Goal: Task Accomplishment & Management: Use online tool/utility

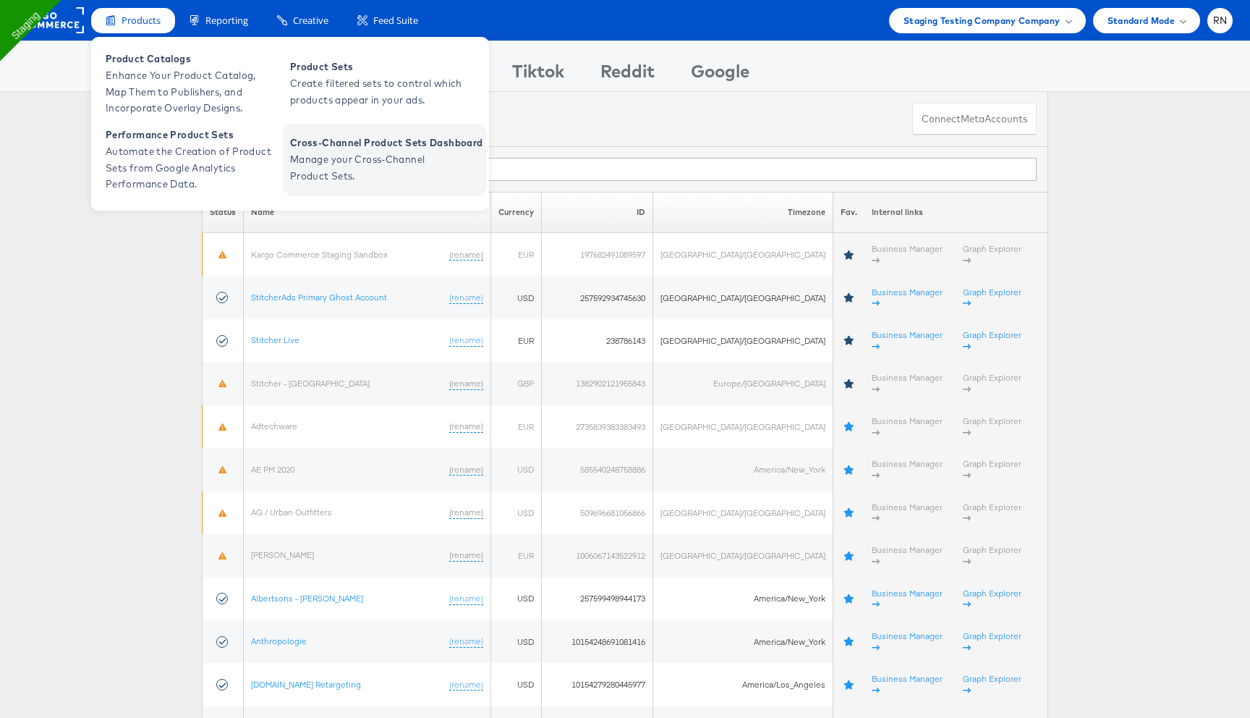
click at [338, 177] on span "Manage your Cross-Channel Product Sets." at bounding box center [377, 167] width 174 height 33
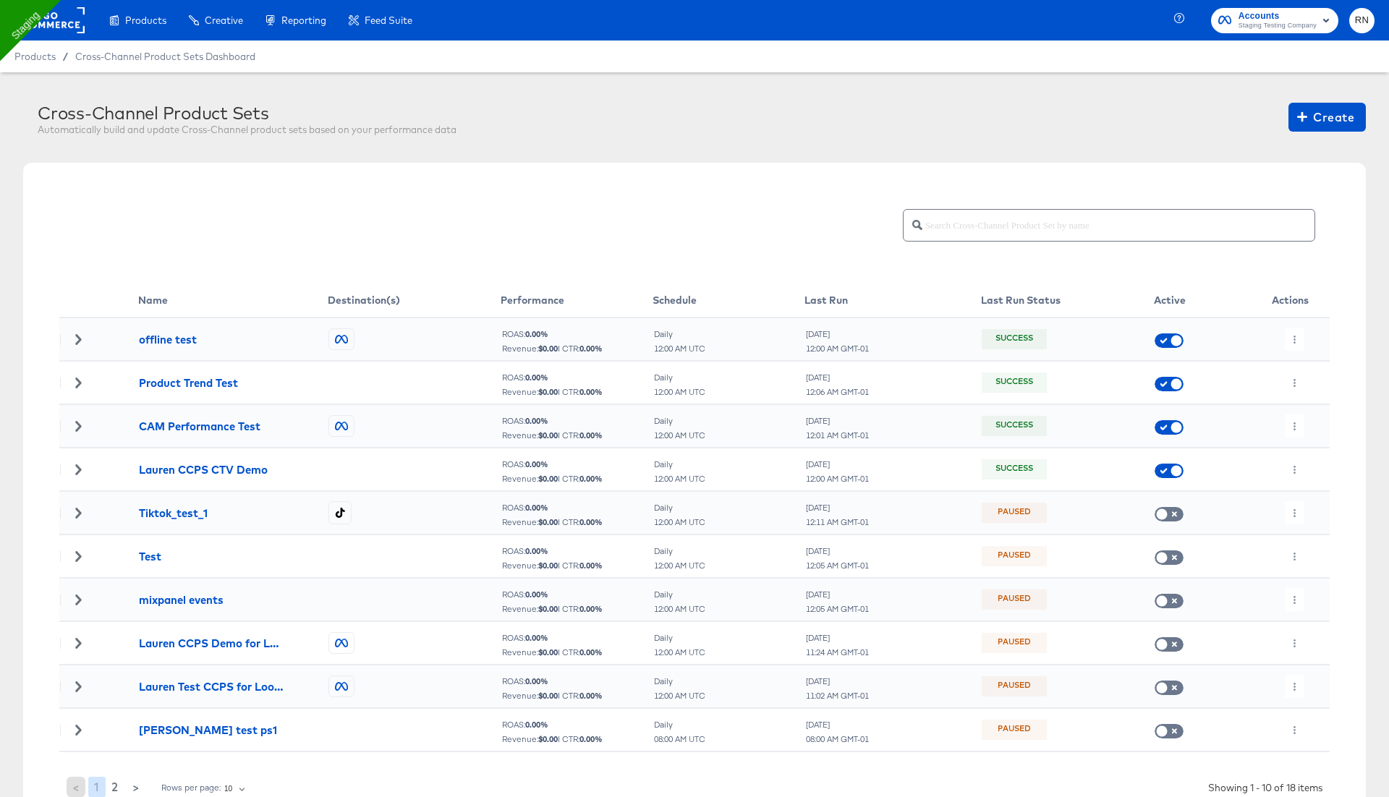
click at [51, 25] on rect at bounding box center [51, 20] width 67 height 26
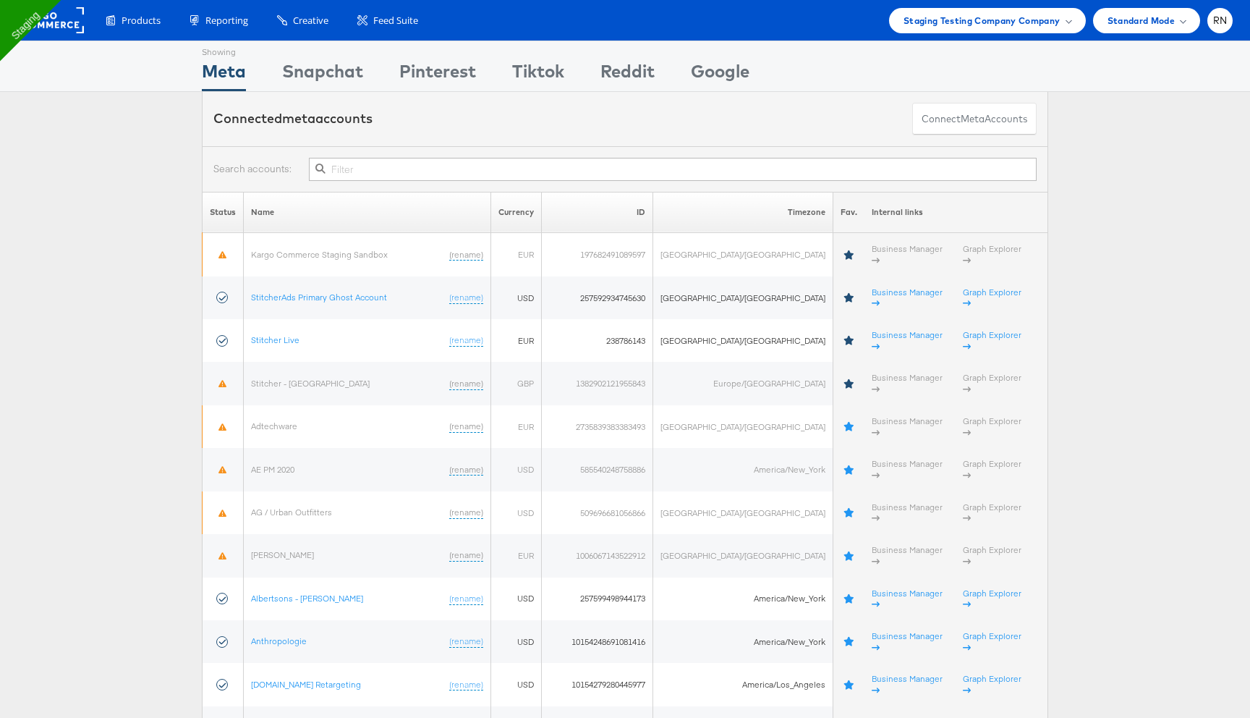
click at [953, 33] on div "Products Product Catalogs Enhance Your Product Catalog, Map Them to Publishers,…" at bounding box center [625, 20] width 1250 height 41
click at [952, 20] on span "Staging Testing Company Company" at bounding box center [982, 20] width 157 height 15
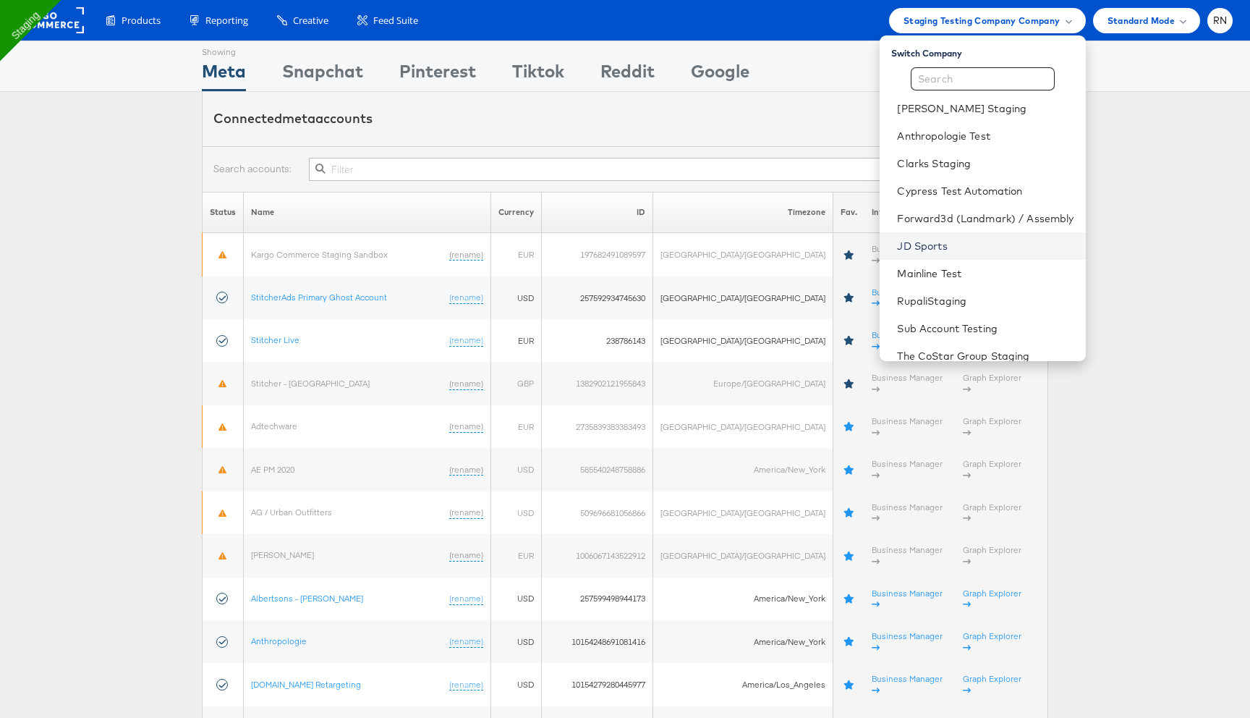
click at [935, 252] on link "JD Sports" at bounding box center [985, 246] width 177 height 14
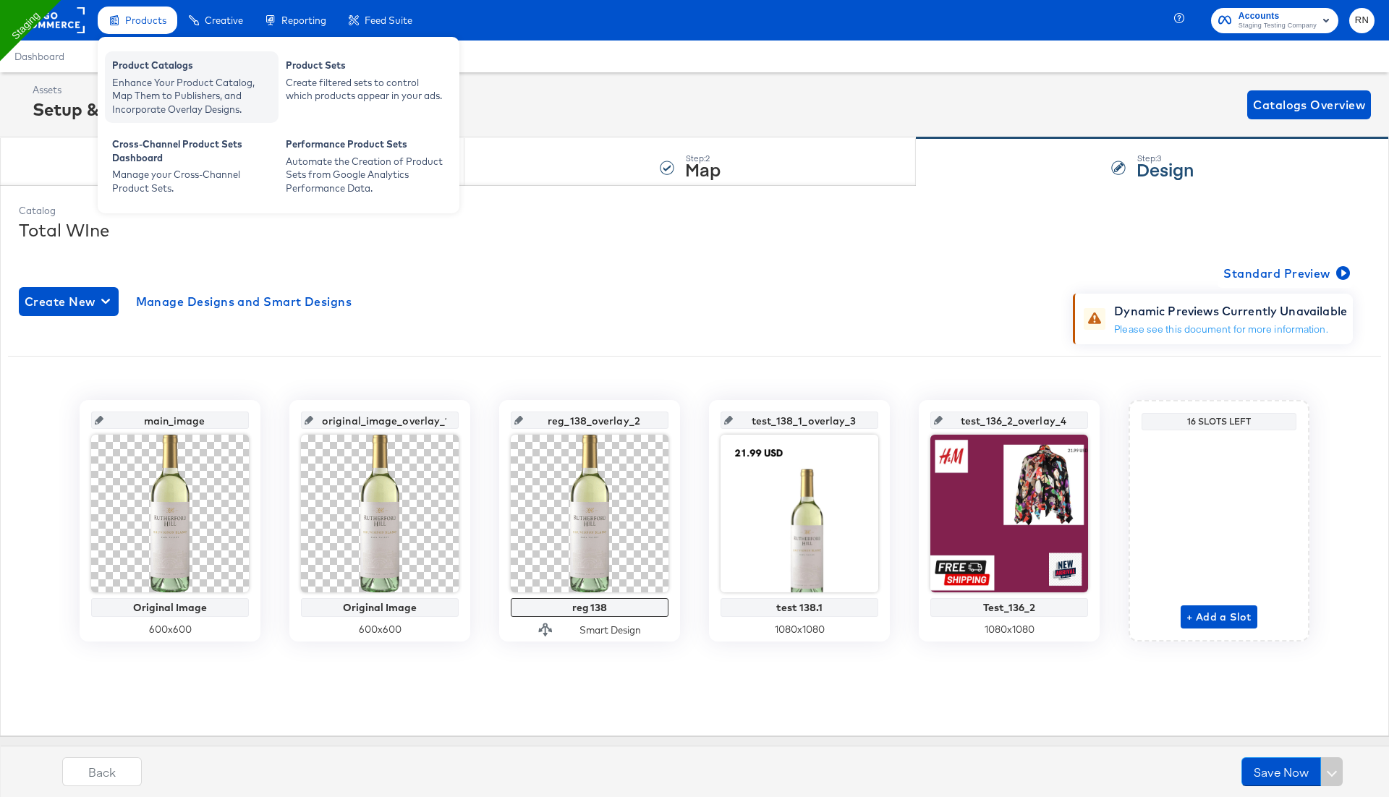
click at [192, 102] on div "Enhance Your Product Catalog, Map Them to Publishers, and Incorporate Overlay D…" at bounding box center [191, 96] width 159 height 41
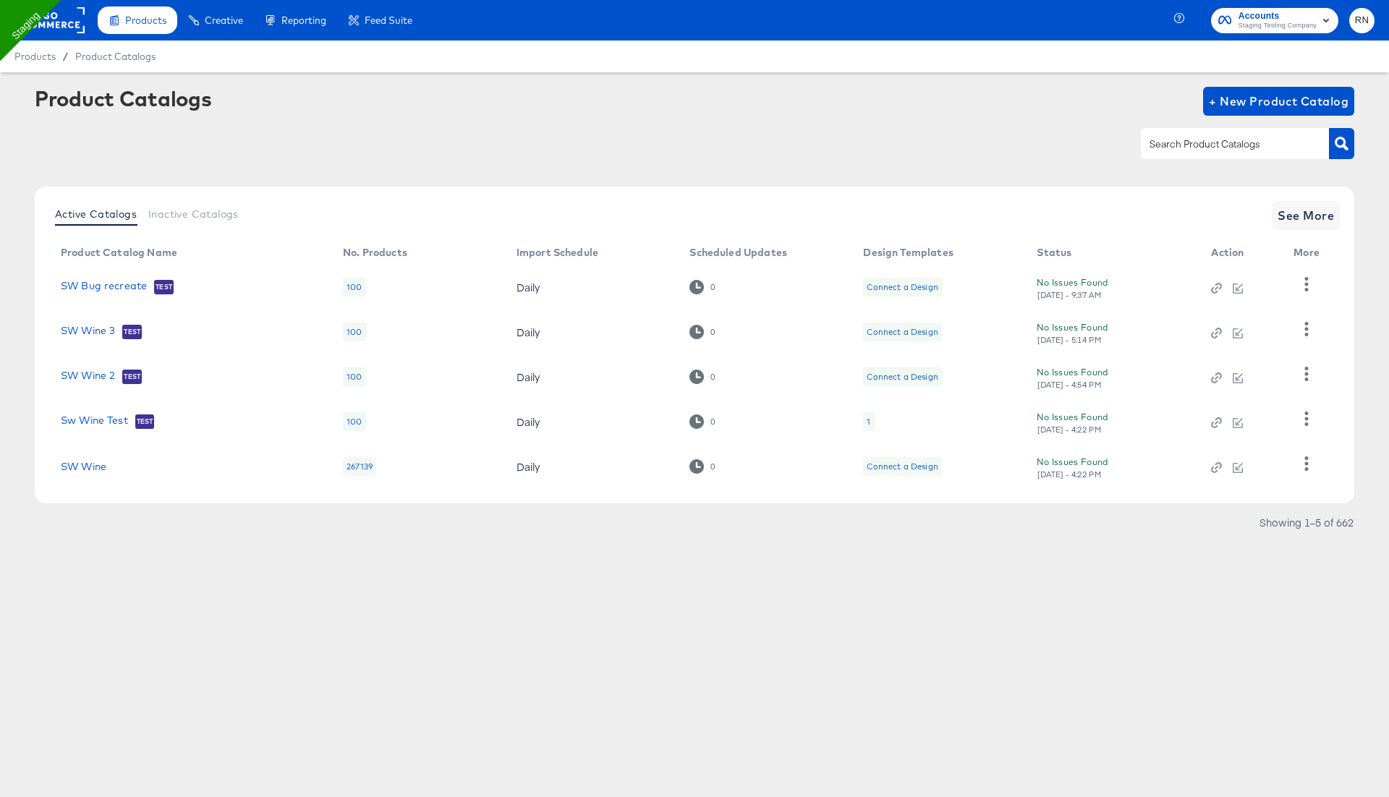
click at [875, 416] on td "1" at bounding box center [939, 421] width 174 height 45
click at [871, 417] on div "1" at bounding box center [868, 421] width 11 height 19
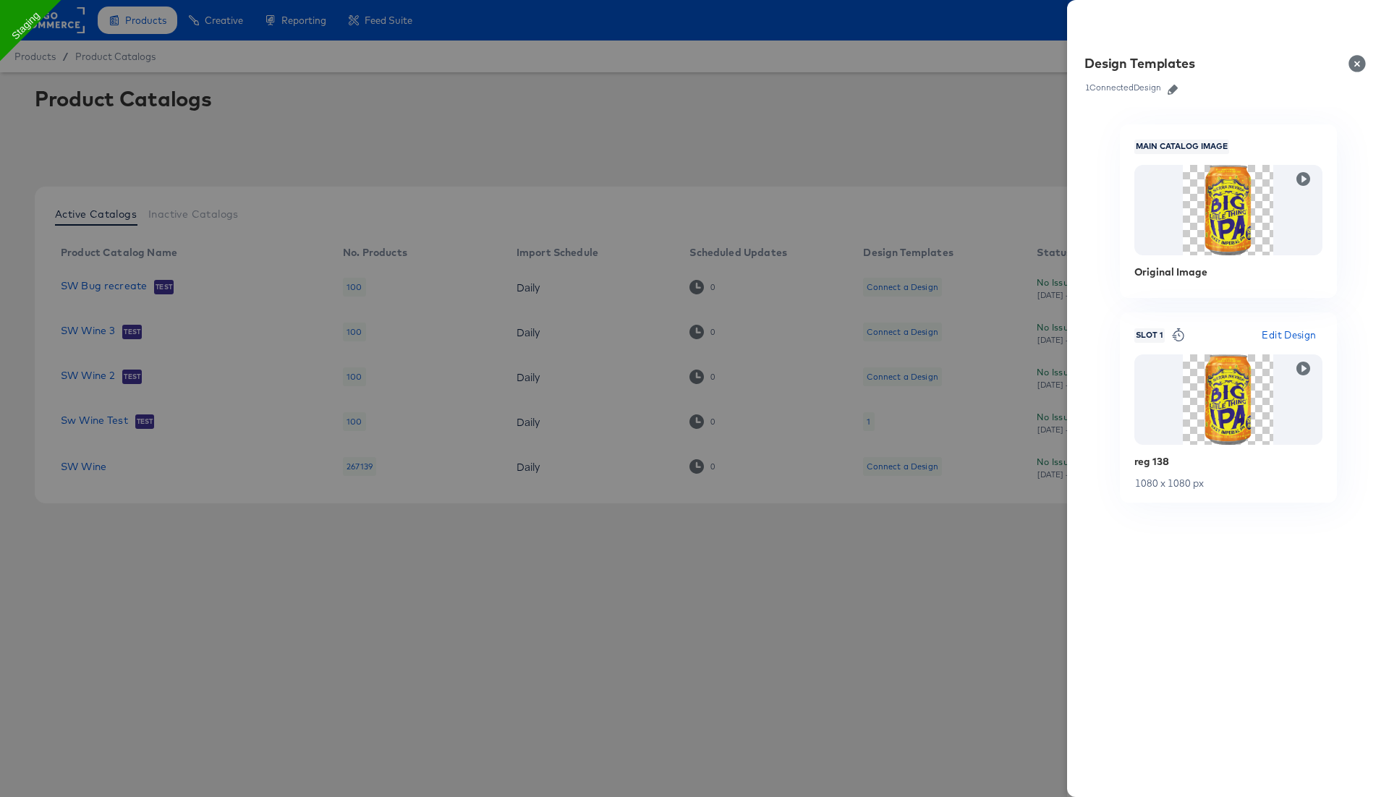
click at [1178, 85] on icon "button" at bounding box center [1173, 90] width 10 height 10
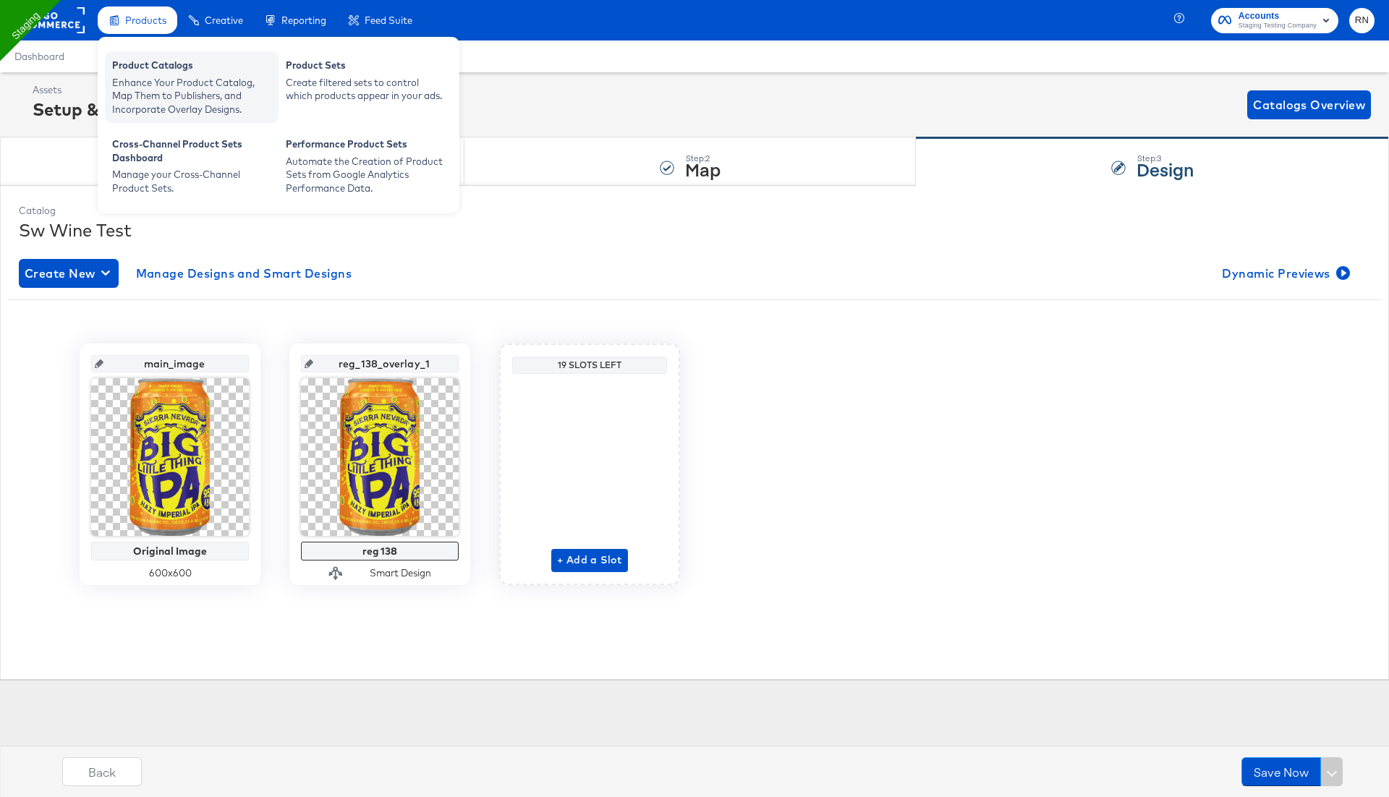
click at [157, 85] on div "Enhance Your Product Catalog, Map Them to Publishers, and Incorporate Overlay D…" at bounding box center [191, 96] width 159 height 41
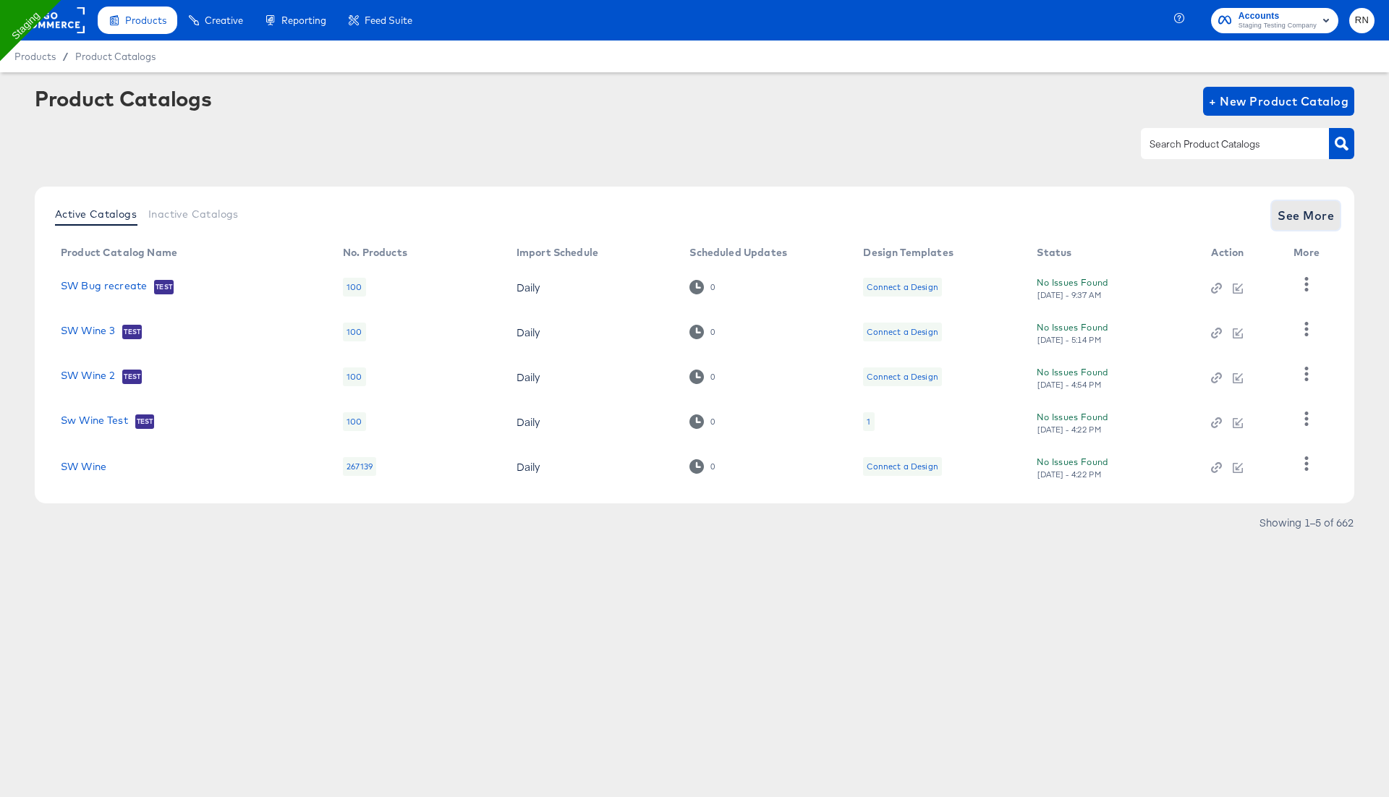
click at [1298, 216] on span "See More" at bounding box center [1306, 216] width 56 height 20
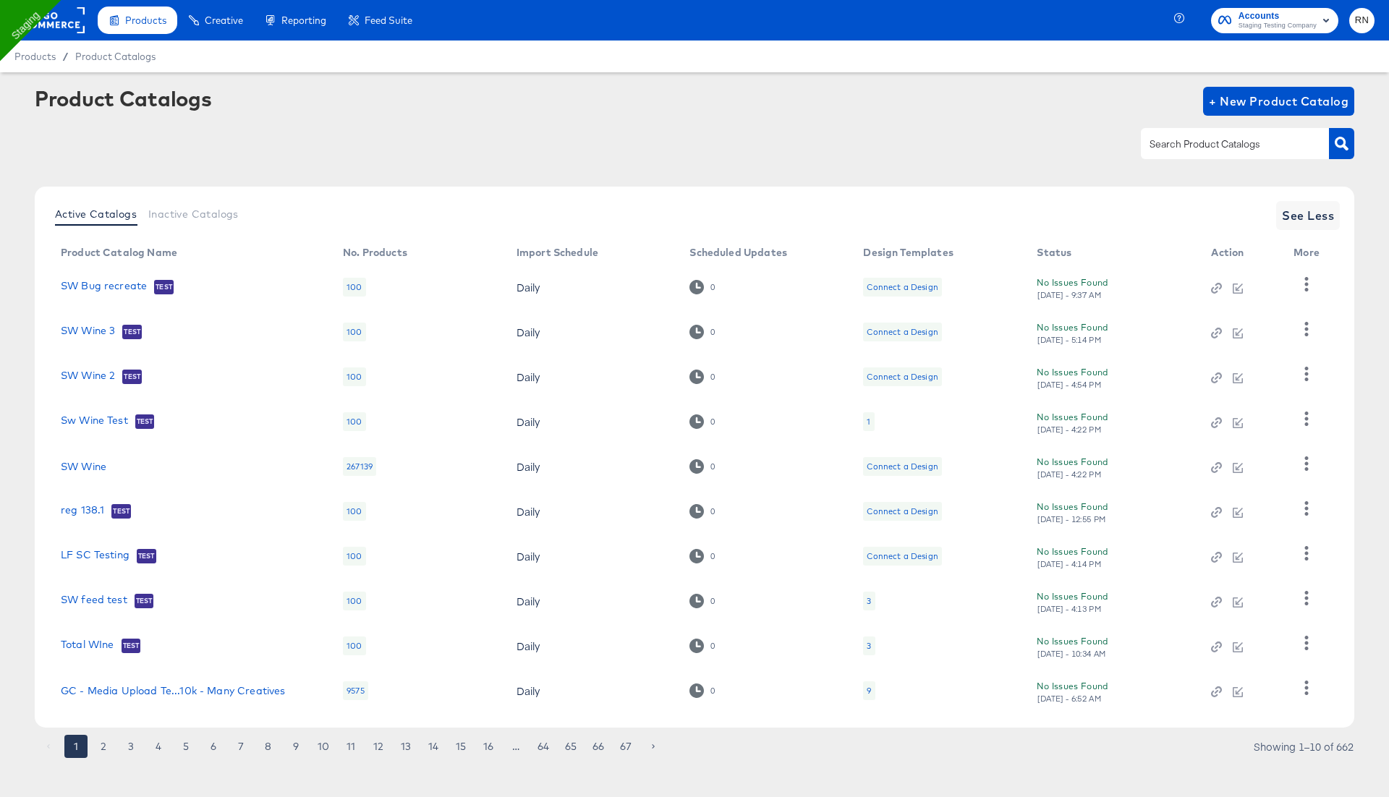
click at [871, 601] on div "3" at bounding box center [869, 601] width 12 height 19
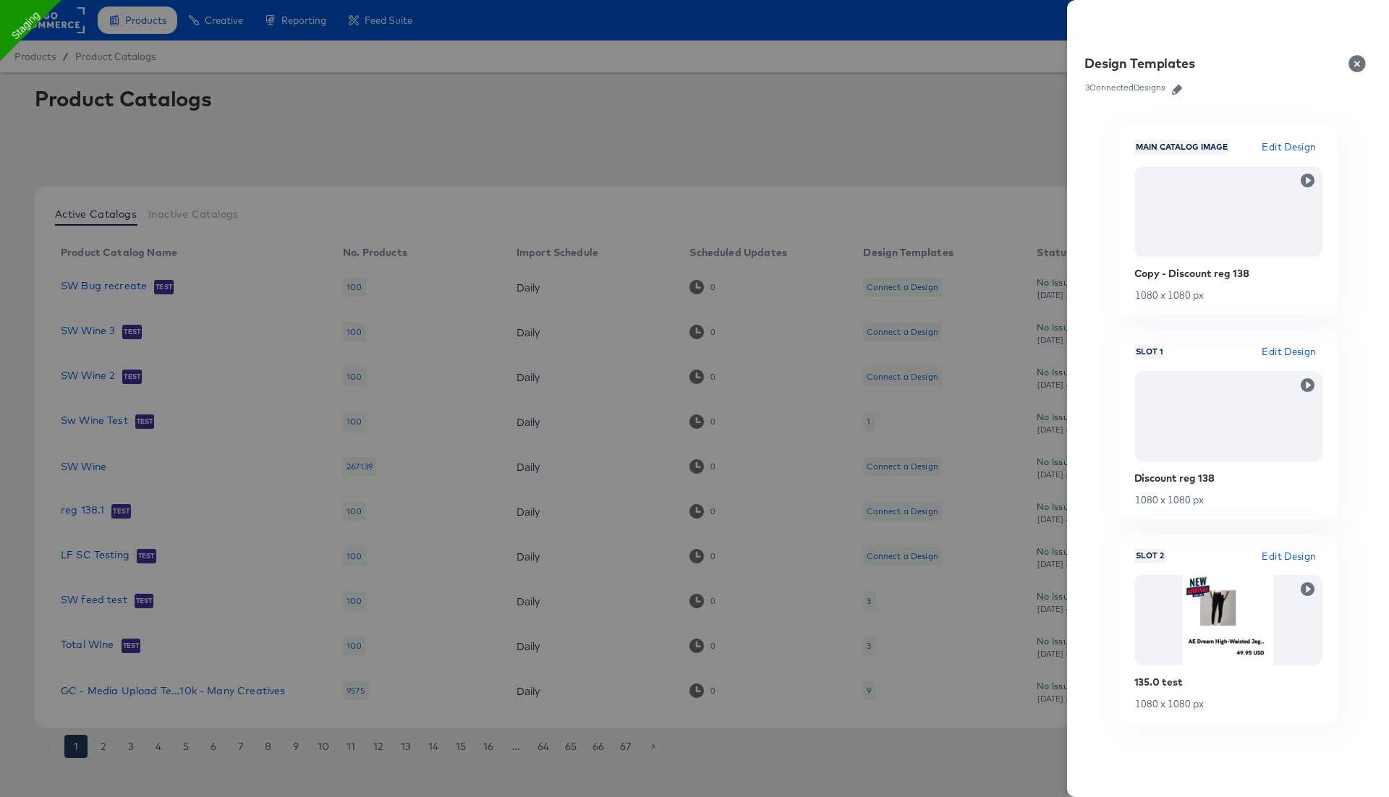
click at [1181, 78] on div "Design Templates" at bounding box center [1228, 67] width 287 height 25
click at [1179, 85] on icon "button" at bounding box center [1177, 90] width 10 height 10
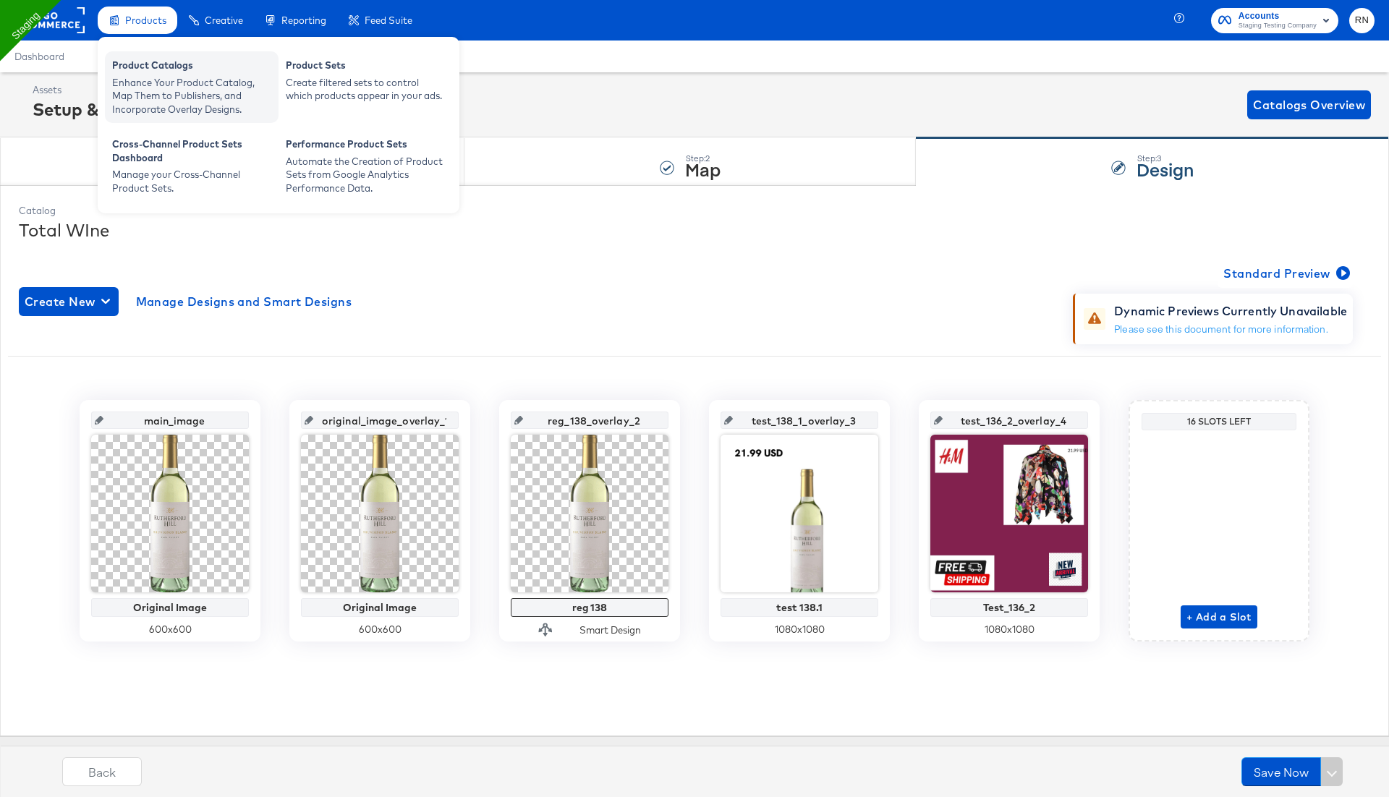
click at [203, 82] on div "Enhance Your Product Catalog, Map Them to Publishers, and Incorporate Overlay D…" at bounding box center [191, 96] width 159 height 41
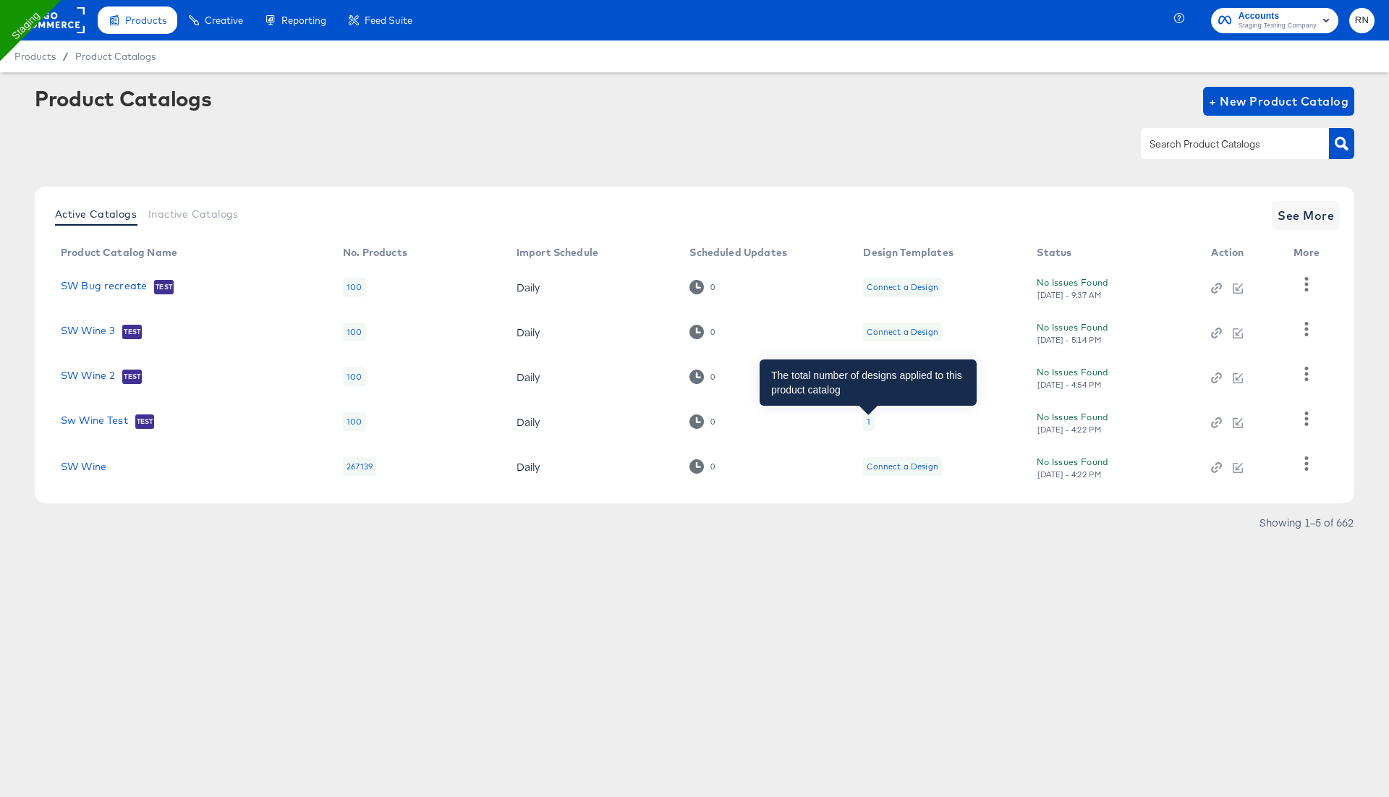
click at [868, 420] on div "1" at bounding box center [869, 422] width 4 height 12
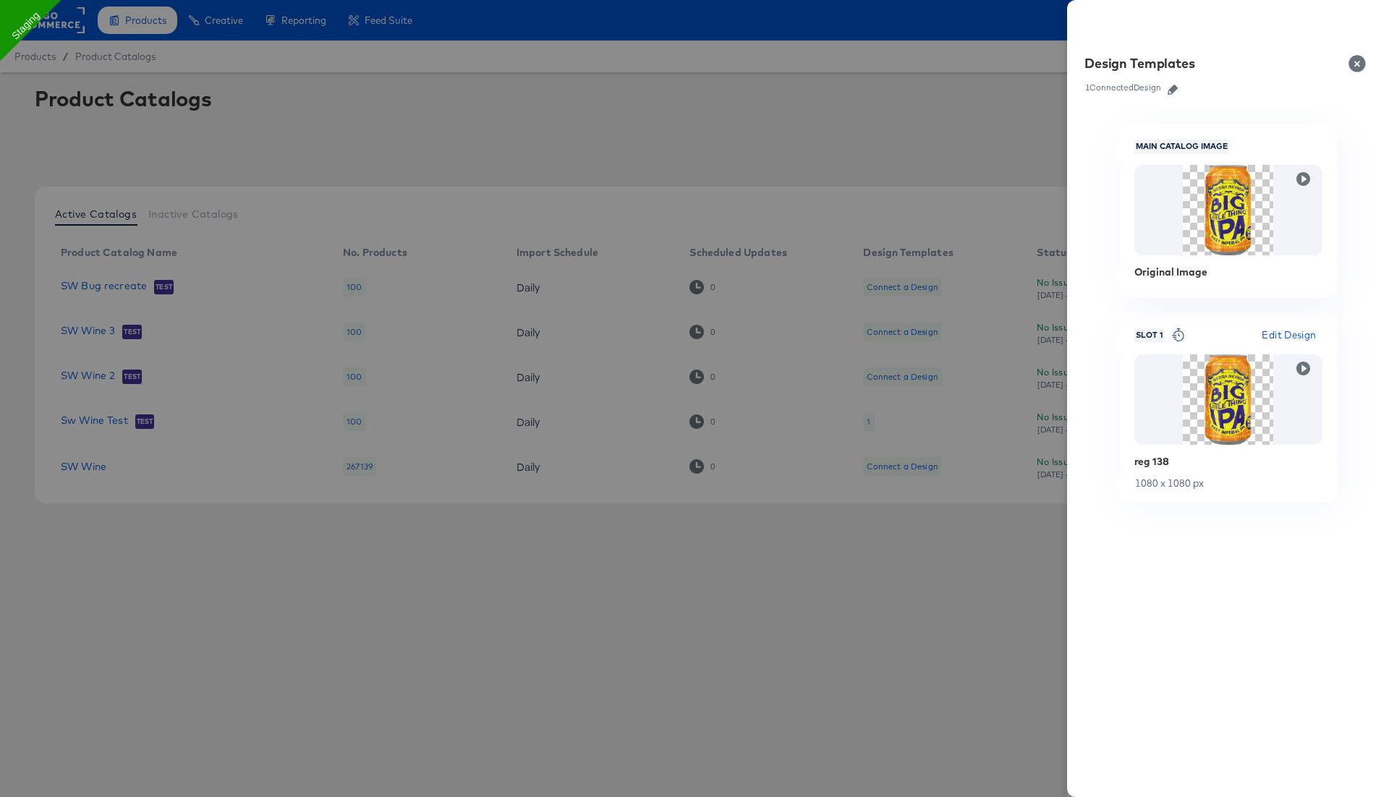
click at [1176, 88] on icon "button" at bounding box center [1173, 90] width 10 height 10
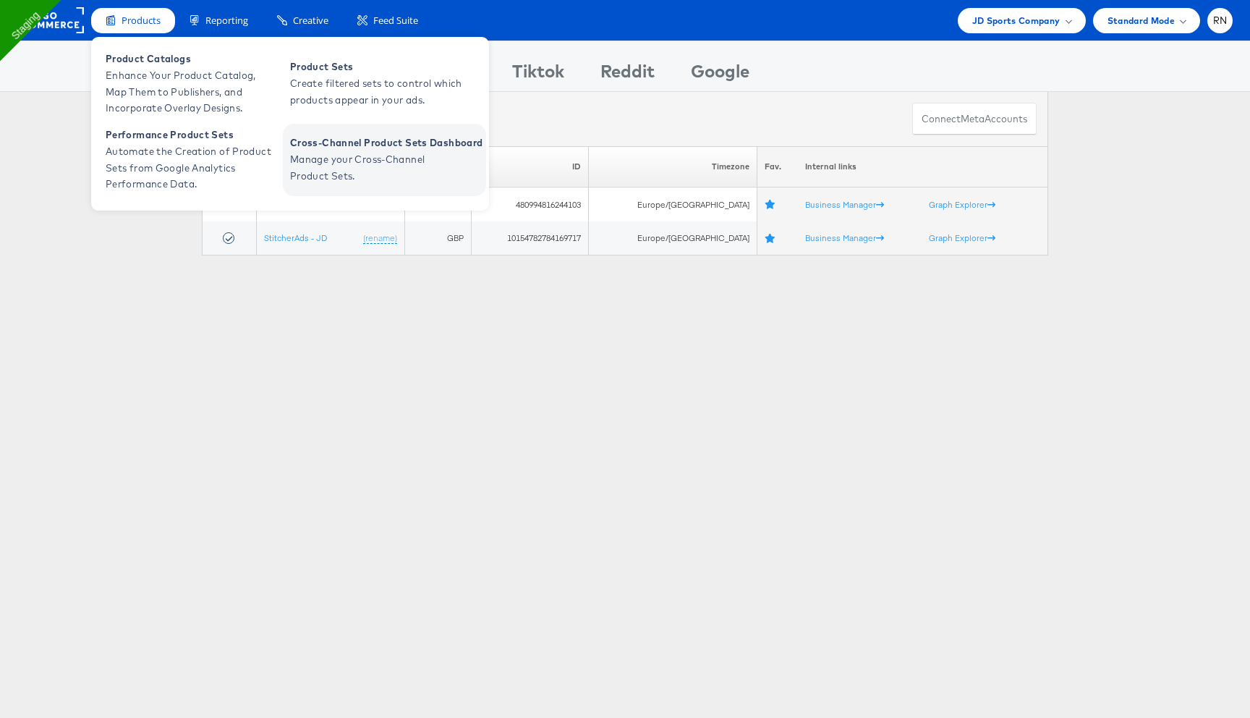
click at [362, 164] on span "Manage your Cross-Channel Product Sets." at bounding box center [377, 167] width 174 height 33
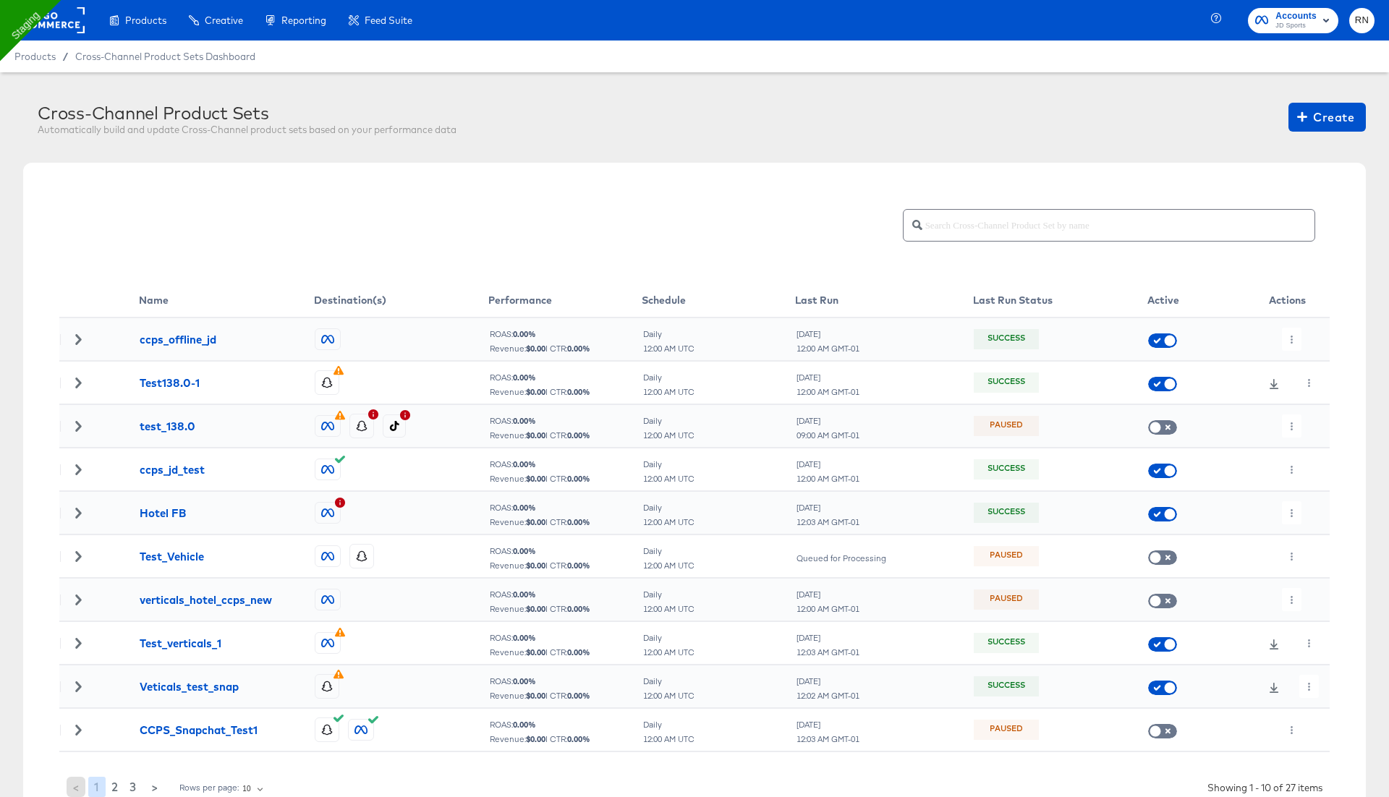
click at [52, 27] on rect at bounding box center [51, 20] width 67 height 26
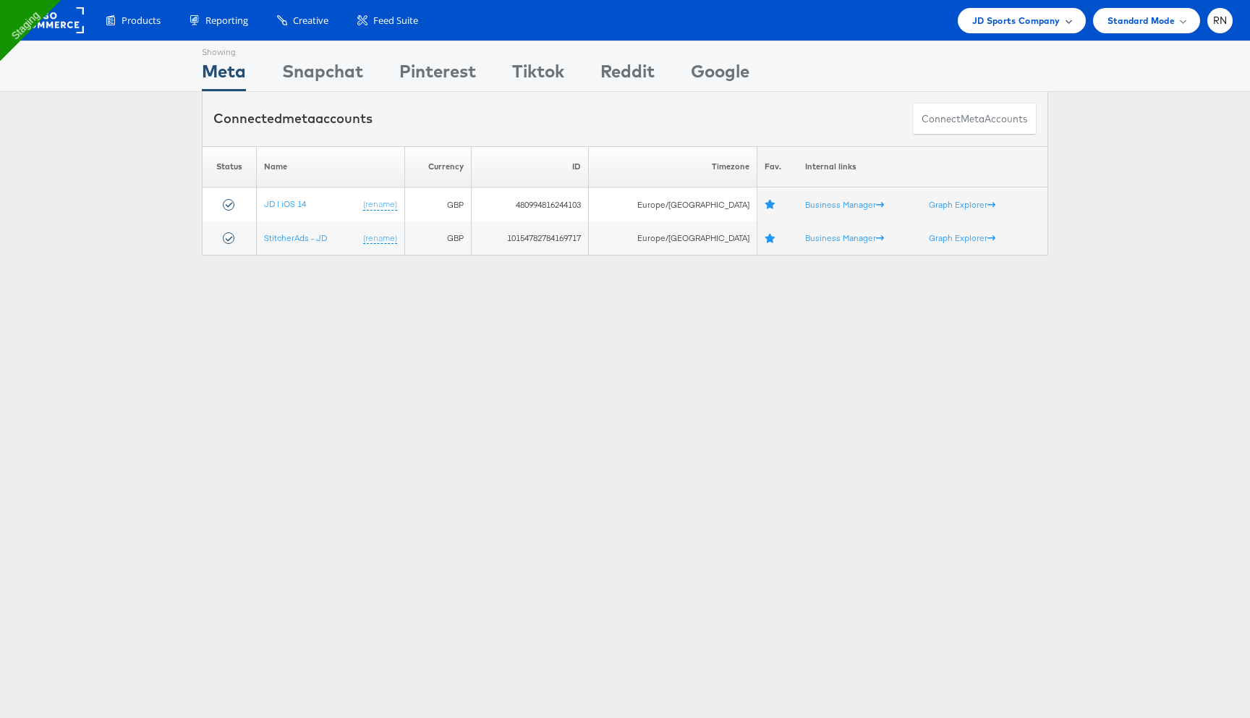
click at [1017, 31] on div "JD Sports Company" at bounding box center [1022, 20] width 128 height 25
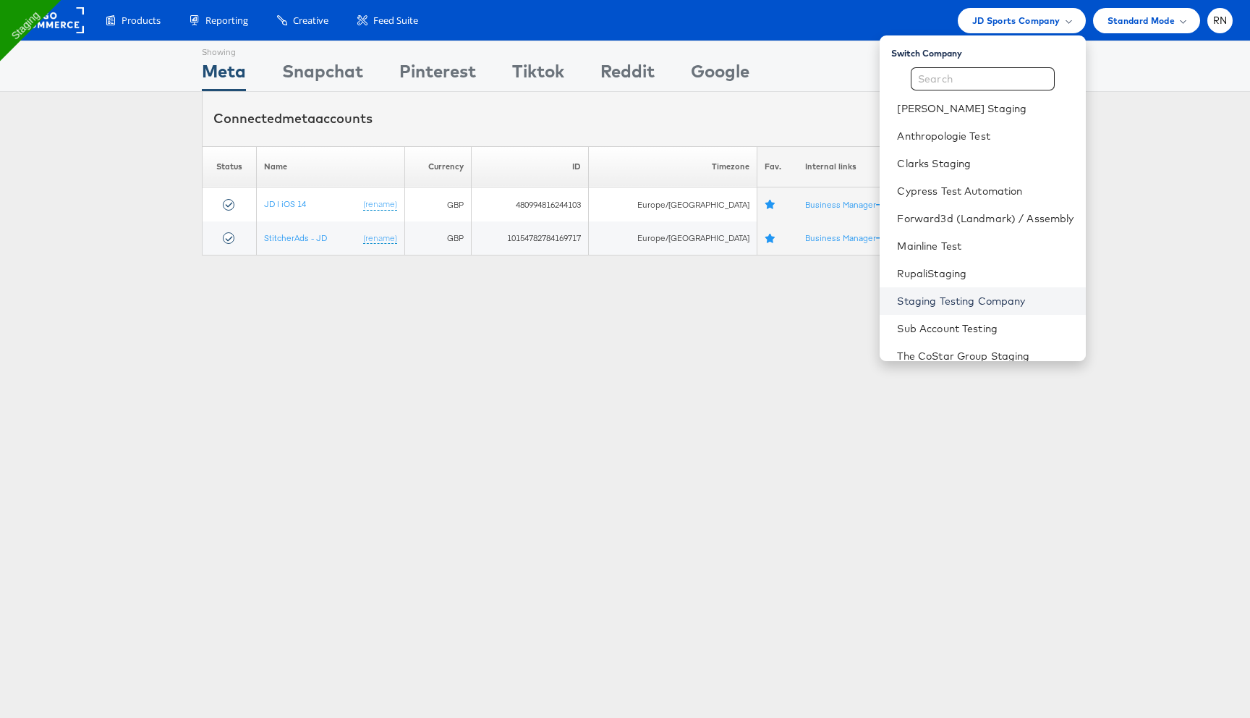
click at [959, 297] on link "Staging Testing Company" at bounding box center [985, 301] width 177 height 14
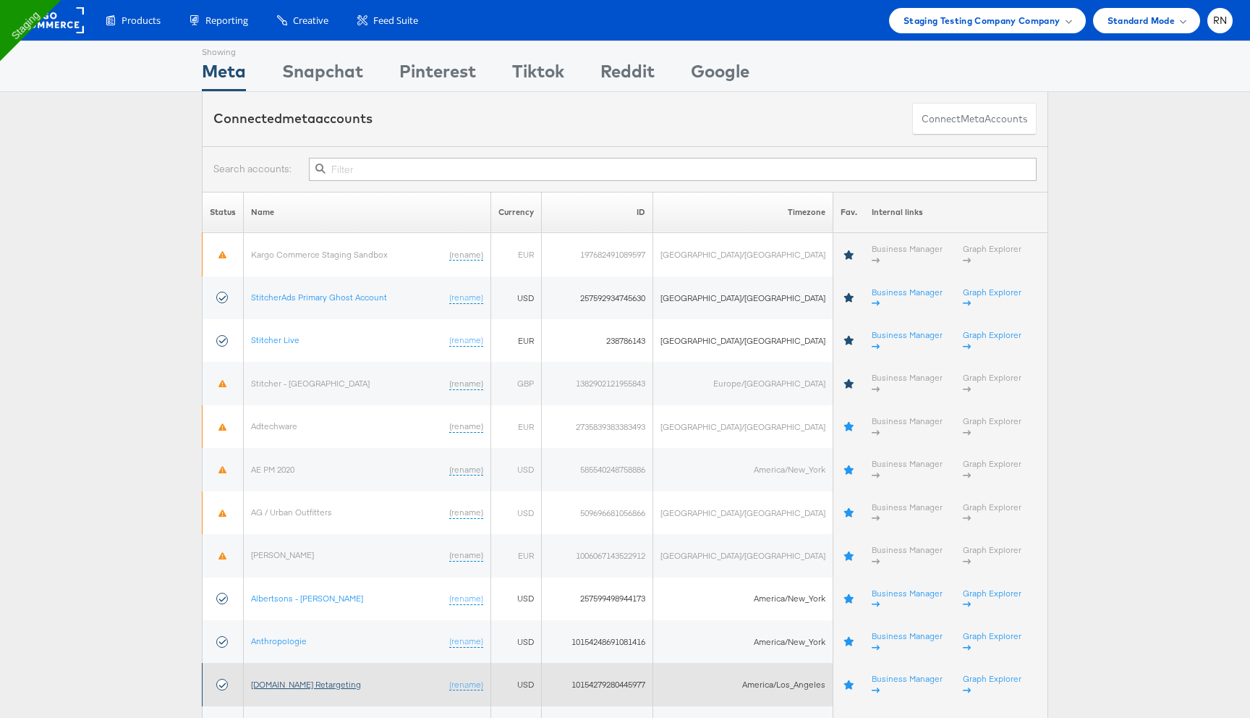
click at [300, 679] on link "[DOMAIN_NAME] Retargeting" at bounding box center [306, 684] width 110 height 11
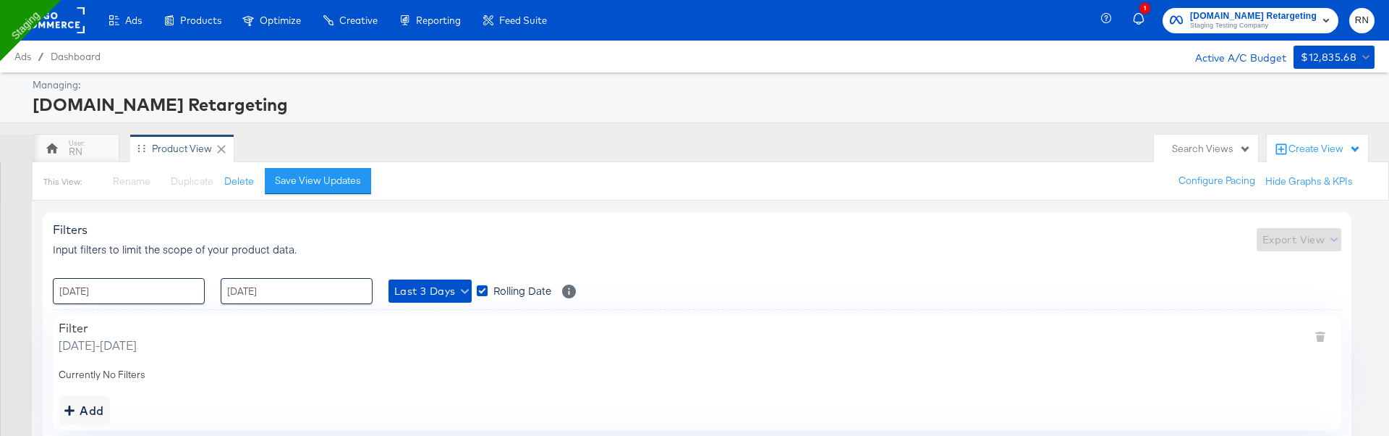
click at [64, 18] on rect at bounding box center [51, 20] width 67 height 26
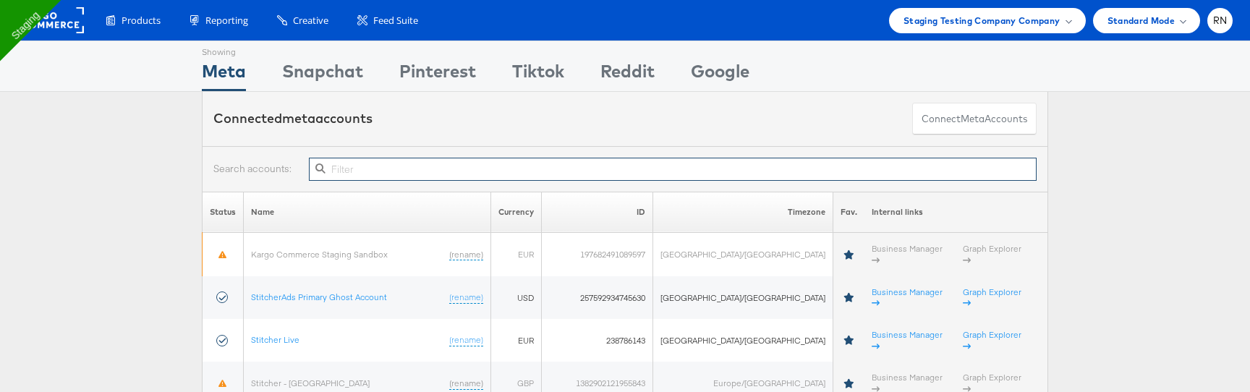
click at [356, 166] on input "text" at bounding box center [673, 169] width 728 height 23
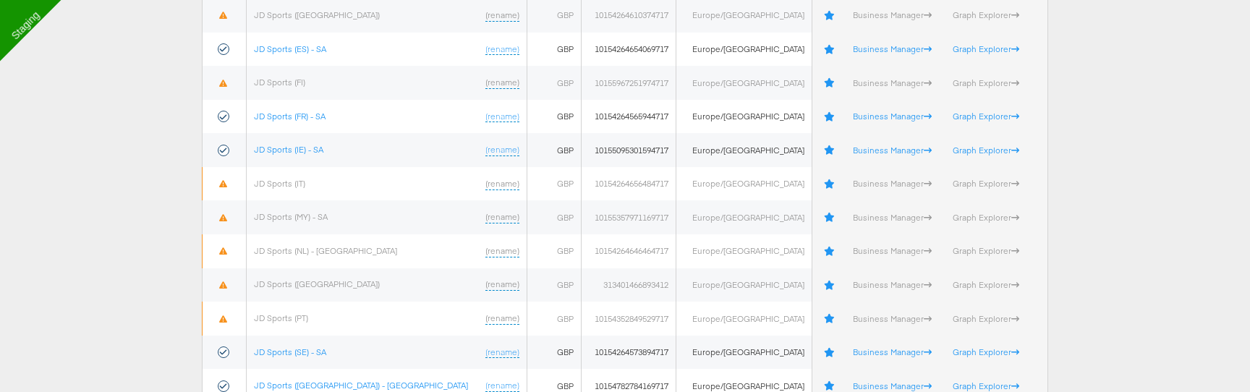
scroll to position [562, 0]
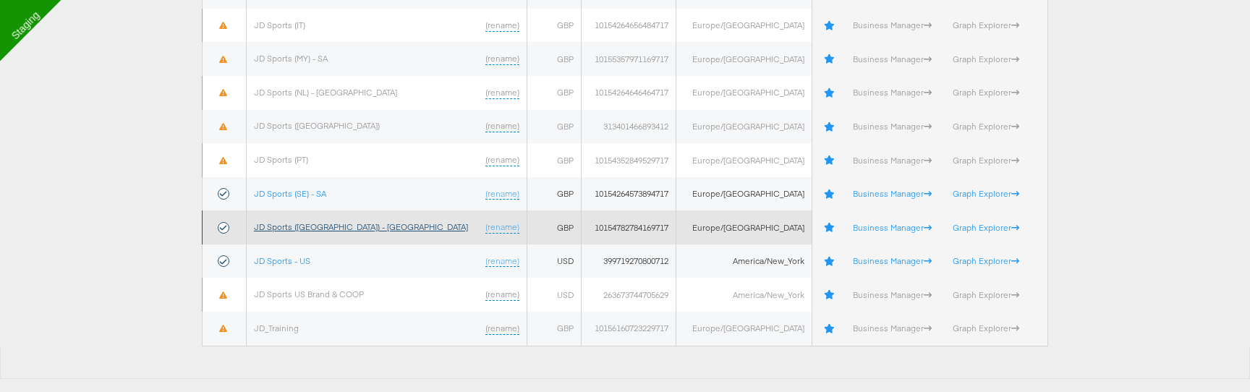
type input "jd"
click at [311, 223] on link "JD Sports ([GEOGRAPHIC_DATA]) - [GEOGRAPHIC_DATA]" at bounding box center [361, 226] width 214 height 11
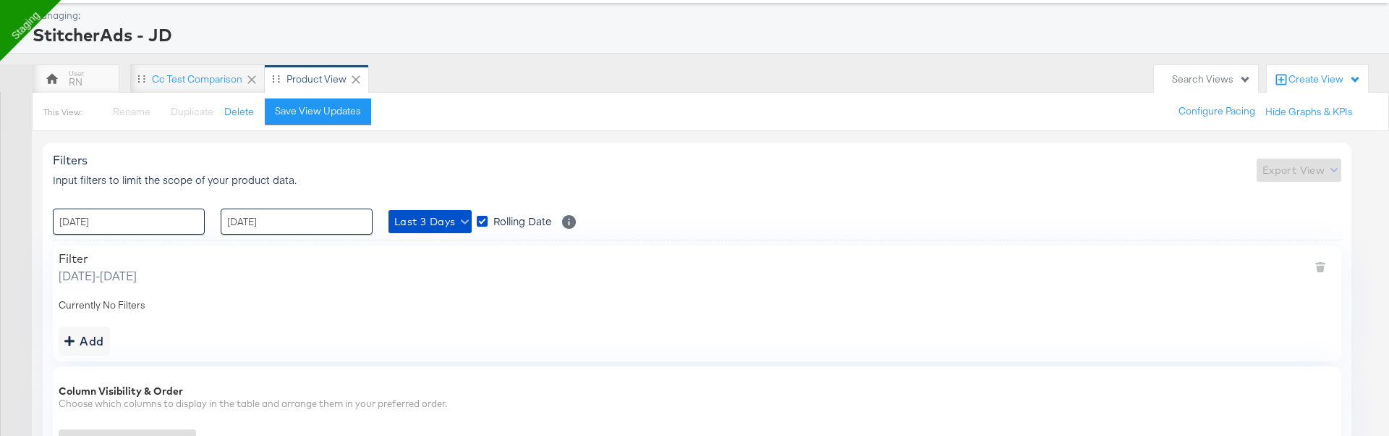
scroll to position [68, 0]
click at [436, 219] on span "Last 3 Days" at bounding box center [430, 223] width 72 height 18
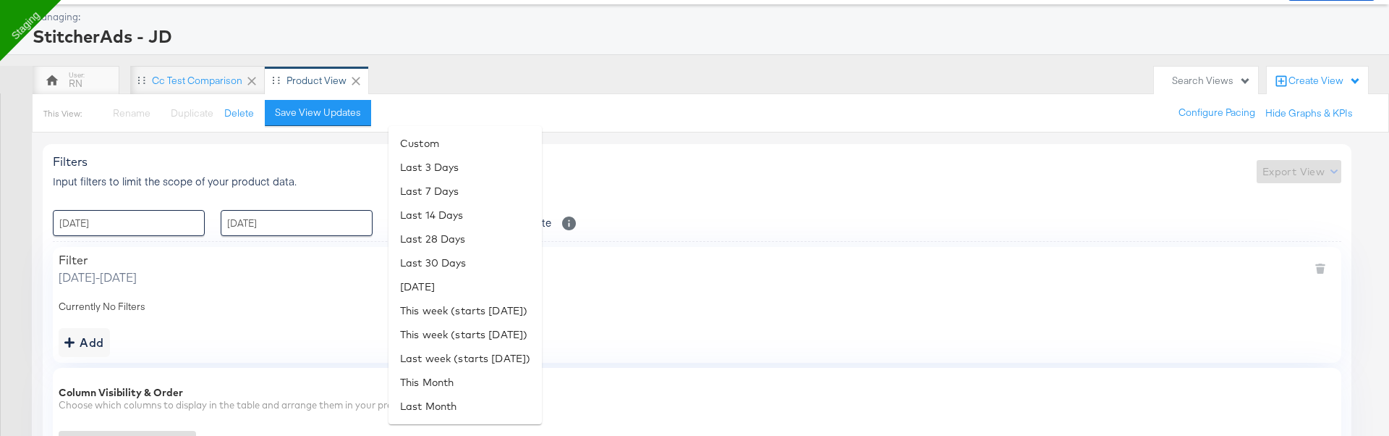
click at [704, 181] on div at bounding box center [694, 218] width 1389 height 436
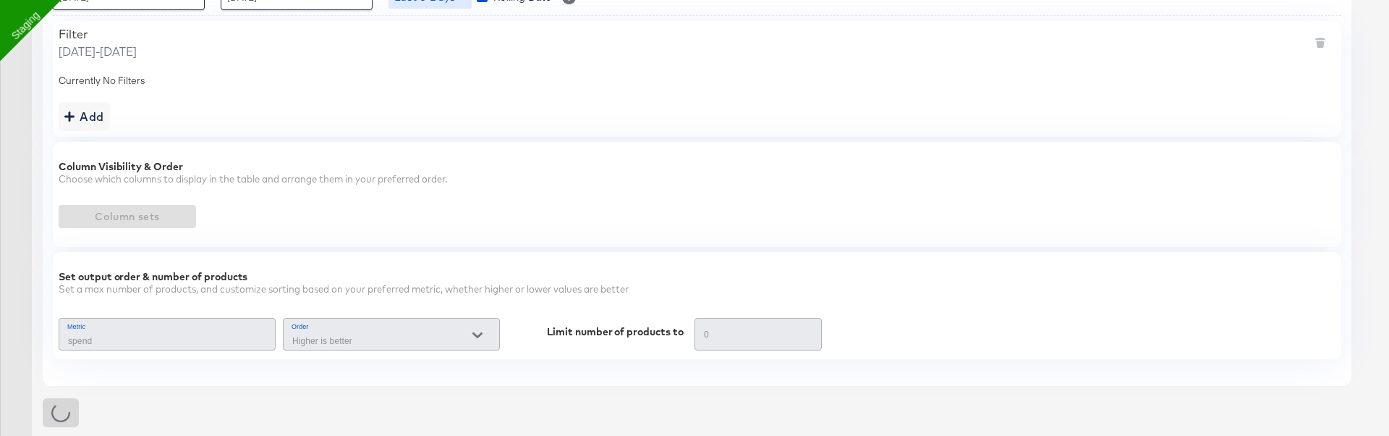
scroll to position [0, 0]
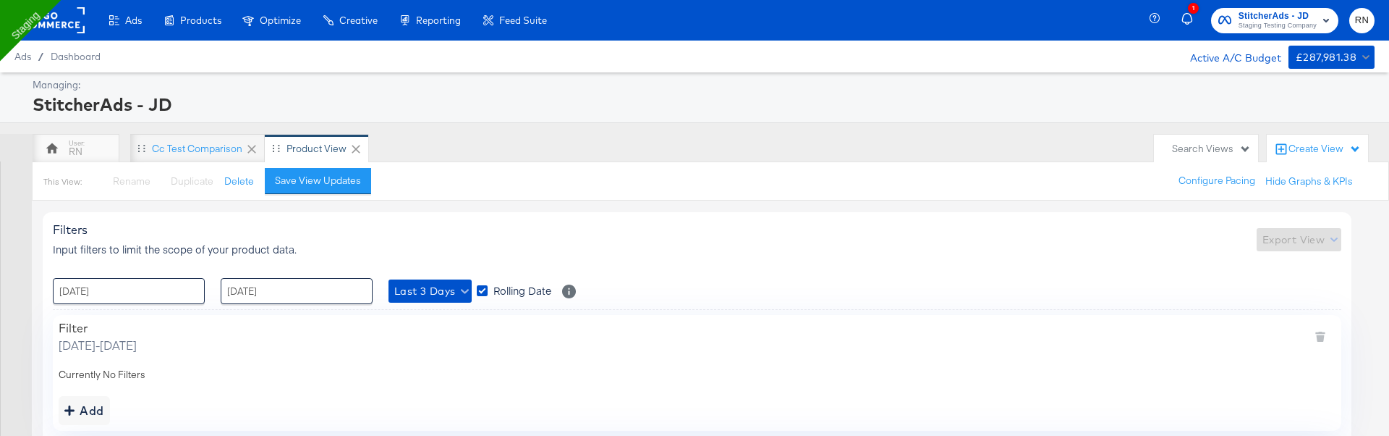
click at [1315, 155] on div "Create View" at bounding box center [1325, 149] width 72 height 14
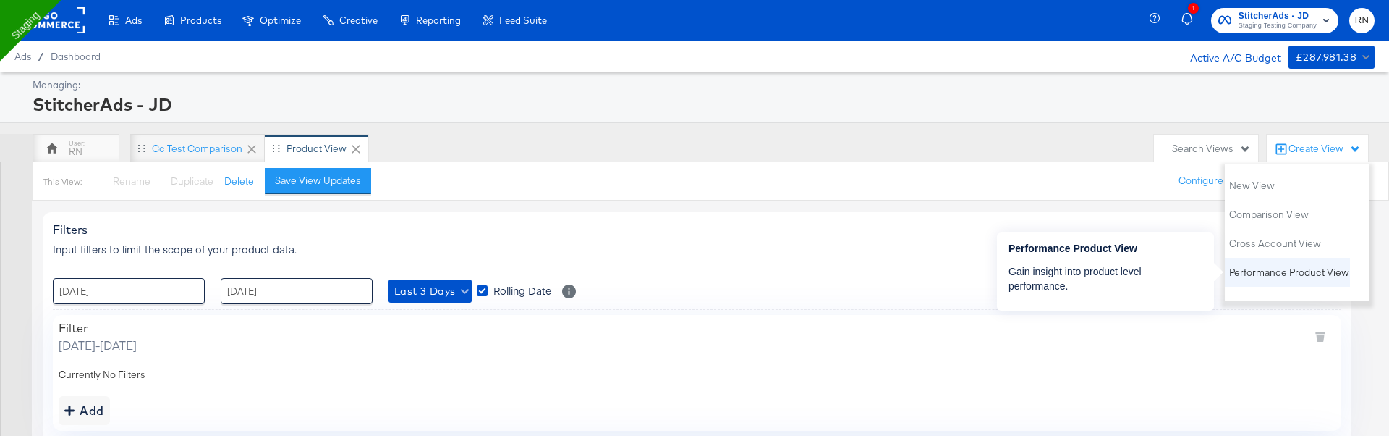
click at [1270, 269] on span "Performance Product View" at bounding box center [1289, 273] width 120 height 14
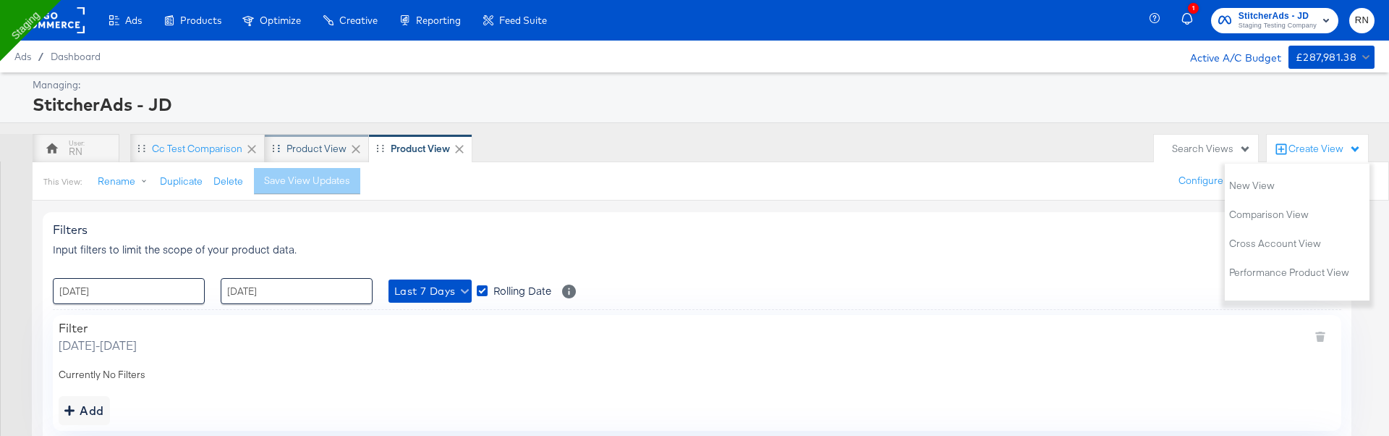
click at [325, 137] on div "Product View" at bounding box center [317, 148] width 104 height 29
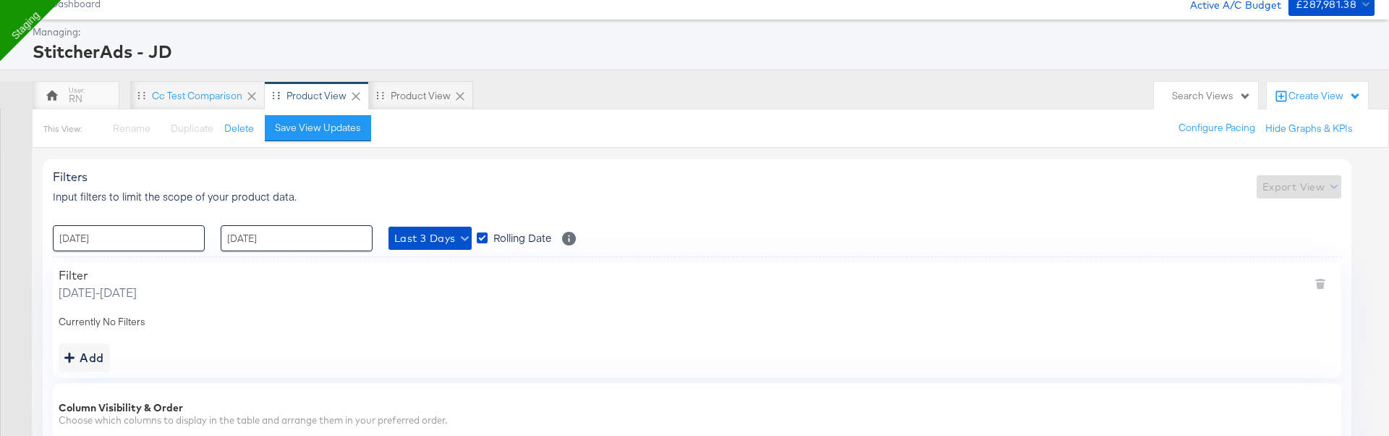
scroll to position [13, 0]
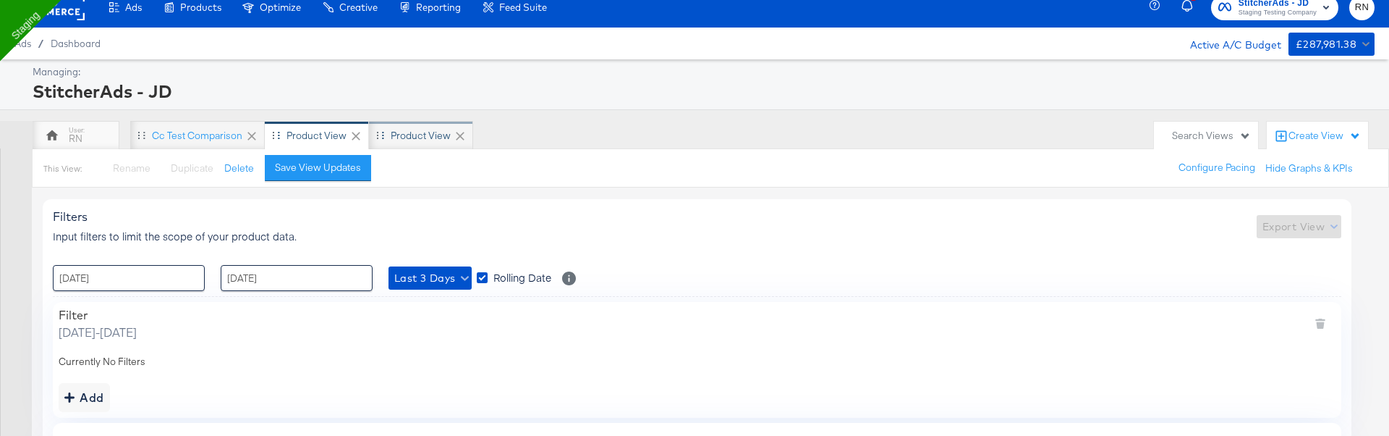
click at [410, 134] on div "Product View" at bounding box center [421, 136] width 60 height 14
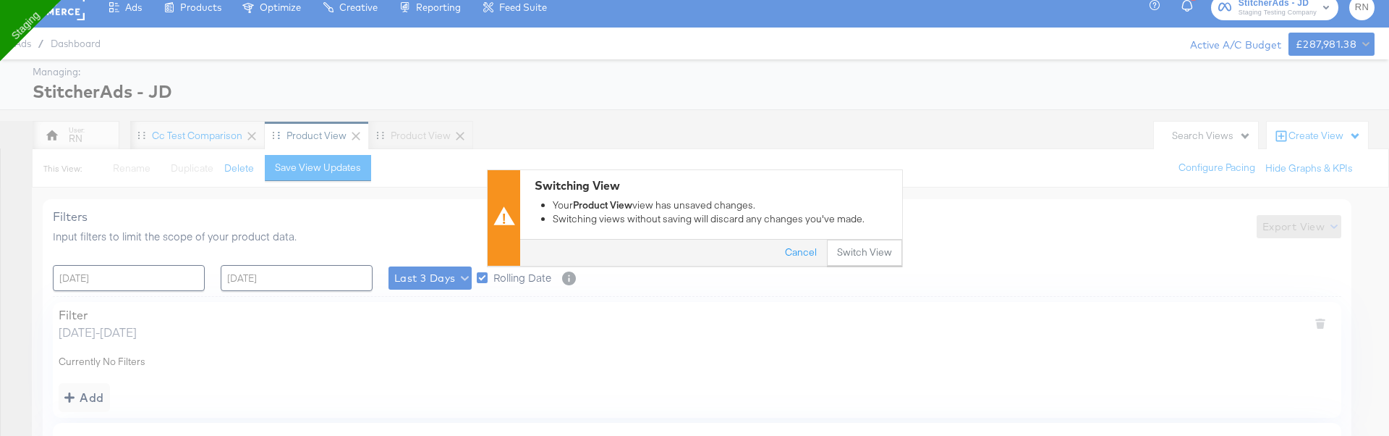
type input "Spend"
click at [810, 242] on button "Cancel" at bounding box center [801, 253] width 52 height 26
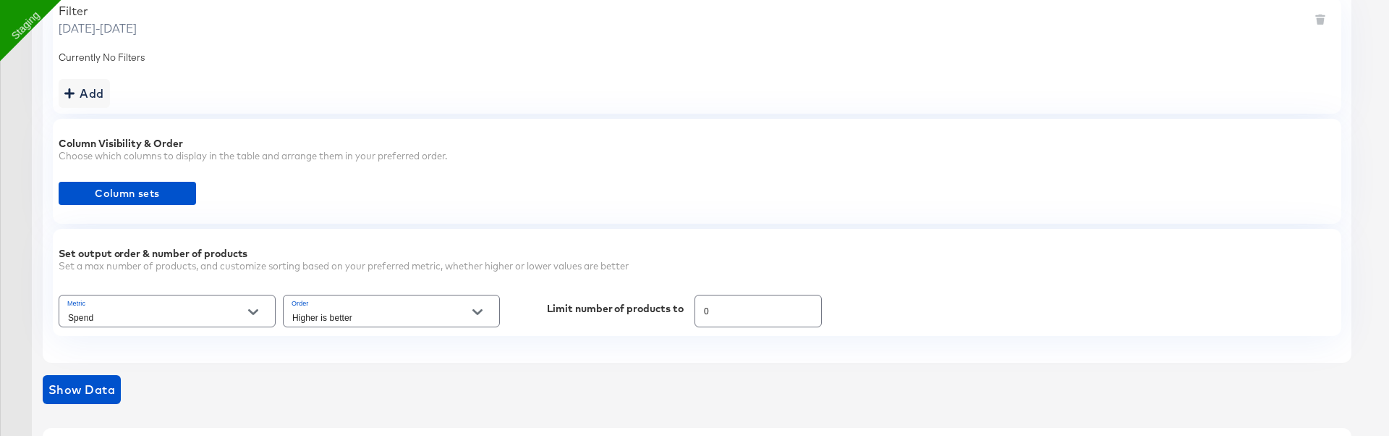
scroll to position [0, 0]
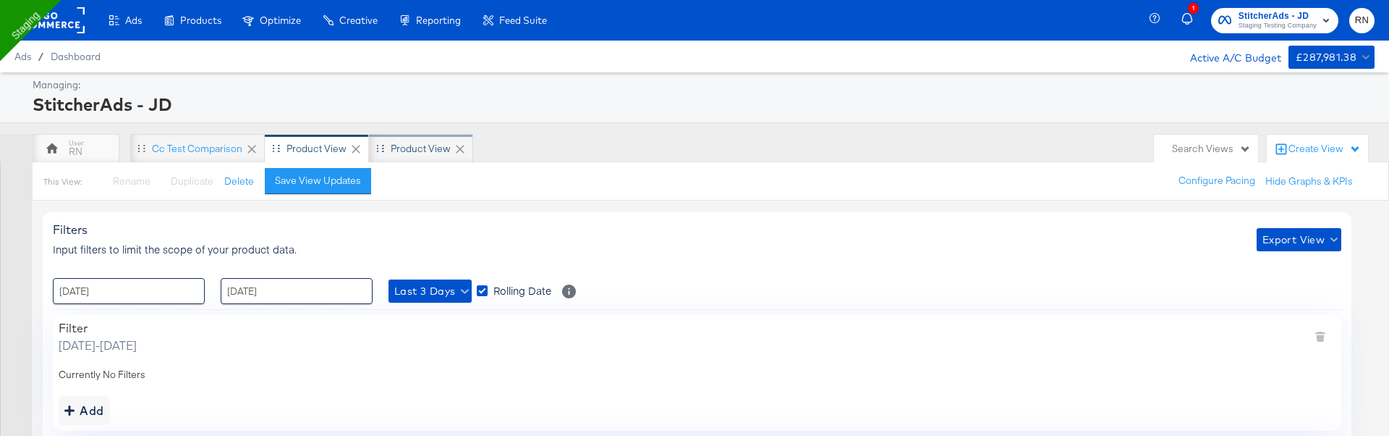
click at [405, 156] on div "Product View" at bounding box center [421, 148] width 104 height 29
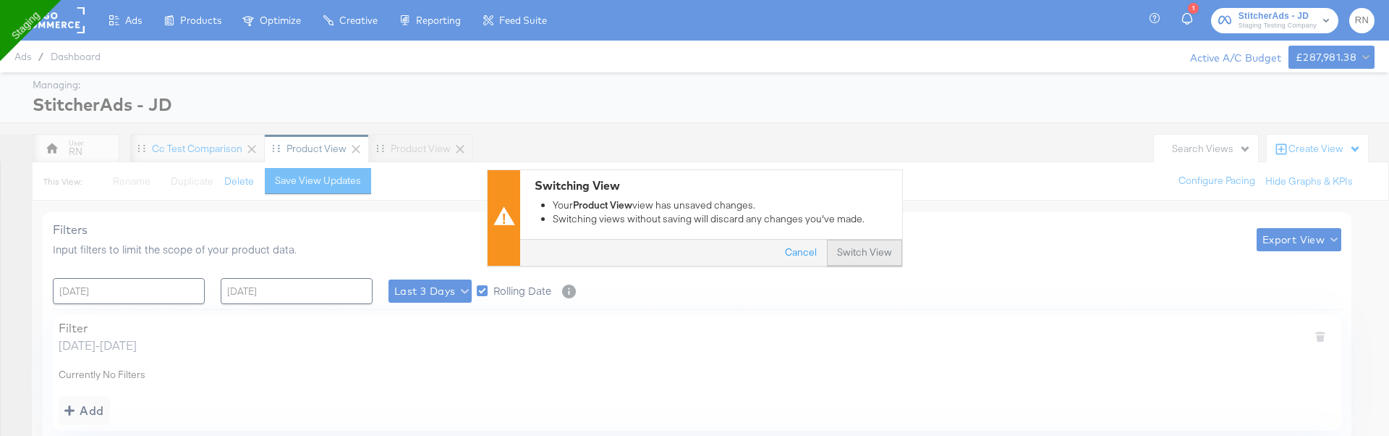
click at [852, 259] on button "Switch View" at bounding box center [864, 253] width 75 height 26
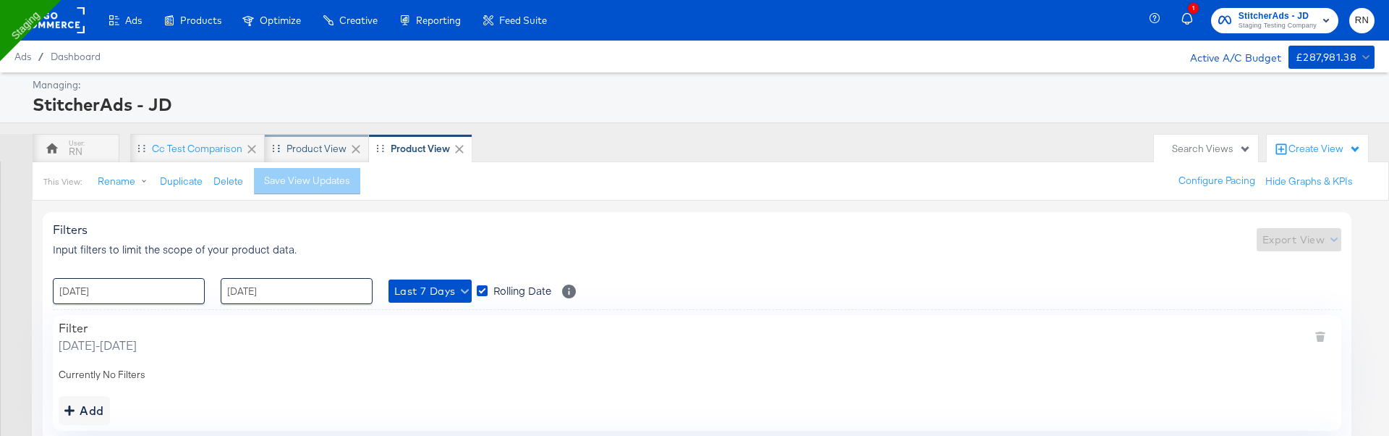
click at [308, 151] on div "Product View" at bounding box center [317, 149] width 60 height 14
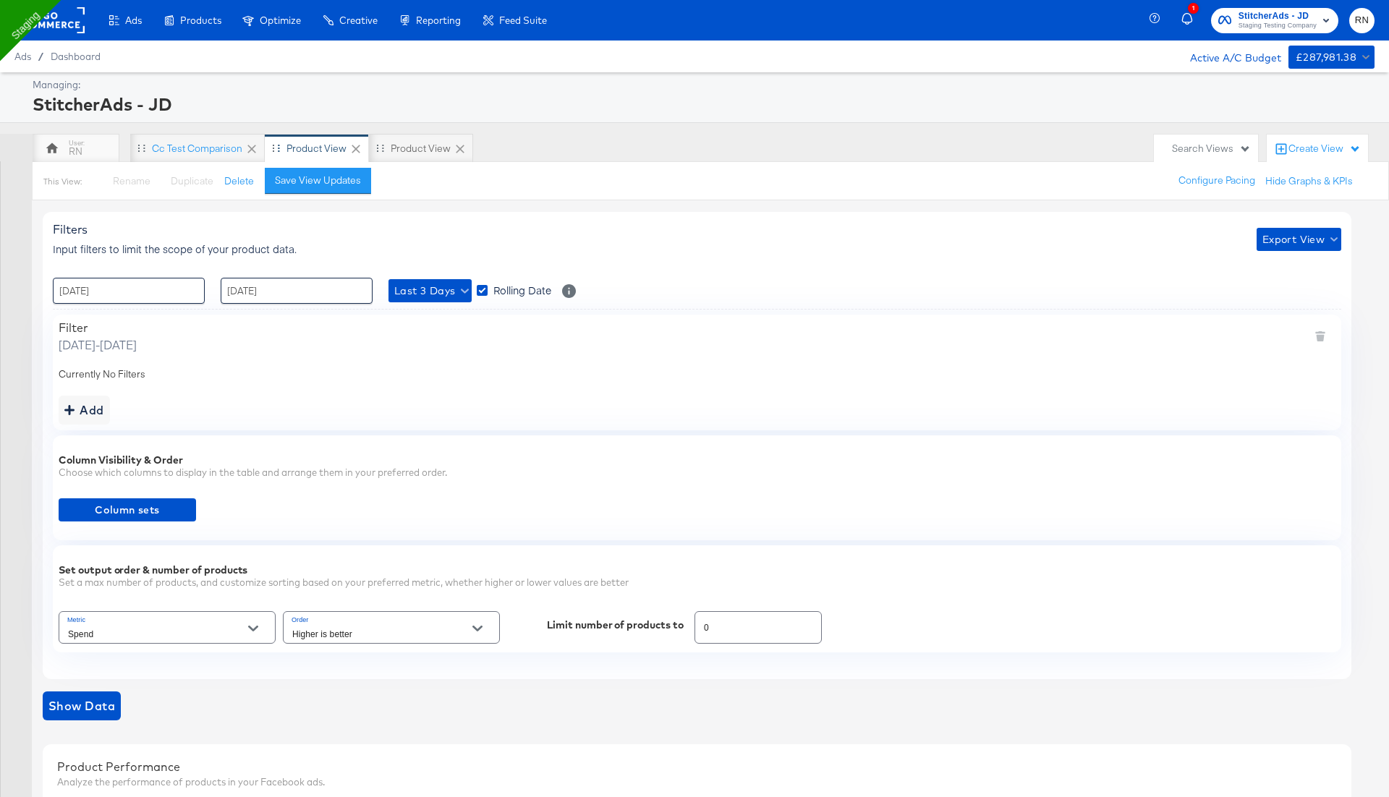
click at [59, 22] on rect at bounding box center [51, 20] width 67 height 26
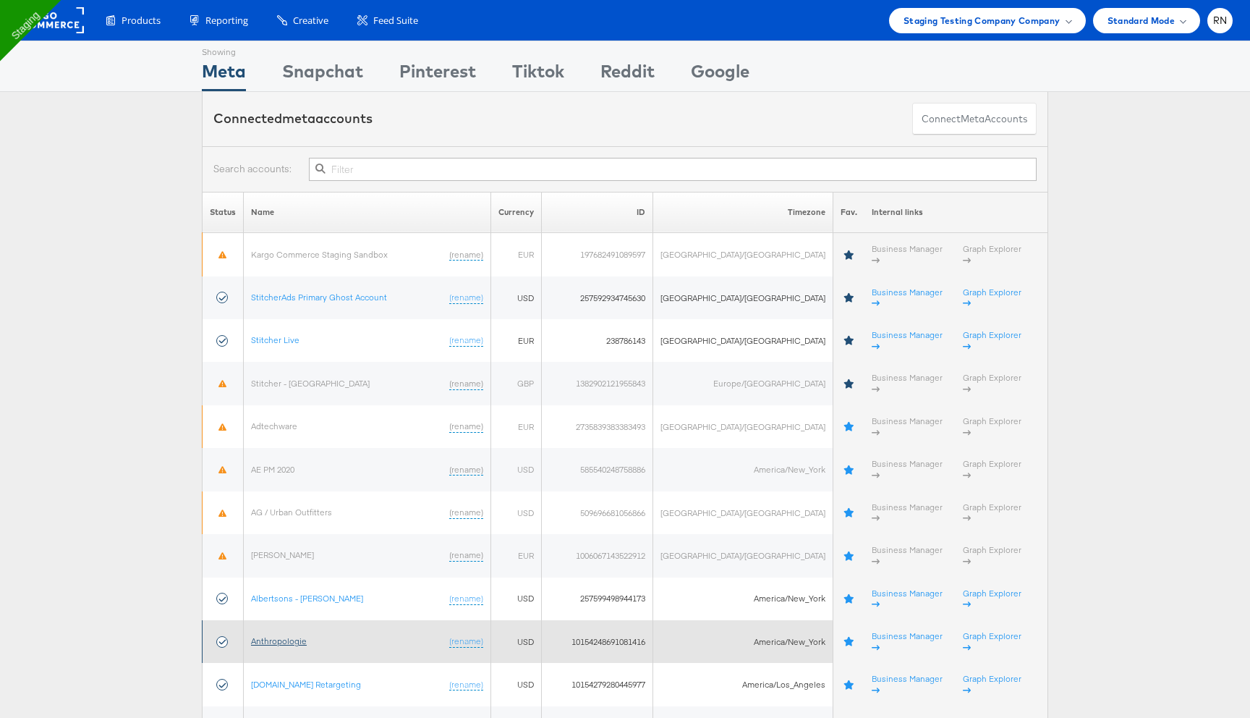
click at [303, 635] on link "Anthropologie" at bounding box center [279, 640] width 56 height 11
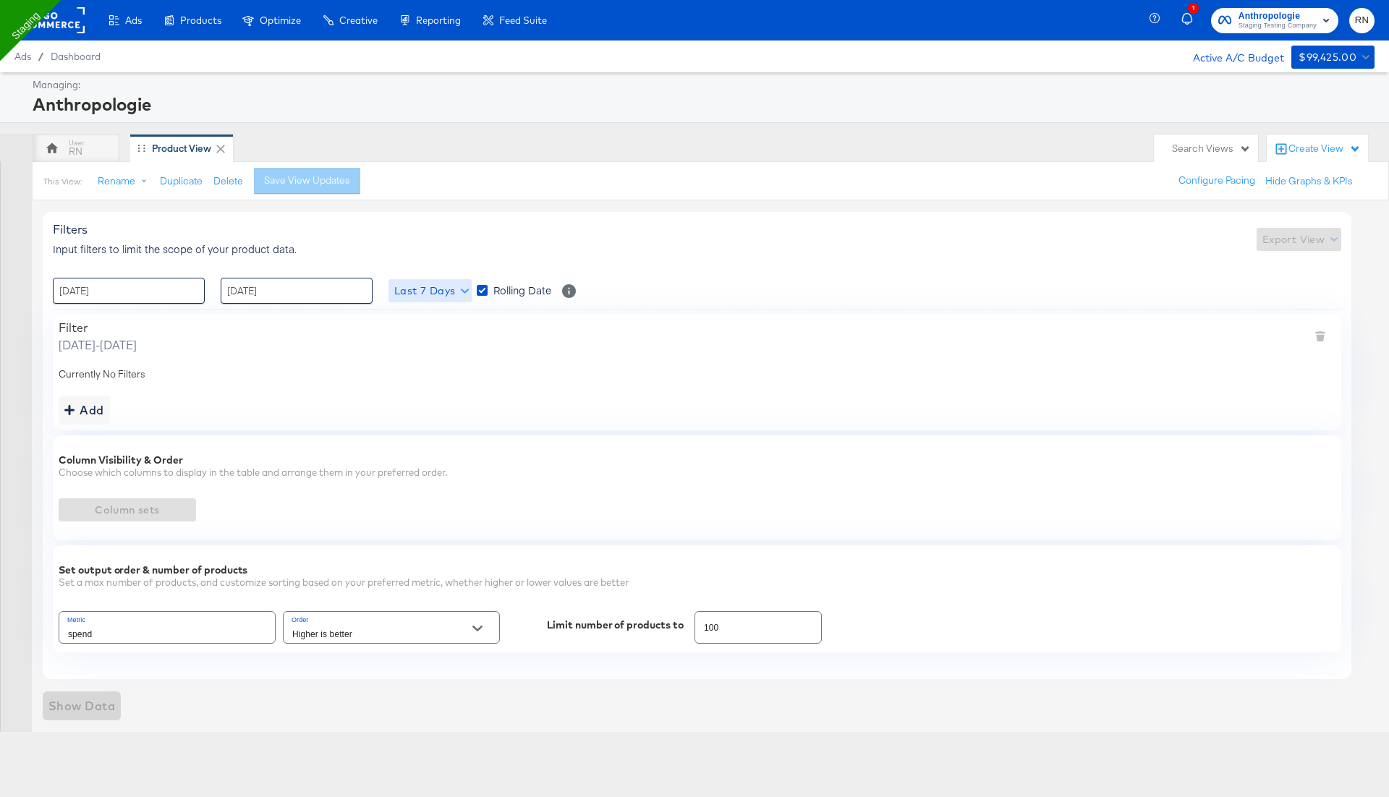
type input "Spend"
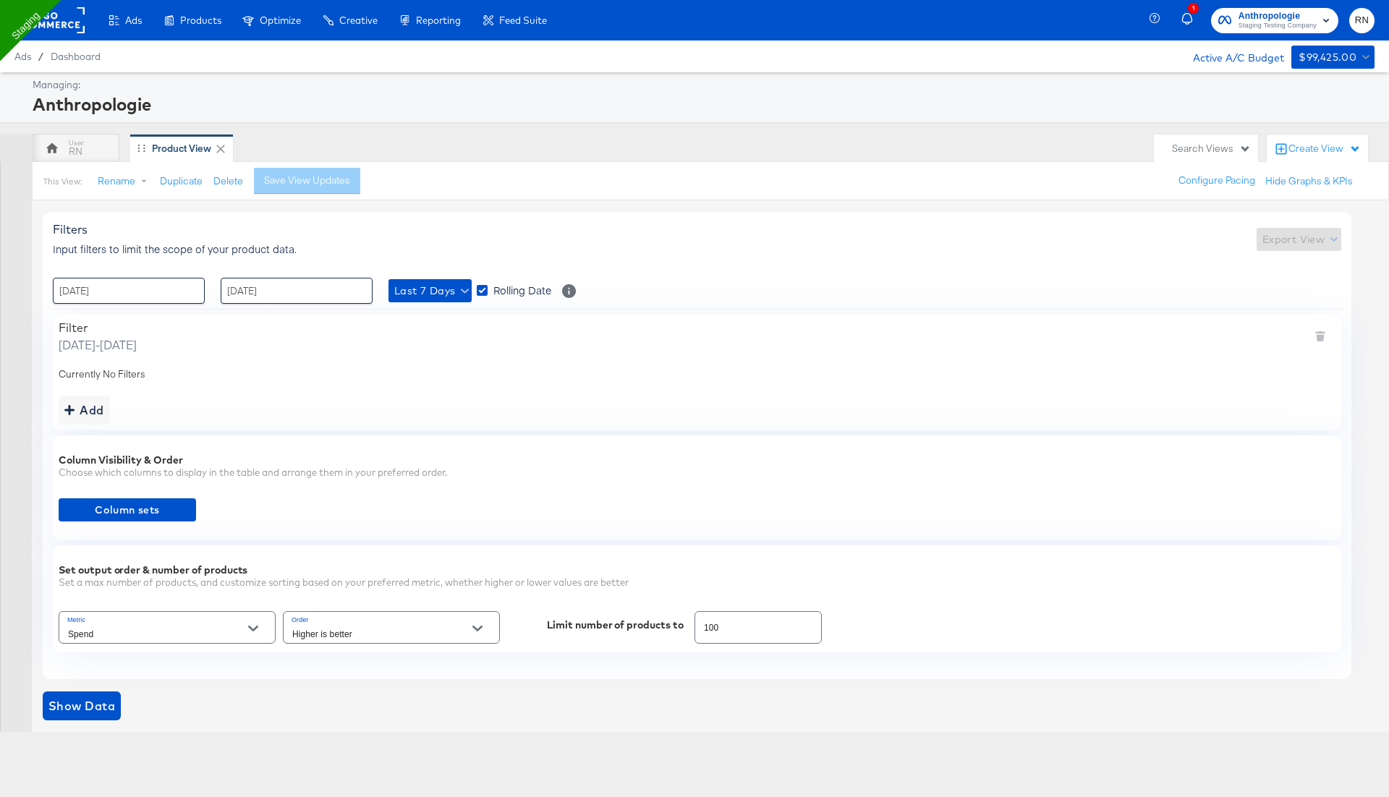
click at [1295, 148] on div "Create View" at bounding box center [1325, 149] width 72 height 14
click at [53, 14] on rect at bounding box center [51, 20] width 67 height 26
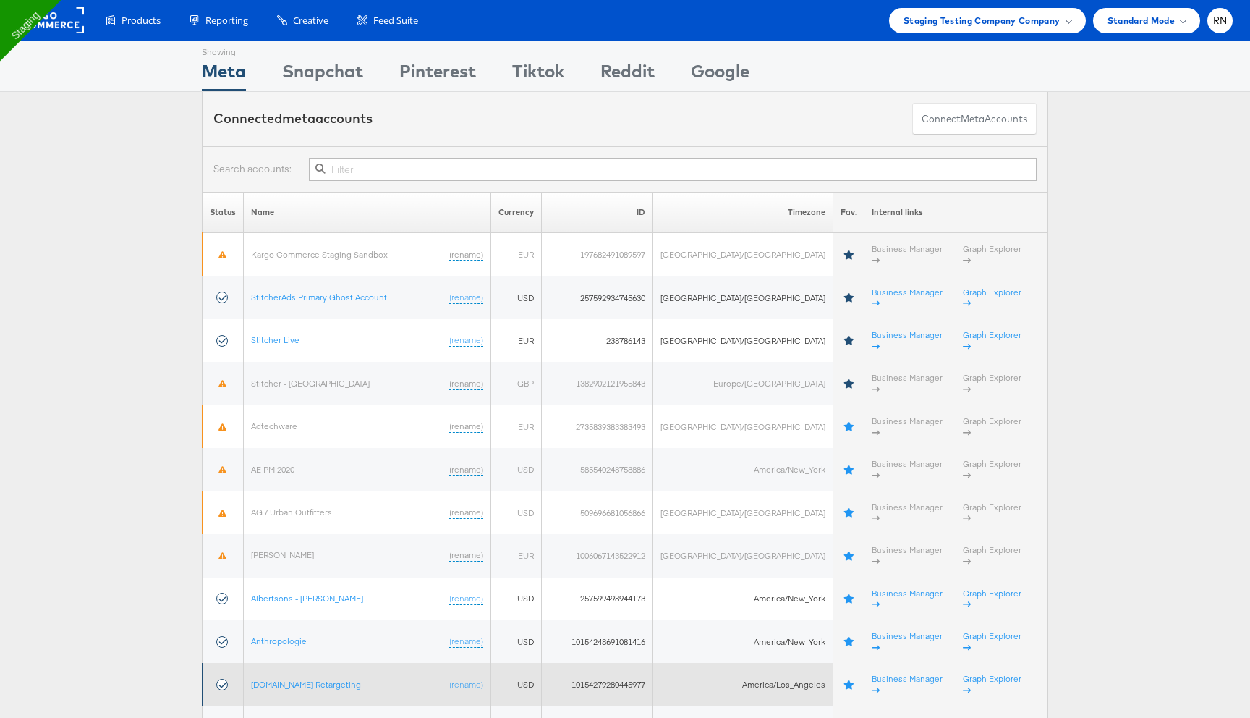
click at [323, 663] on td "Apartments.com Retargeting (rename)" at bounding box center [367, 684] width 247 height 43
click at [319, 679] on link "[DOMAIN_NAME] Retargeting" at bounding box center [306, 684] width 110 height 11
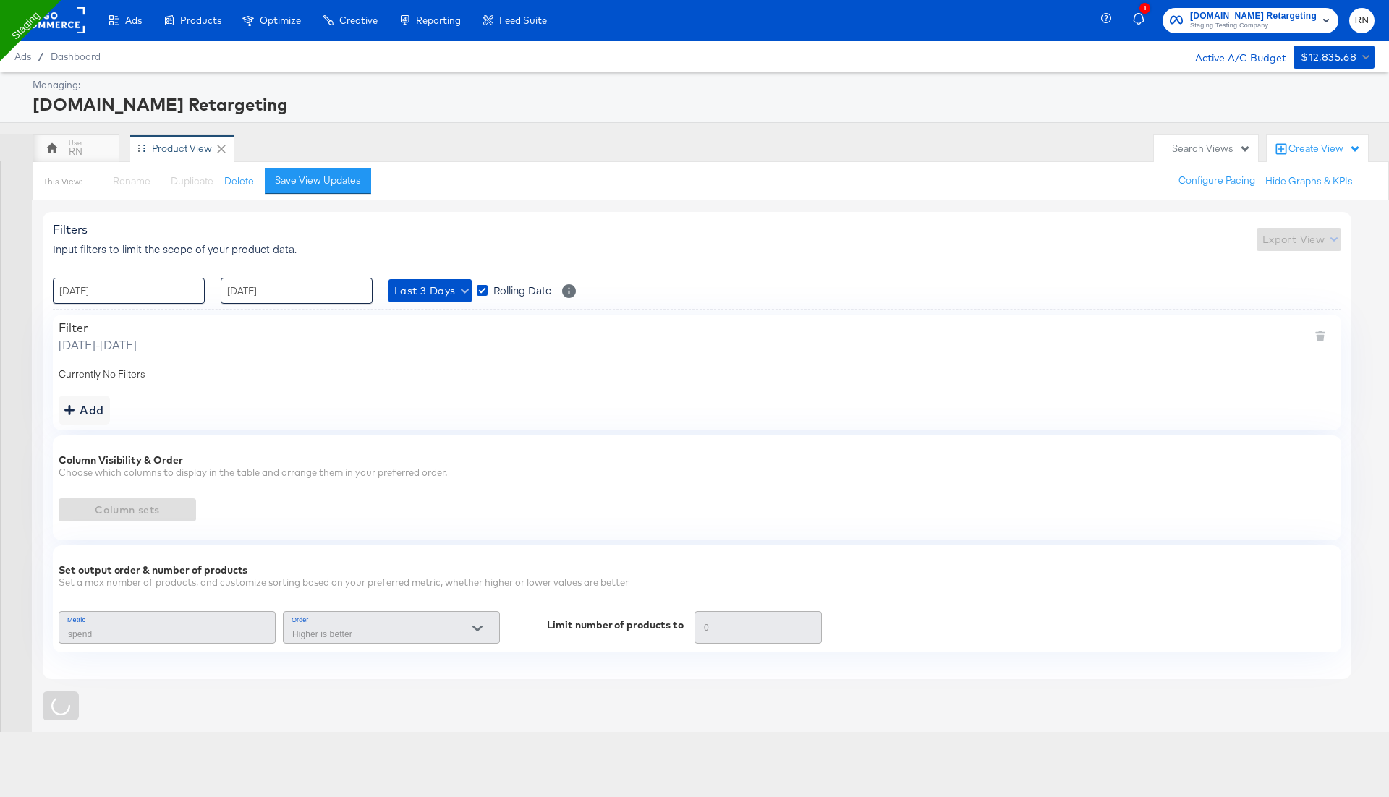
type input "Spend"
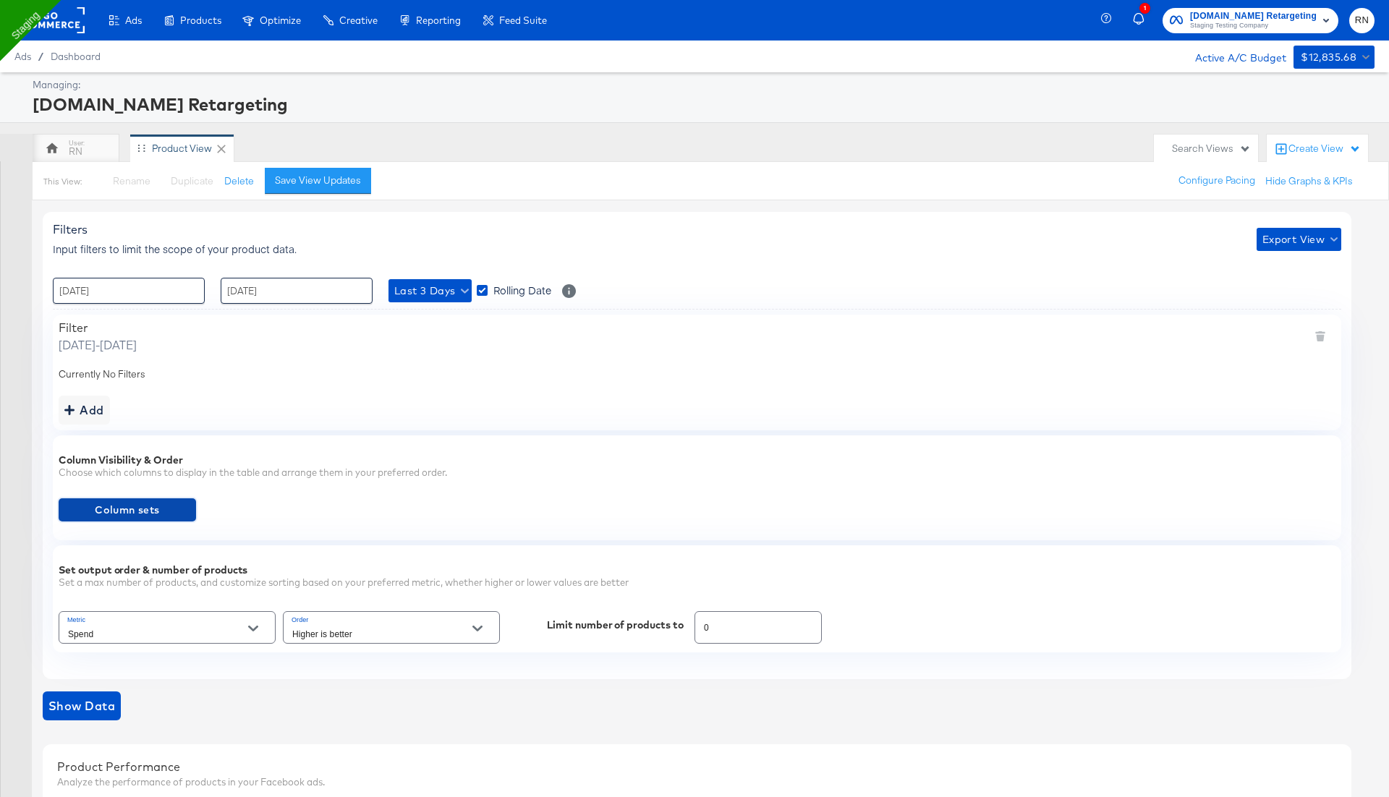
click at [159, 512] on span "Column sets" at bounding box center [127, 510] width 126 height 18
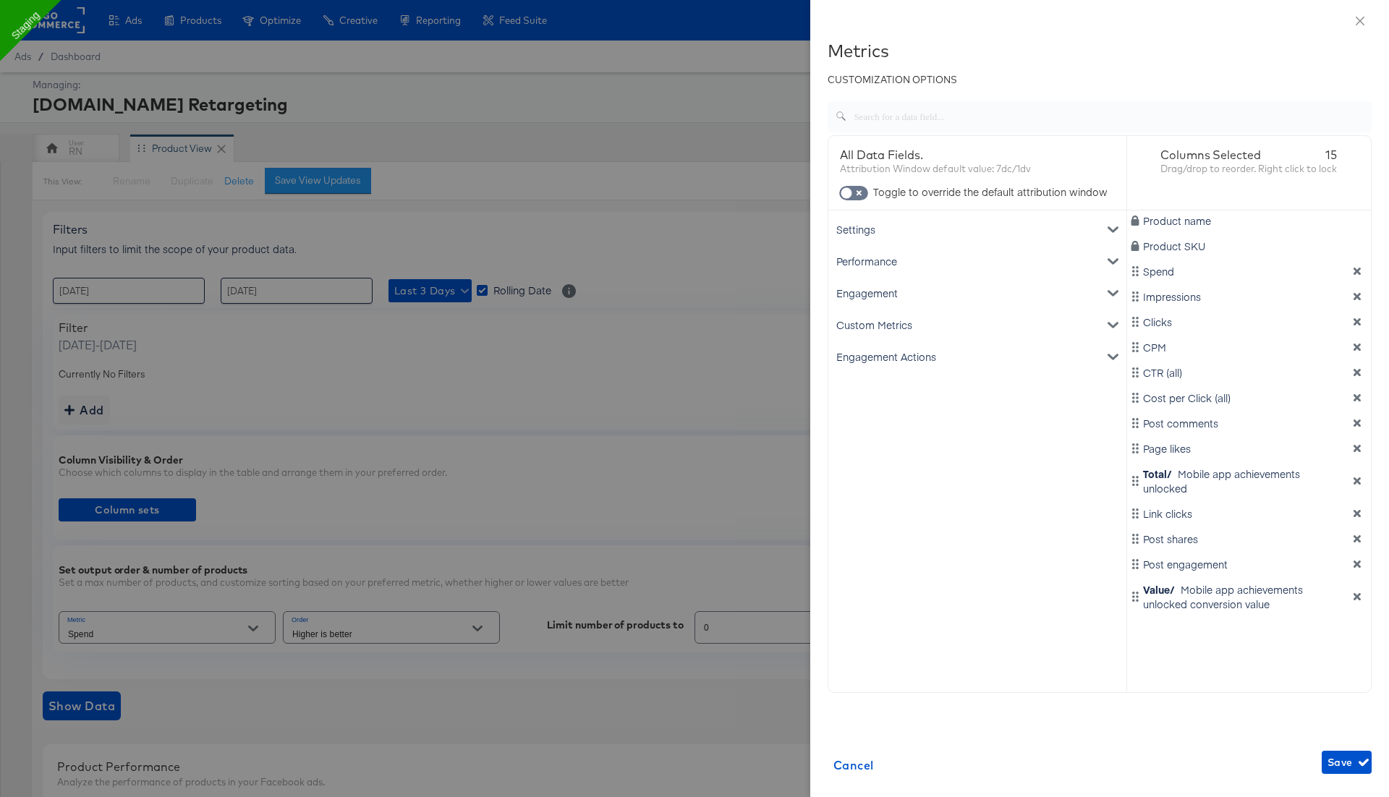
click at [1360, 484] on icon "dimension-list" at bounding box center [1357, 481] width 10 height 10
click at [1358, 444] on icon "dimension-list" at bounding box center [1357, 449] width 10 height 10
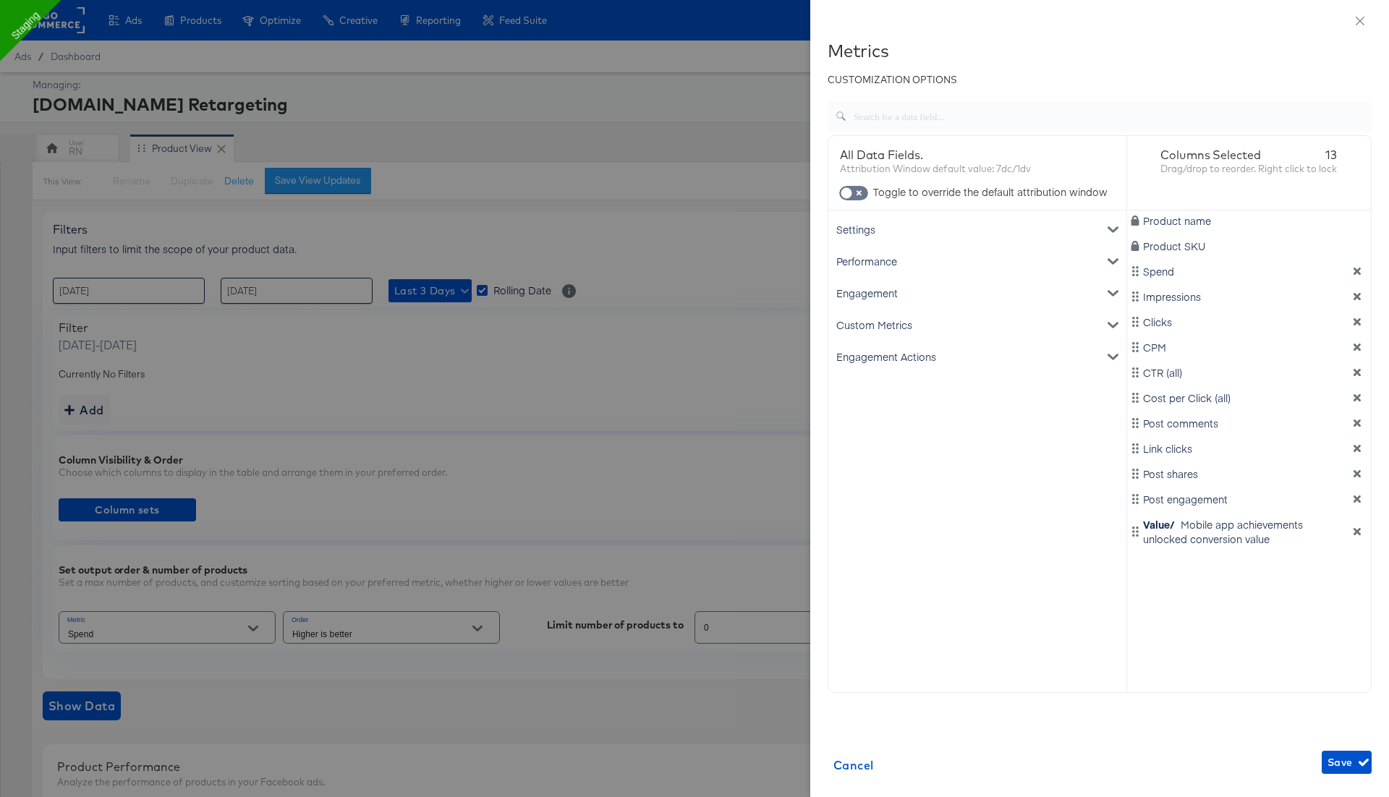
click at [1358, 376] on icon "dimension-list" at bounding box center [1357, 373] width 10 height 10
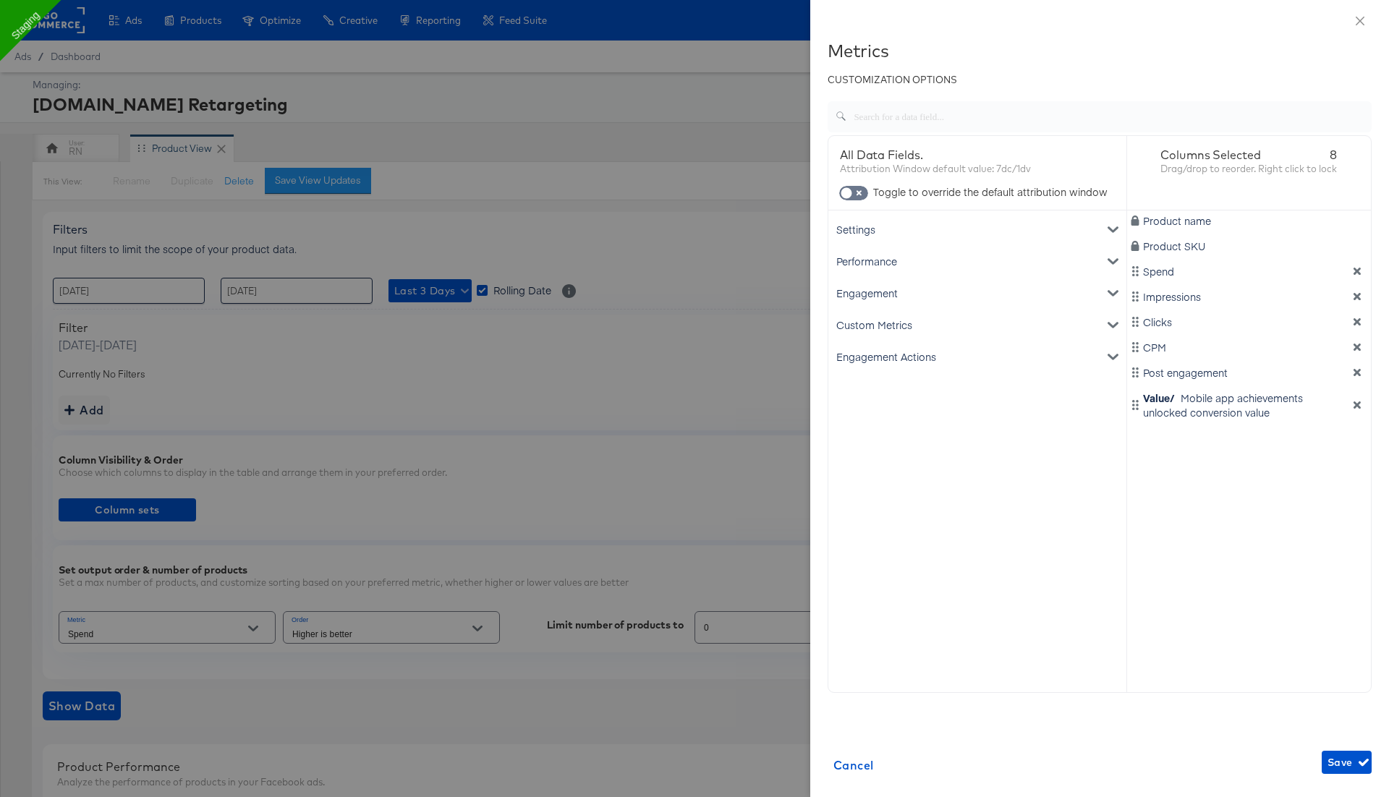
click at [1358, 376] on icon "dimension-list" at bounding box center [1357, 373] width 10 height 10
click at [1352, 771] on span "Save" at bounding box center [1347, 763] width 38 height 18
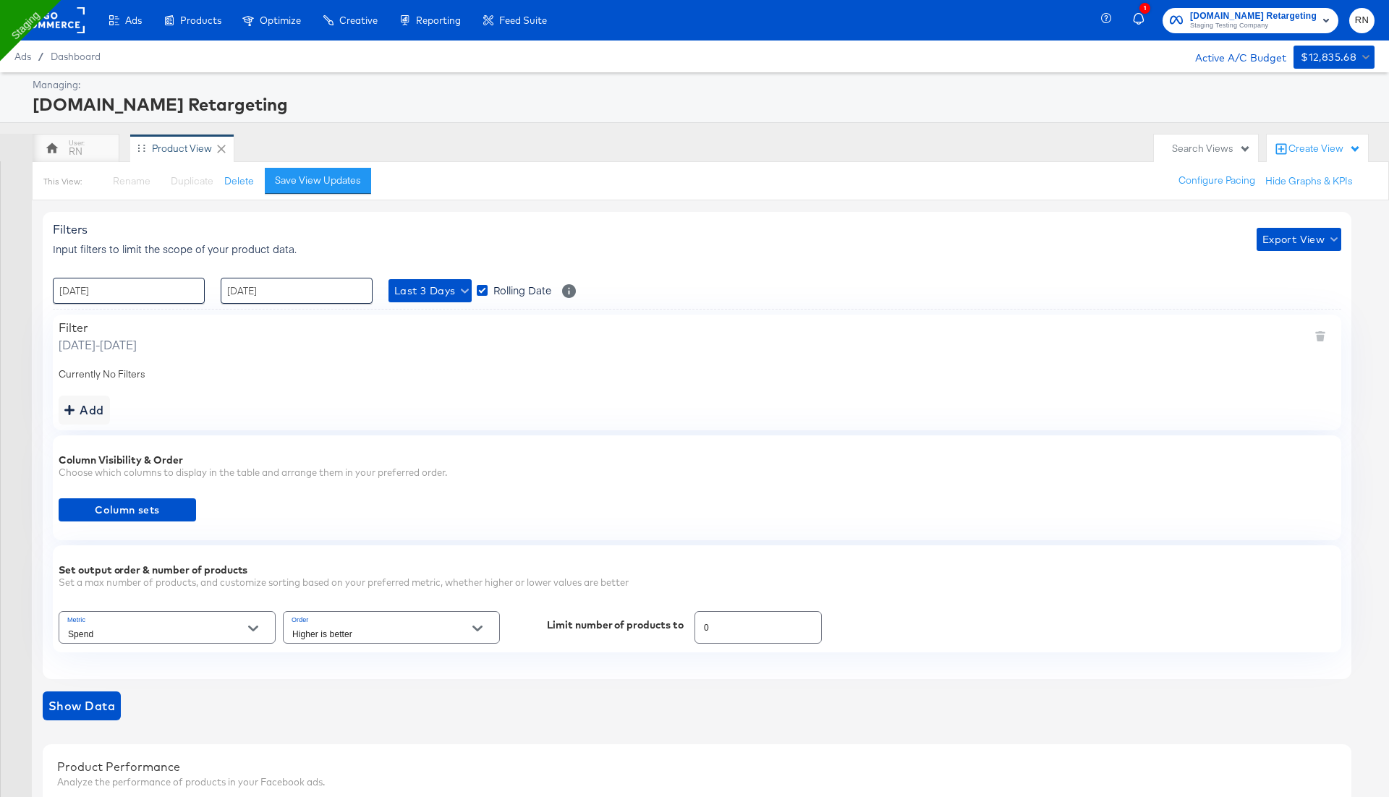
click at [193, 637] on input "Spend" at bounding box center [156, 634] width 182 height 17
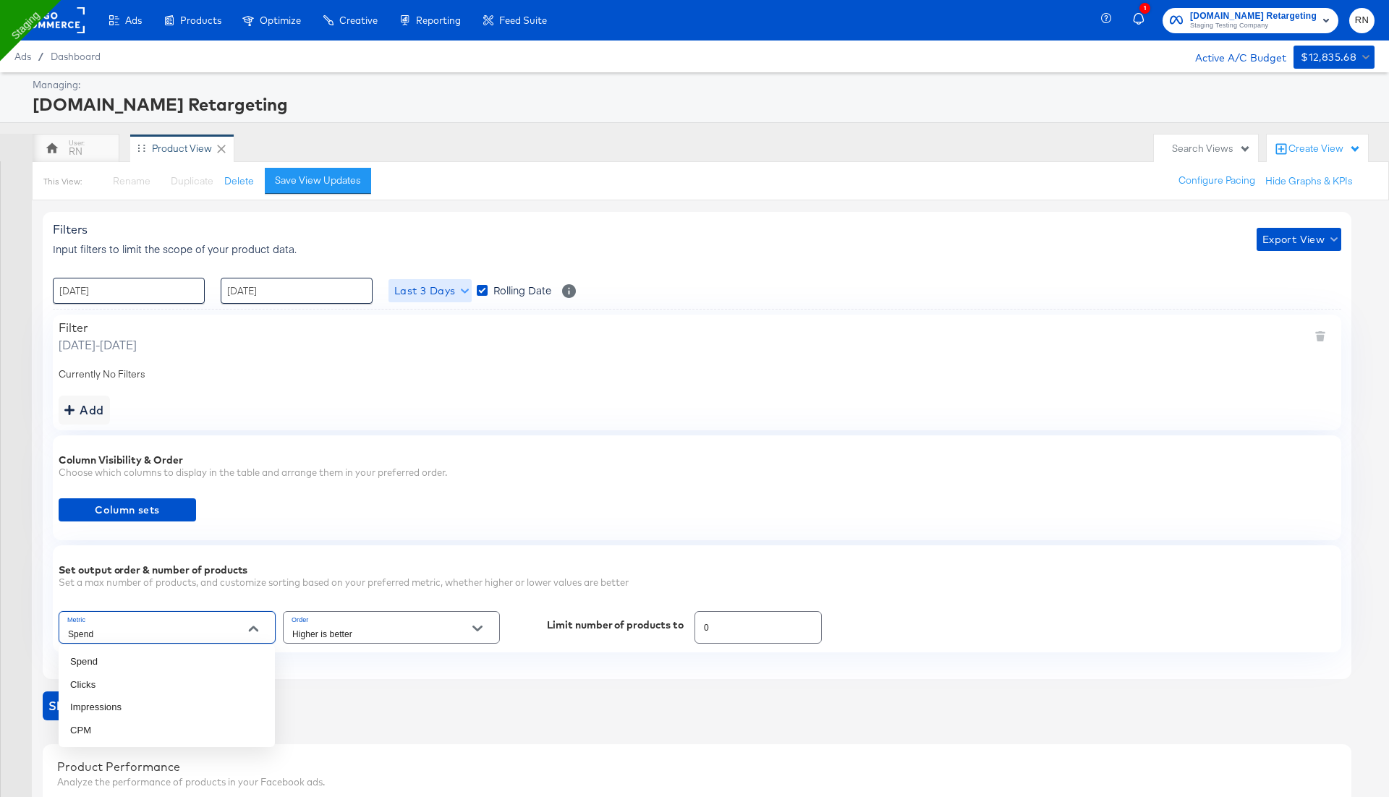
click at [420, 289] on span "Last 3 Days" at bounding box center [430, 291] width 72 height 18
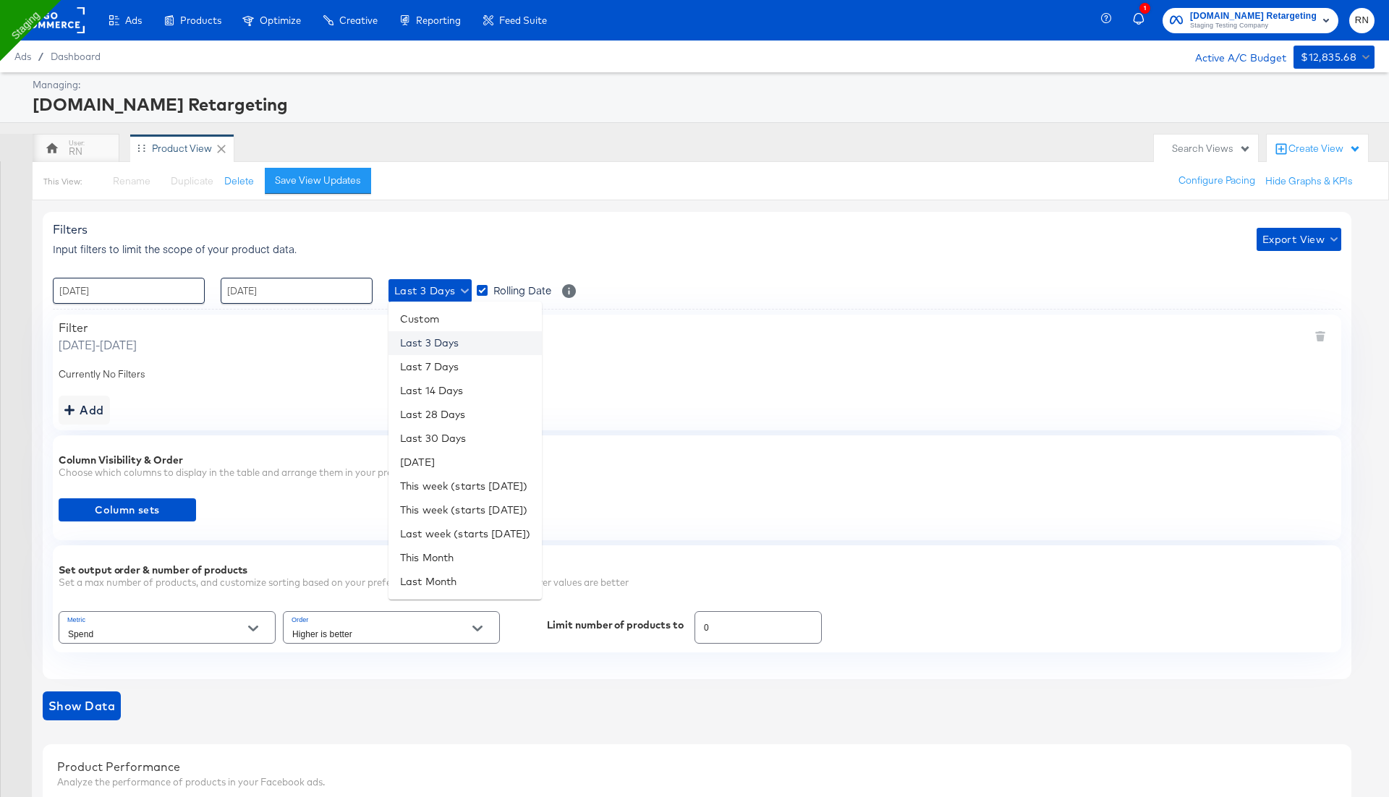
click at [424, 350] on li "Last 3 Days" at bounding box center [465, 343] width 153 height 24
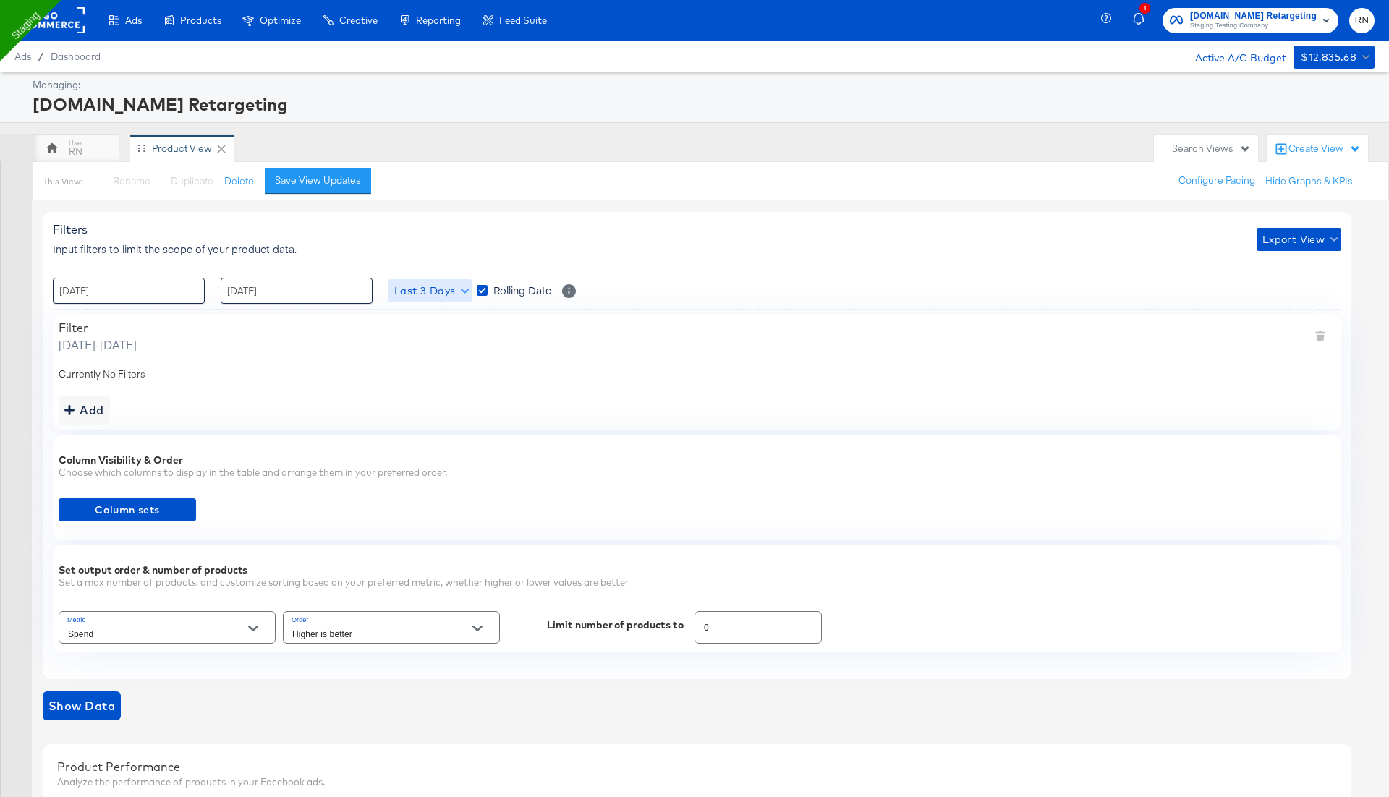
click at [429, 298] on button "Last 3 Days" at bounding box center [430, 290] width 83 height 23
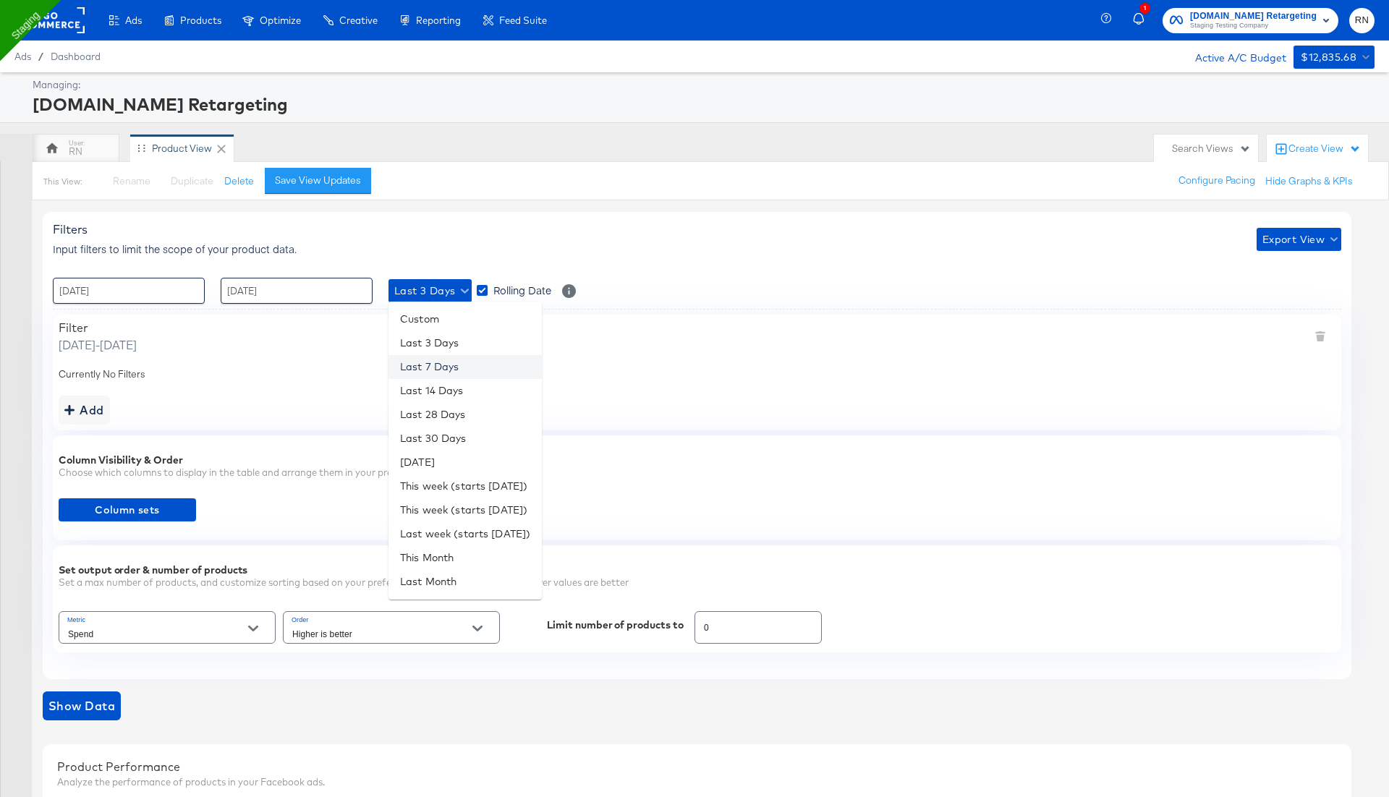
click at [441, 368] on li "Last 7 Days" at bounding box center [465, 367] width 153 height 24
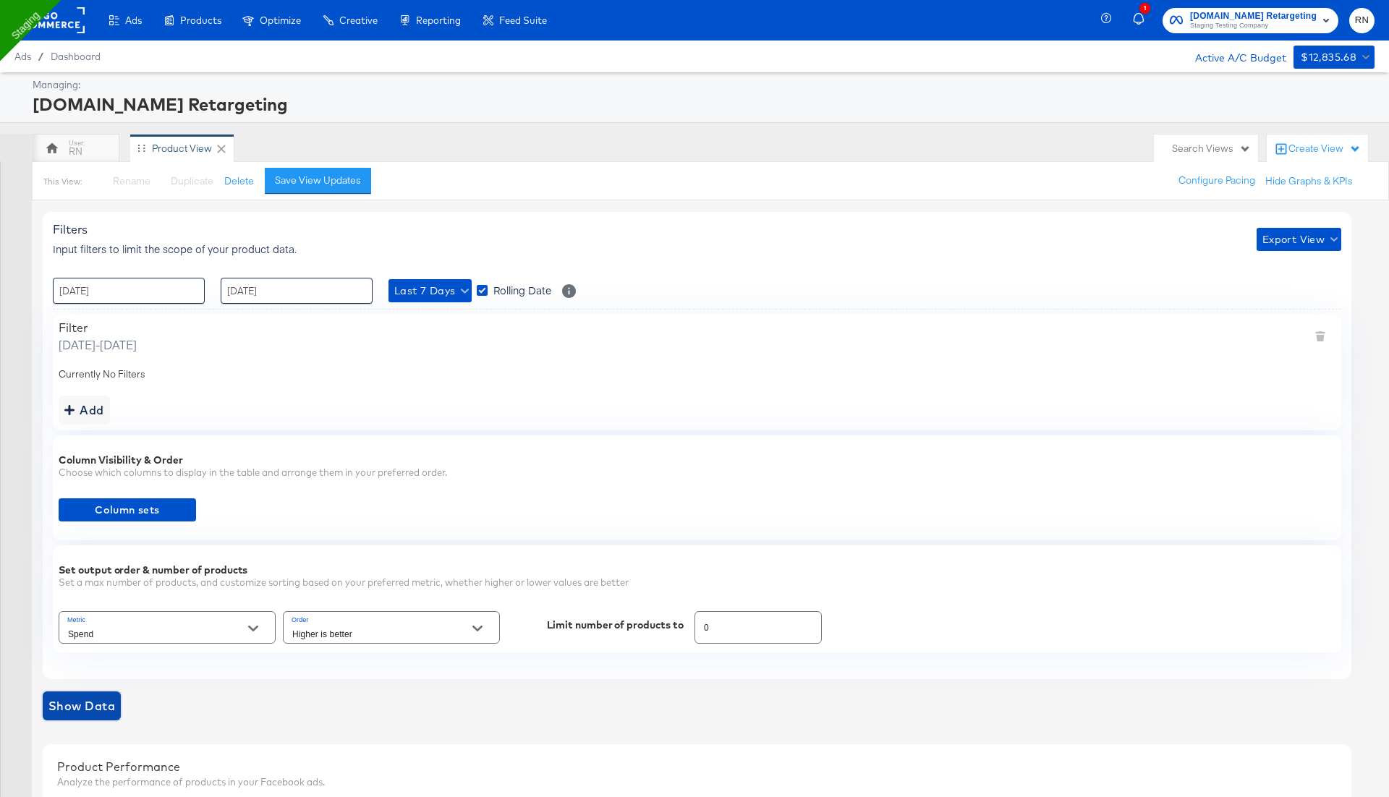
click at [84, 706] on span "Show Data" at bounding box center [81, 706] width 67 height 20
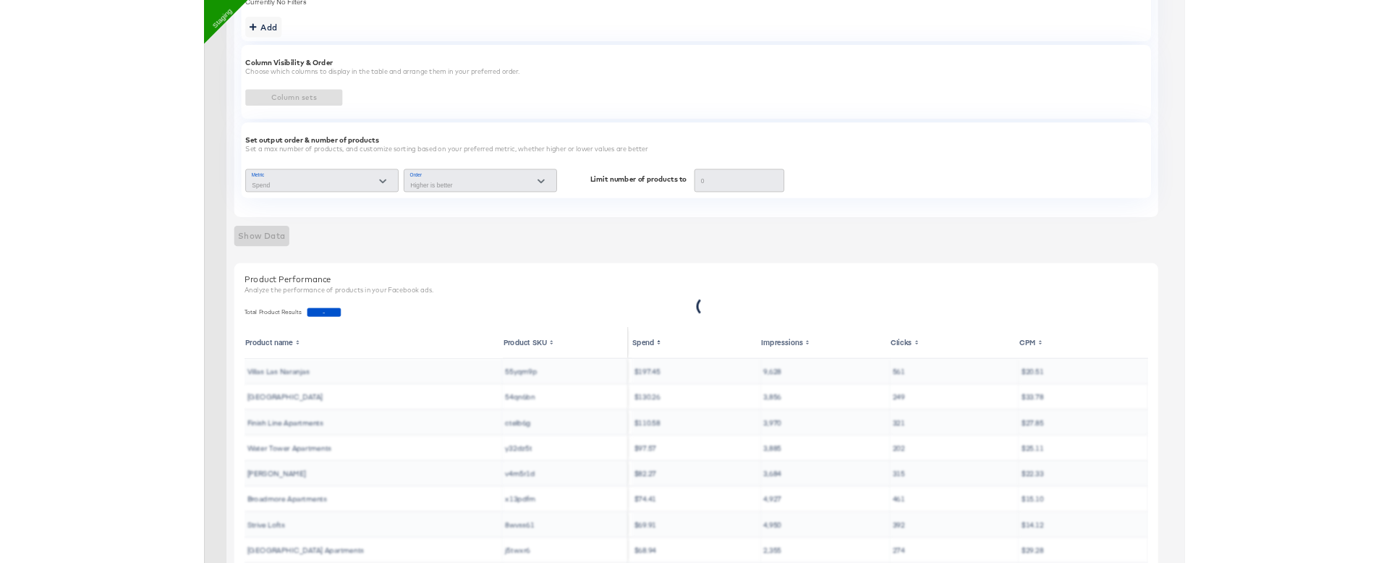
scroll to position [382, 0]
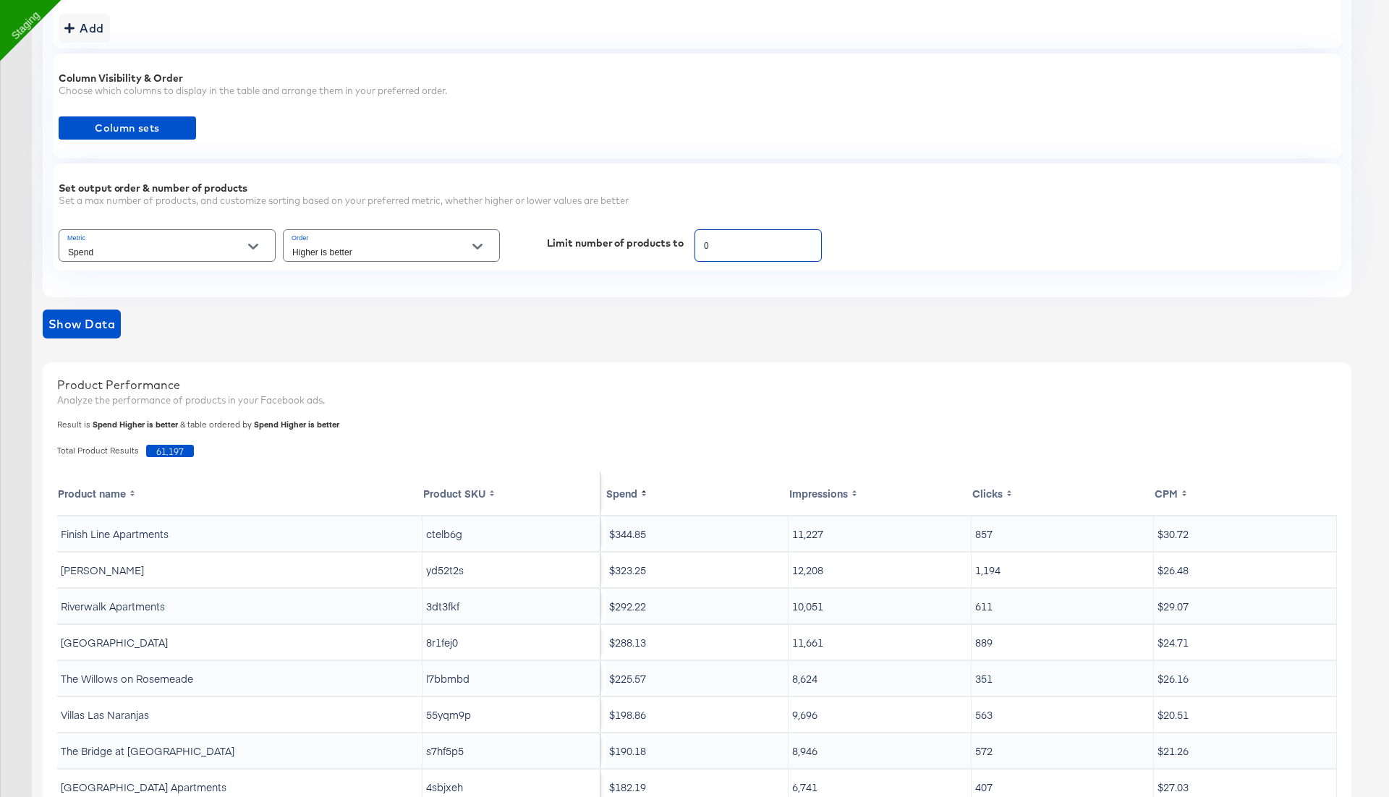
drag, startPoint x: 724, startPoint y: 248, endPoint x: 670, endPoint y: 245, distance: 54.3
click at [670, 245] on div "Metric Spend Order Higher is better Limit number of products to 0" at bounding box center [697, 245] width 1277 height 38
type input "100"
click at [82, 336] on div "Show Data" at bounding box center [697, 330] width 1309 height 41
click at [95, 321] on span "Show Data" at bounding box center [81, 324] width 67 height 20
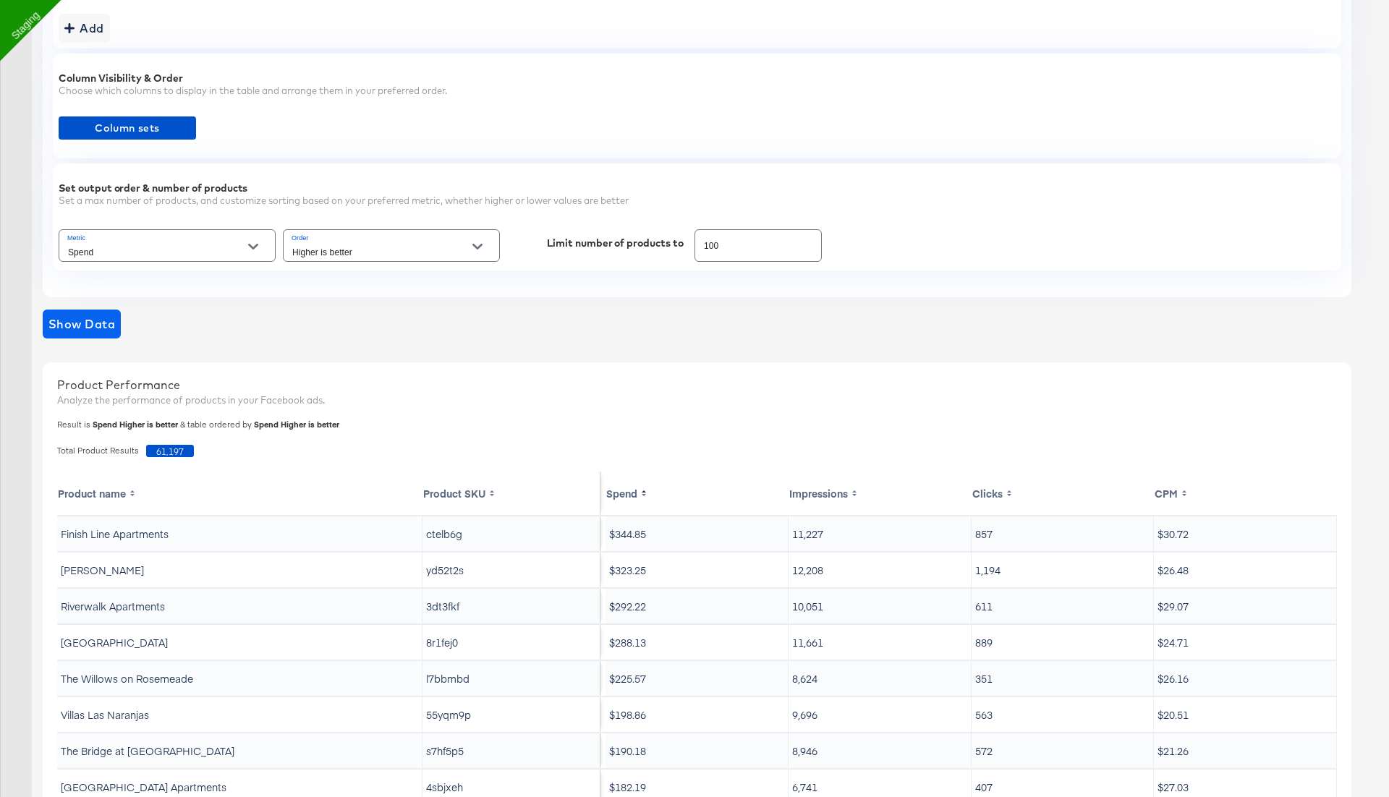
click at [95, 321] on div "Show Data" at bounding box center [697, 324] width 1309 height 29
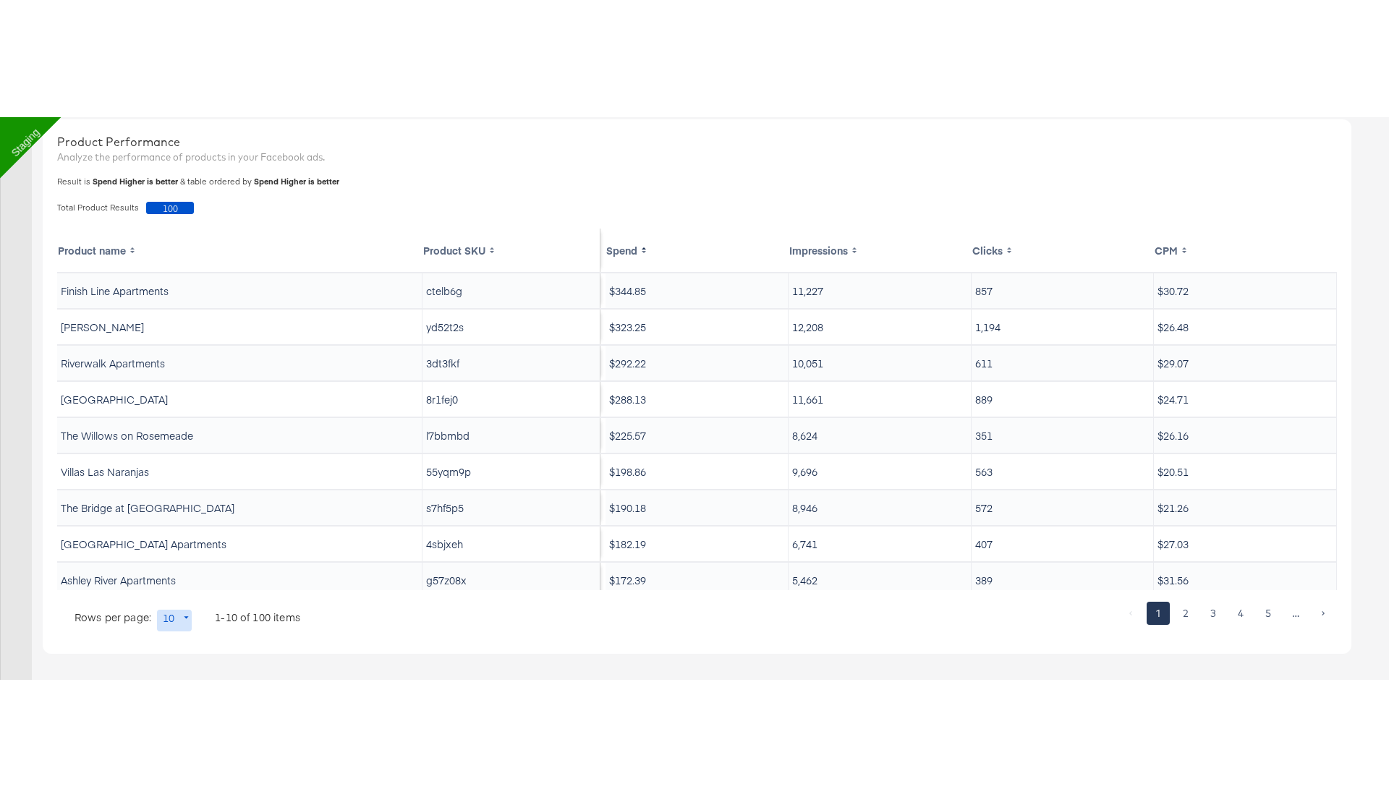
scroll to position [508, 0]
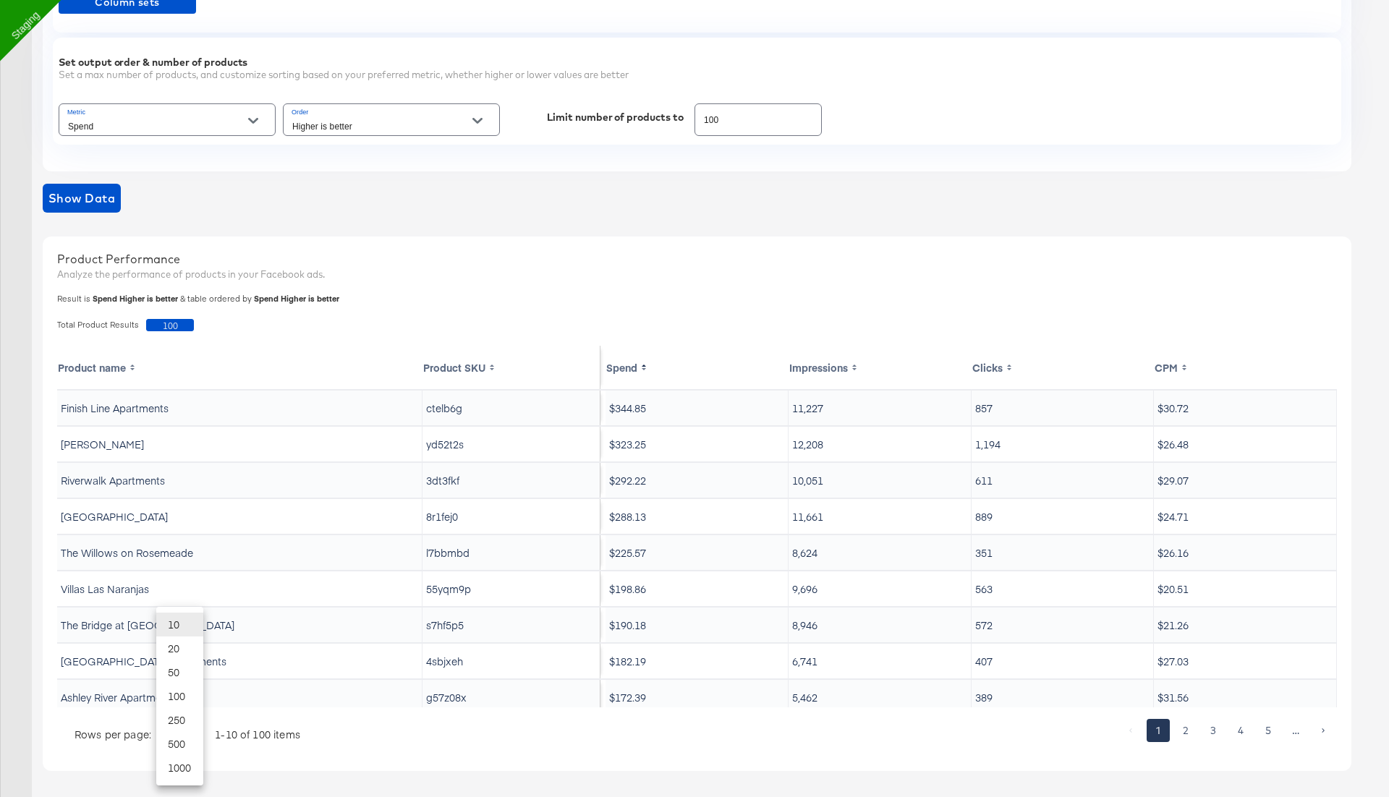
click at [169, 727] on body "Ads Products Optimize Creative Reporting Feed Suite 1 Apartments.com Retargetin…" at bounding box center [694, 146] width 1389 height 1308
click at [826, 755] on div at bounding box center [694, 398] width 1389 height 797
click at [1211, 713] on div "Product name Product SKU Spend Impressions Clicks CPM Finish Line Apartments ct…" at bounding box center [697, 551] width 1280 height 411
click at [1188, 726] on button "2" at bounding box center [1185, 730] width 23 height 23
click at [1161, 734] on button "1" at bounding box center [1158, 730] width 23 height 23
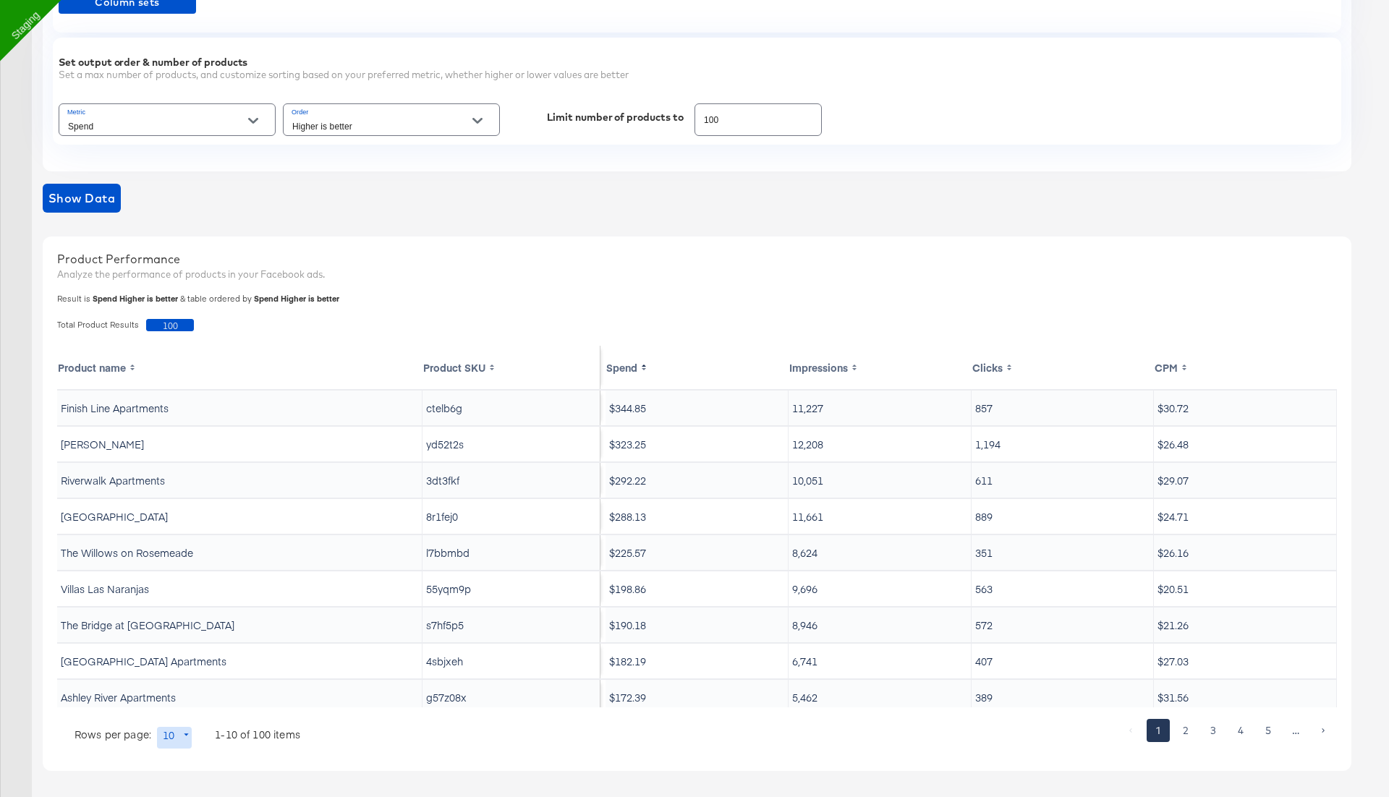
click at [629, 368] on th "Spend" at bounding box center [697, 367] width 183 height 43
type input "desc"
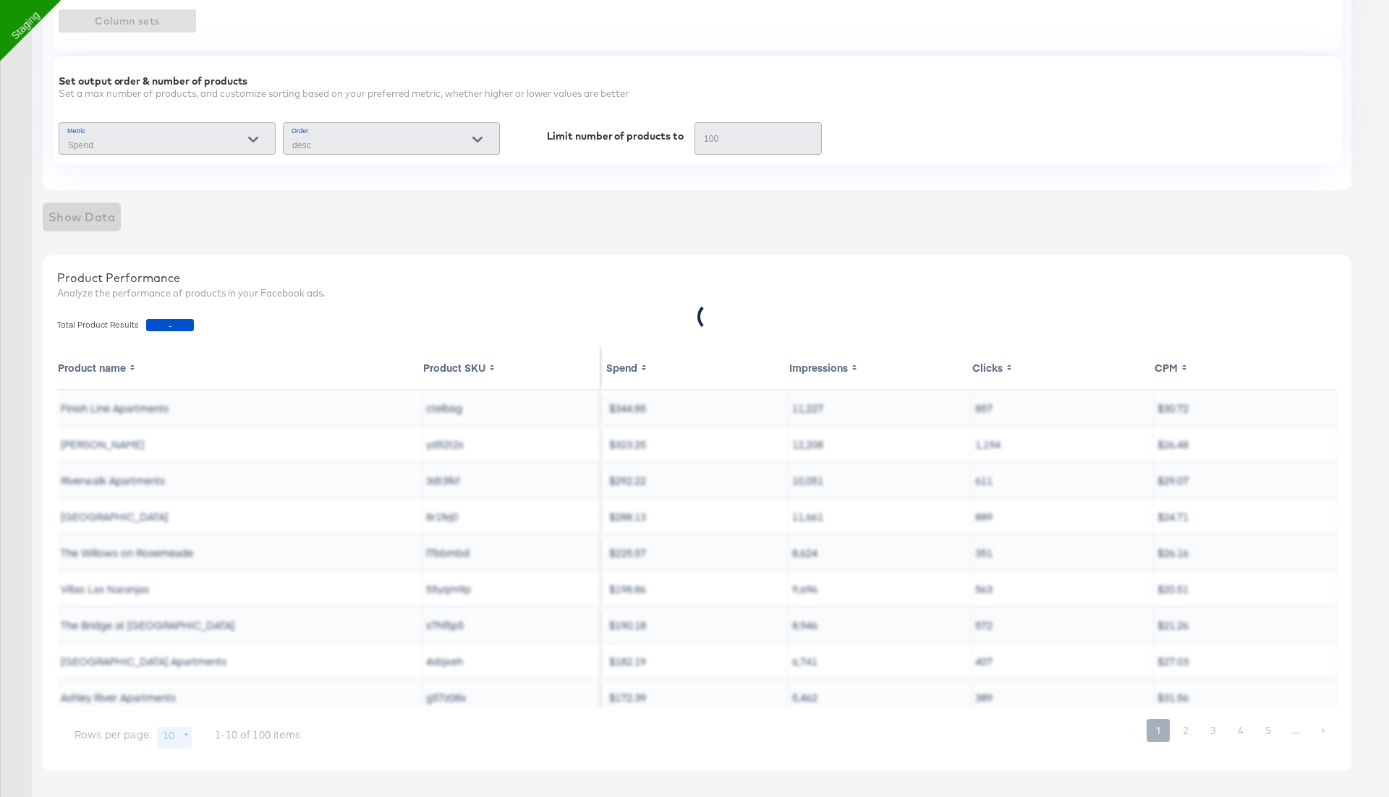
scroll to position [0, 0]
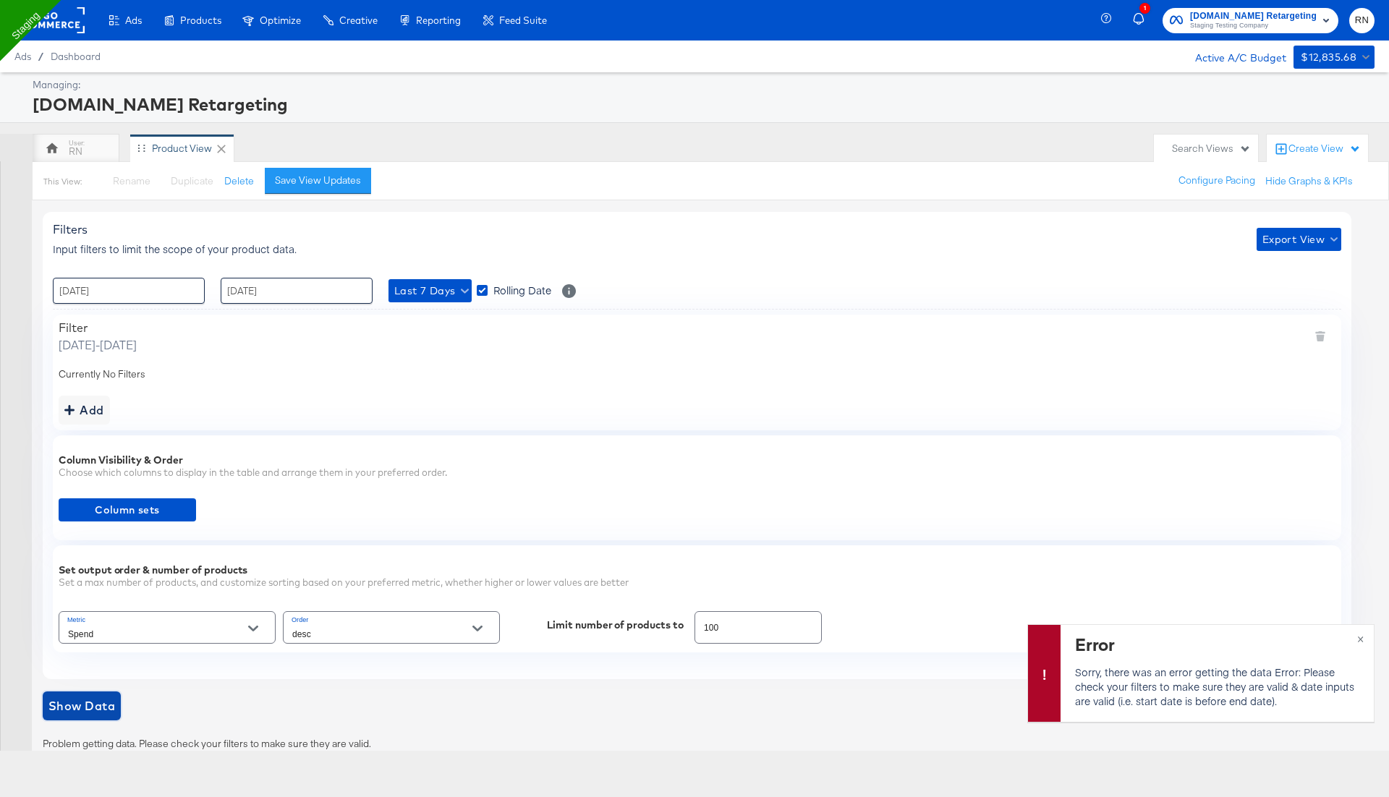
click at [98, 708] on span "Show Data" at bounding box center [81, 706] width 67 height 20
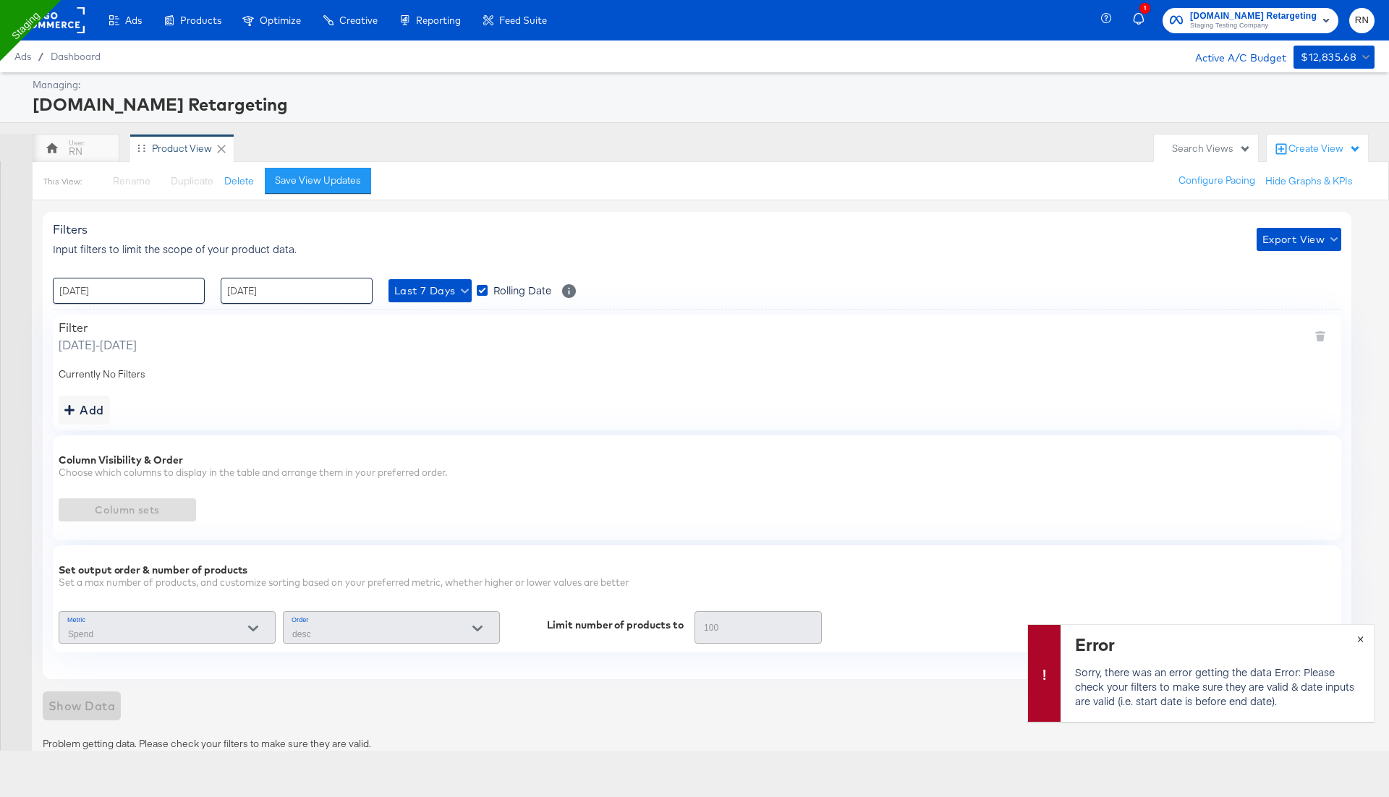
click at [1360, 638] on button "×" at bounding box center [1360, 638] width 27 height 26
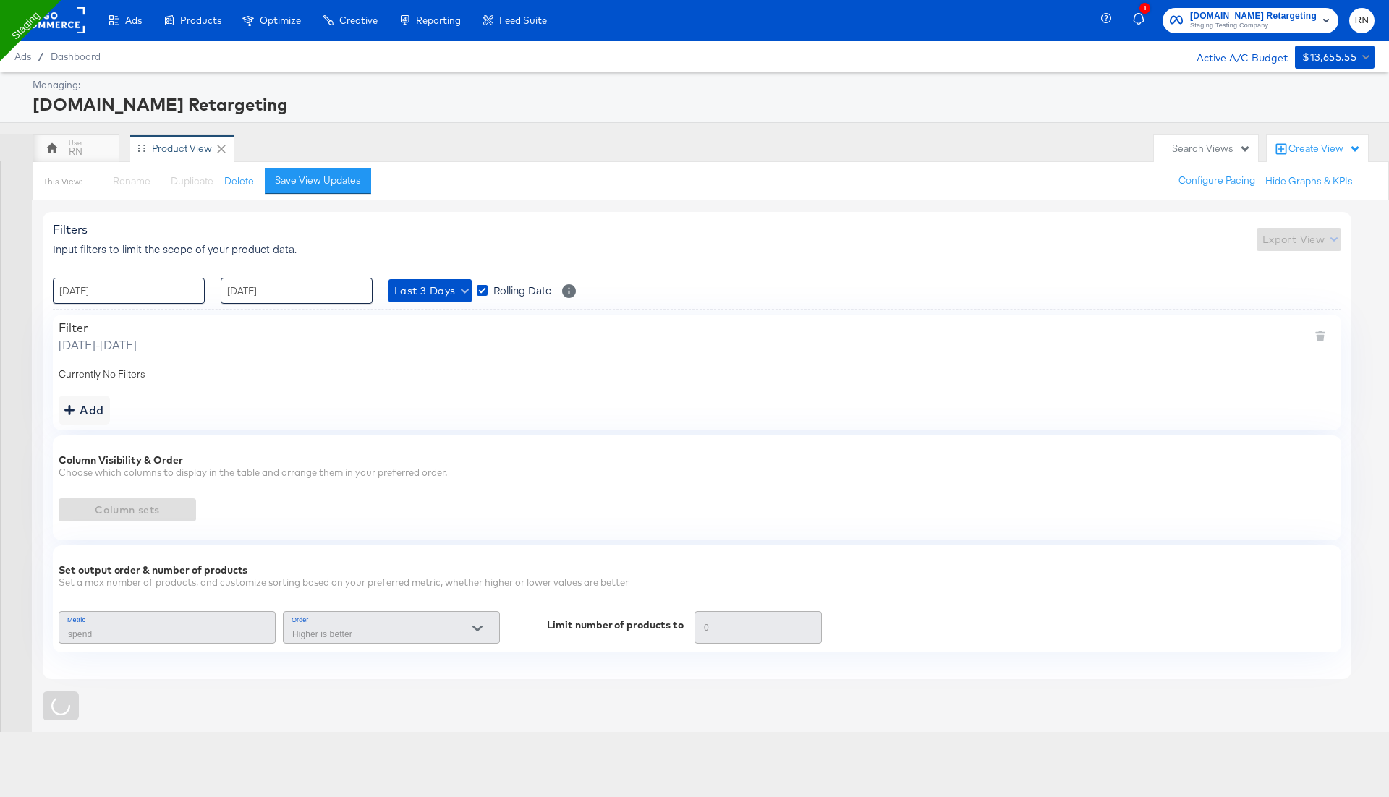
type input "Spend"
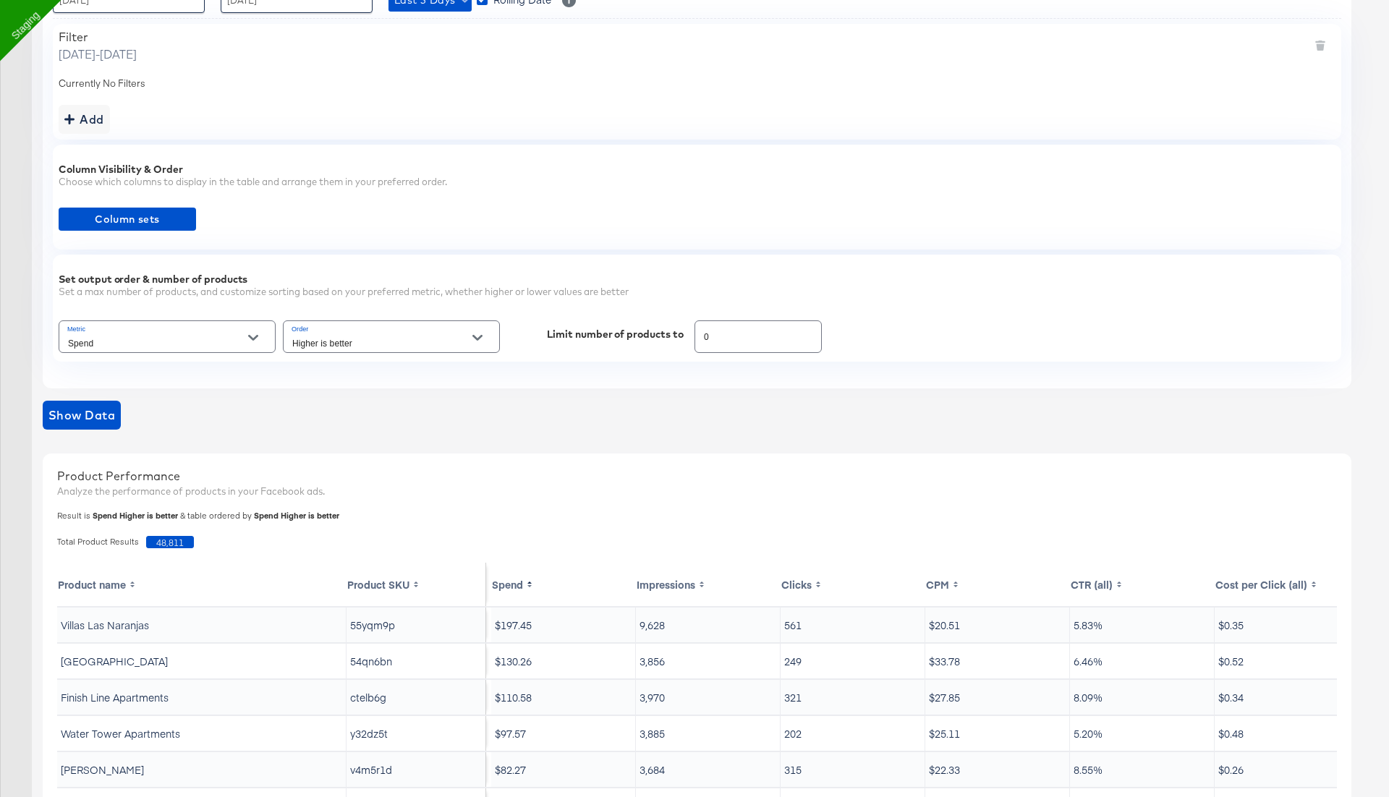
scroll to position [293, 0]
click at [526, 582] on icon at bounding box center [529, 583] width 7 height 12
type input "desc"
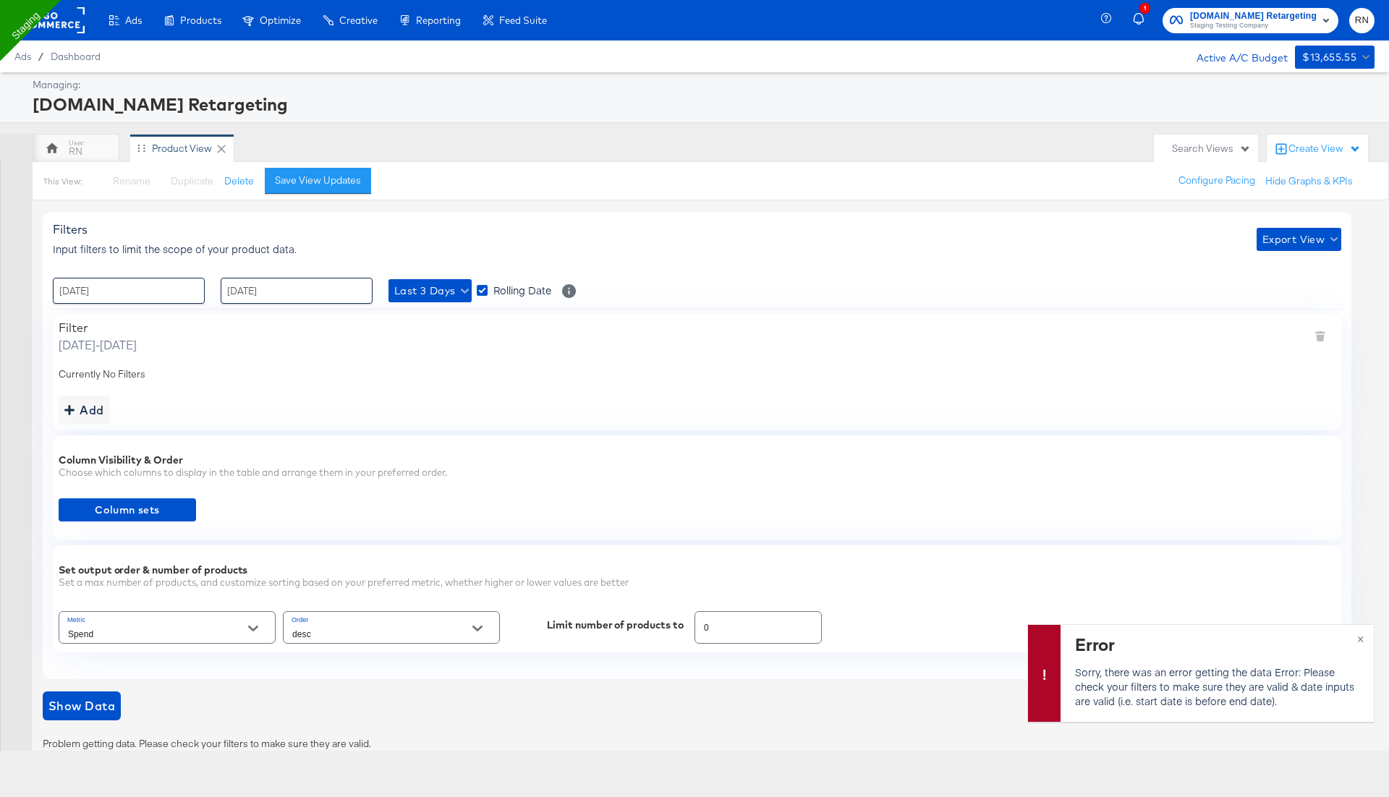
scroll to position [0, 0]
click at [55, 27] on rect at bounding box center [51, 20] width 67 height 26
click at [70, 14] on rect at bounding box center [51, 20] width 67 height 26
click at [69, 22] on rect at bounding box center [51, 20] width 67 height 26
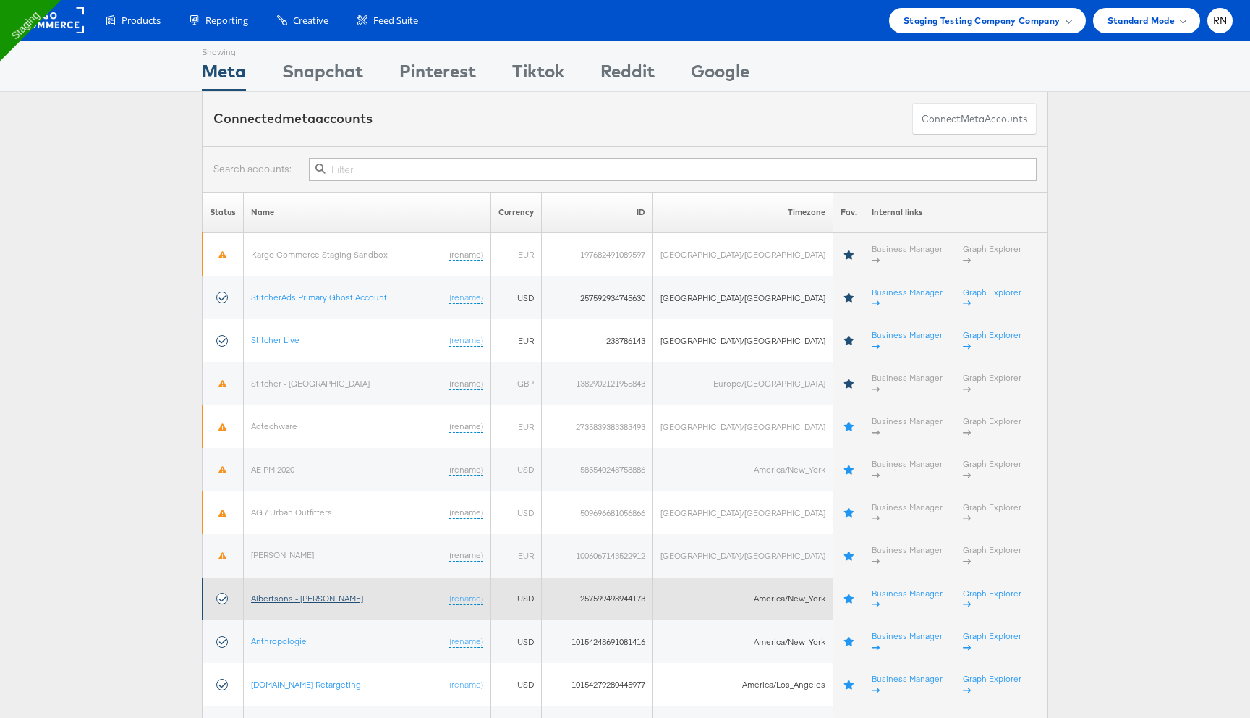
click at [283, 506] on link "Albertsons - [PERSON_NAME]" at bounding box center [307, 598] width 112 height 11
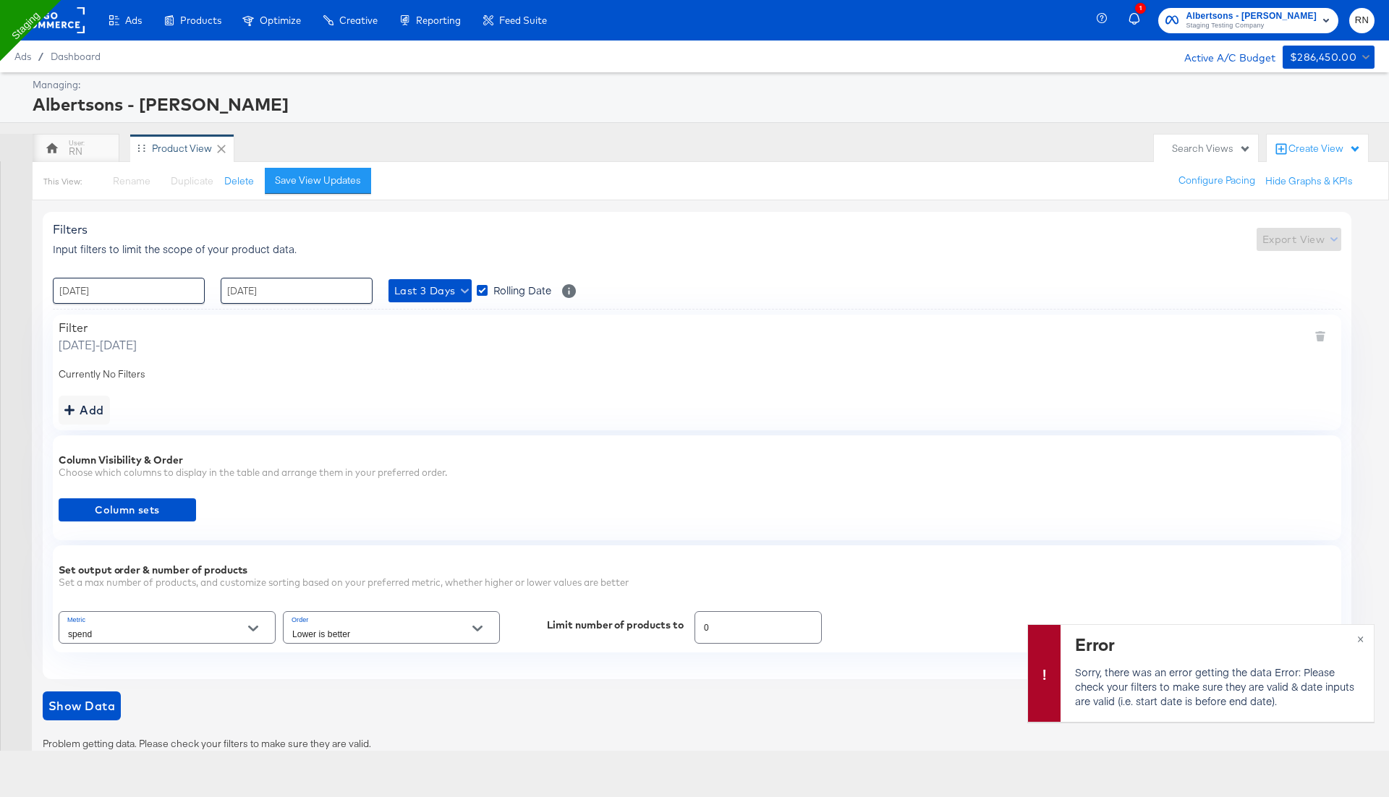
click at [211, 89] on div "Managing:" at bounding box center [702, 85] width 1339 height 14
drag, startPoint x: 202, startPoint y: 108, endPoint x: 38, endPoint y: 100, distance: 164.5
click at [38, 100] on div "Albertsons - [PERSON_NAME]" at bounding box center [702, 104] width 1339 height 25
copy div "Albertsons - [PERSON_NAME]"
click at [1361, 634] on button "×" at bounding box center [1360, 638] width 27 height 26
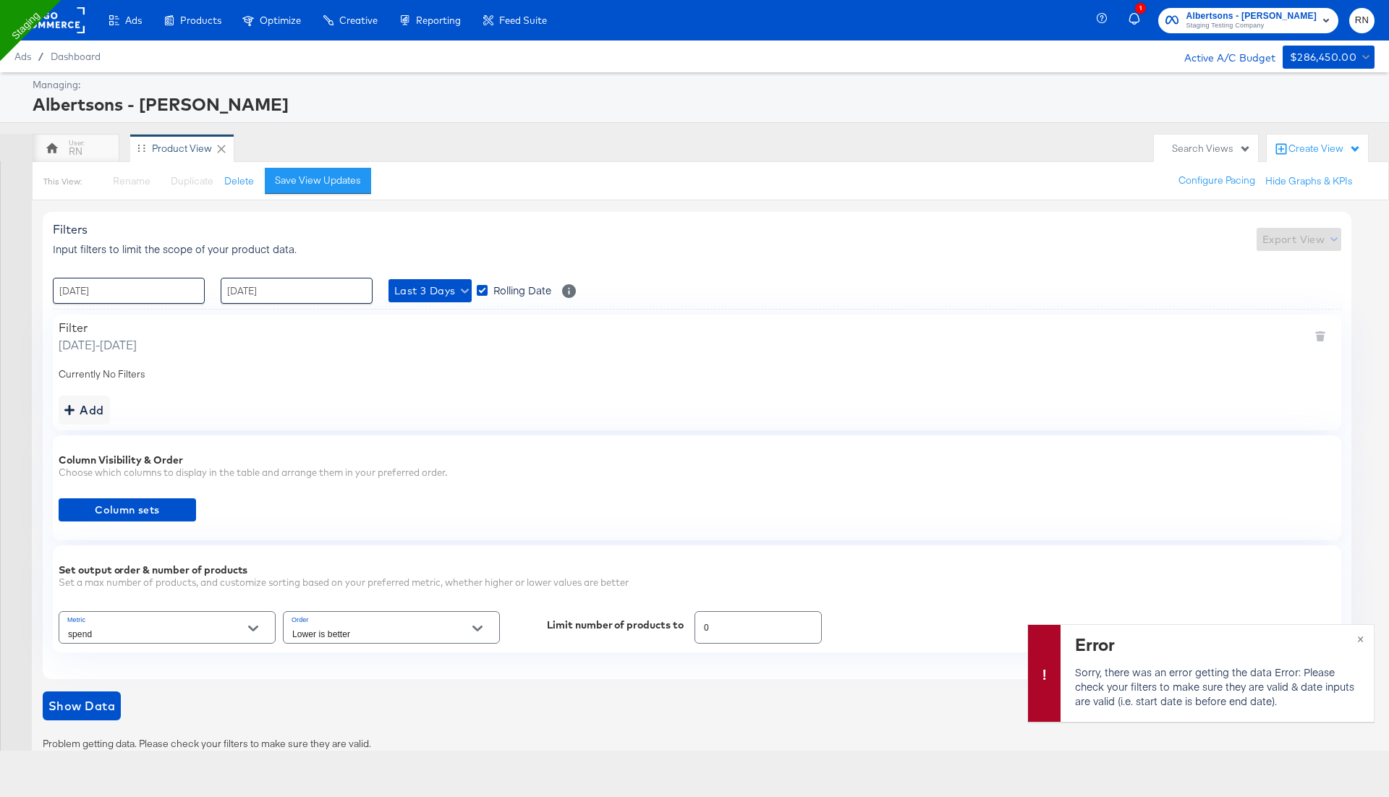
click at [1305, 140] on div "Create View" at bounding box center [1317, 149] width 101 height 29
click at [1242, 274] on span "Performance Product View" at bounding box center [1289, 273] width 120 height 14
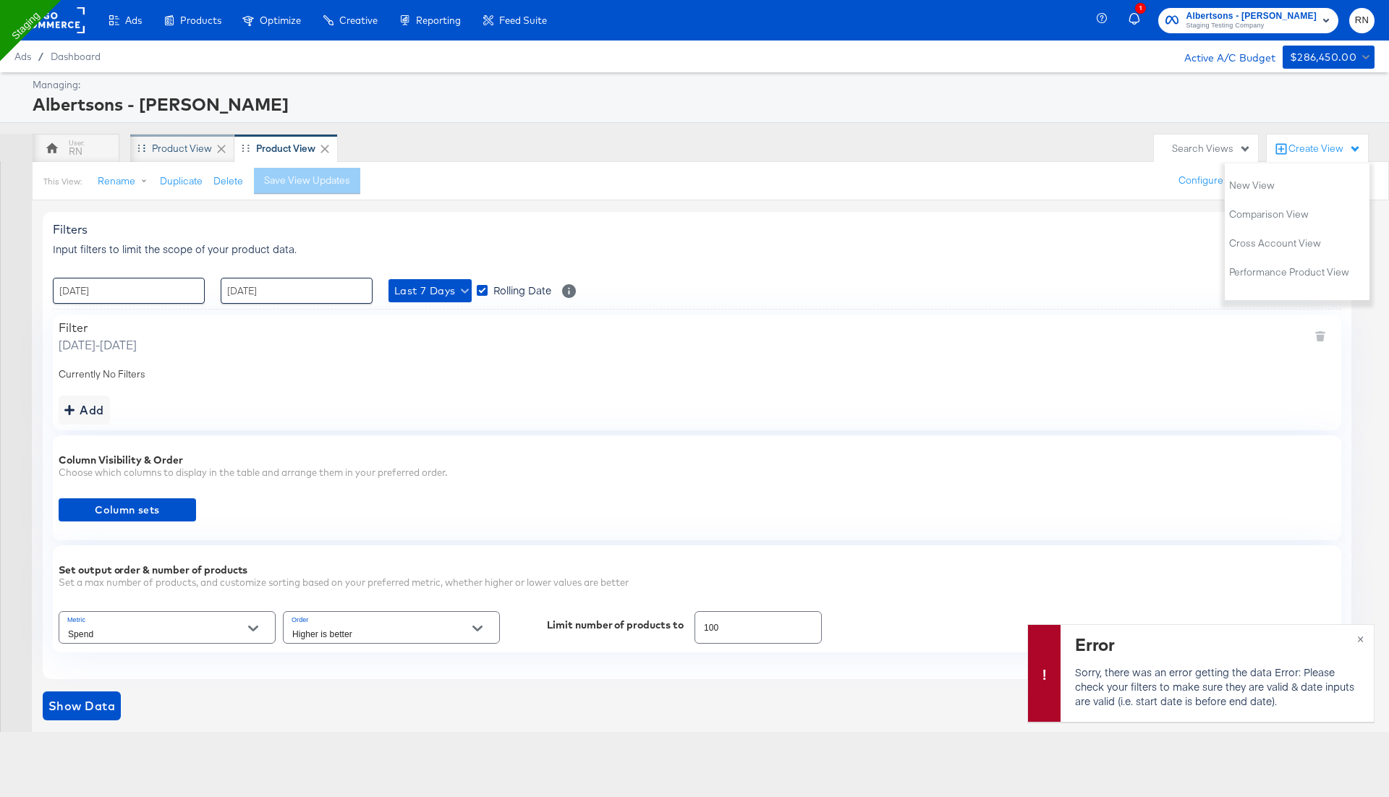
click at [187, 148] on div "Product View" at bounding box center [182, 149] width 60 height 14
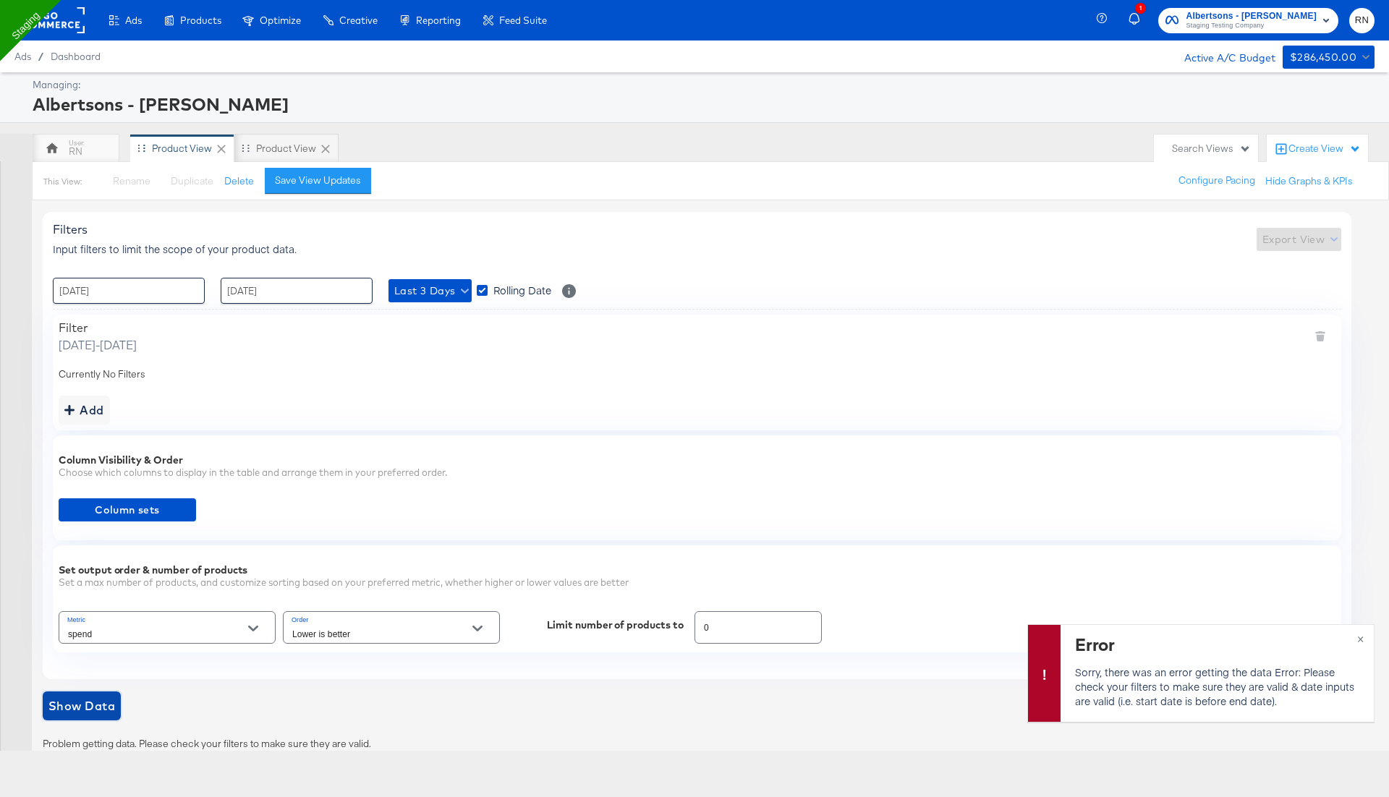
click at [72, 696] on span "Show Data" at bounding box center [81, 706] width 67 height 20
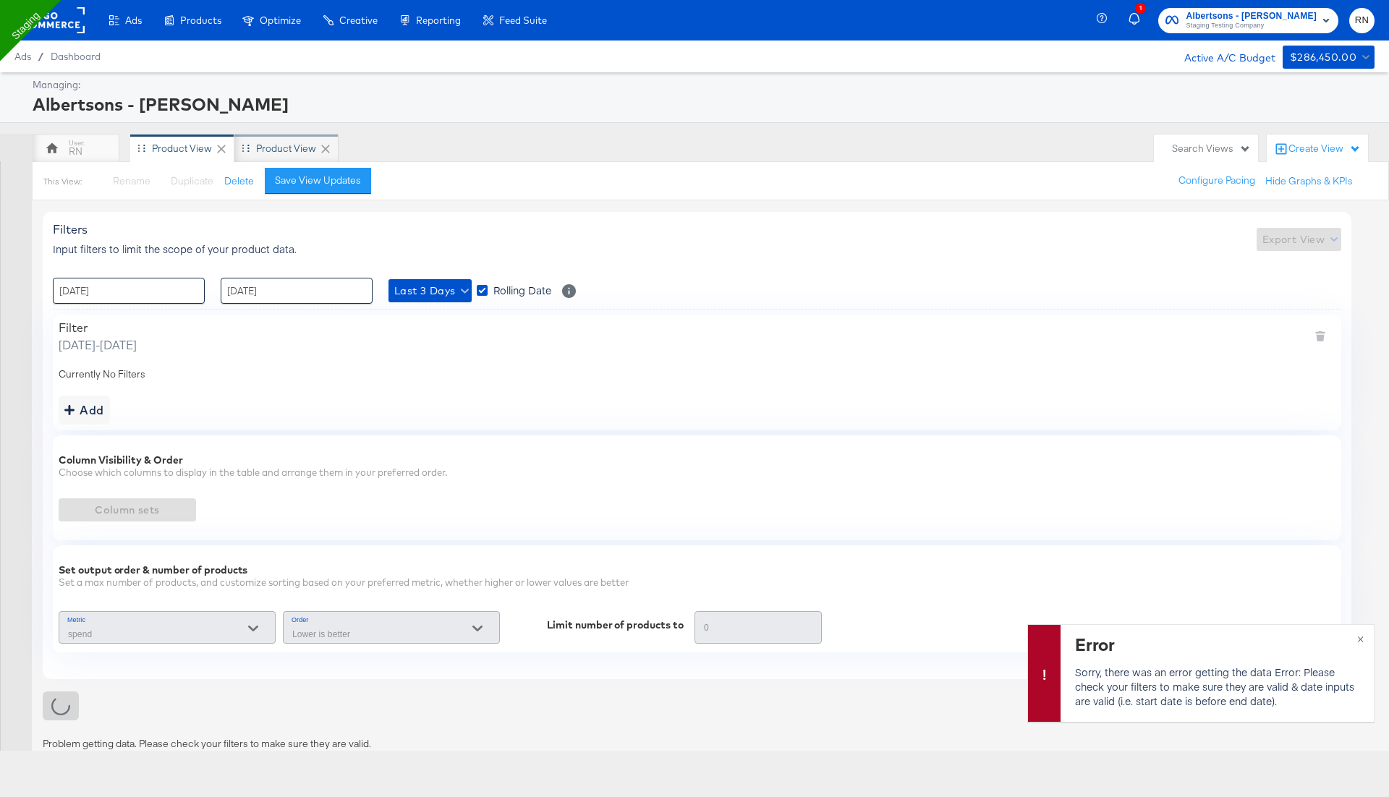
click at [279, 145] on div "Product View" at bounding box center [286, 149] width 60 height 14
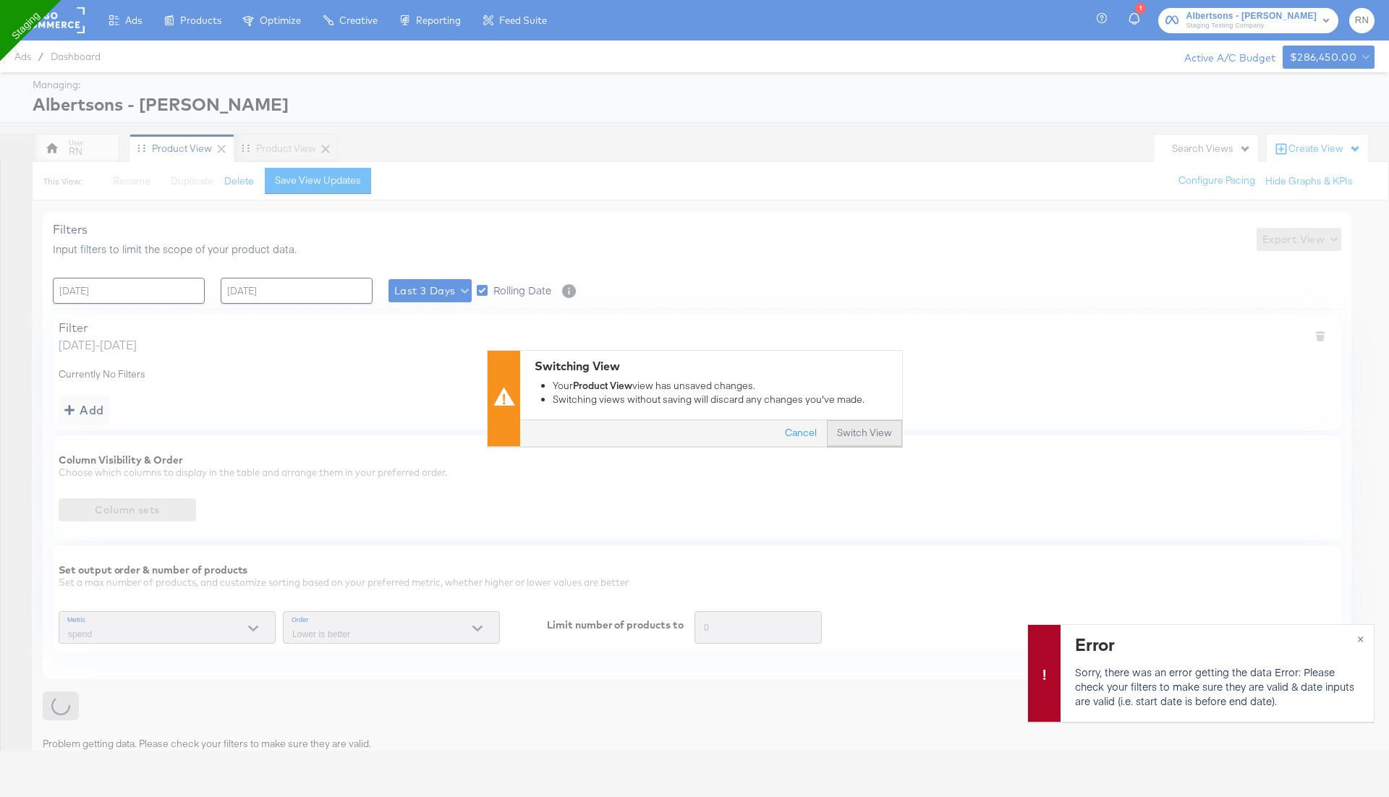
click at [868, 431] on button "Switch View" at bounding box center [864, 434] width 75 height 26
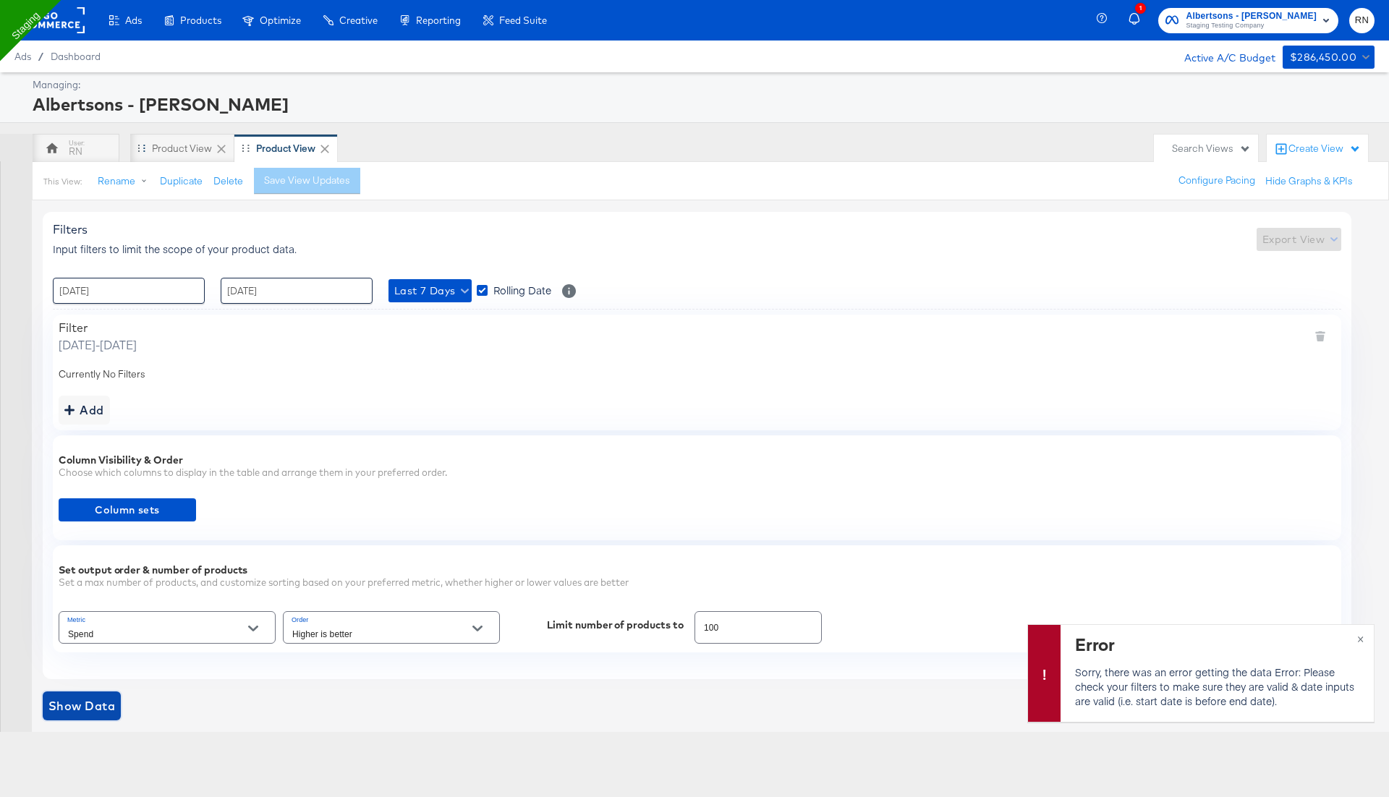
click at [90, 696] on span "Show Data" at bounding box center [81, 706] width 67 height 20
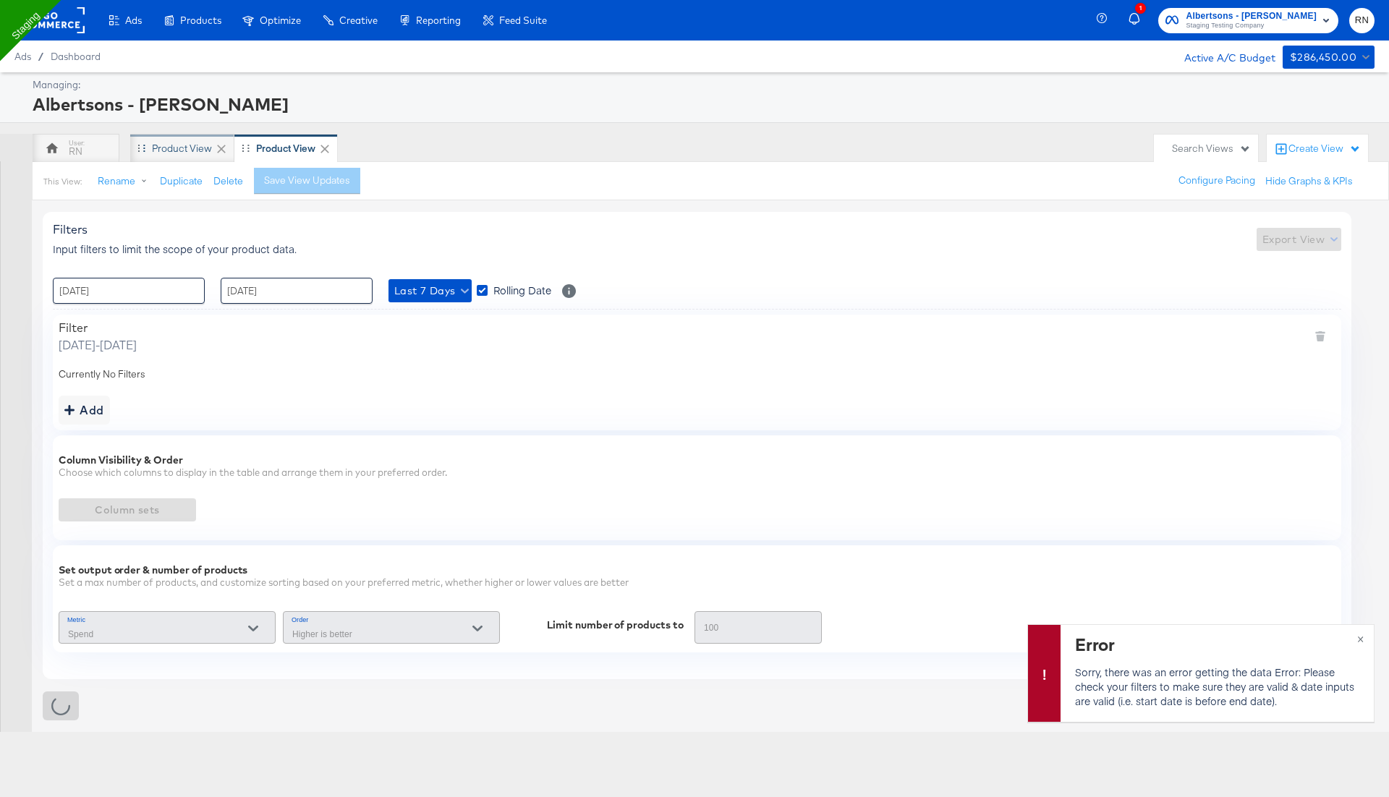
click at [180, 150] on div "Product View" at bounding box center [182, 149] width 60 height 14
click at [1361, 636] on button "×" at bounding box center [1360, 638] width 27 height 26
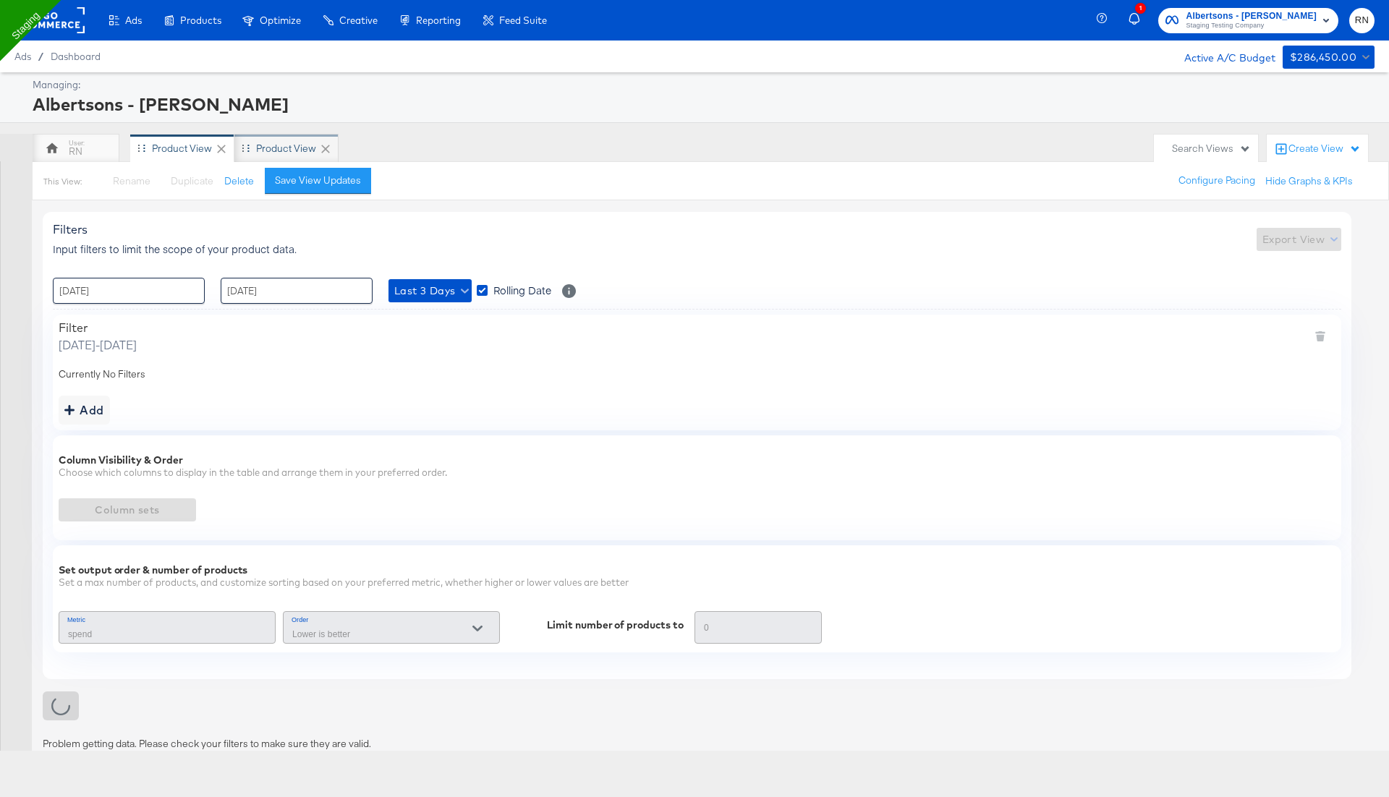
click at [267, 149] on div "Product View" at bounding box center [286, 149] width 60 height 14
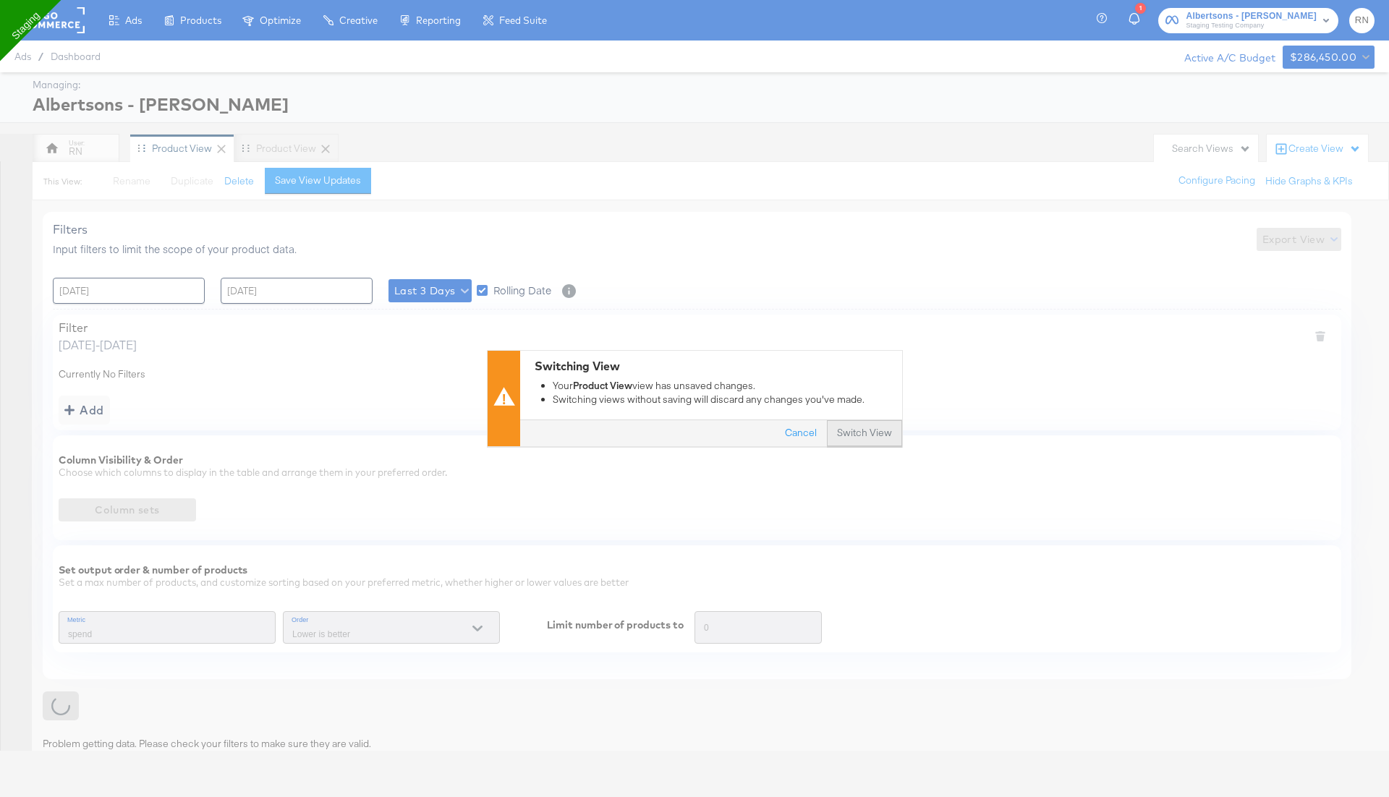
click at [878, 433] on button "Switch View" at bounding box center [864, 434] width 75 height 26
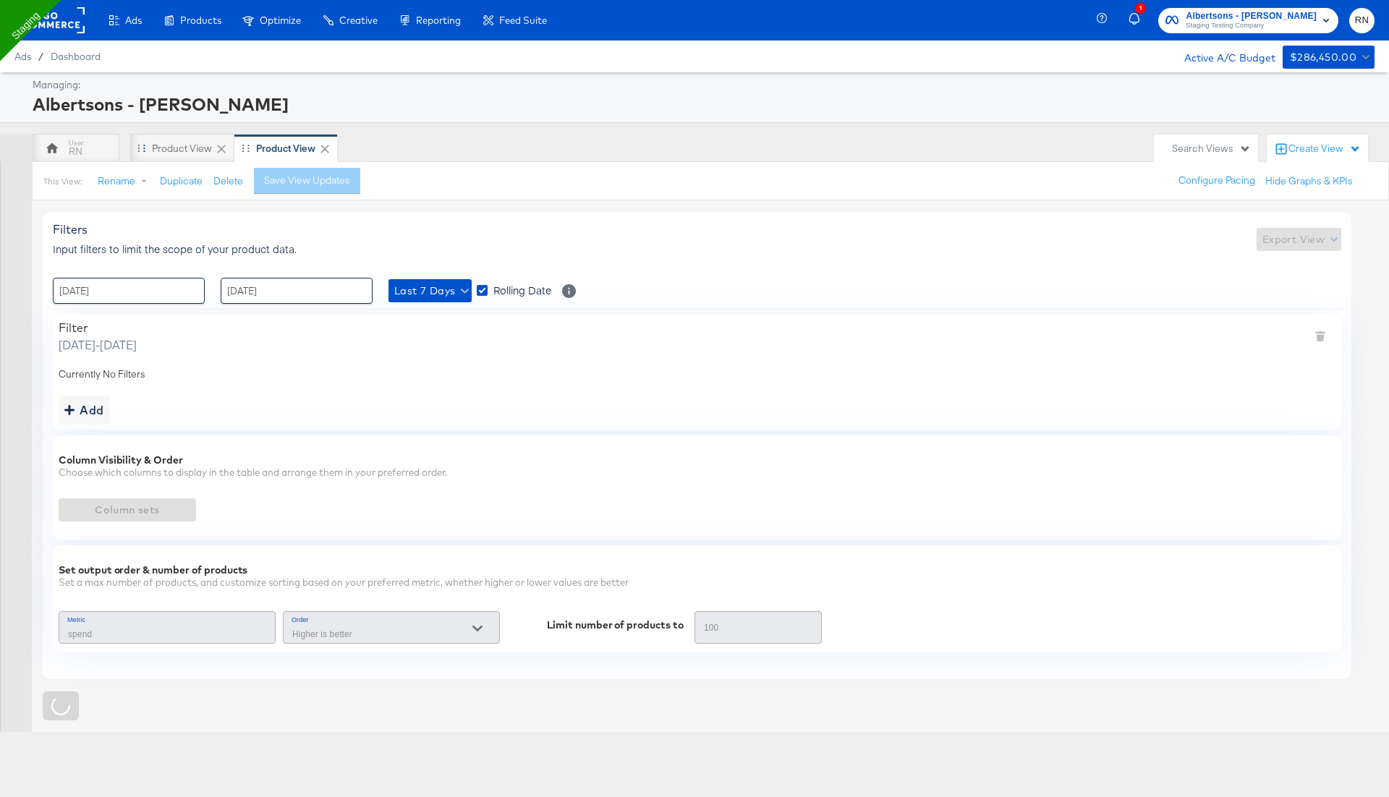
type input "Spend"
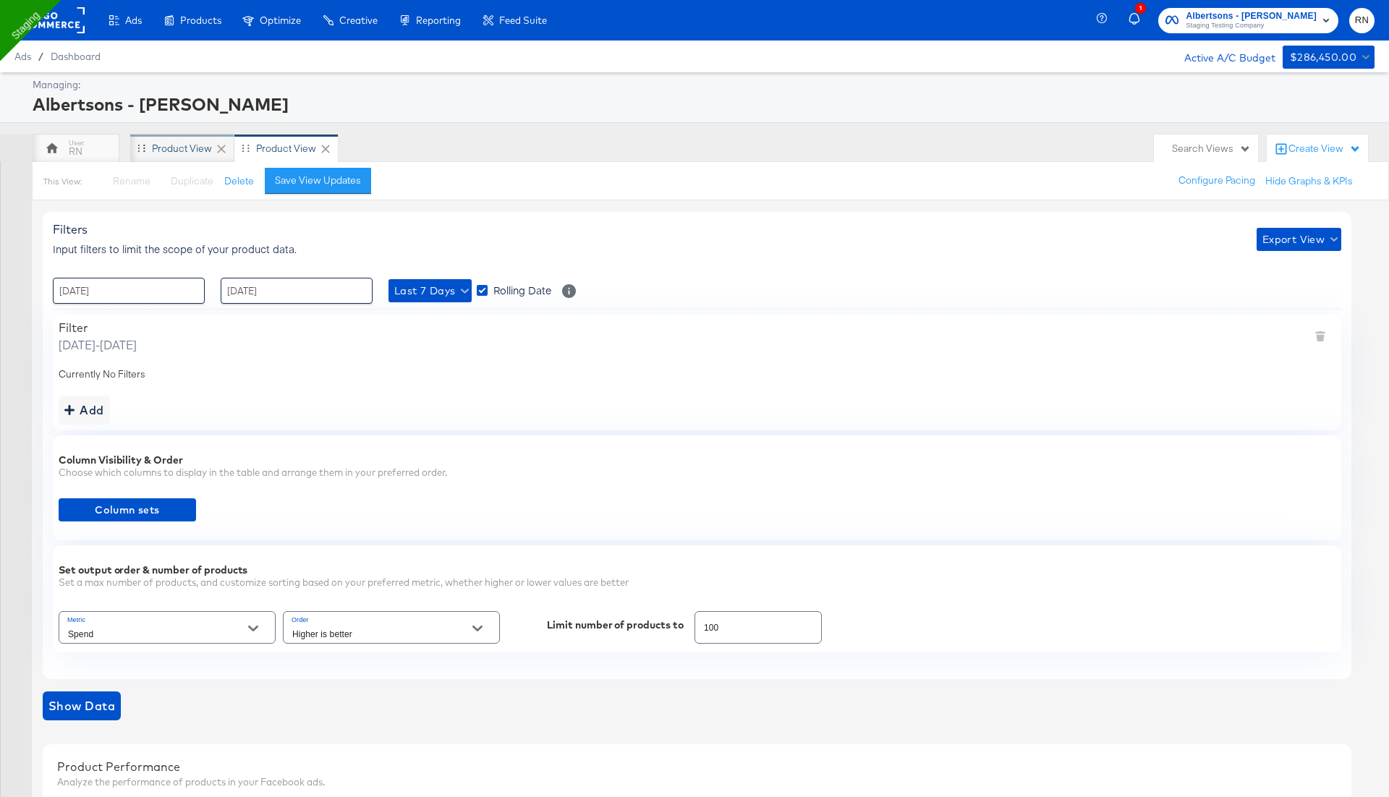
click at [187, 147] on div "Product View" at bounding box center [182, 149] width 60 height 14
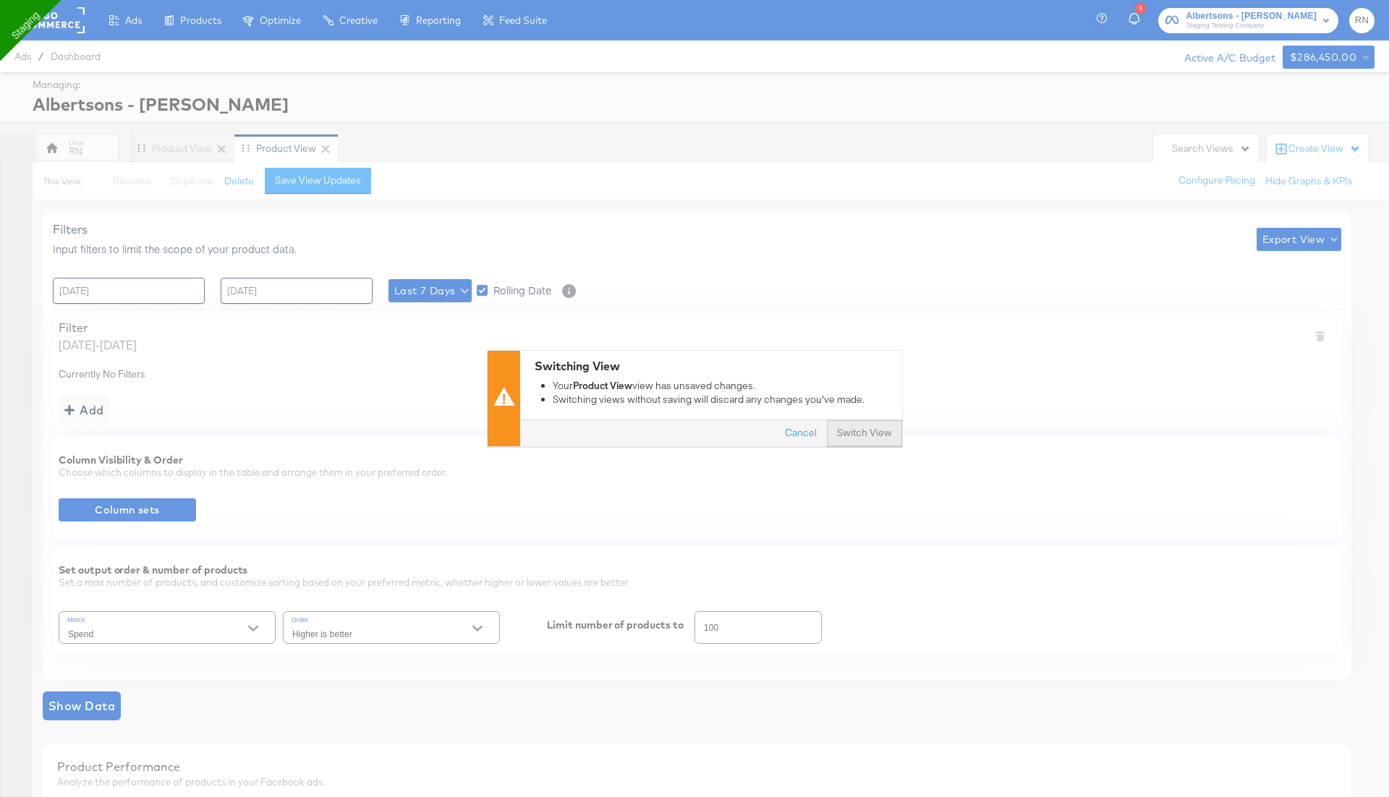
click at [864, 432] on button "Switch View" at bounding box center [864, 434] width 75 height 26
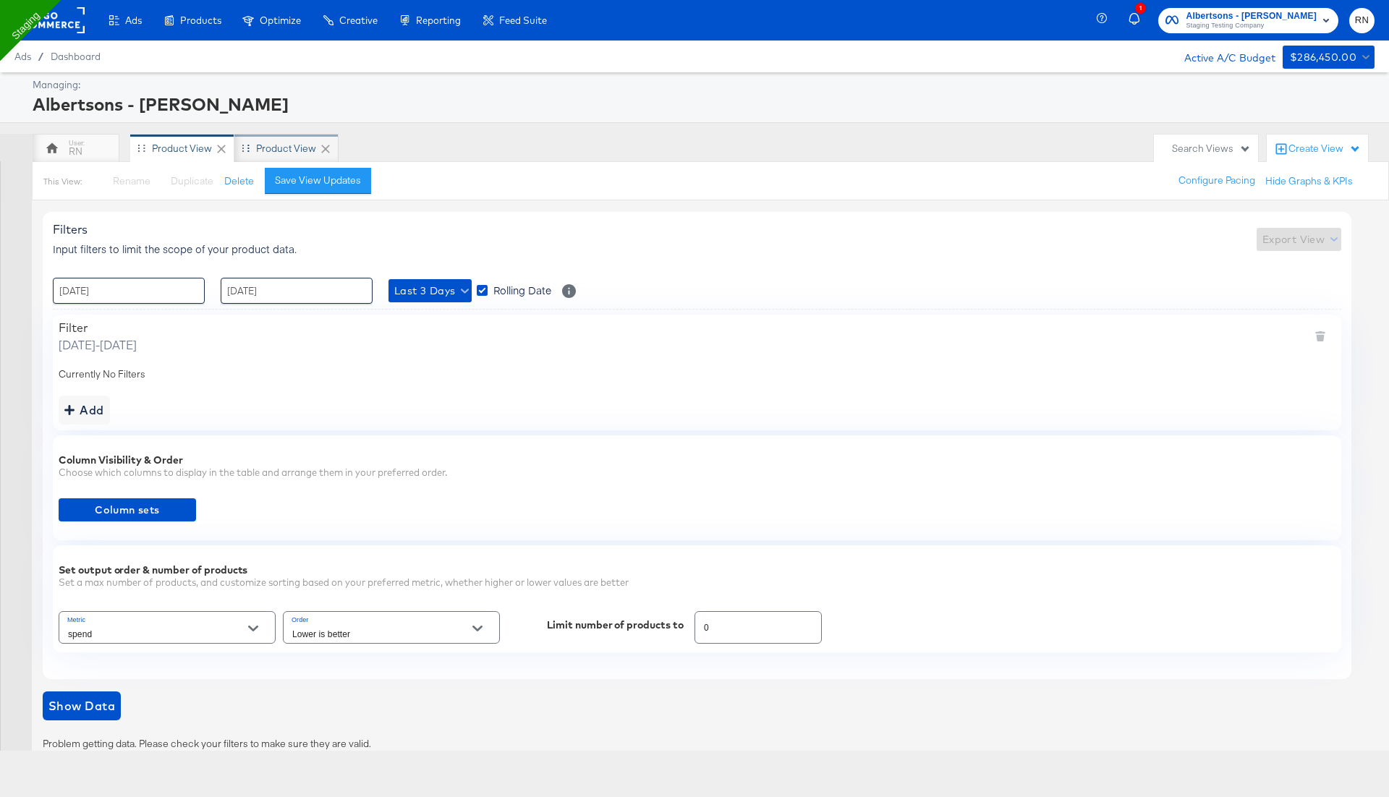
click at [275, 135] on div "Product View" at bounding box center [286, 148] width 104 height 29
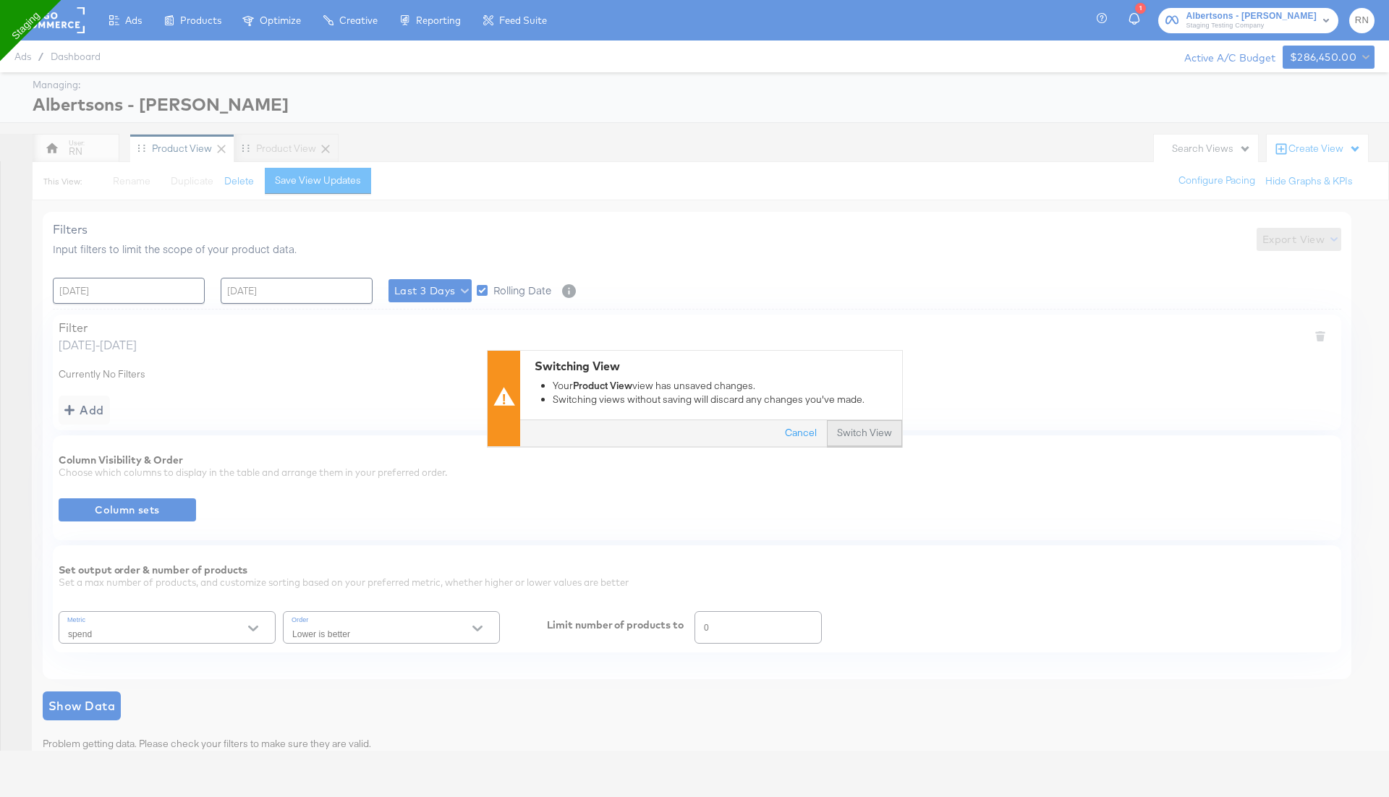
click at [850, 429] on button "Switch View" at bounding box center [864, 434] width 75 height 26
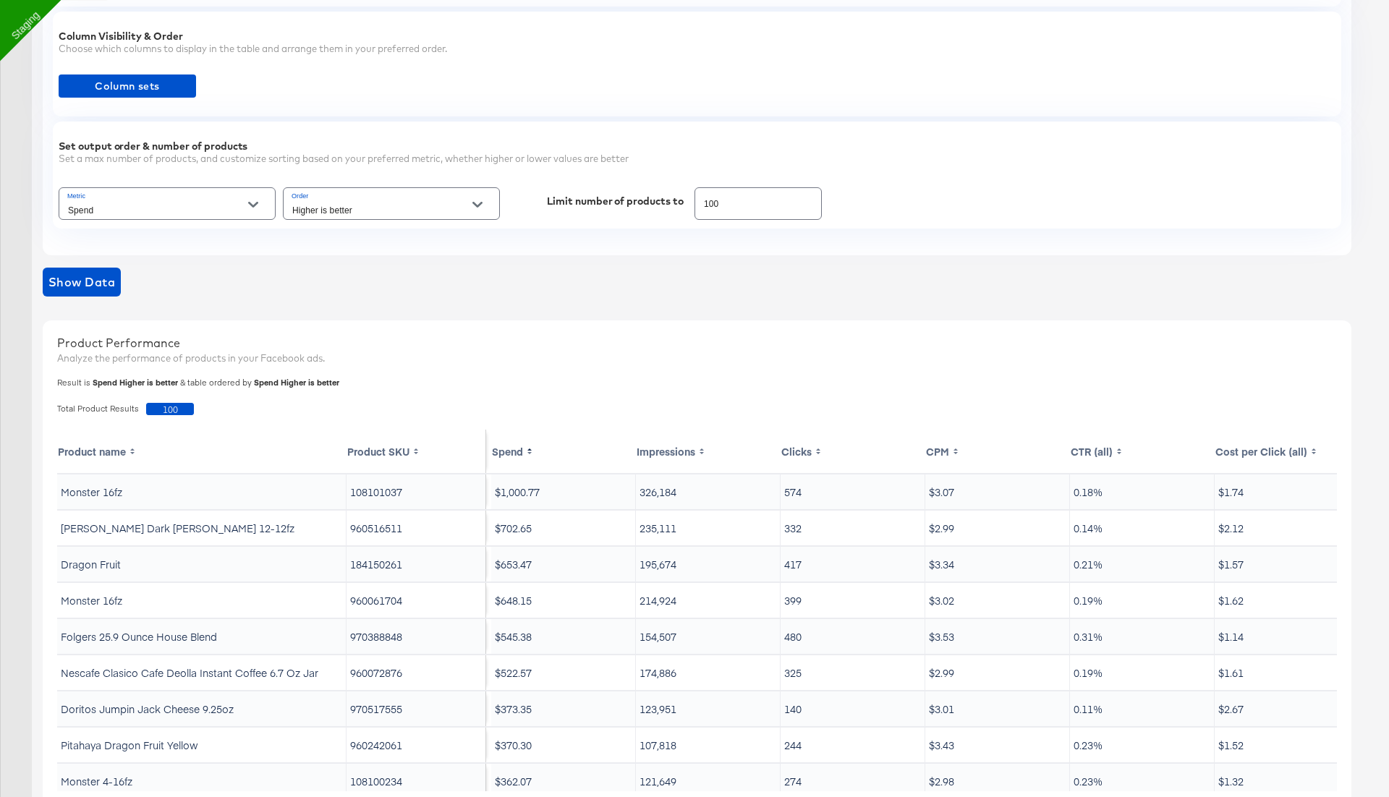
scroll to position [508, 0]
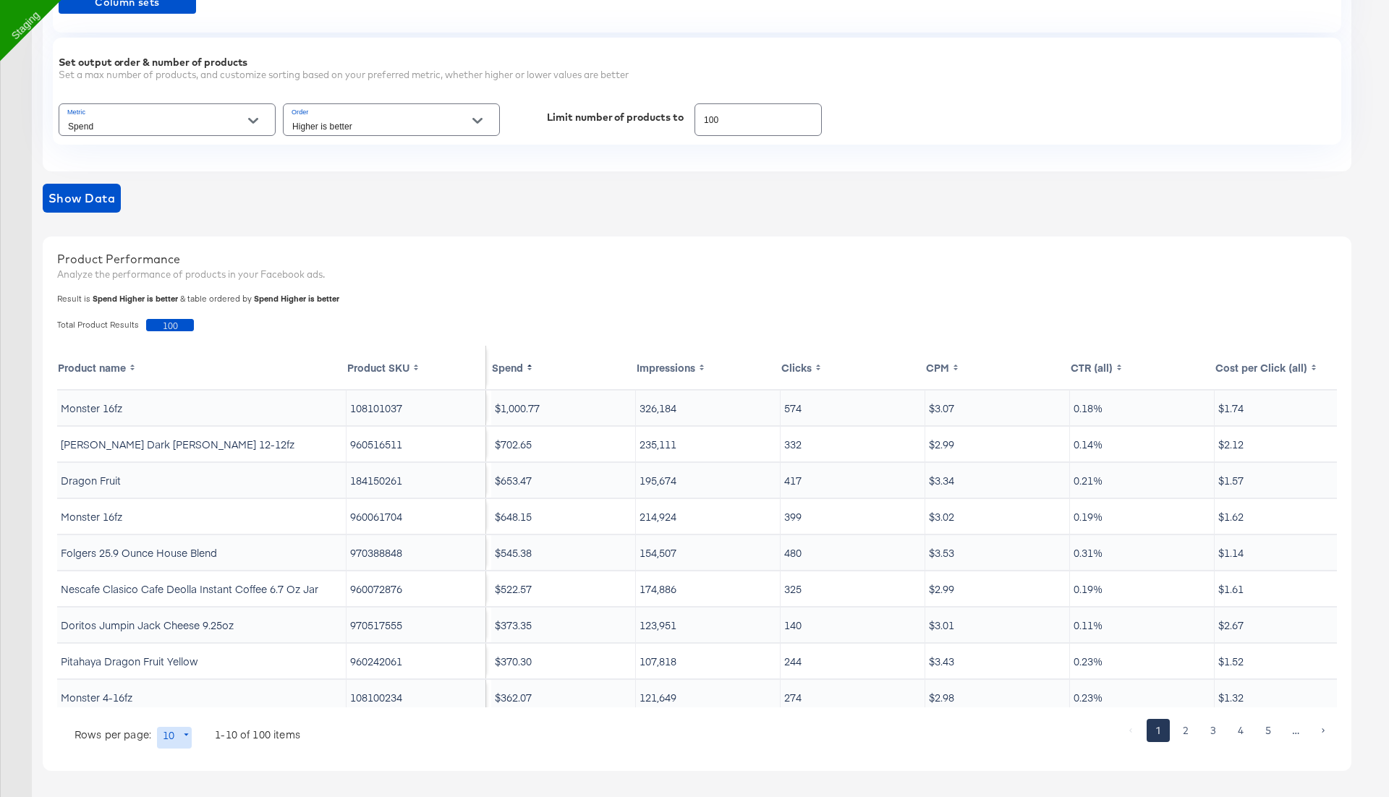
click at [514, 366] on th "Spend" at bounding box center [563, 367] width 145 height 43
click at [520, 365] on th "Spend" at bounding box center [563, 367] width 145 height 43
click at [406, 122] on input "Higher is better" at bounding box center [380, 126] width 182 height 17
click at [390, 168] on li "Lower is better" at bounding box center [391, 177] width 216 height 23
click at [58, 193] on span "Show Data" at bounding box center [81, 198] width 67 height 20
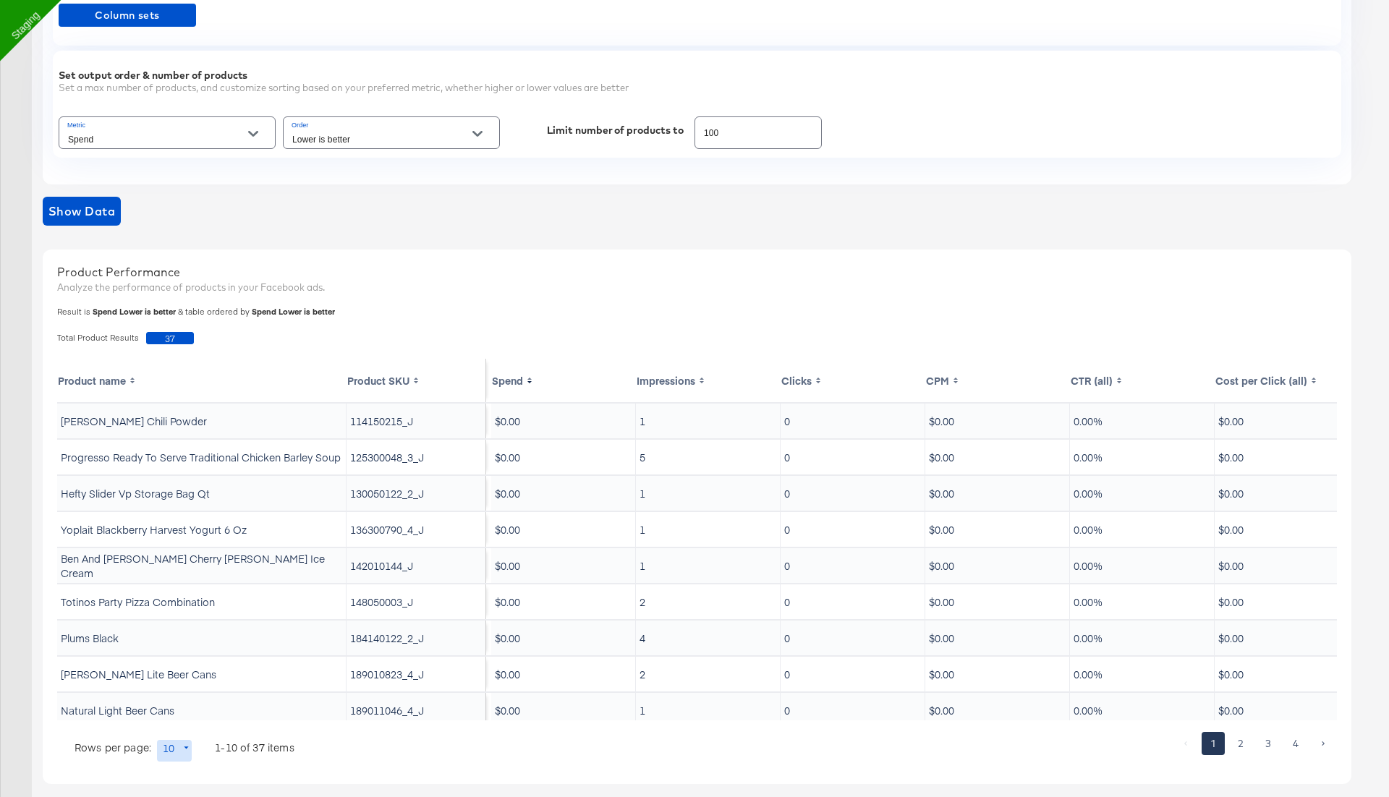
scroll to position [486, 0]
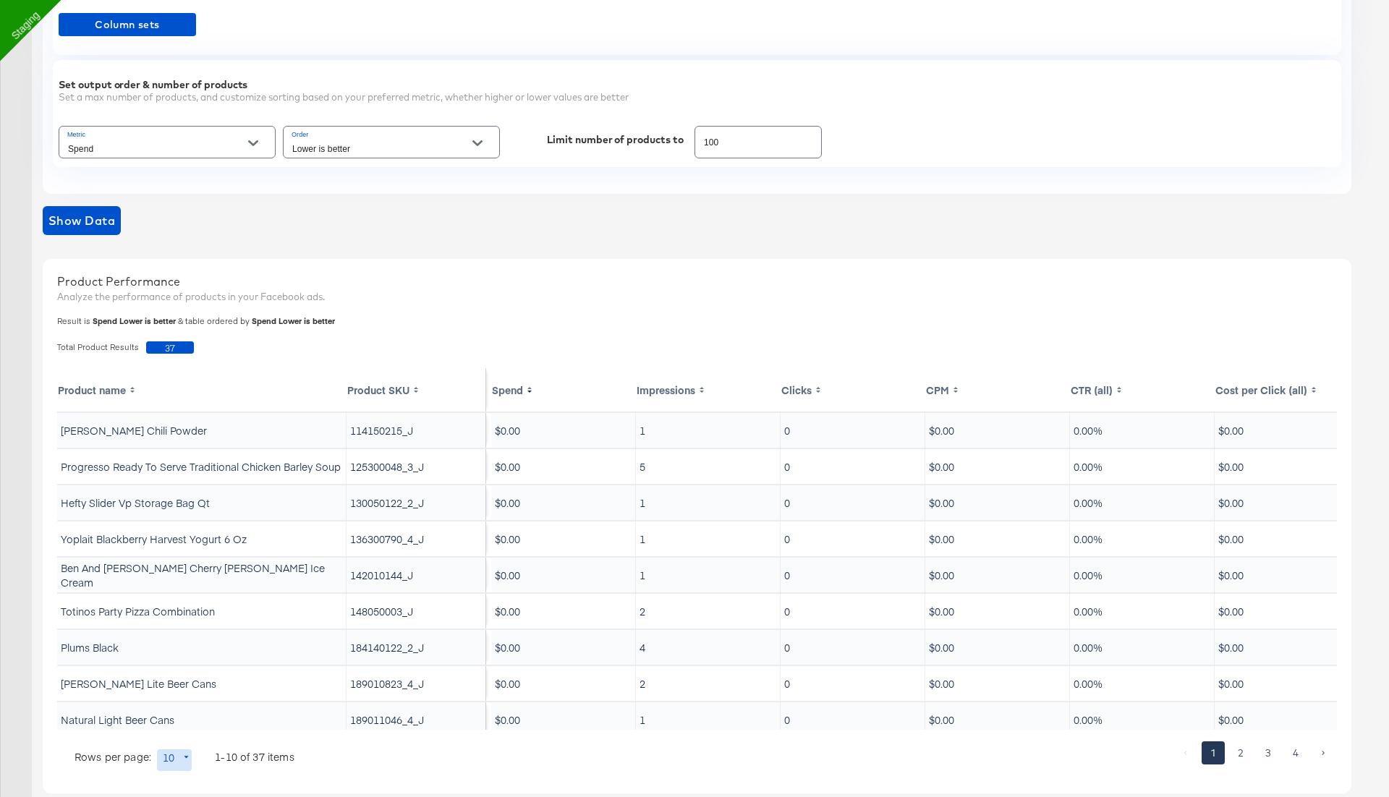
click at [387, 135] on div "Lower is better" at bounding box center [391, 142] width 217 height 33
click at [406, 153] on input "Lower is better" at bounding box center [380, 148] width 182 height 17
click at [389, 175] on li "Higher is better" at bounding box center [391, 176] width 216 height 23
click at [77, 224] on span "Show Data" at bounding box center [81, 221] width 67 height 20
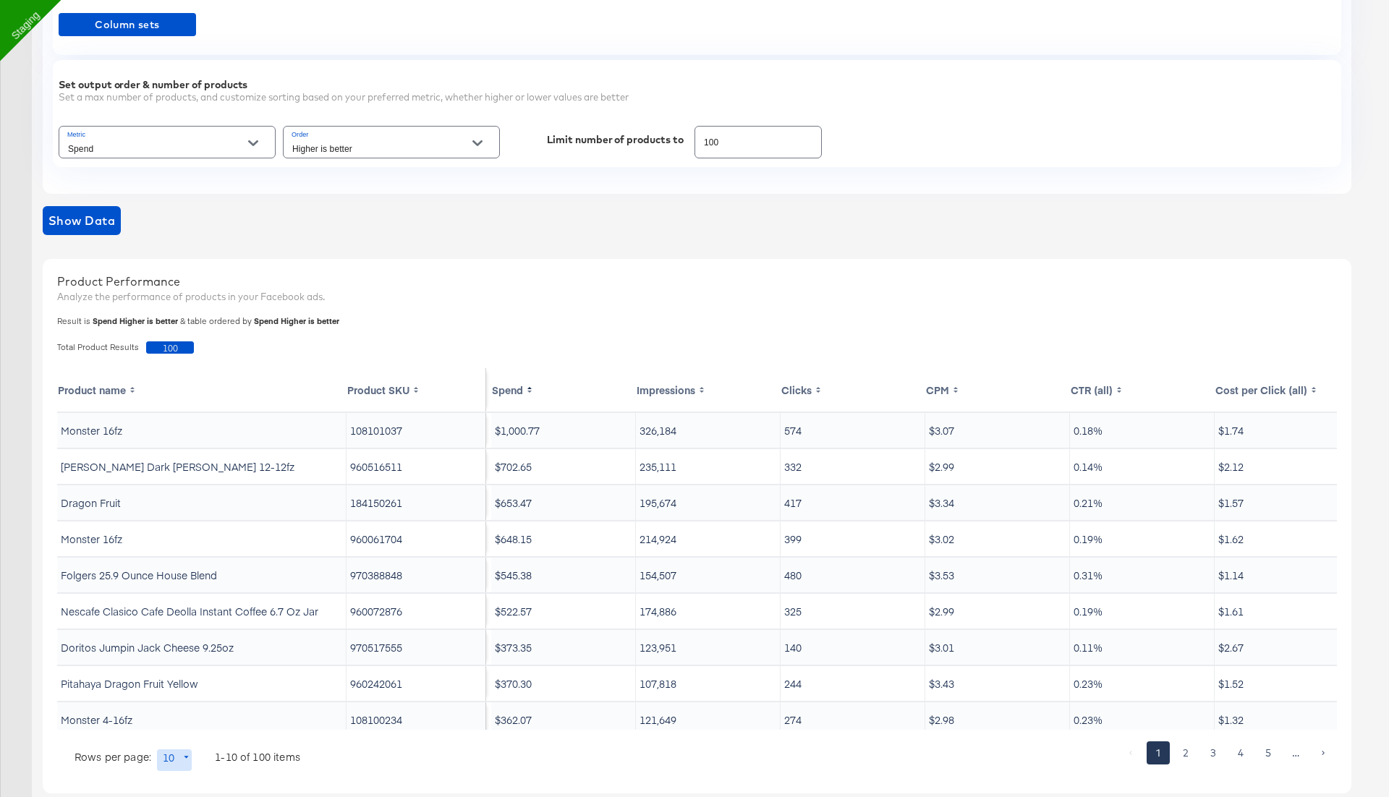
click at [520, 387] on th "Spend" at bounding box center [563, 389] width 145 height 43
click at [415, 145] on input "Higher is better" at bounding box center [380, 148] width 182 height 17
click at [359, 200] on li "Lower is better" at bounding box center [391, 199] width 216 height 23
click at [96, 213] on span "Show Data" at bounding box center [81, 221] width 67 height 20
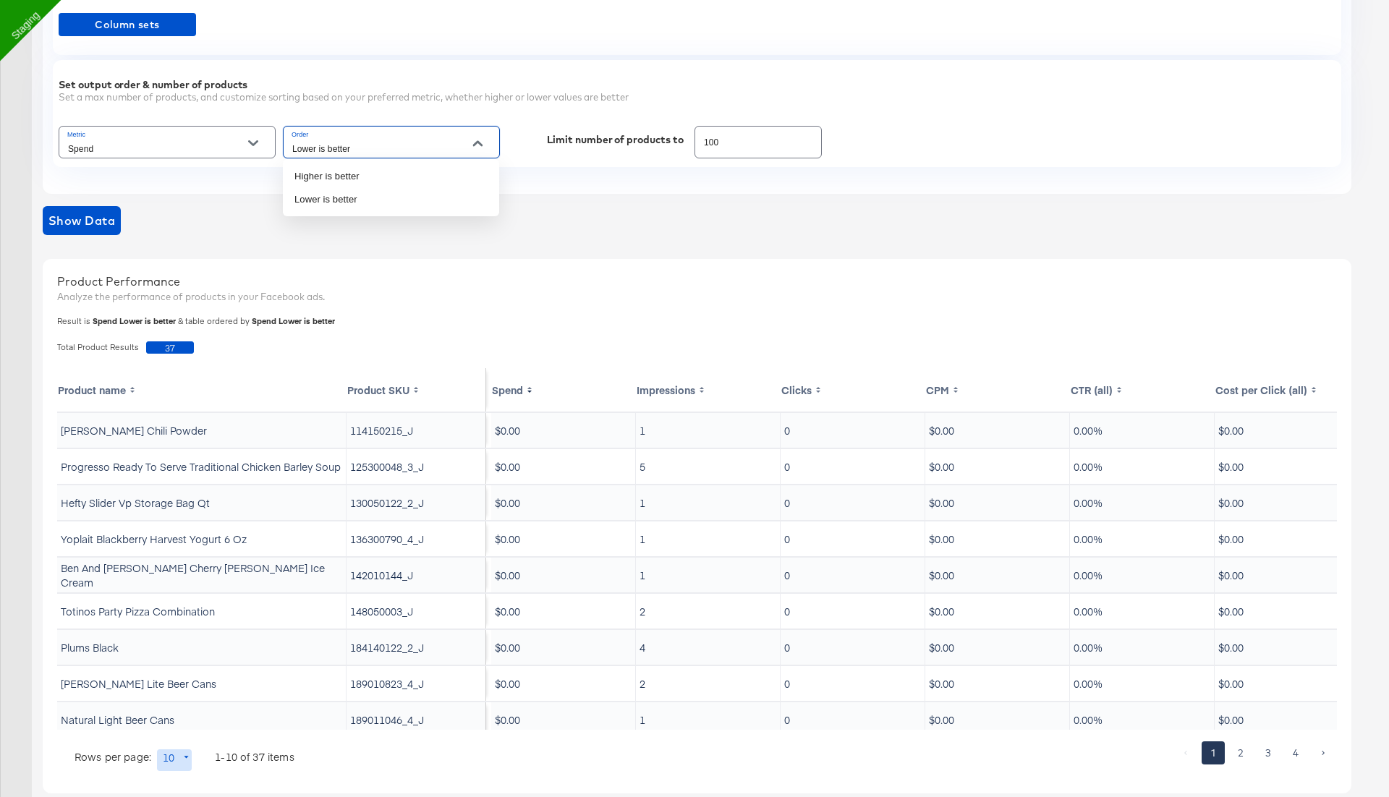
click at [446, 149] on input "Lower is better" at bounding box center [380, 148] width 182 height 17
click at [410, 179] on li "Higher is better" at bounding box center [391, 176] width 216 height 23
click at [76, 214] on span "Show Data" at bounding box center [81, 221] width 67 height 20
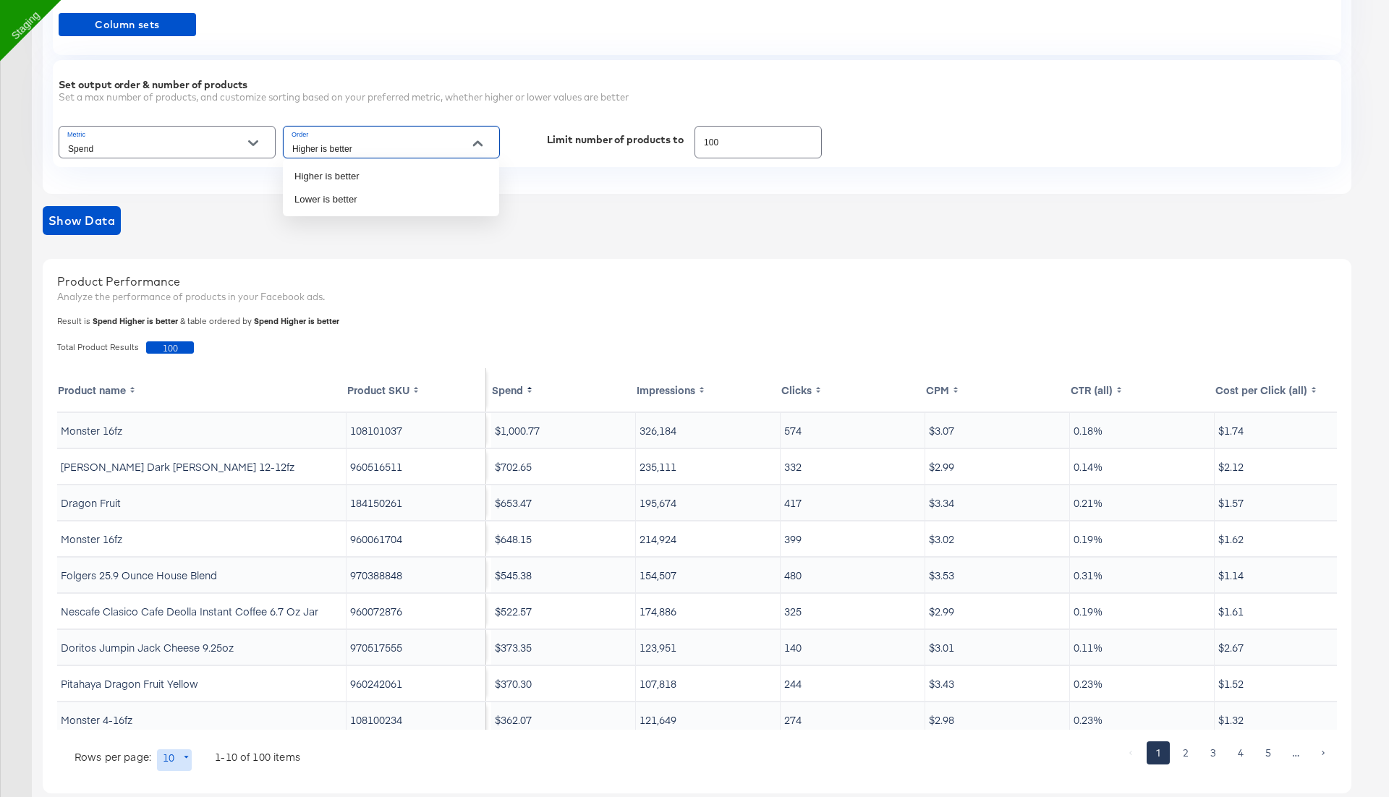
click at [406, 140] on input "Higher is better" at bounding box center [380, 148] width 182 height 17
click at [385, 194] on li "Lower is better" at bounding box center [391, 199] width 216 height 23
click at [83, 222] on span "Show Data" at bounding box center [81, 221] width 67 height 20
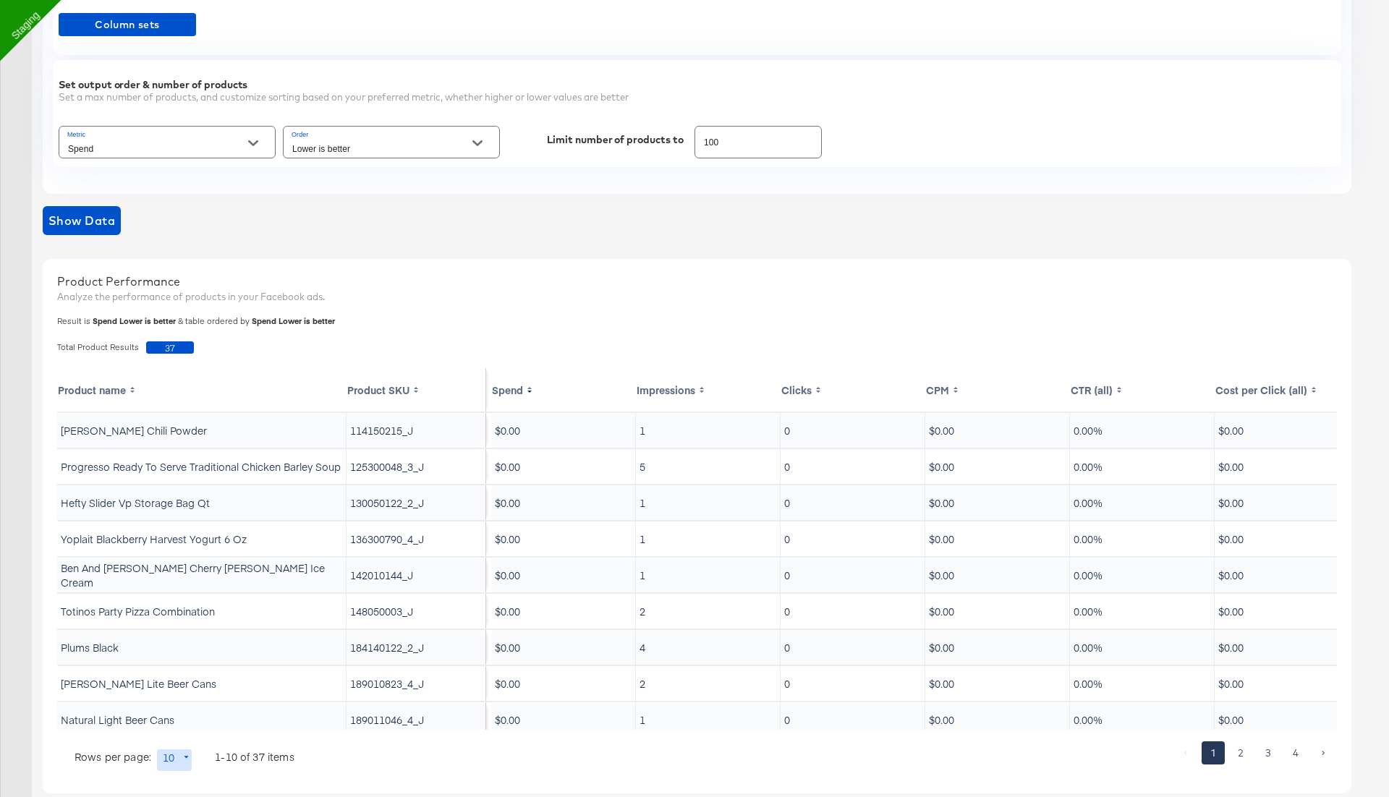
scroll to position [44, 0]
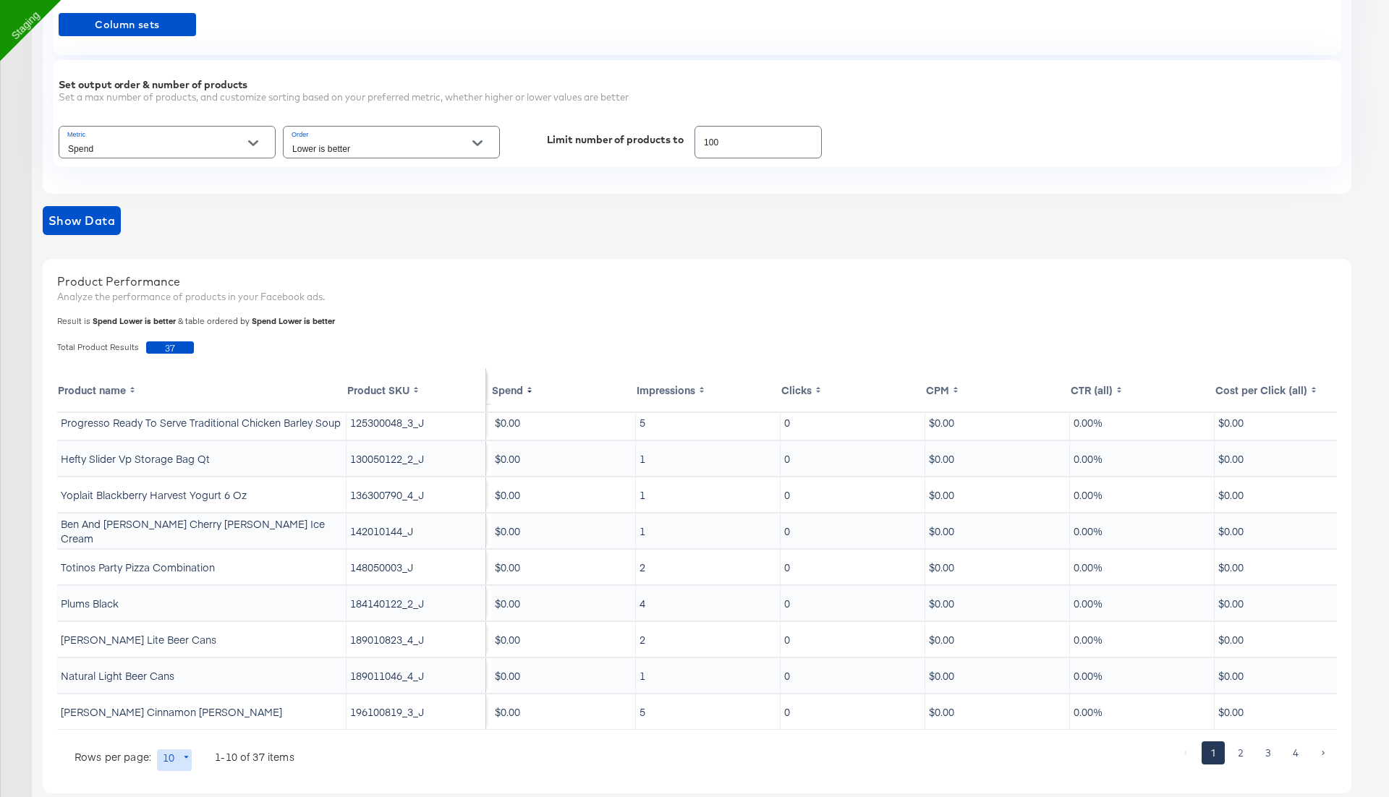
click at [528, 384] on rect at bounding box center [529, 390] width 7 height 12
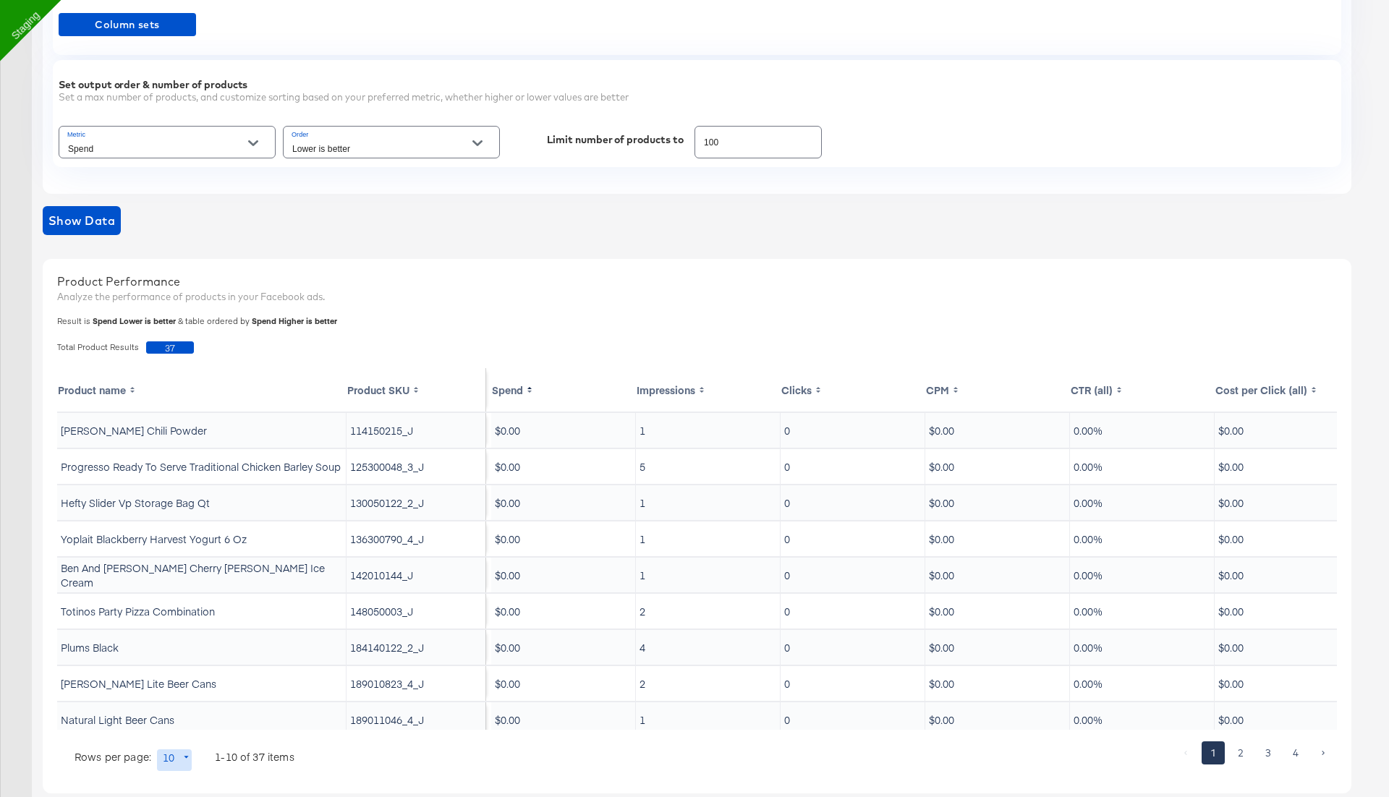
click at [514, 389] on th "Spend" at bounding box center [563, 389] width 145 height 43
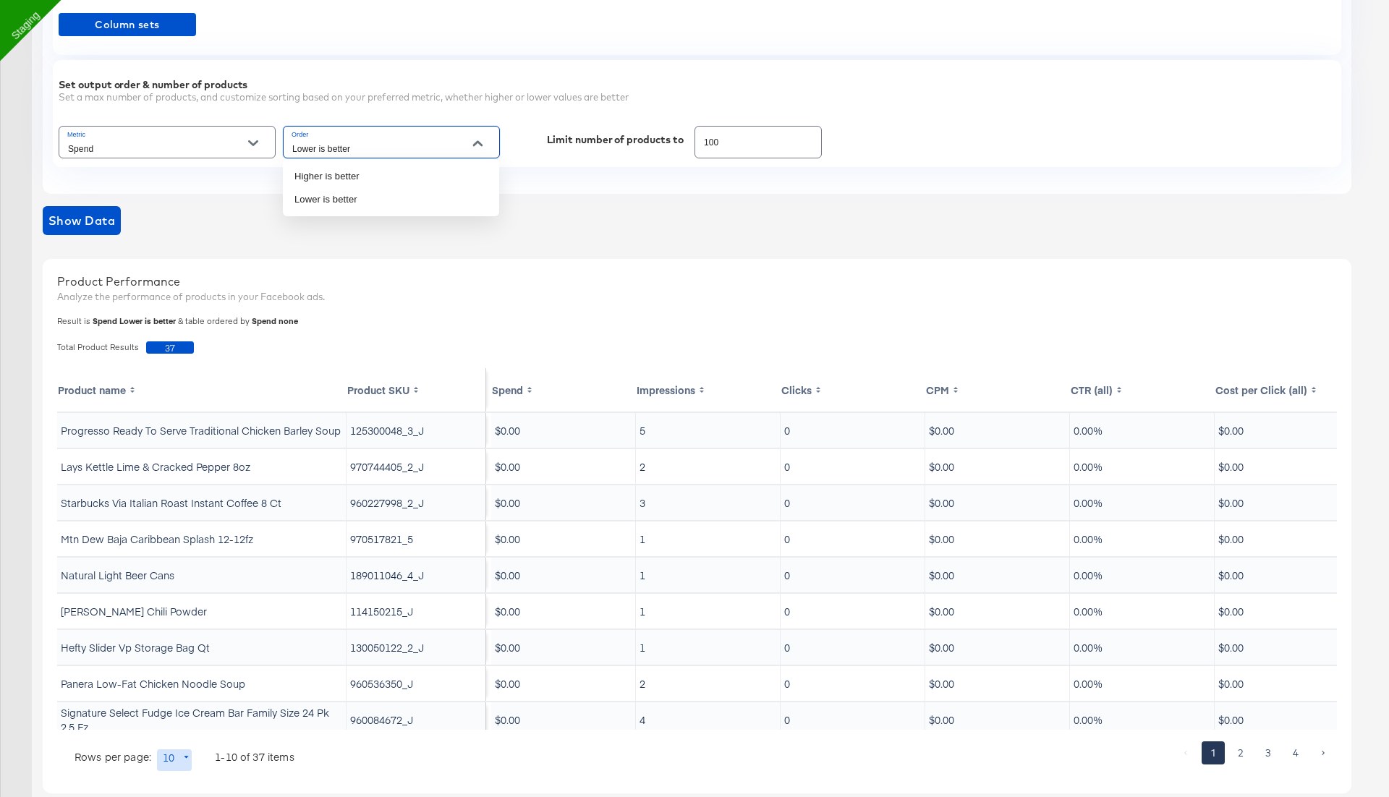
click at [392, 151] on input "Lower is better" at bounding box center [380, 148] width 182 height 17
click at [64, 319] on div "Result is Spend Lower is better & table ordered by Spend none" at bounding box center [700, 322] width 1287 height 12
drag, startPoint x: 247, startPoint y: 321, endPoint x: 292, endPoint y: 325, distance: 45.0
click at [292, 323] on div "Result is Spend Lower is better & table ordered by Spend none" at bounding box center [700, 322] width 1287 height 12
click at [287, 334] on div "Total Product Results 37" at bounding box center [697, 347] width 1295 height 27
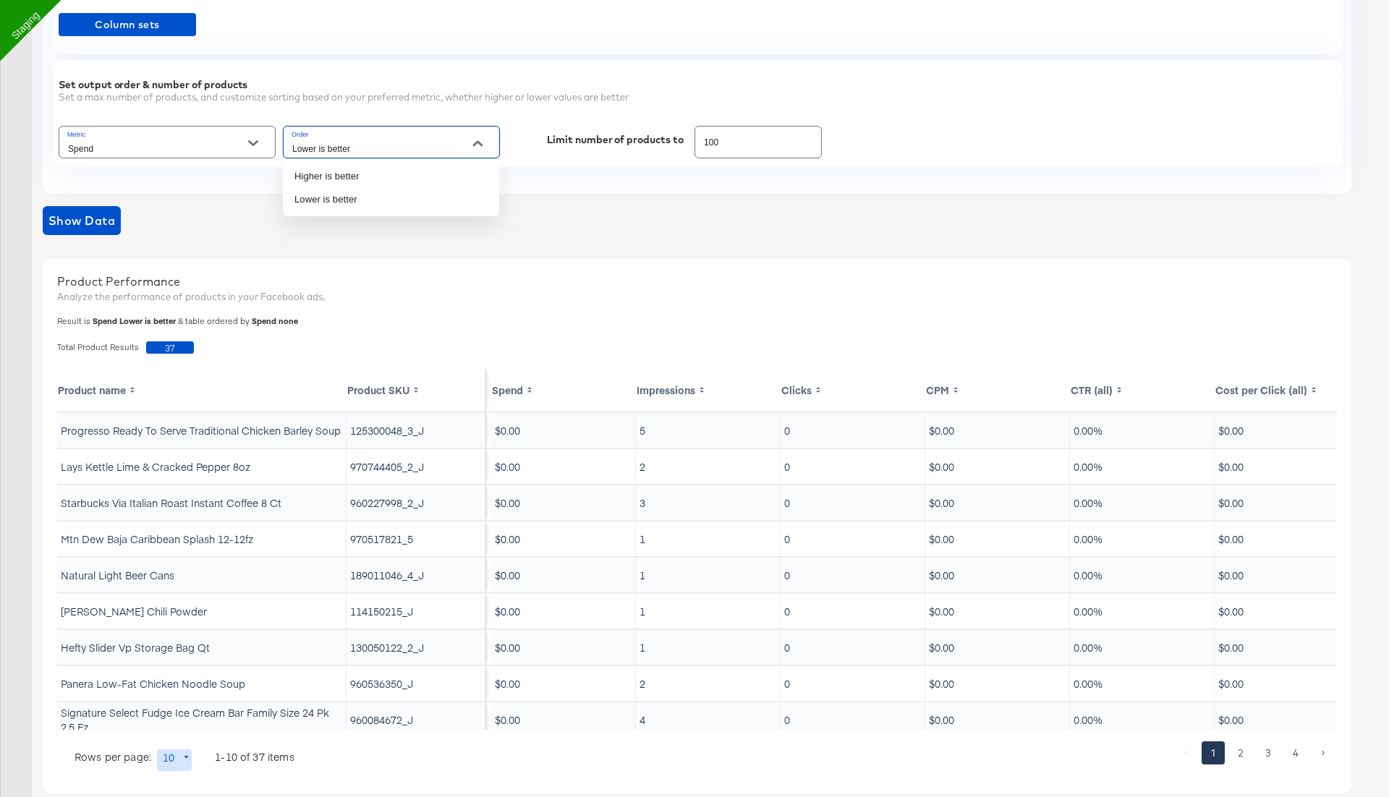
click at [332, 145] on input "Lower is better" at bounding box center [380, 148] width 182 height 17
click at [366, 177] on li "Higher is better" at bounding box center [391, 176] width 216 height 23
type input "Higher is better"
click at [110, 216] on span "Show Data" at bounding box center [81, 221] width 67 height 20
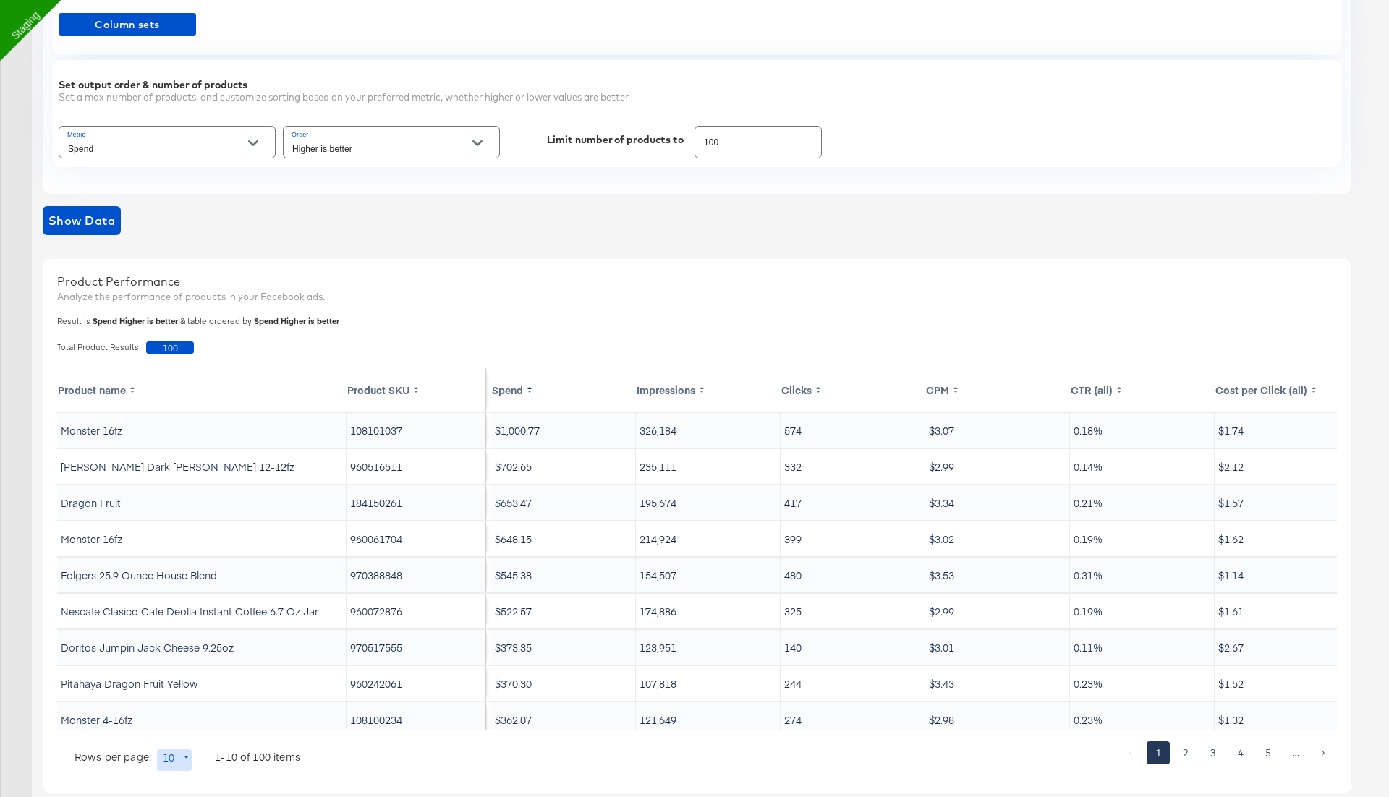
click at [518, 384] on th "Spend" at bounding box center [563, 389] width 145 height 43
click at [516, 392] on th "Spend" at bounding box center [563, 389] width 145 height 43
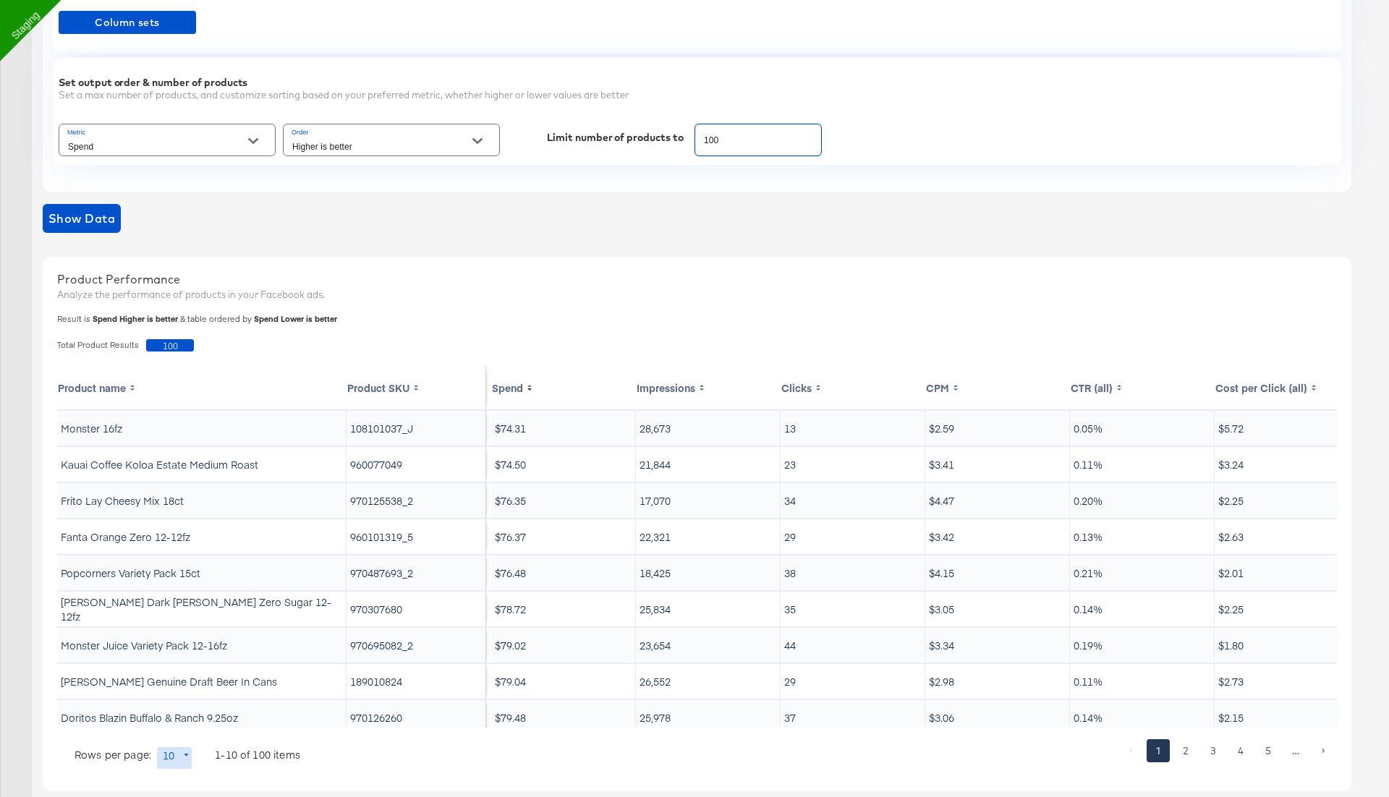
drag, startPoint x: 718, startPoint y: 137, endPoint x: 680, endPoint y: 135, distance: 37.7
click at [682, 136] on div "Metric Spend Order Higher is better Limit number of products to 100" at bounding box center [697, 140] width 1277 height 38
type input "1000"
click at [77, 210] on span "Show Data" at bounding box center [81, 218] width 67 height 20
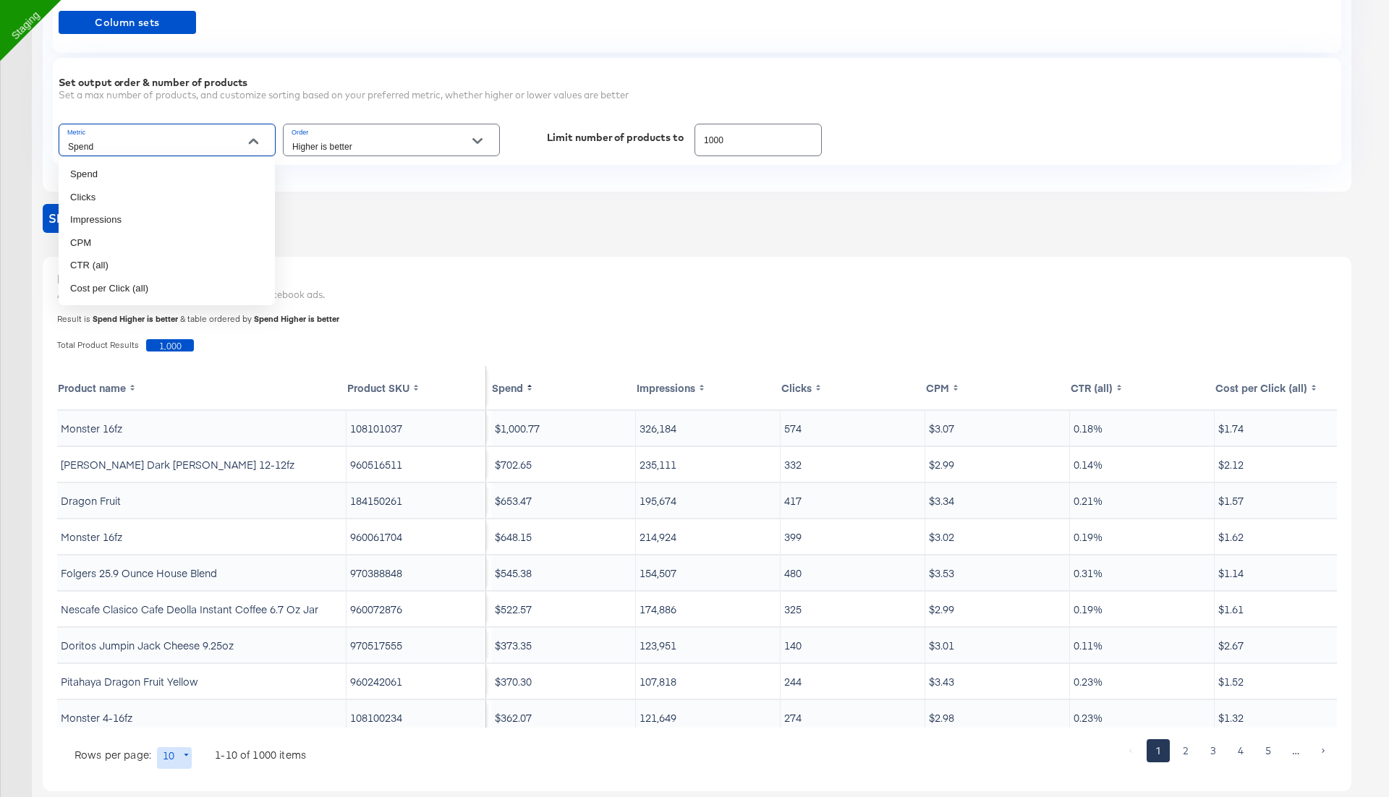
click at [213, 143] on input "Spend" at bounding box center [156, 146] width 182 height 17
click at [129, 213] on li "Impressions" at bounding box center [167, 219] width 216 height 23
type input "Impressions"
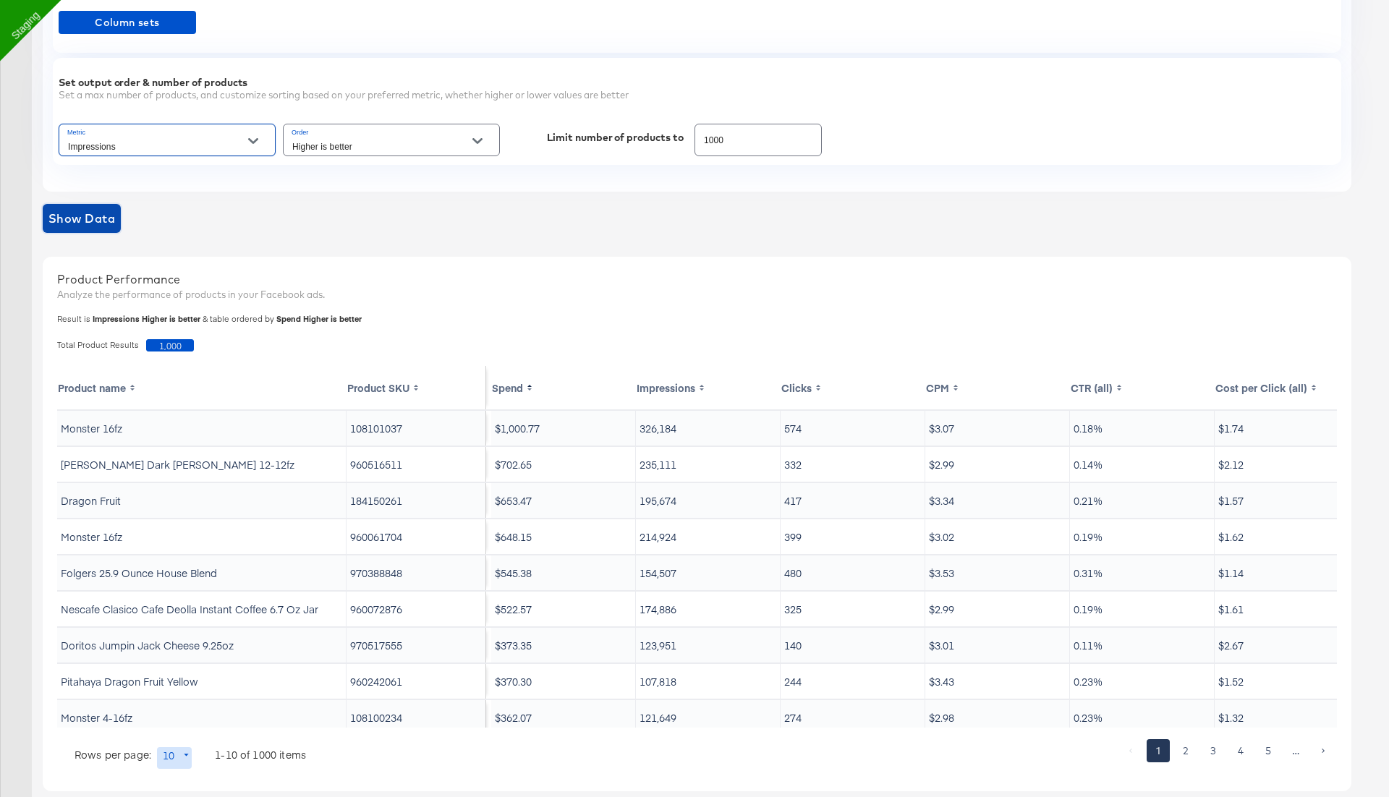
click at [104, 219] on span "Show Data" at bounding box center [81, 218] width 67 height 20
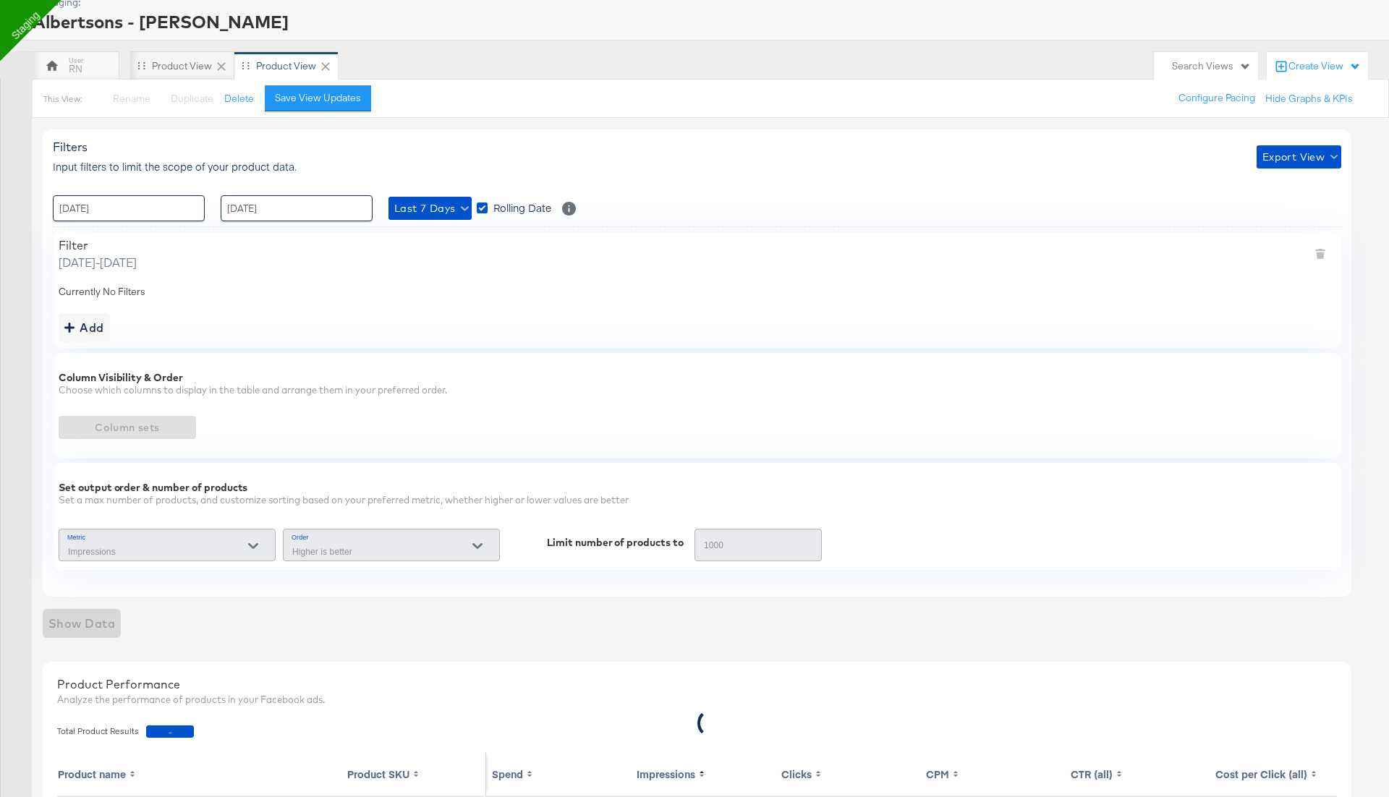
scroll to position [80, 0]
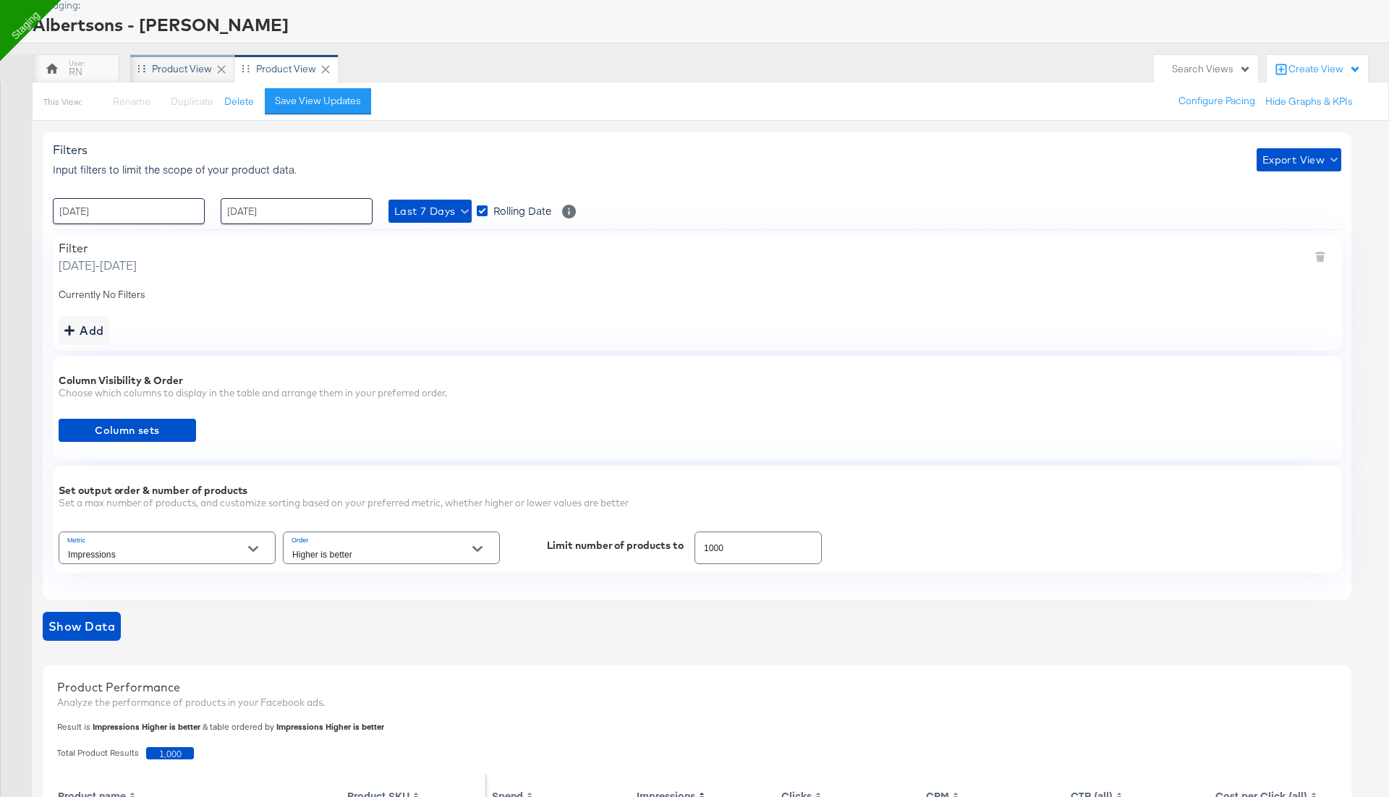
click at [185, 71] on div "Product View" at bounding box center [182, 69] width 60 height 14
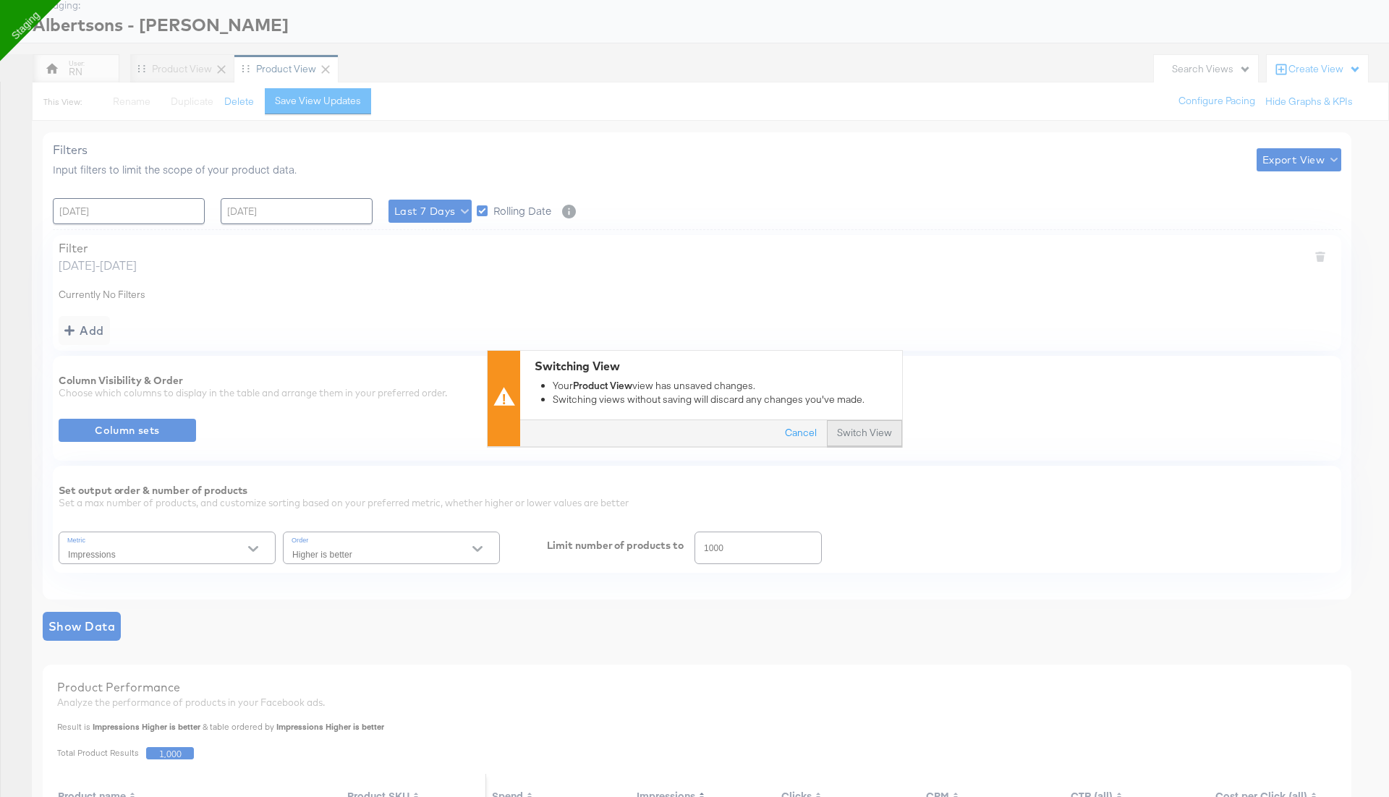
click at [860, 439] on button "Switch View" at bounding box center [864, 434] width 75 height 26
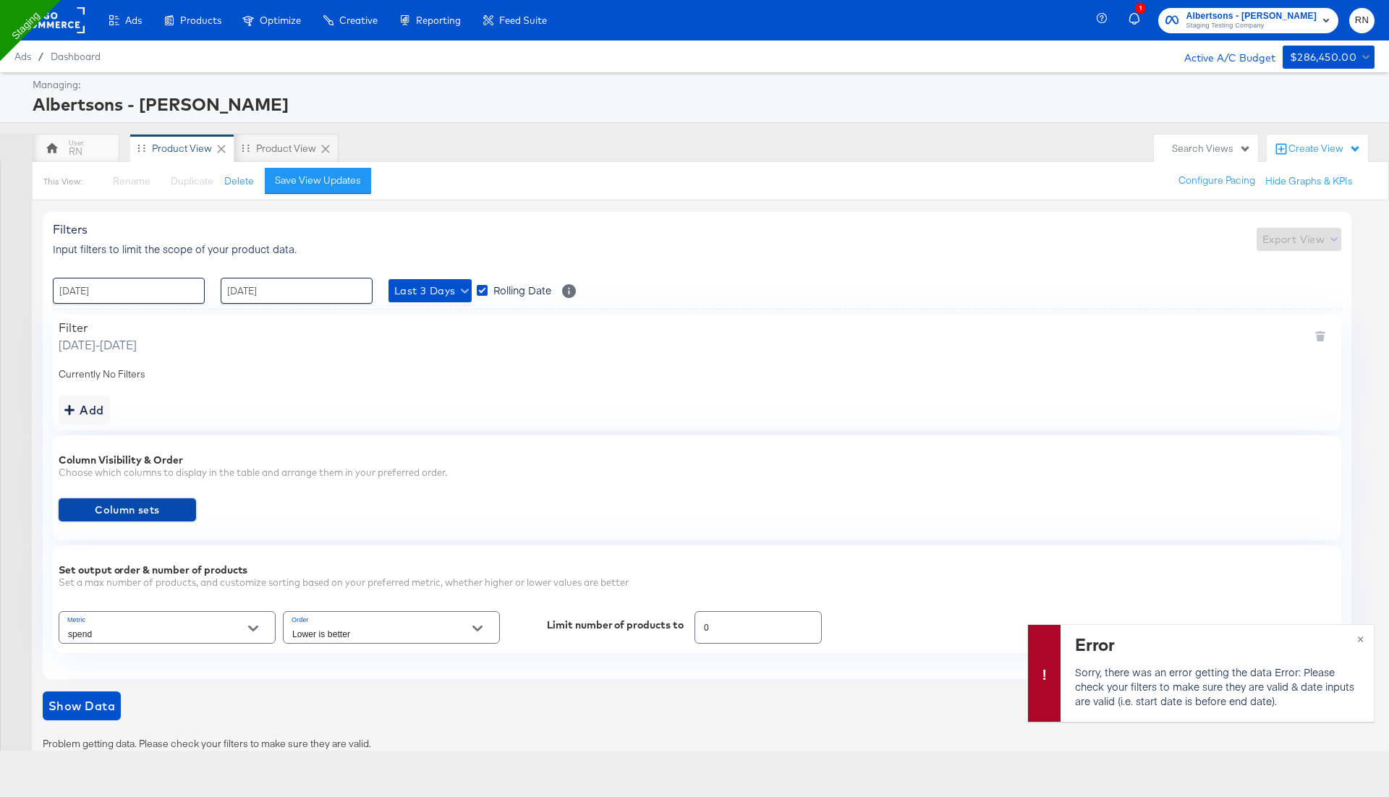
click at [146, 501] on span "Column sets" at bounding box center [127, 510] width 126 height 18
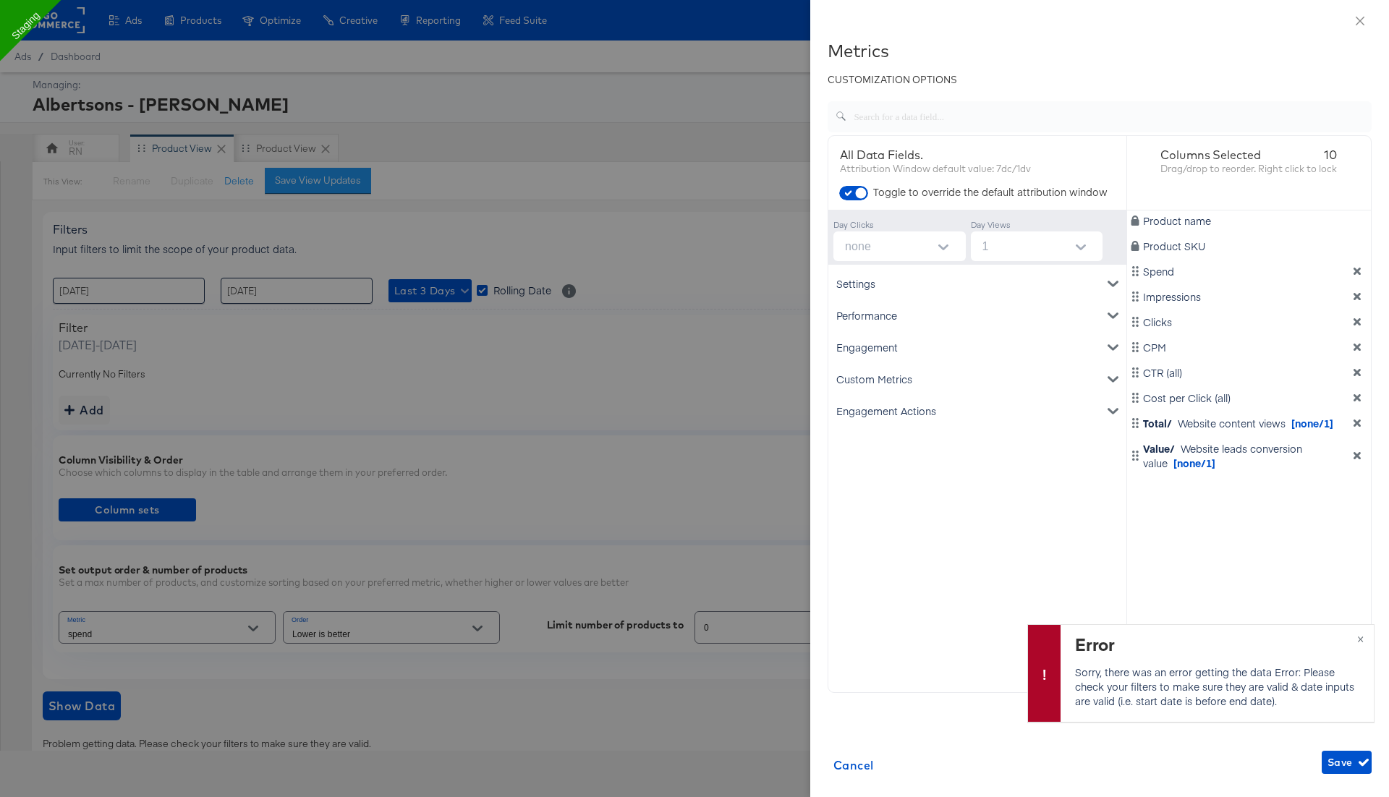
click at [905, 408] on div "Engagement Actions" at bounding box center [977, 411] width 292 height 32
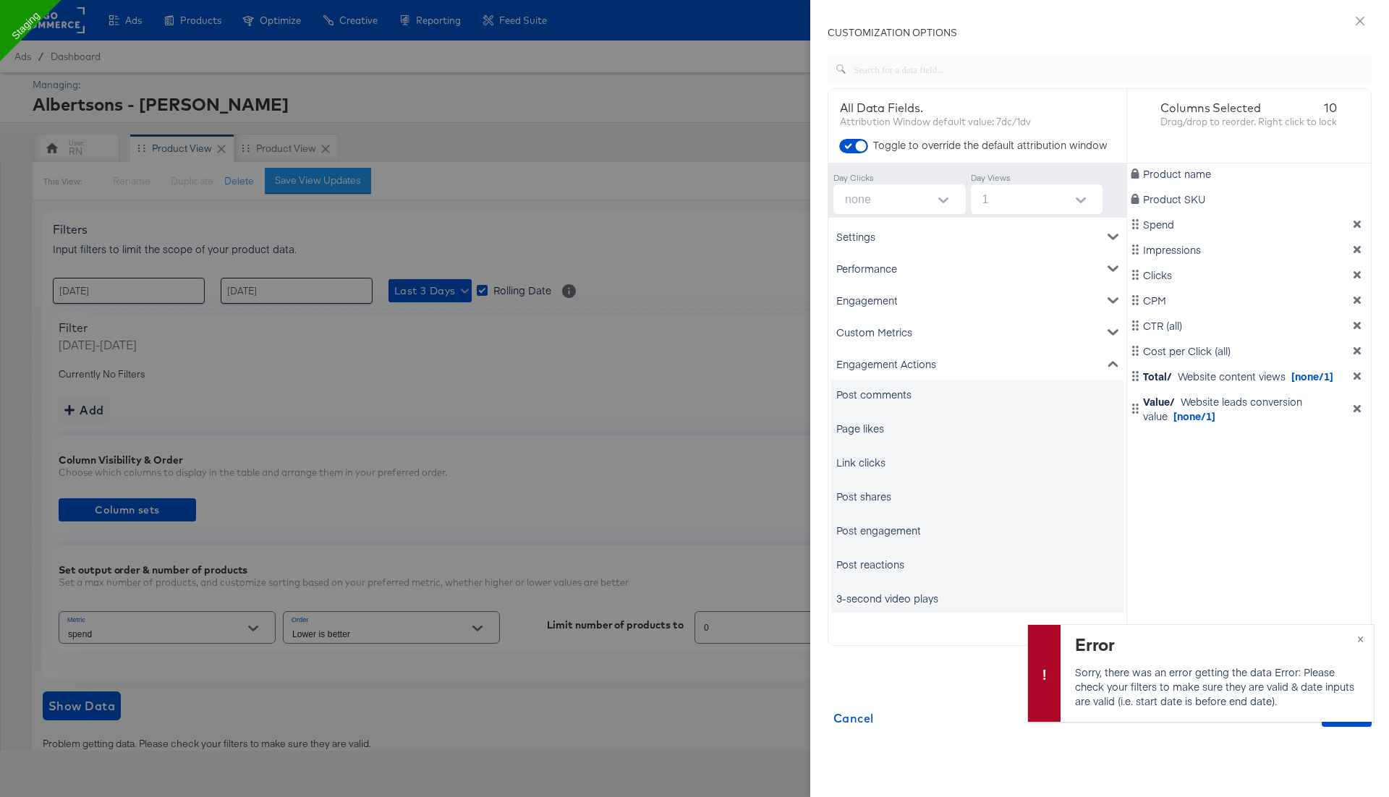
scroll to position [55, 0]
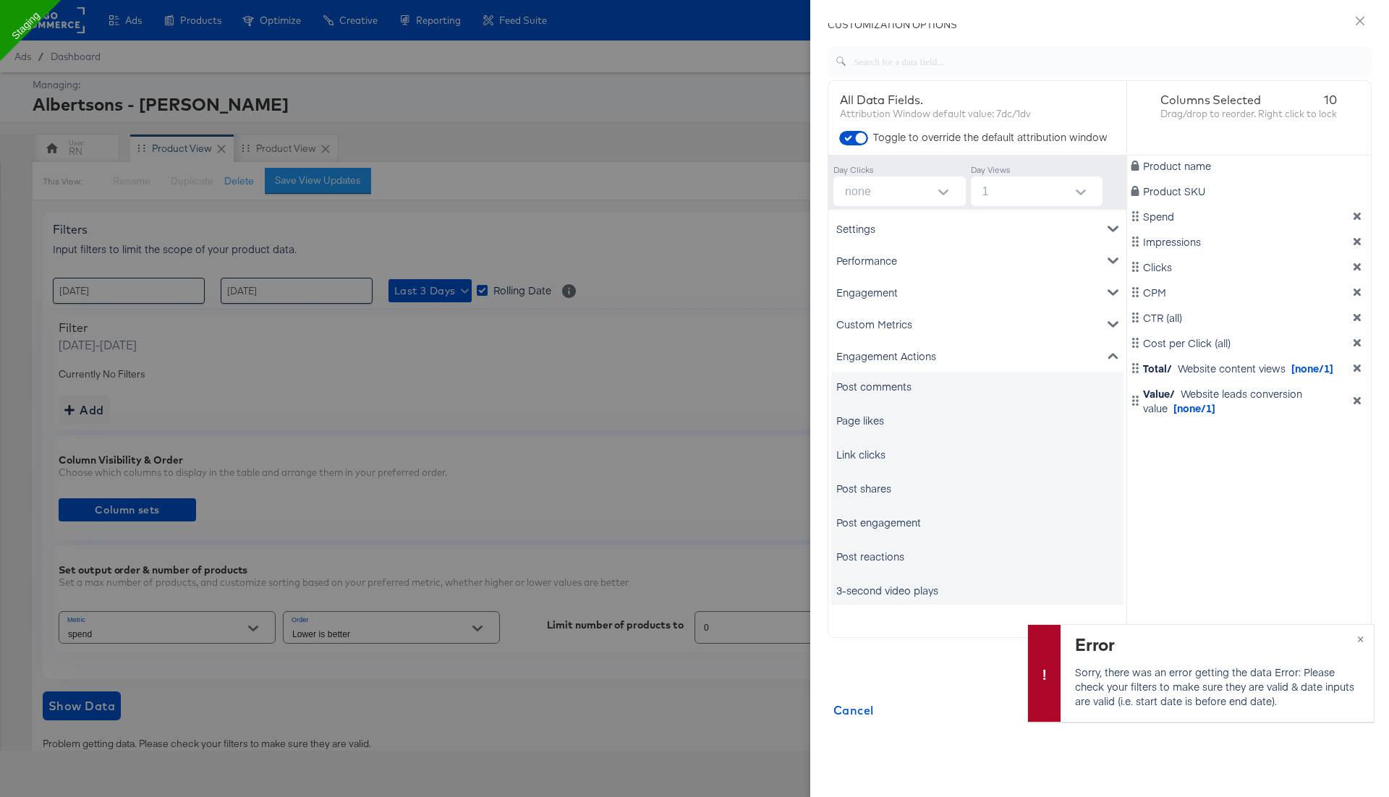
click at [927, 285] on div "Engagement" at bounding box center [977, 292] width 292 height 32
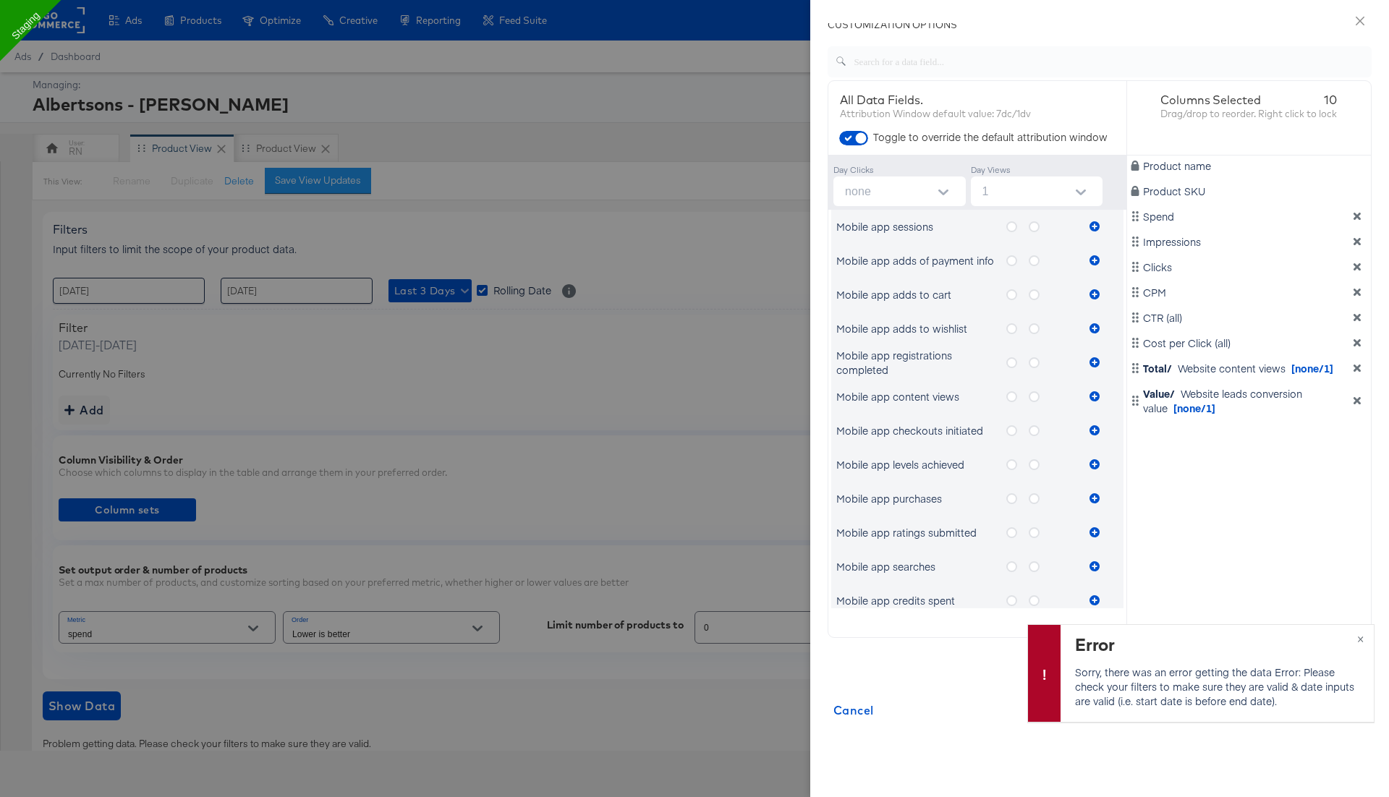
scroll to position [153, 0]
click at [1012, 461] on icon "metrics-list" at bounding box center [1012, 462] width 11 height 11
click at [0, 0] on input "metrics-list" at bounding box center [0, 0] width 0 height 0
click at [1097, 457] on icon "metrics-list" at bounding box center [1095, 462] width 10 height 10
click at [1362, 638] on button "×" at bounding box center [1360, 638] width 27 height 26
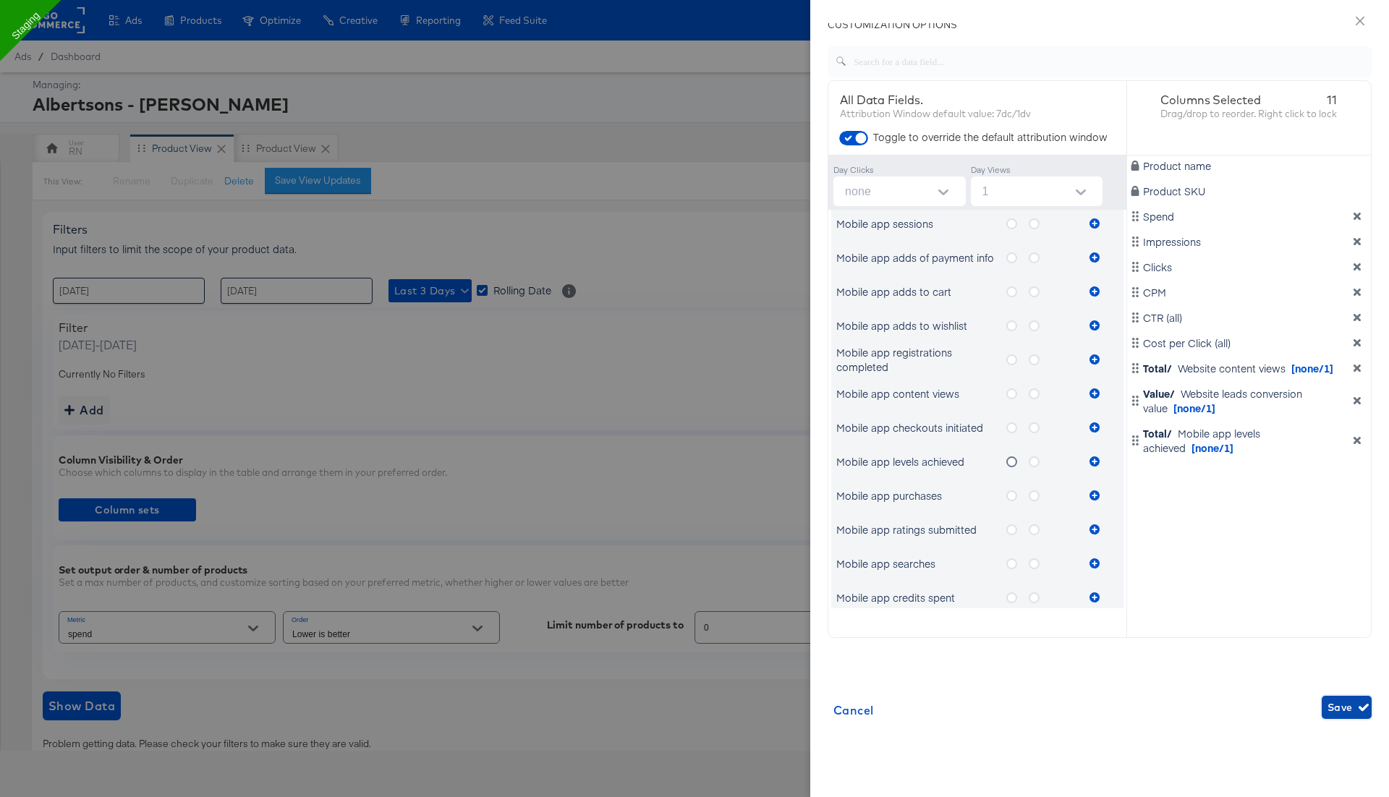
click at [1342, 712] on span "Save" at bounding box center [1347, 708] width 38 height 18
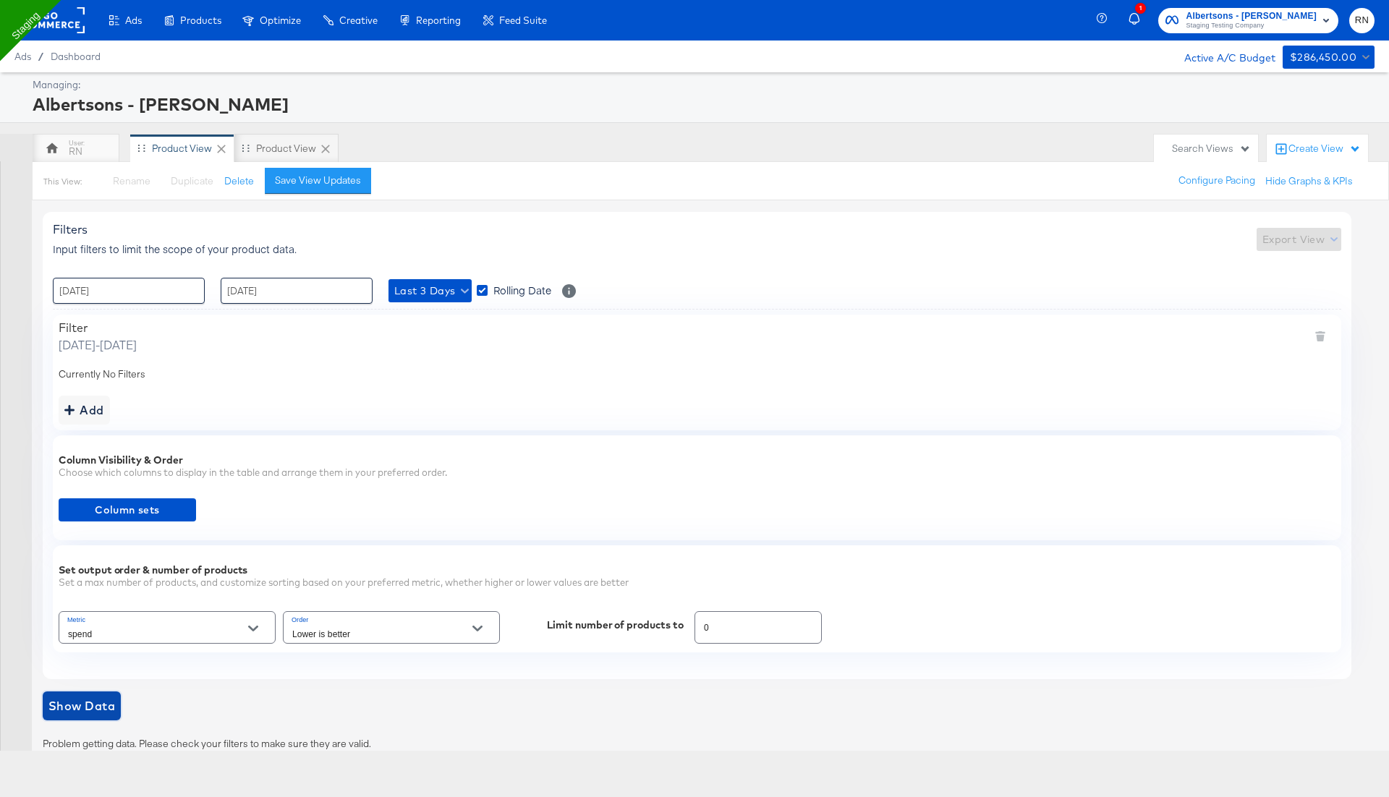
click at [81, 696] on span "Show Data" at bounding box center [81, 706] width 67 height 20
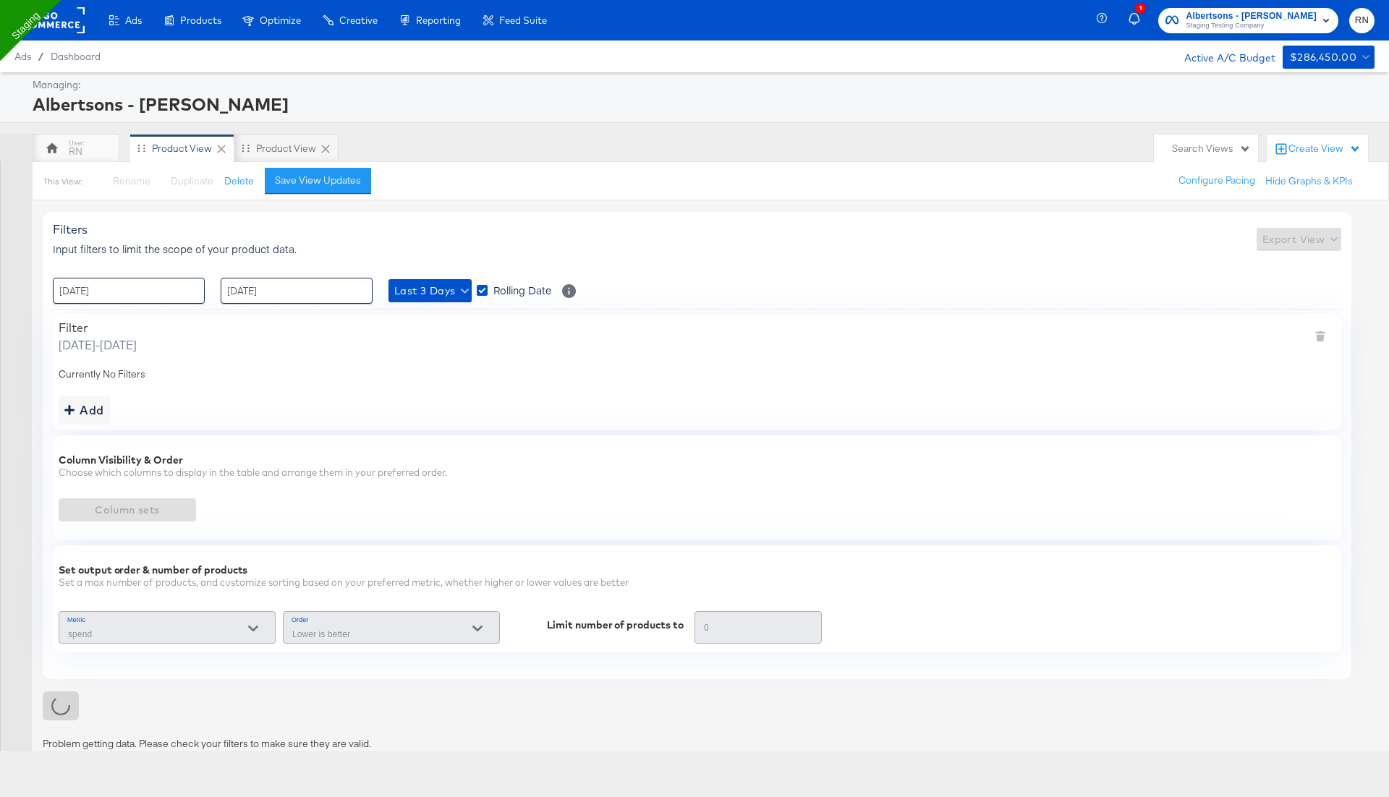
click at [71, 33] on rect at bounding box center [51, 20] width 67 height 26
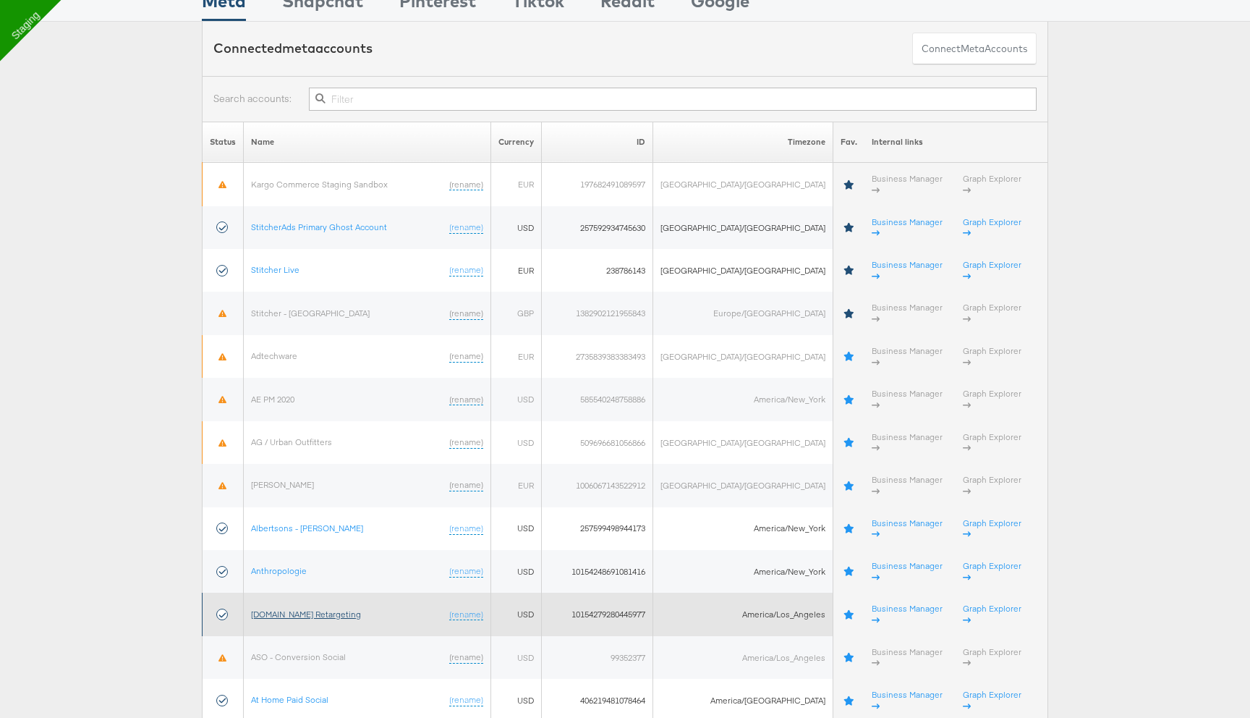
scroll to position [77, 0]
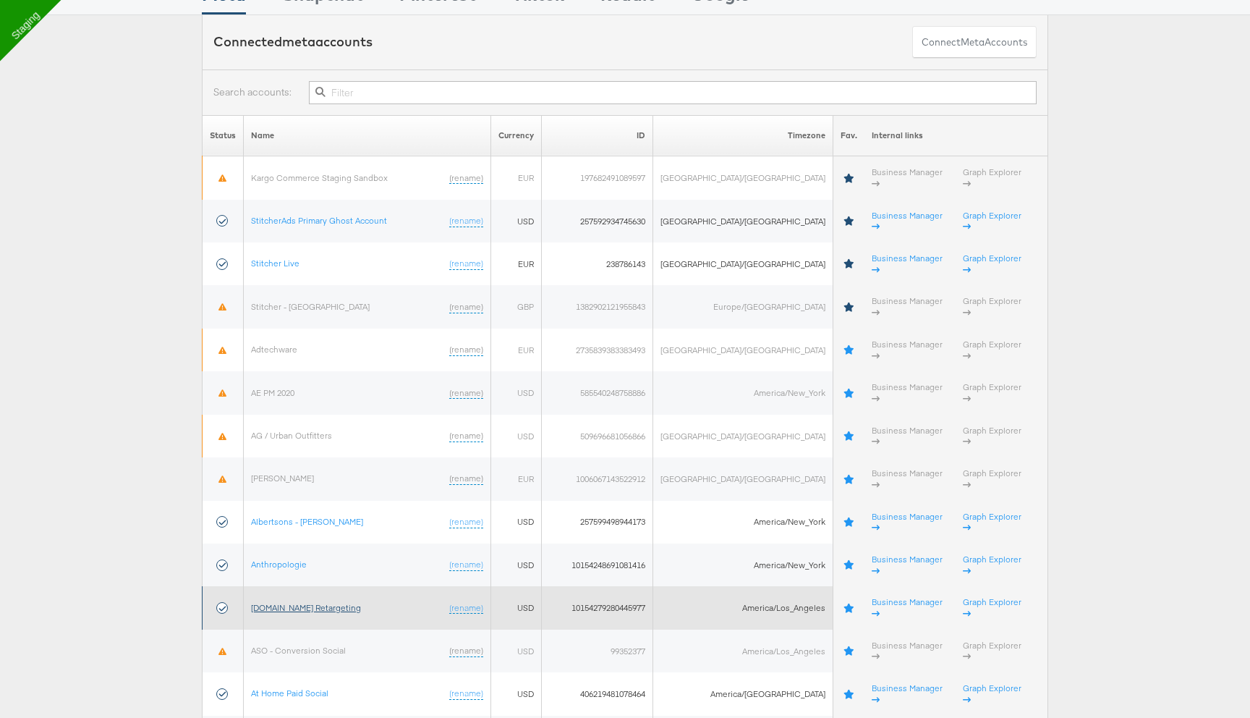
click at [337, 602] on link "Apartments.com Retargeting" at bounding box center [306, 607] width 110 height 11
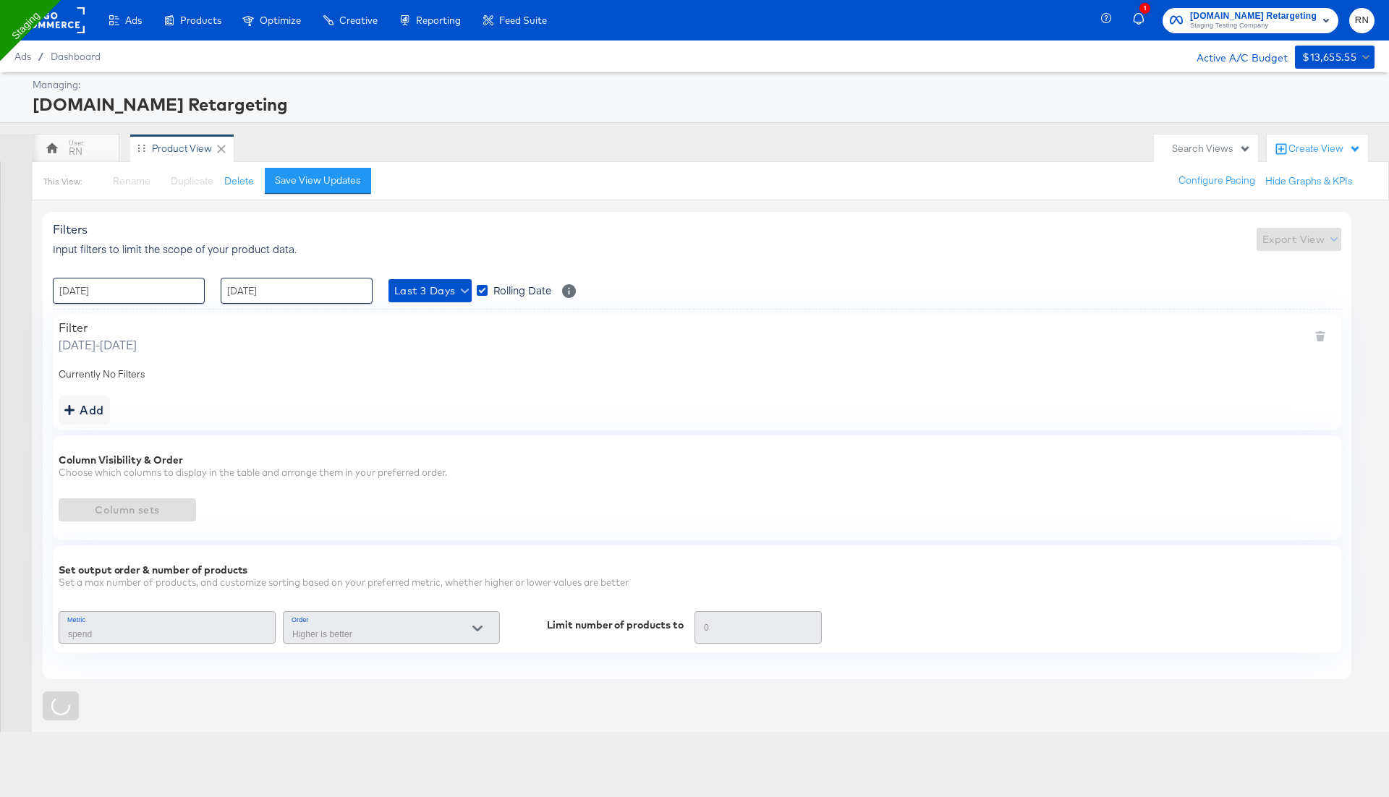
type input "Spend"
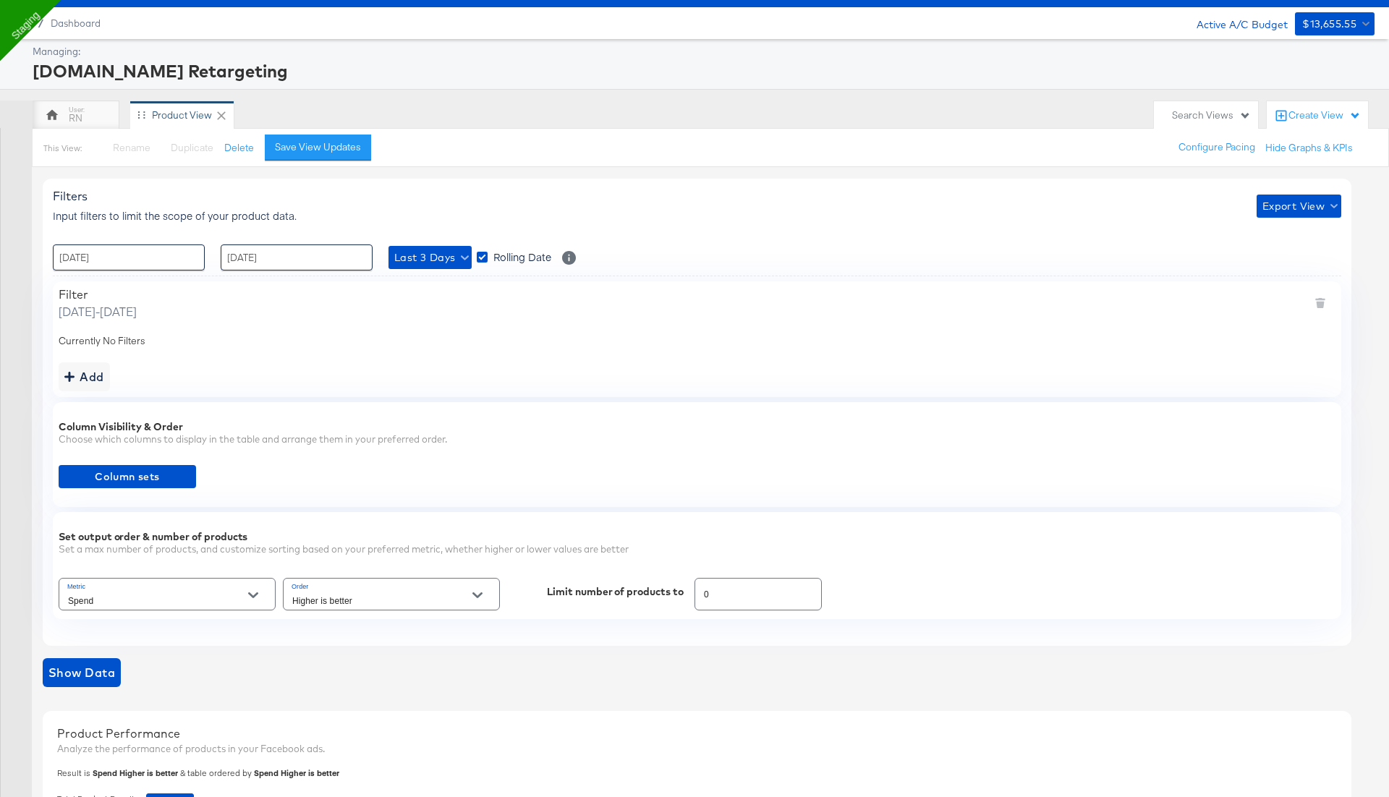
scroll to position [33, 0]
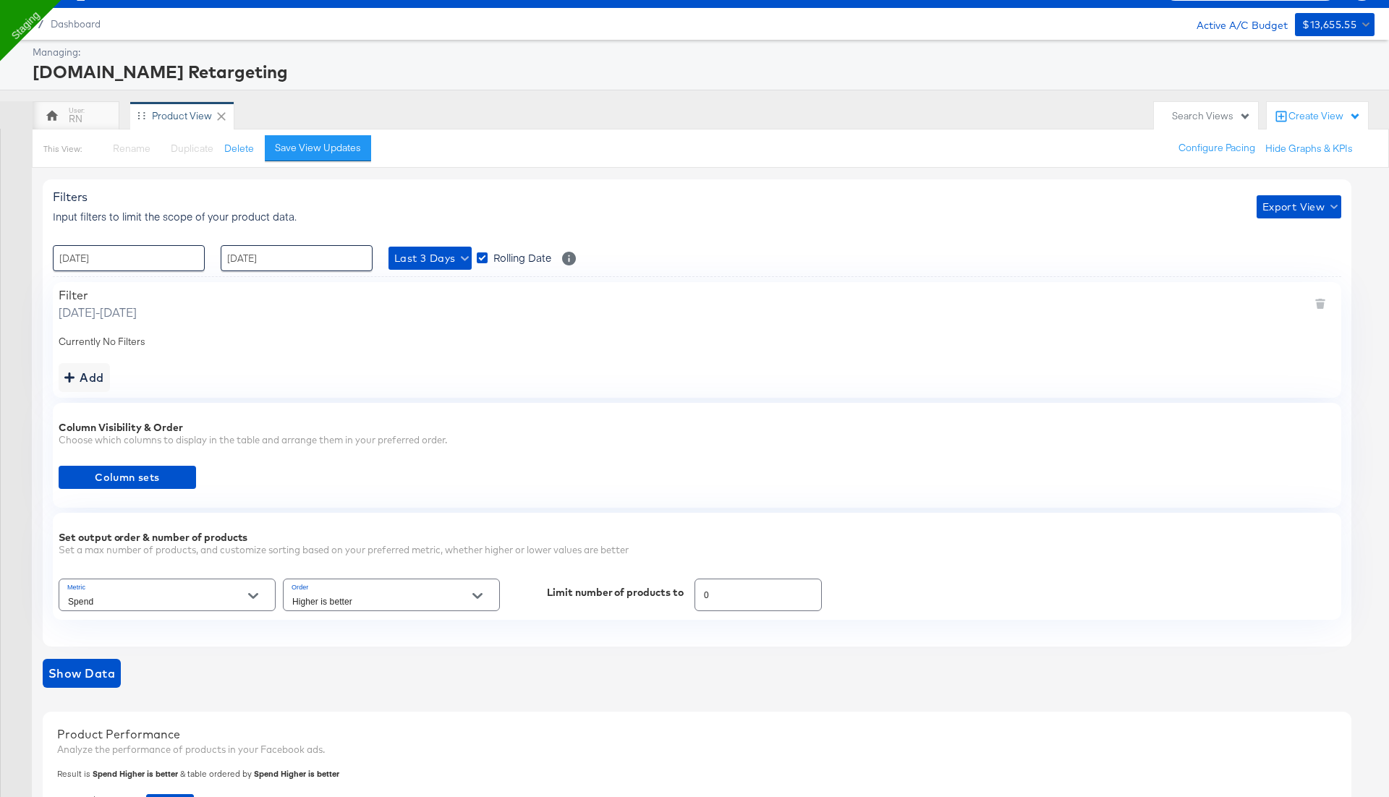
click at [157, 593] on input "Spend" at bounding box center [156, 601] width 182 height 17
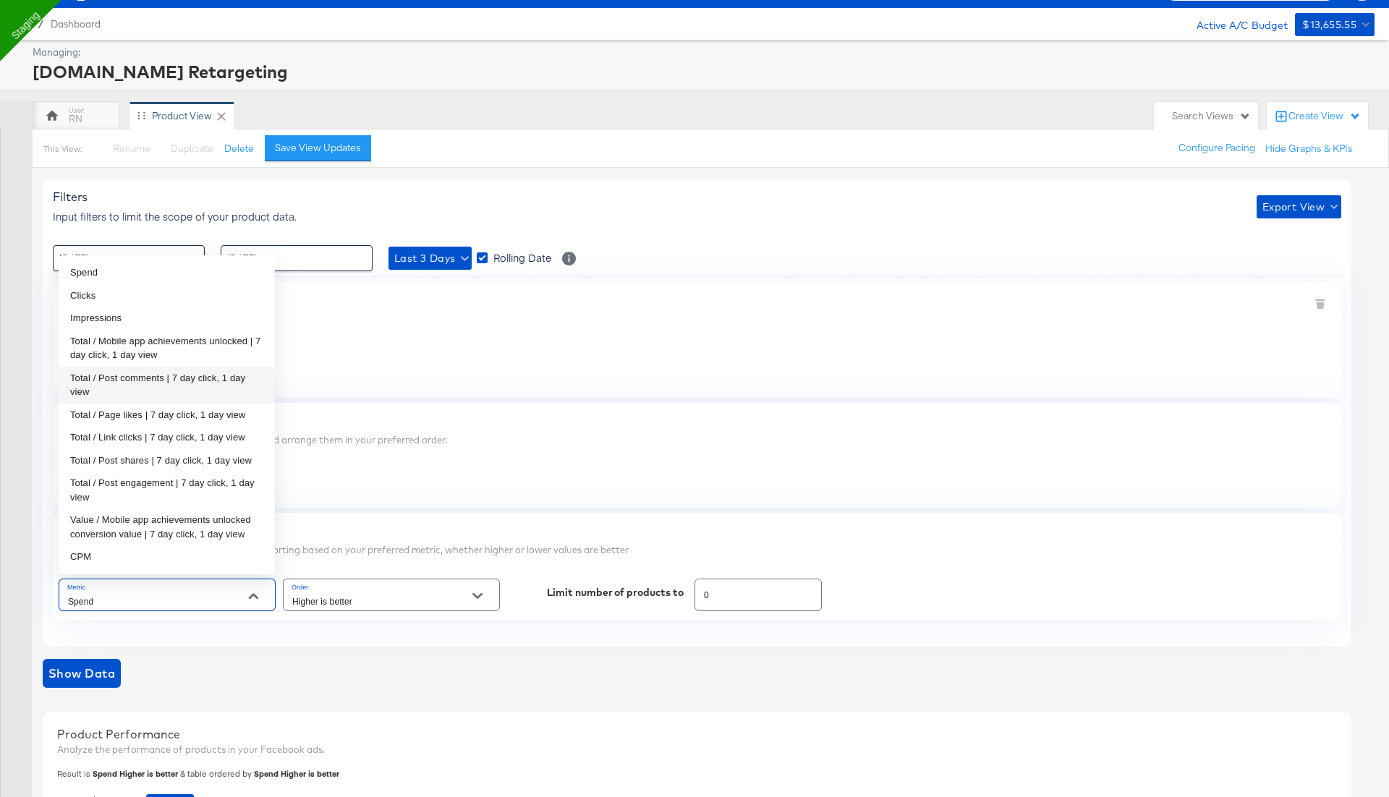
click at [379, 403] on div "Column Visibility & Order Choose which columns to display in the table and arra…" at bounding box center [697, 455] width 1289 height 105
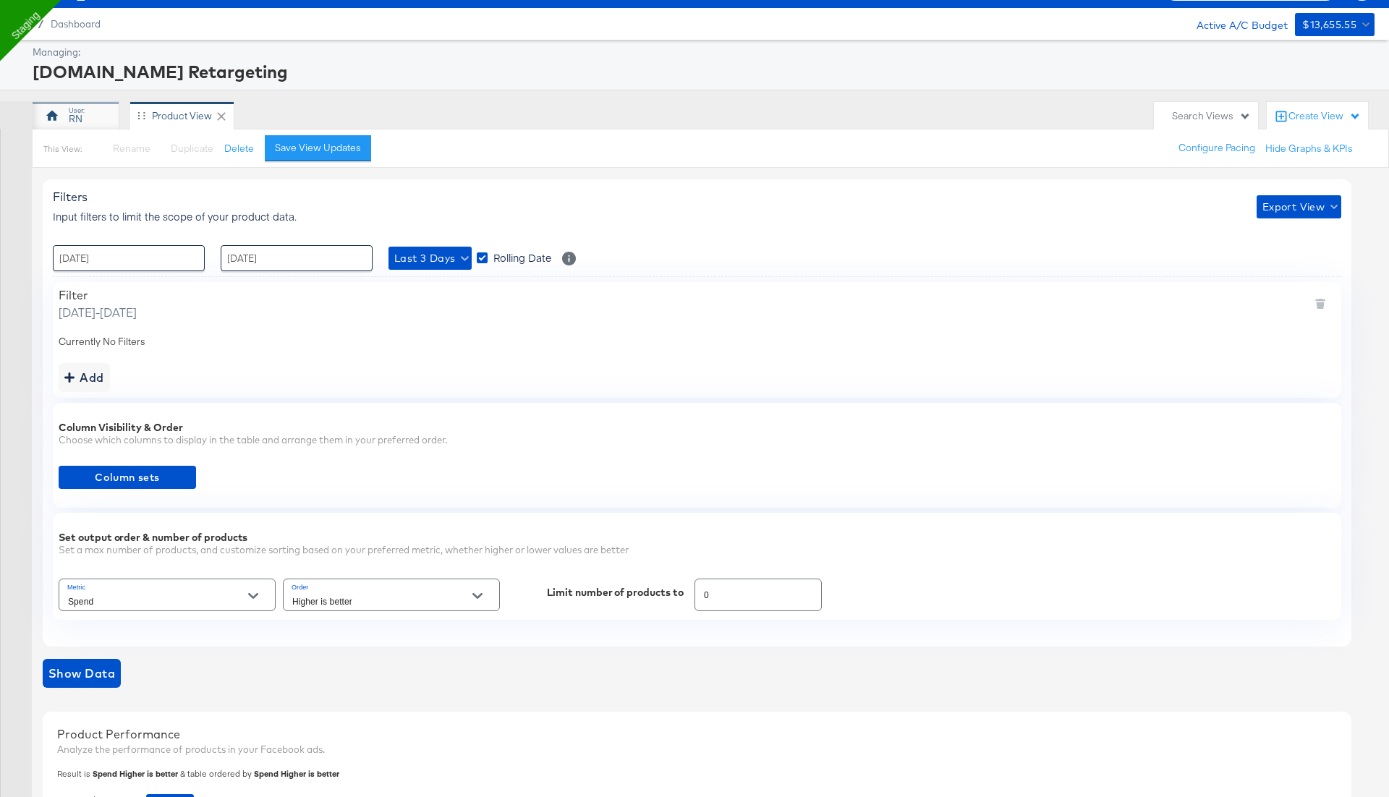
scroll to position [0, 0]
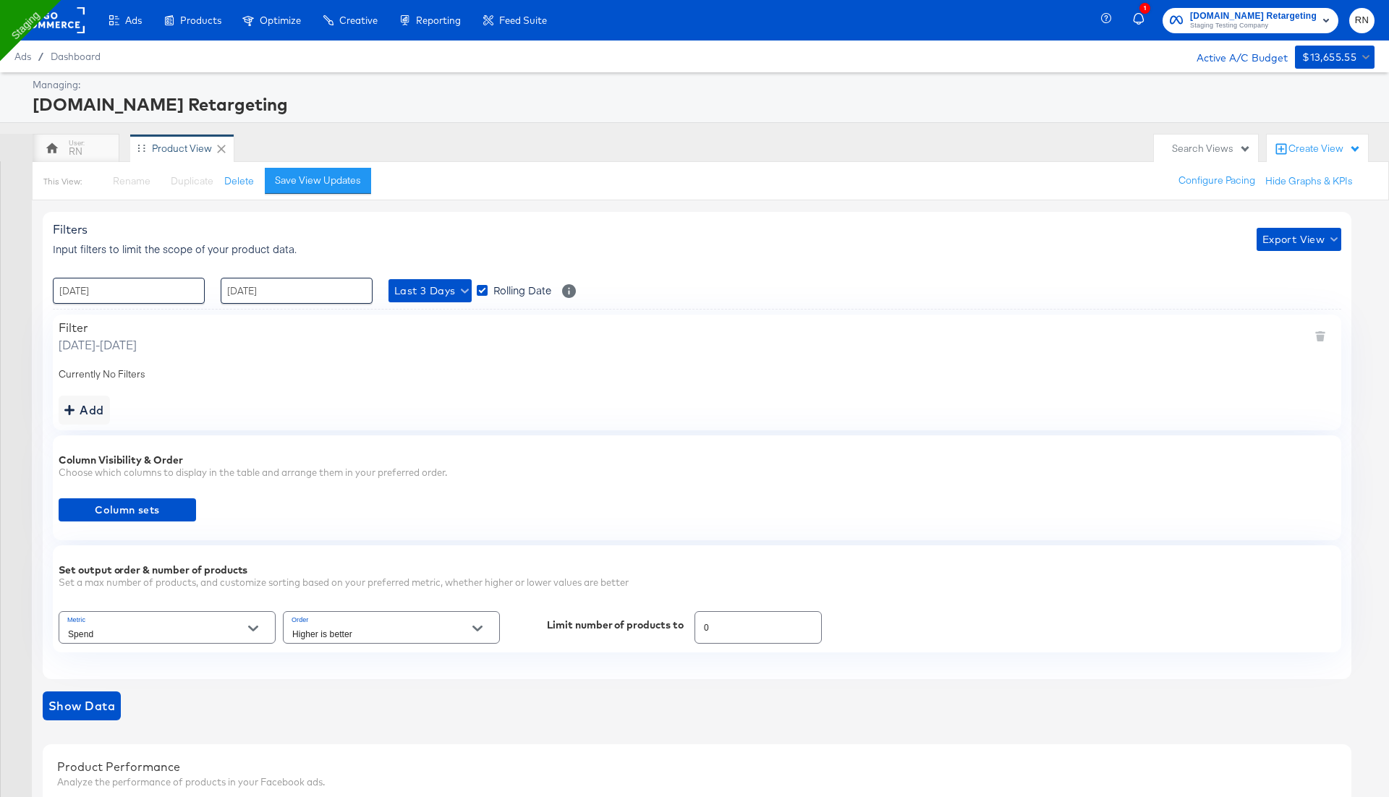
click at [59, 26] on rect at bounding box center [51, 20] width 67 height 26
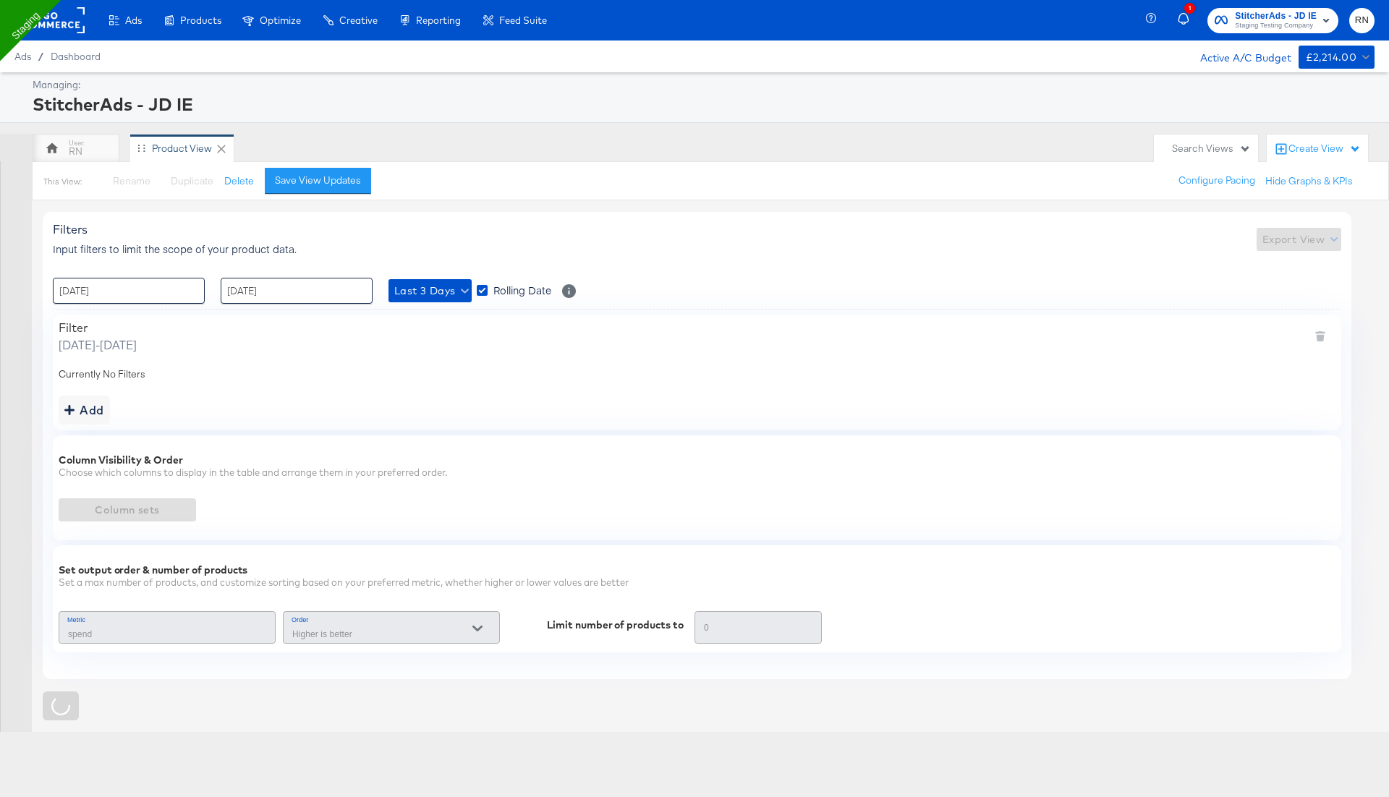
type input "Spend"
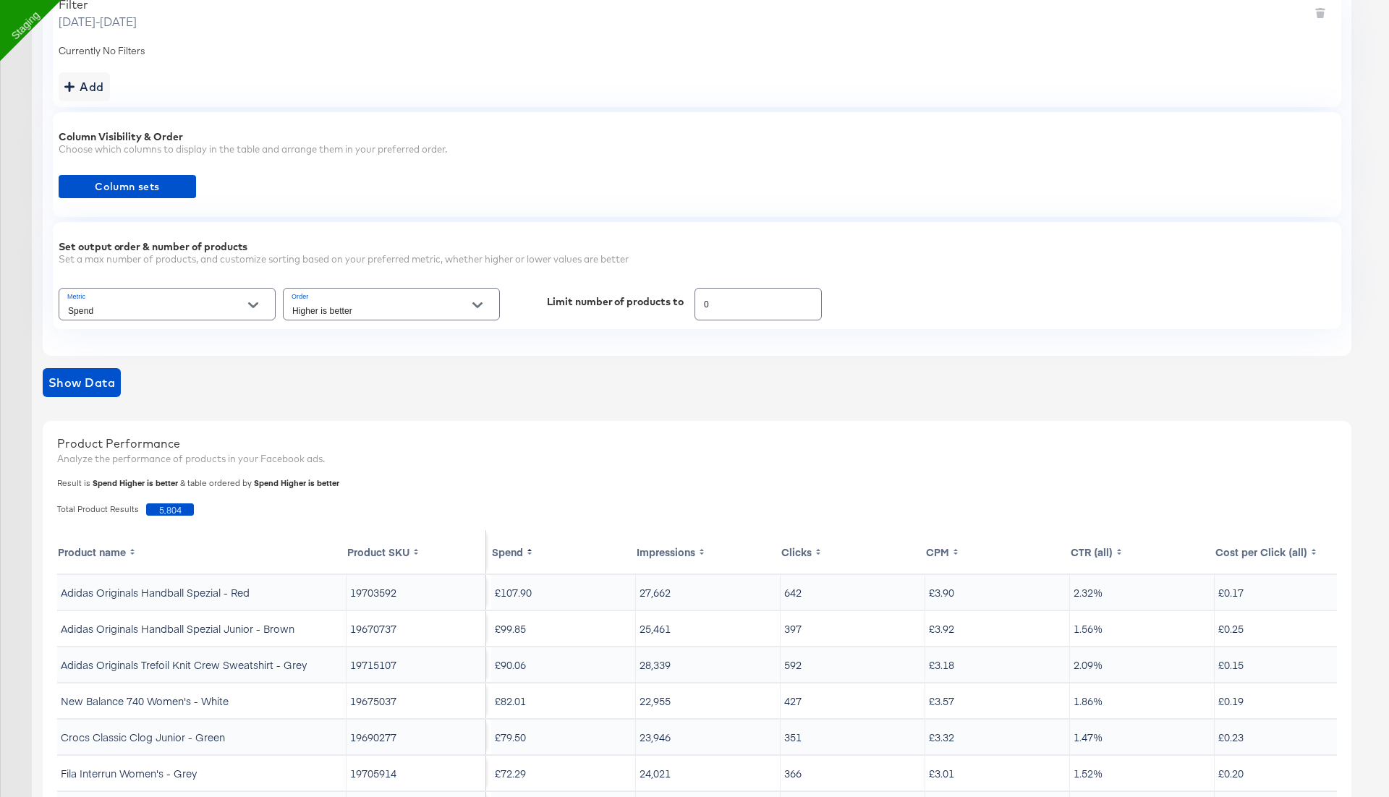
scroll to position [508, 0]
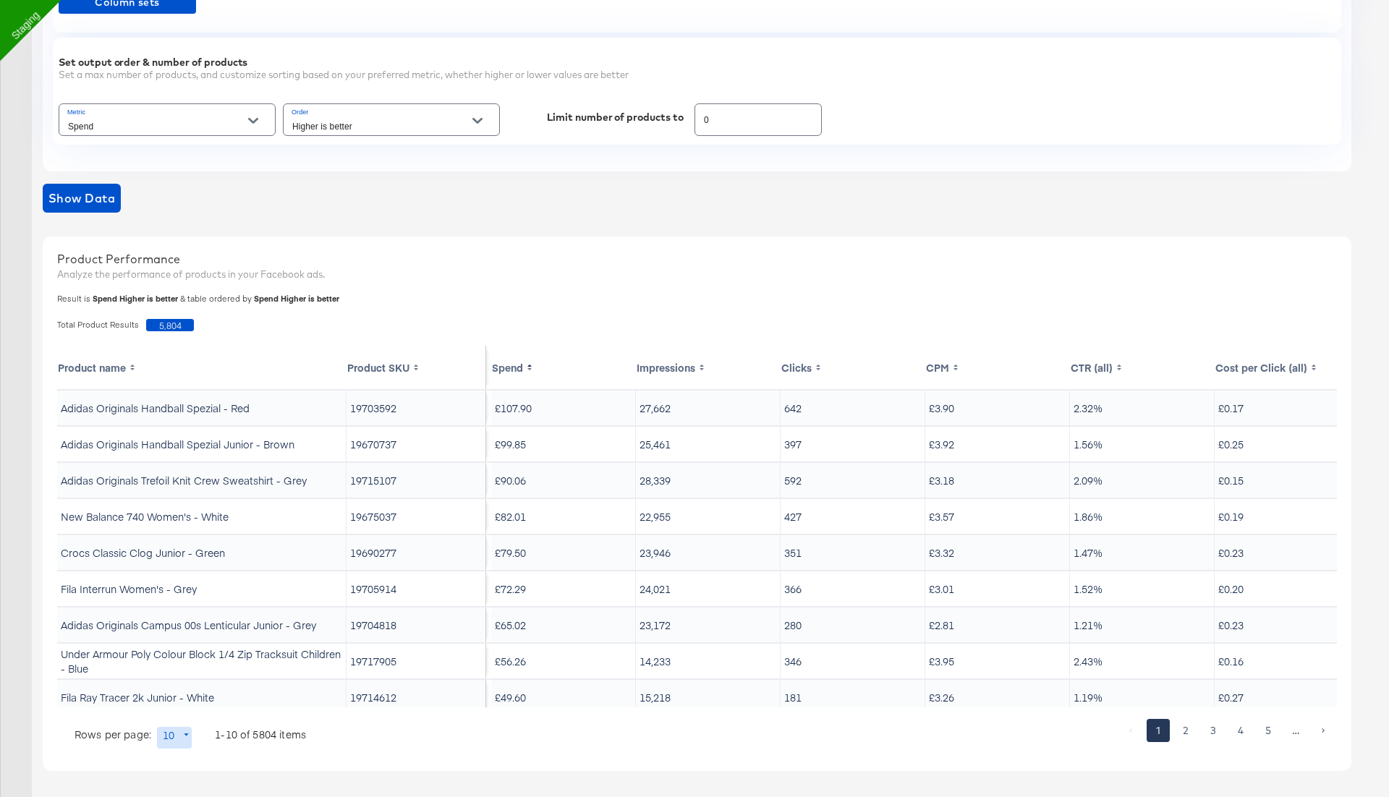
click at [701, 128] on div "0" at bounding box center [758, 119] width 127 height 33
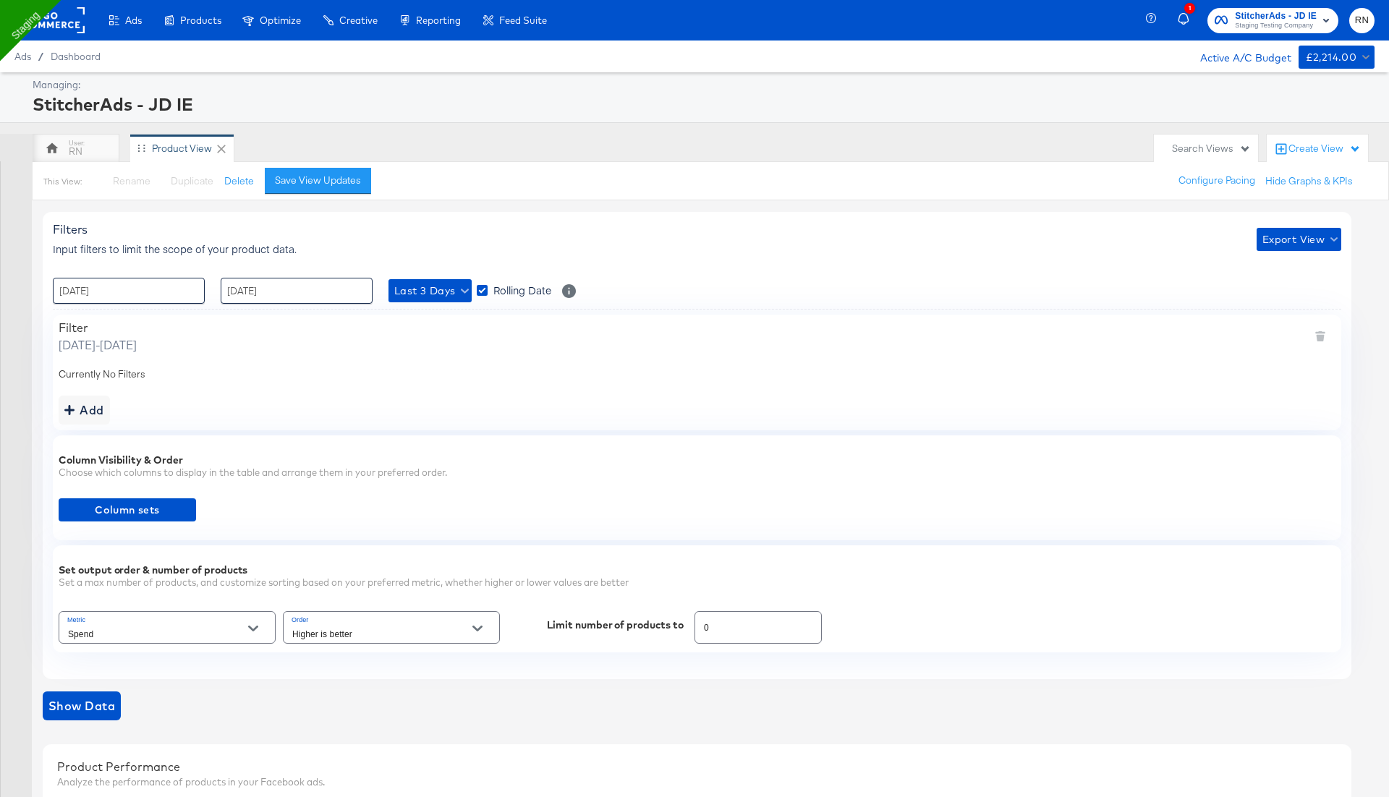
click at [1322, 151] on div "Create View" at bounding box center [1325, 149] width 72 height 14
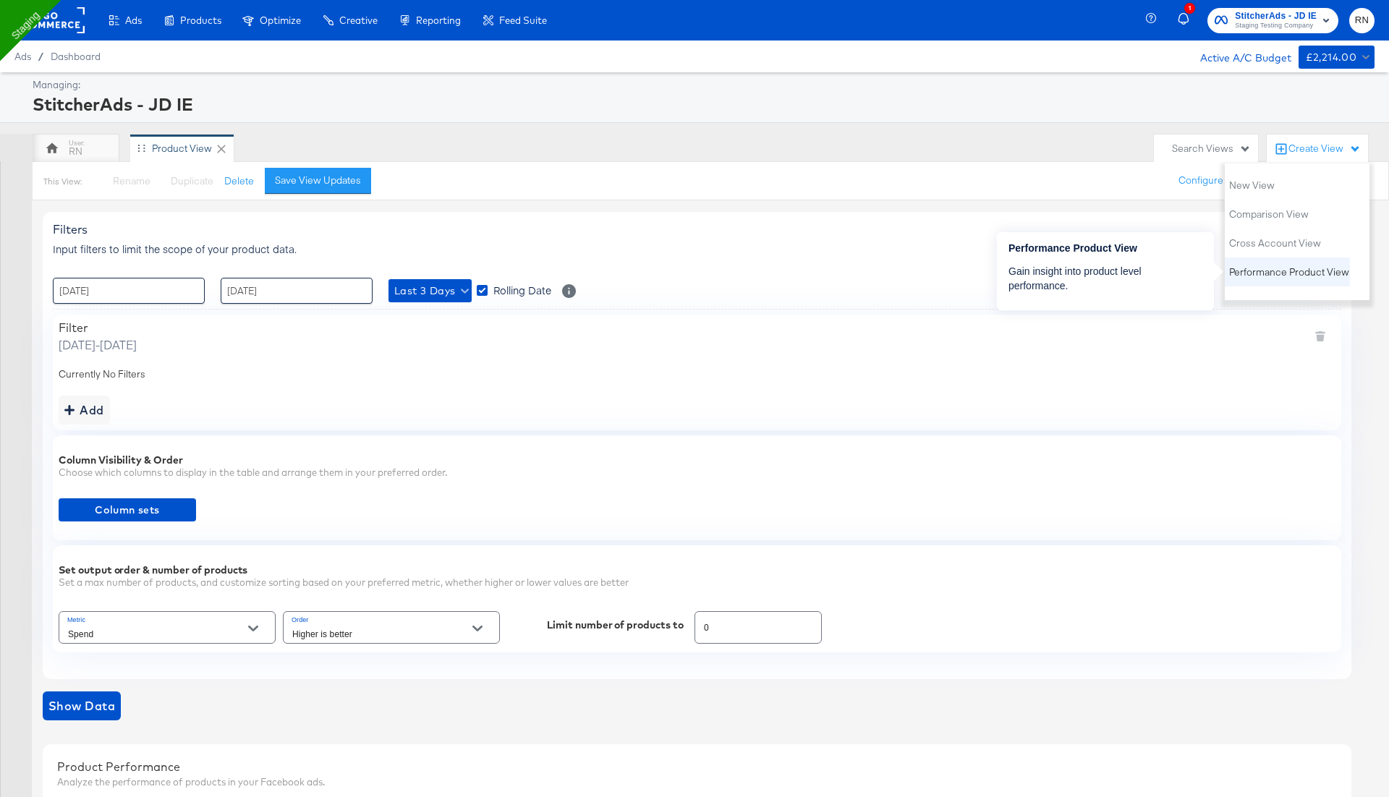
click at [1257, 274] on span "Performance Product View" at bounding box center [1289, 273] width 120 height 14
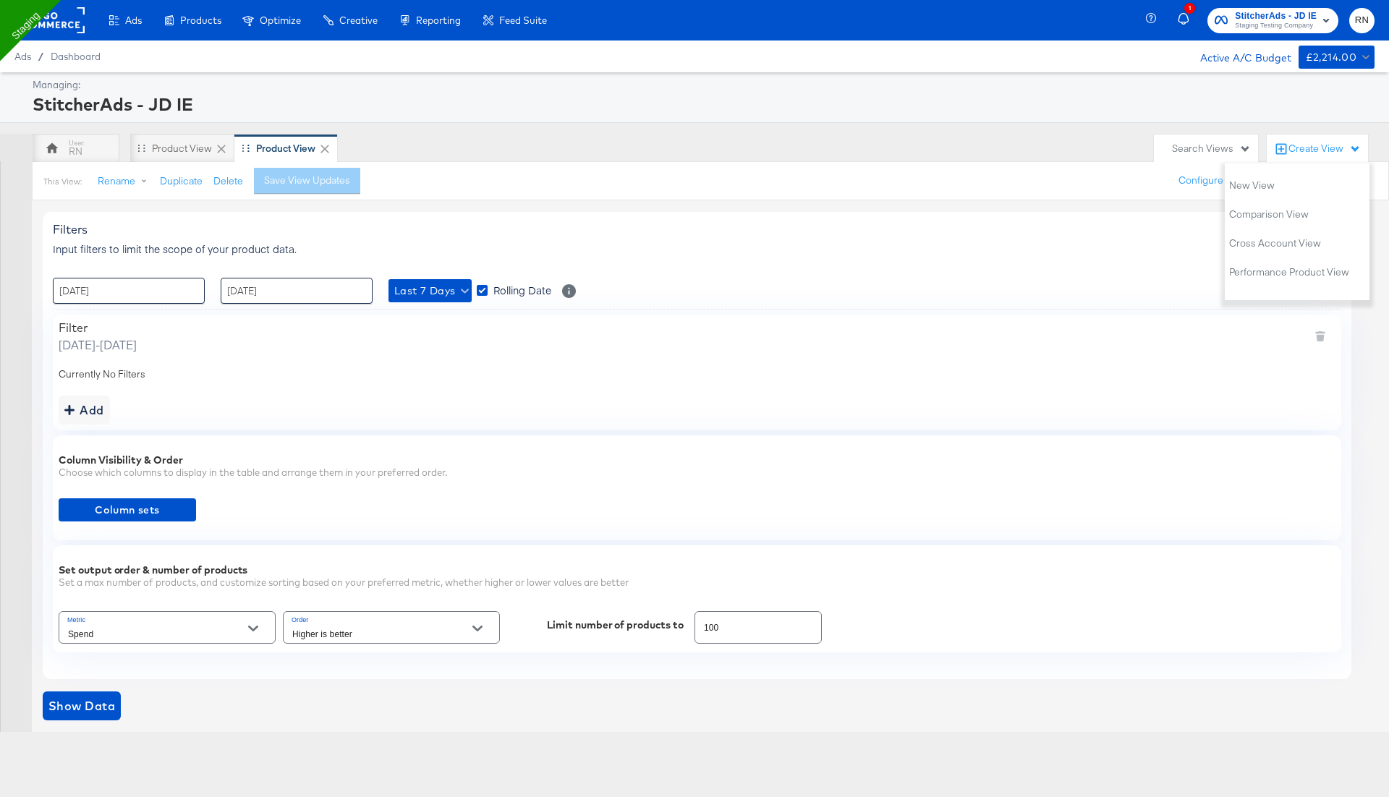
click at [324, 143] on icon at bounding box center [325, 149] width 14 height 14
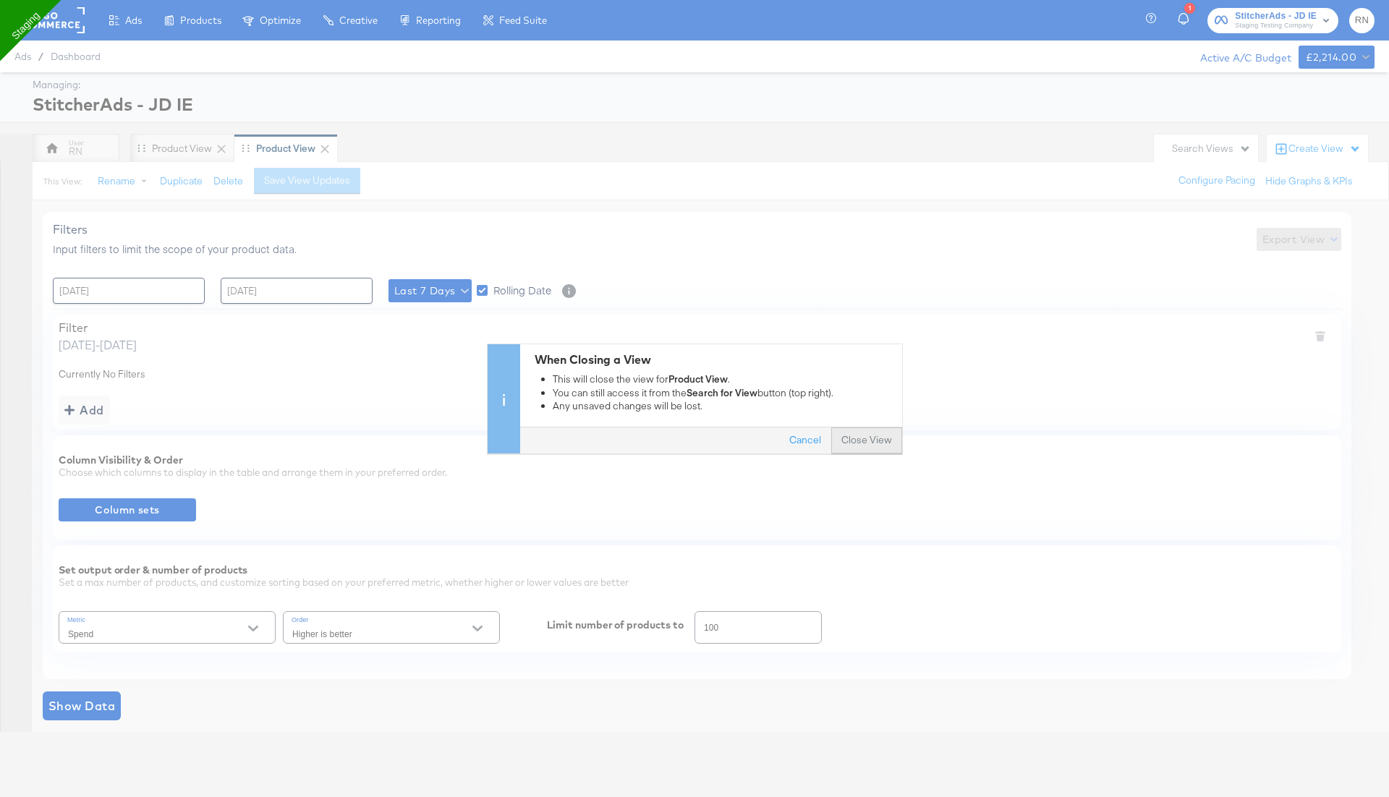
click at [869, 431] on button "Close View" at bounding box center [866, 441] width 71 height 26
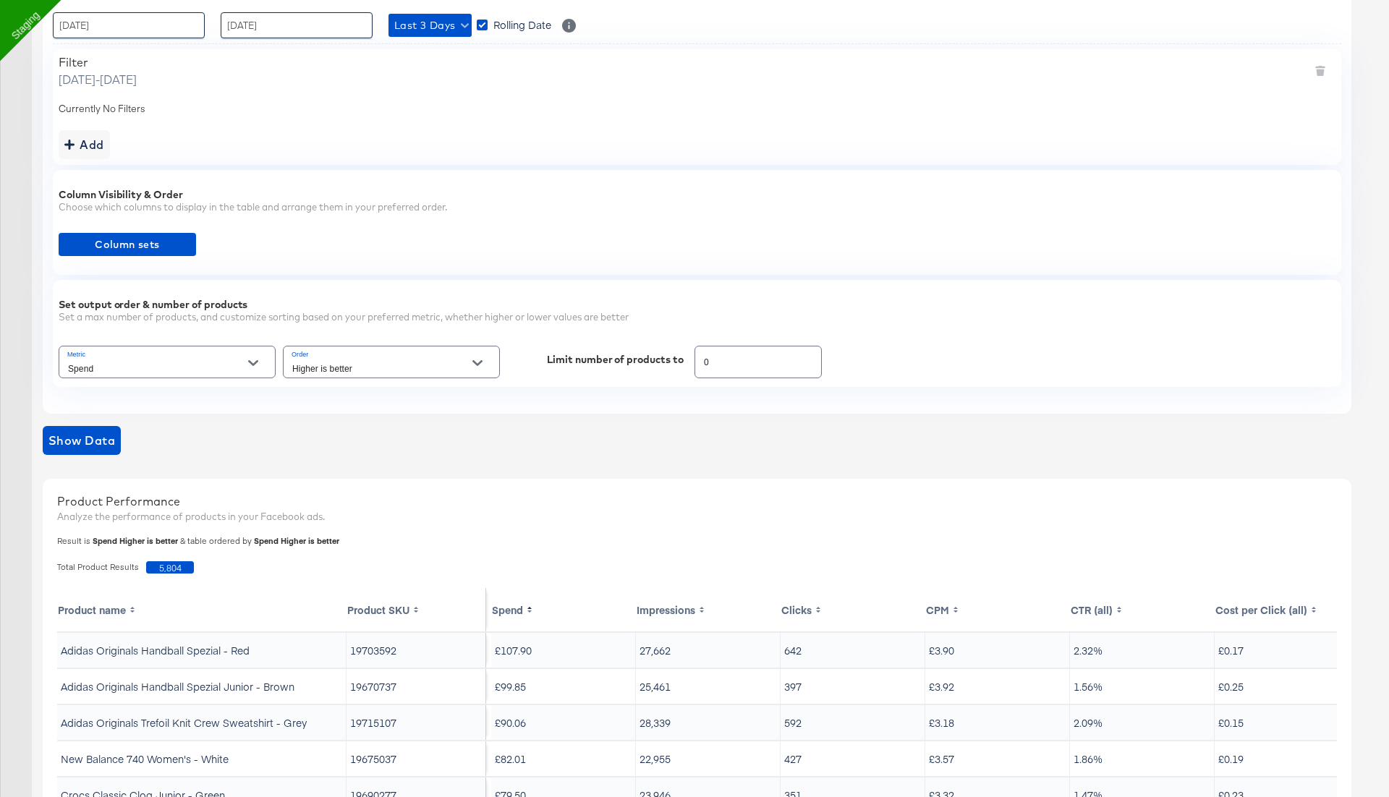
scroll to position [261, 0]
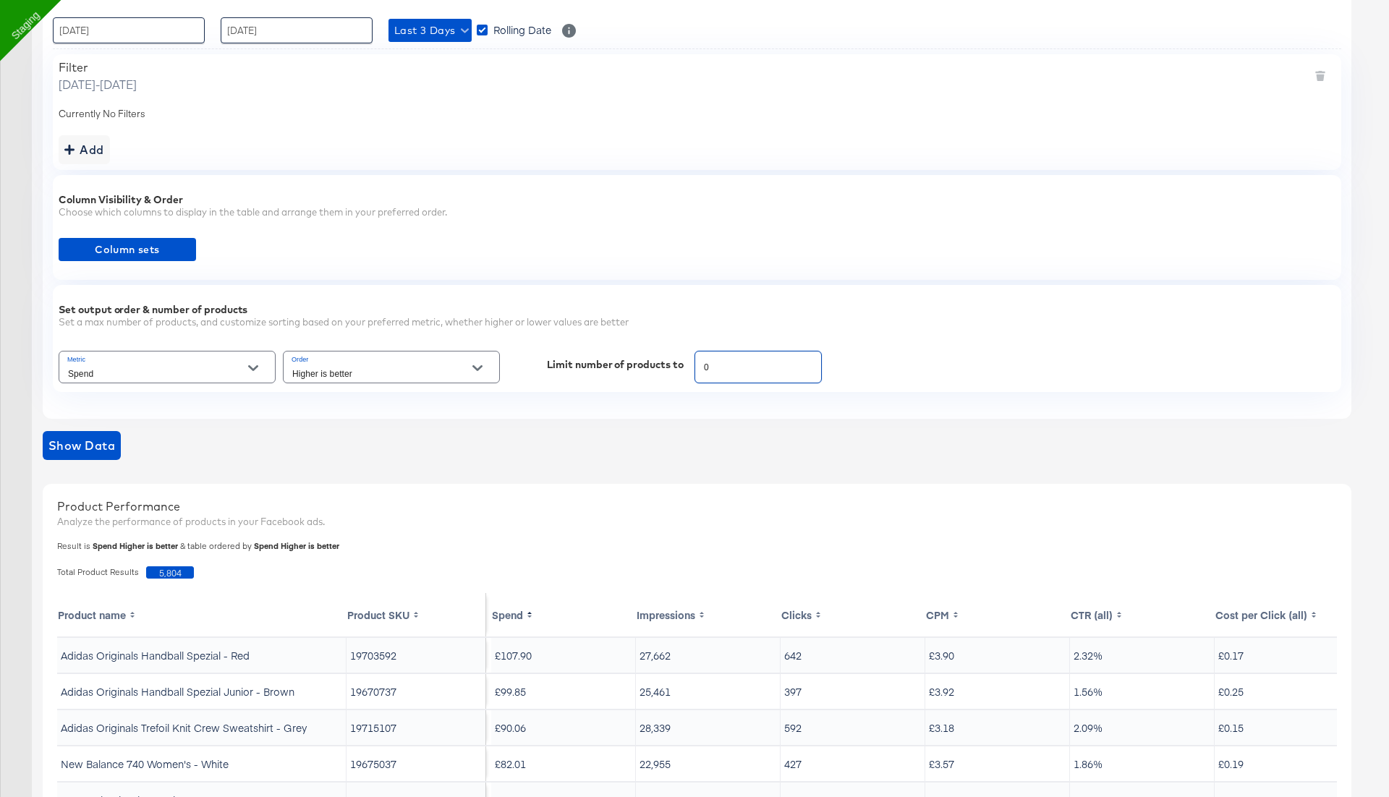
drag, startPoint x: 718, startPoint y: 359, endPoint x: 695, endPoint y: 364, distance: 23.7
click at [696, 364] on input "0" at bounding box center [758, 361] width 126 height 31
drag, startPoint x: 716, startPoint y: 365, endPoint x: 666, endPoint y: 365, distance: 50.7
click at [677, 365] on div "Metric Spend Order Higher is better Limit number of products to 0" at bounding box center [697, 367] width 1277 height 38
click at [588, 515] on div "Analyze the performance of products in your Facebook ads." at bounding box center [697, 522] width 1280 height 14
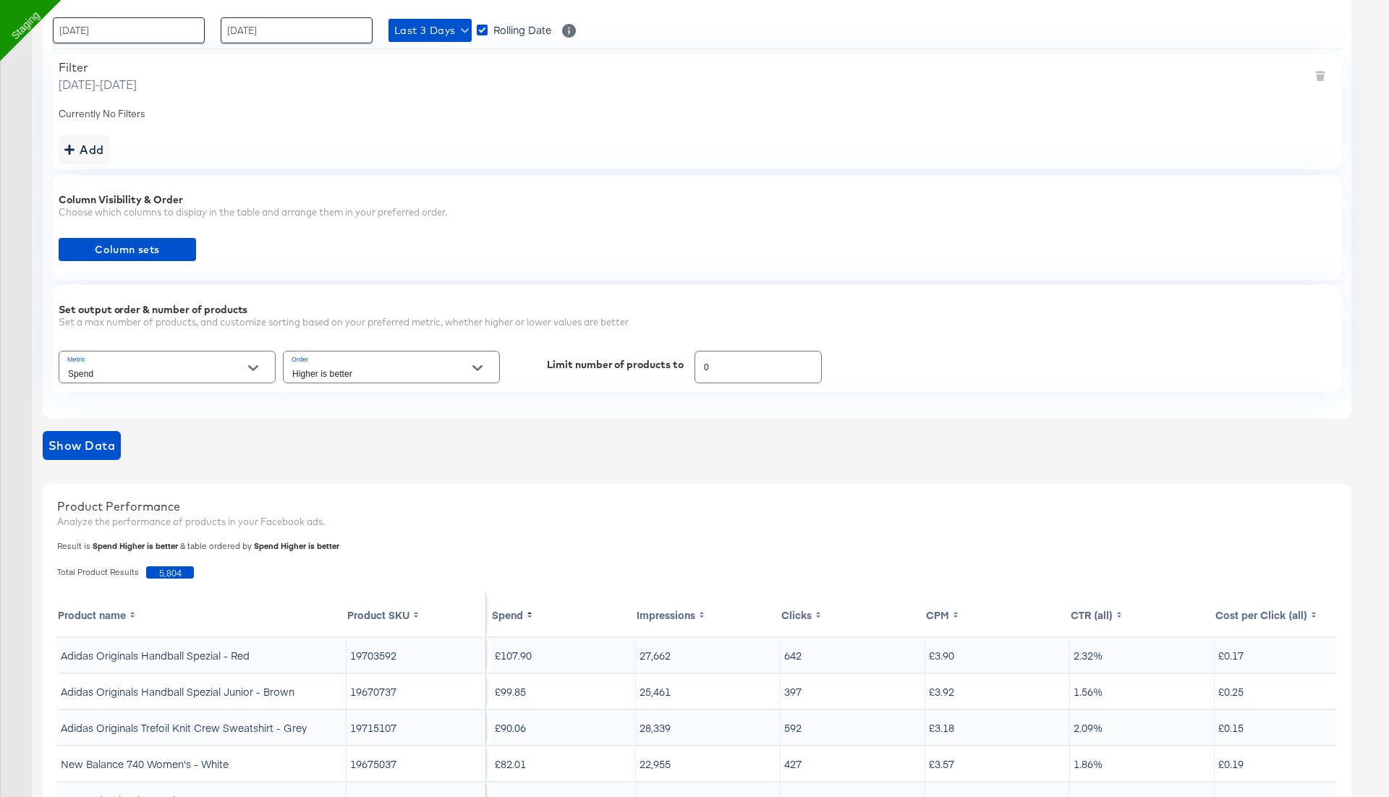
click at [697, 614] on th "Impressions" at bounding box center [708, 614] width 145 height 43
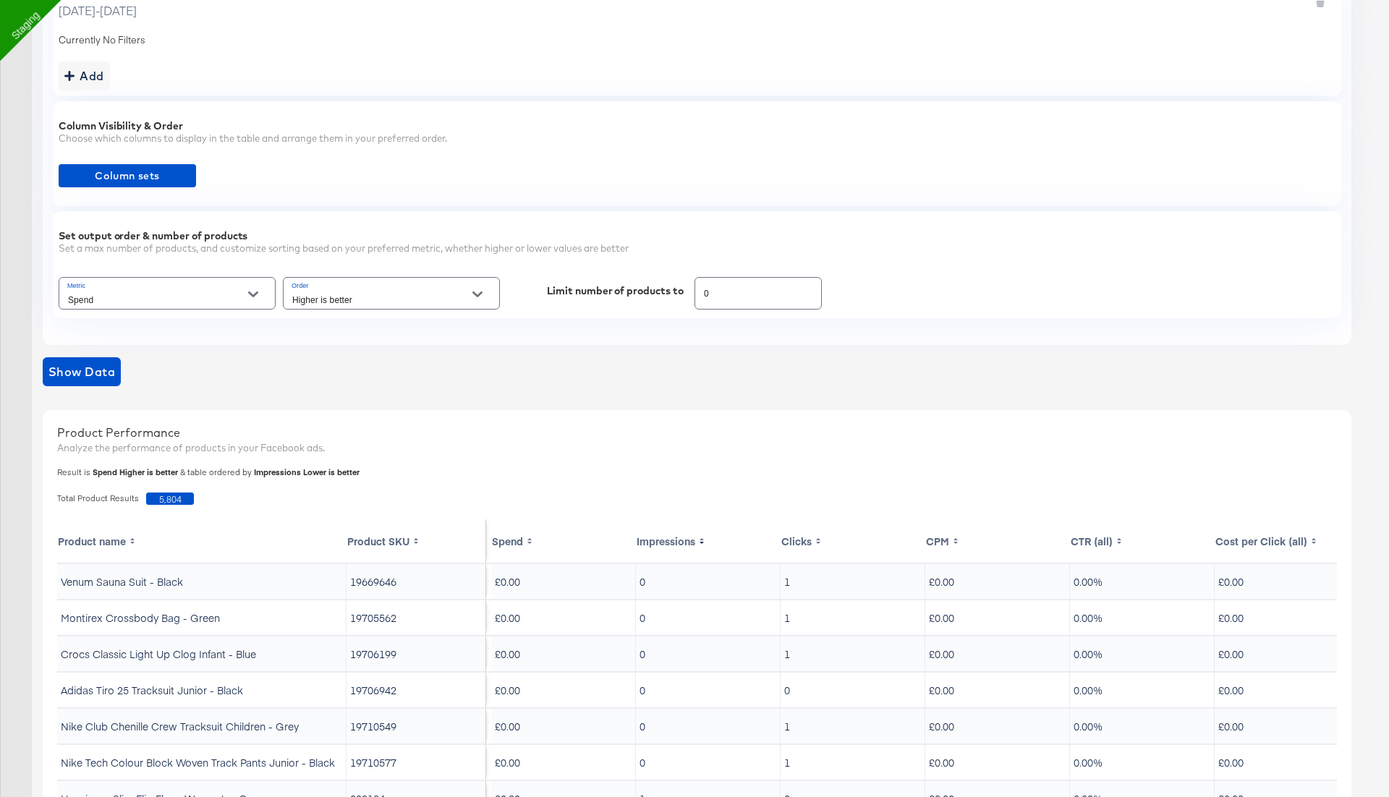
scroll to position [508, 0]
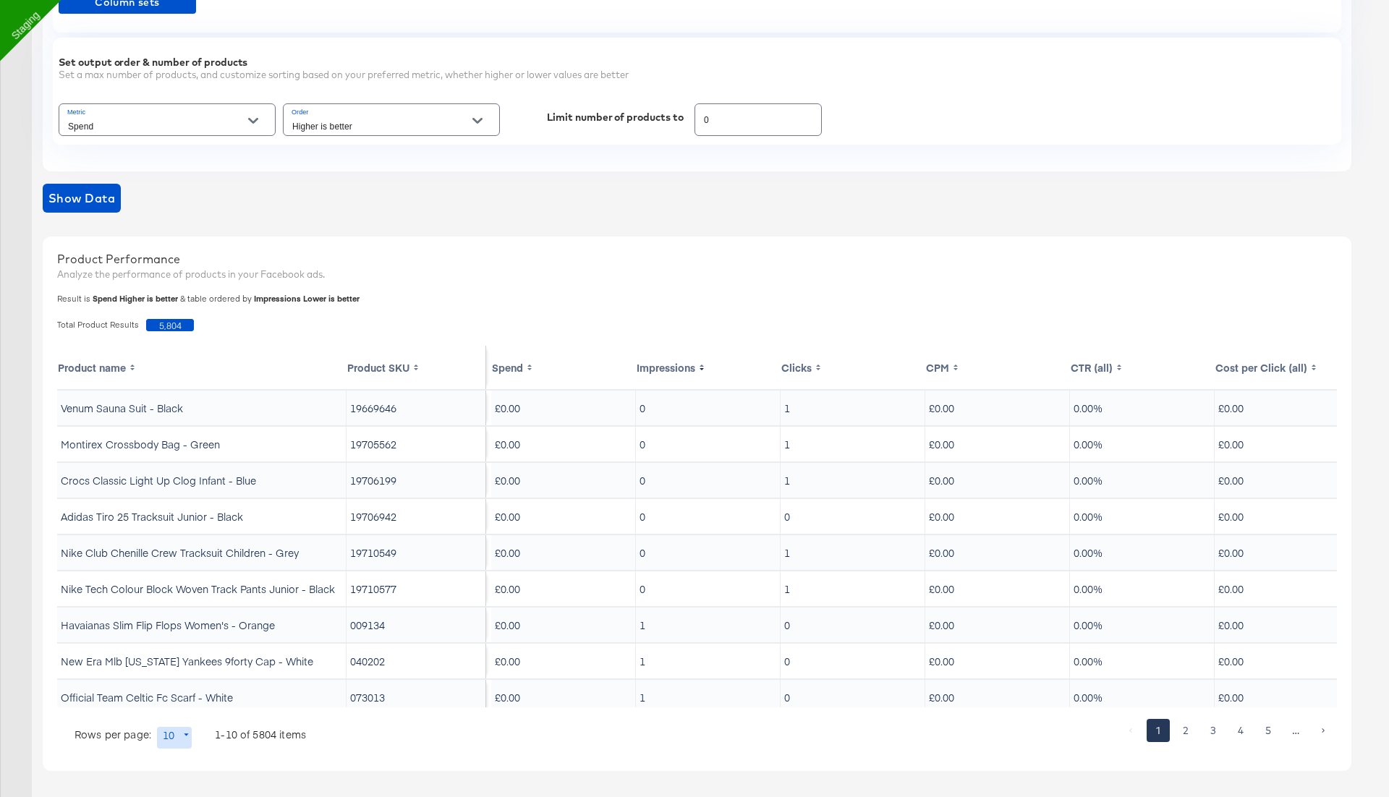
click at [669, 368] on th "Impressions" at bounding box center [708, 367] width 145 height 43
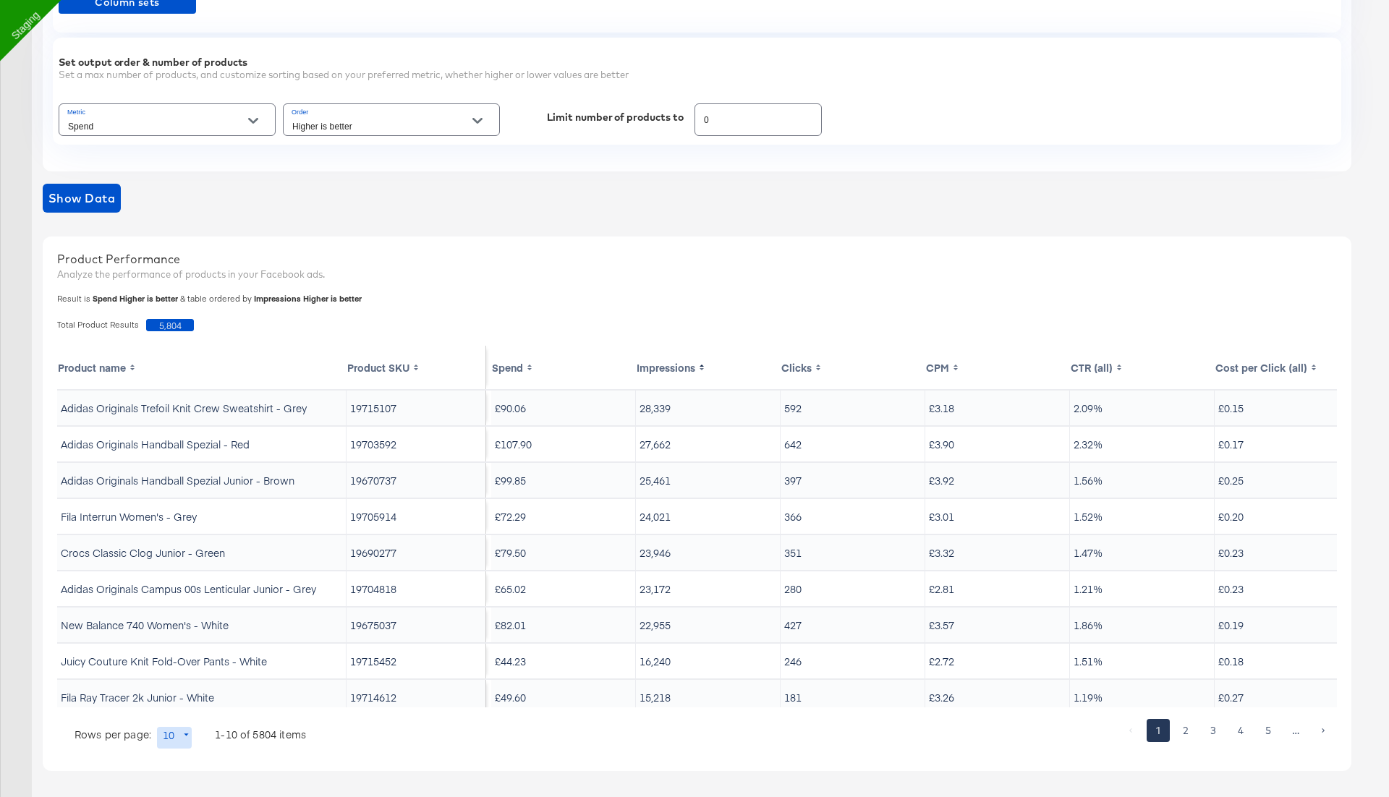
click at [669, 368] on th "Impressions" at bounding box center [708, 367] width 145 height 43
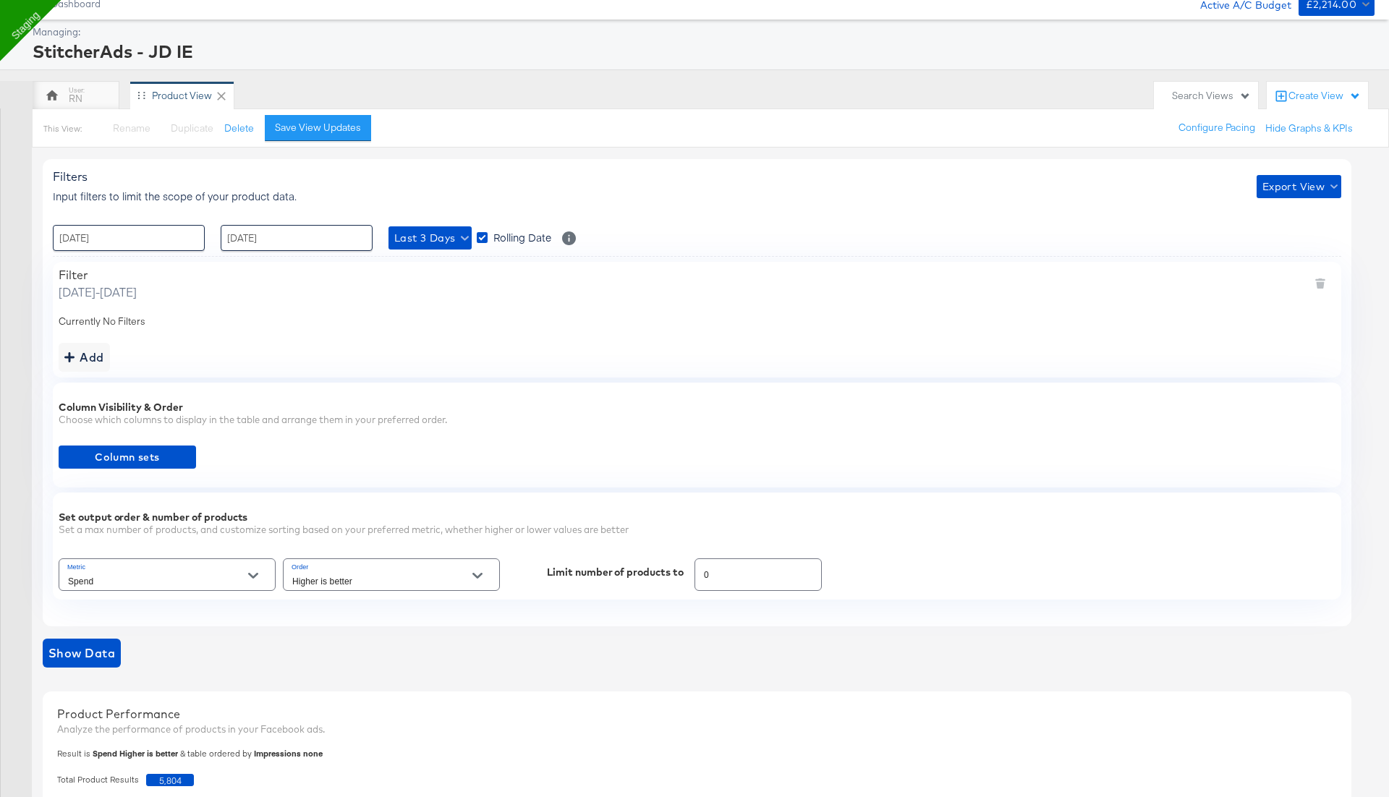
scroll to position [59, 0]
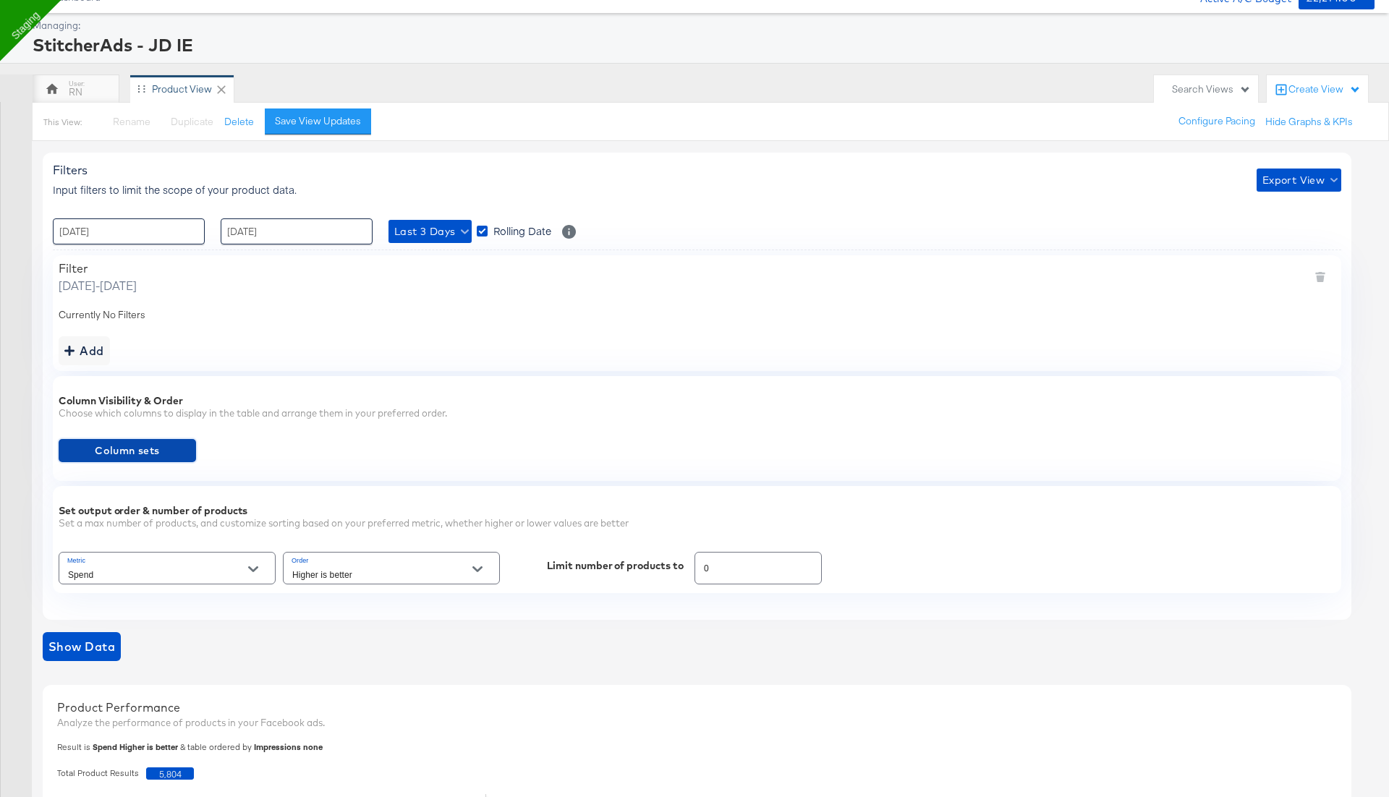
click at [172, 452] on span "Column sets" at bounding box center [127, 451] width 126 height 18
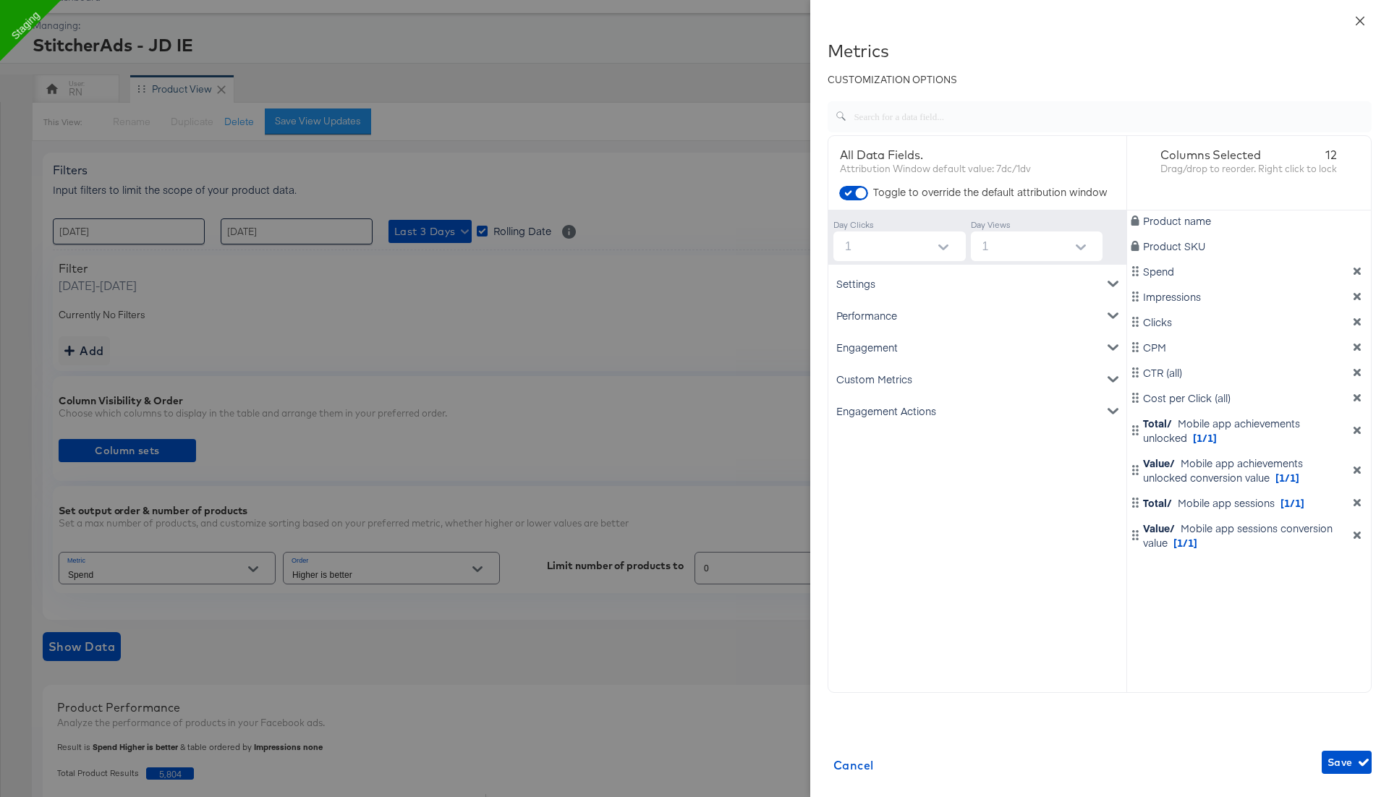
click at [1358, 20] on icon "close" at bounding box center [1361, 21] width 12 height 12
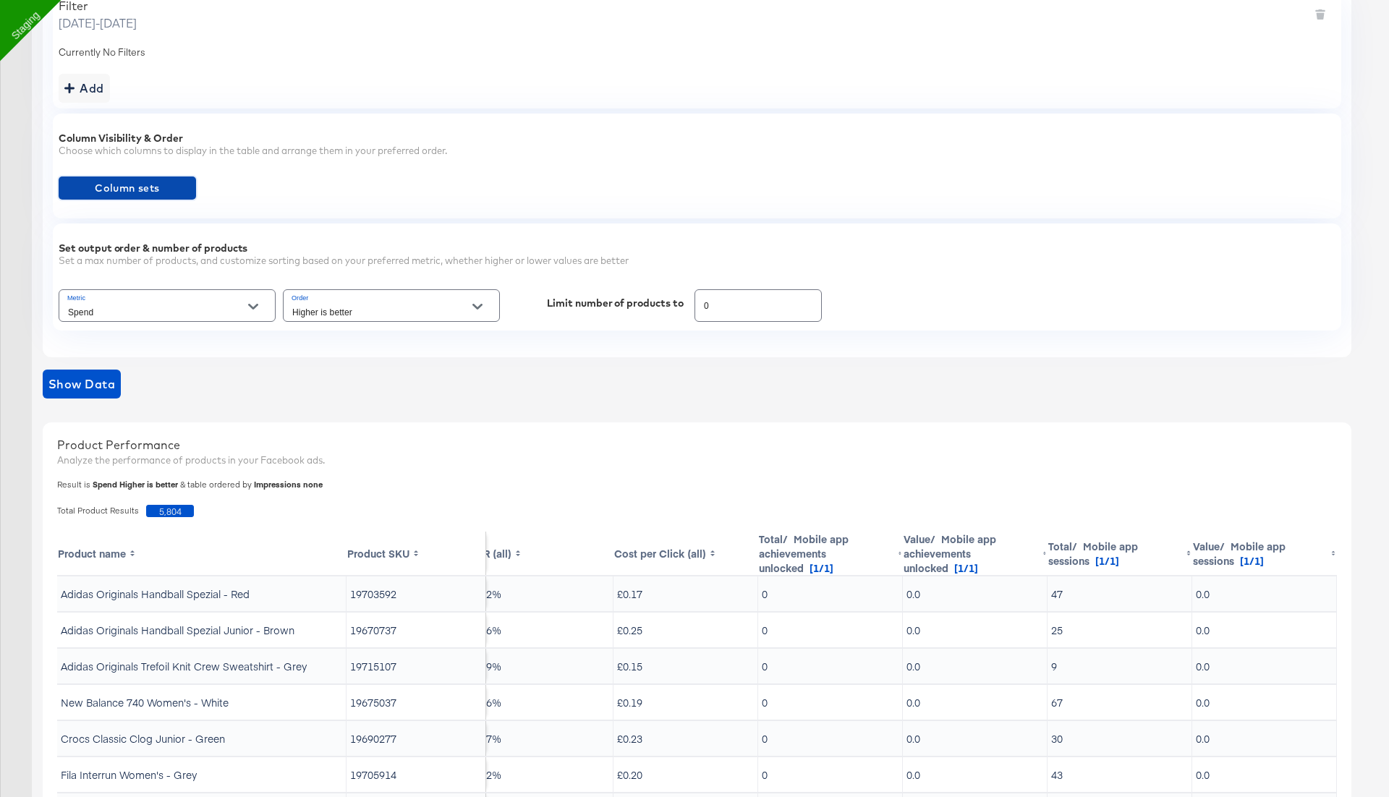
scroll to position [292, 0]
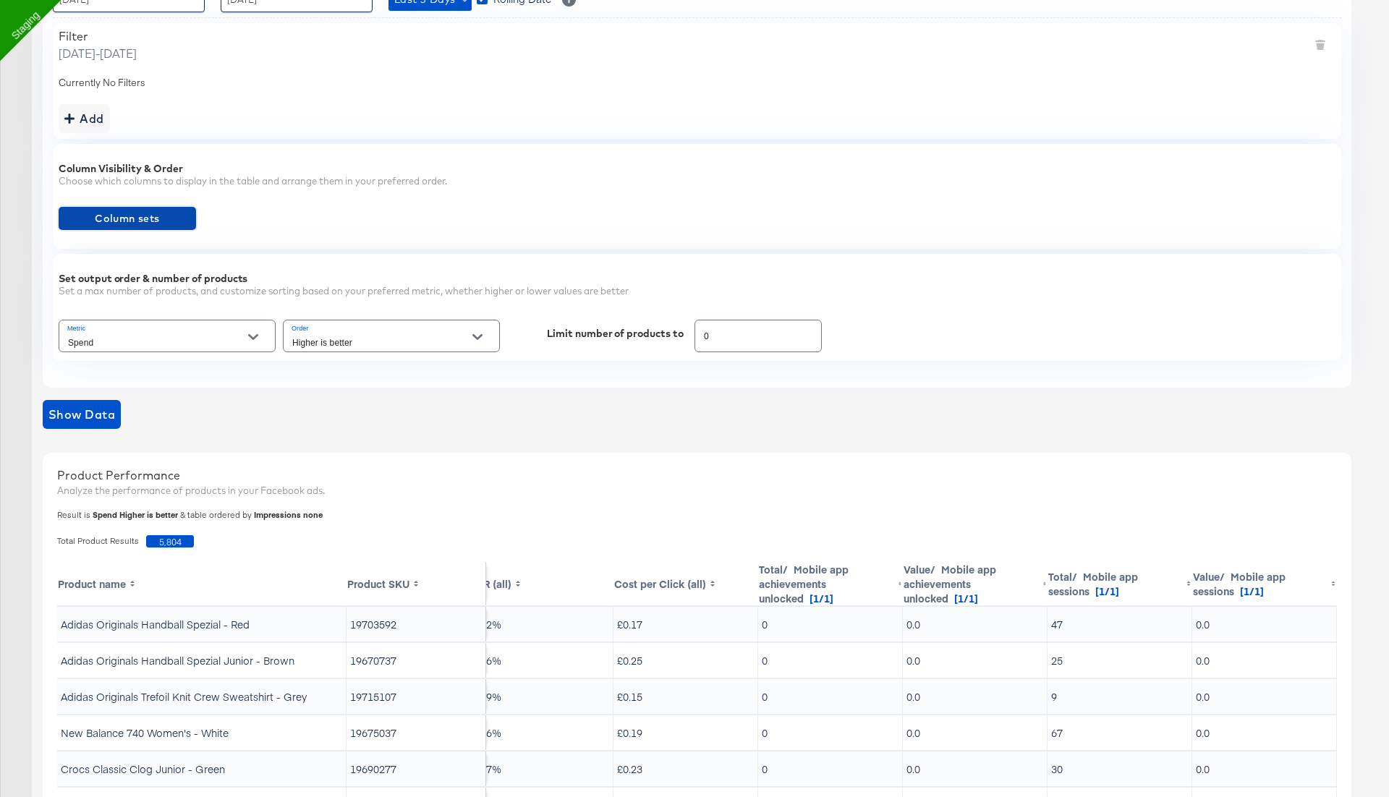
click at [156, 207] on button "Column sets" at bounding box center [127, 218] width 137 height 23
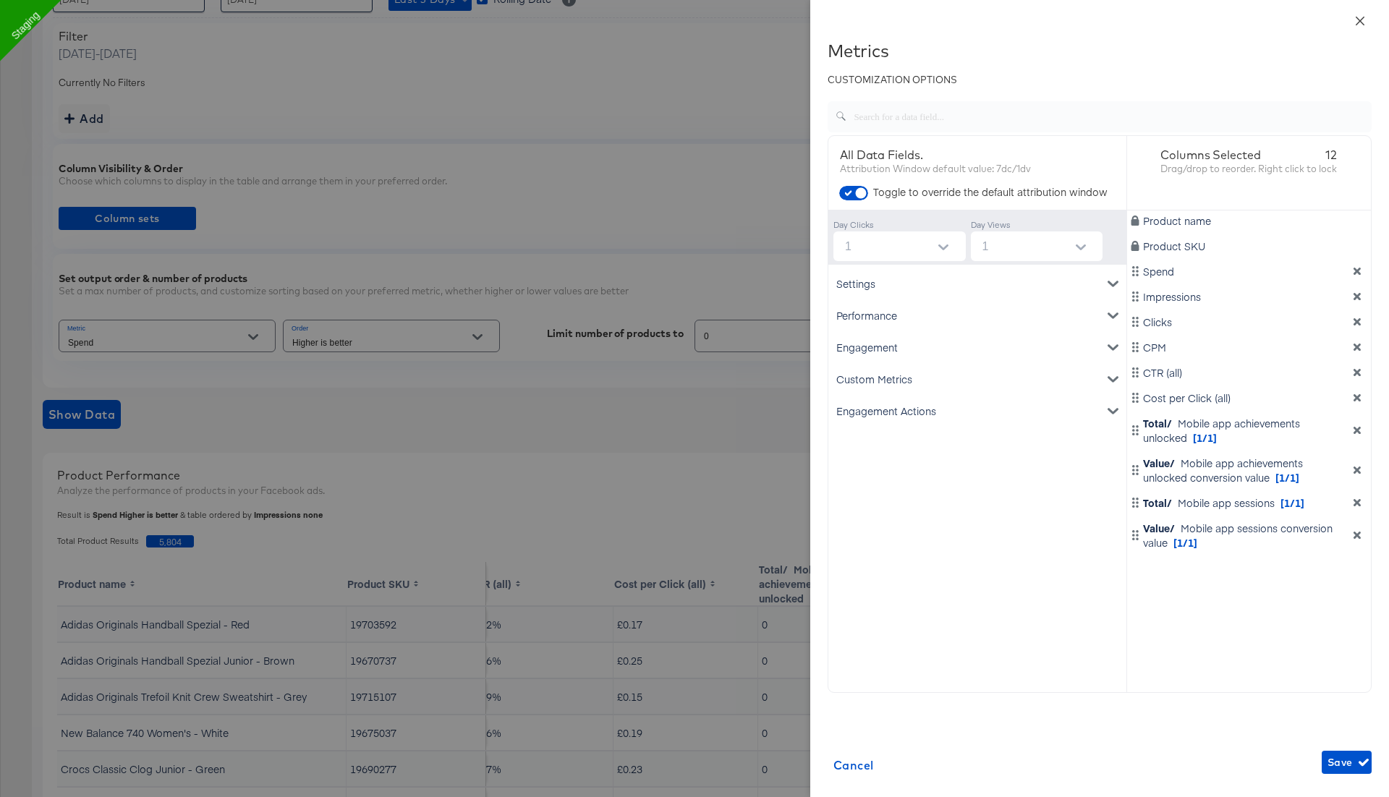
click at [1351, 26] on button "Close" at bounding box center [1360, 20] width 41 height 41
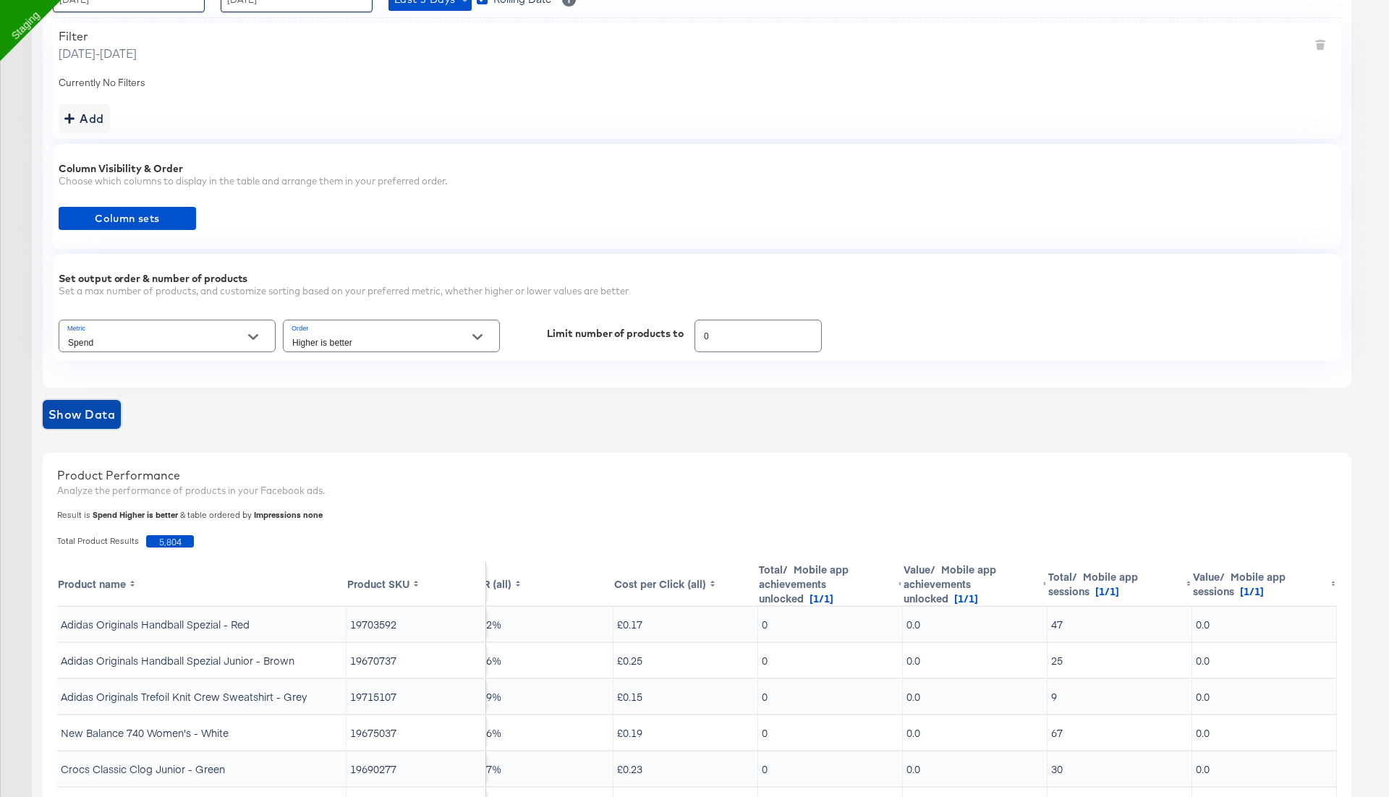
click at [100, 419] on span "Show Data" at bounding box center [81, 415] width 67 height 20
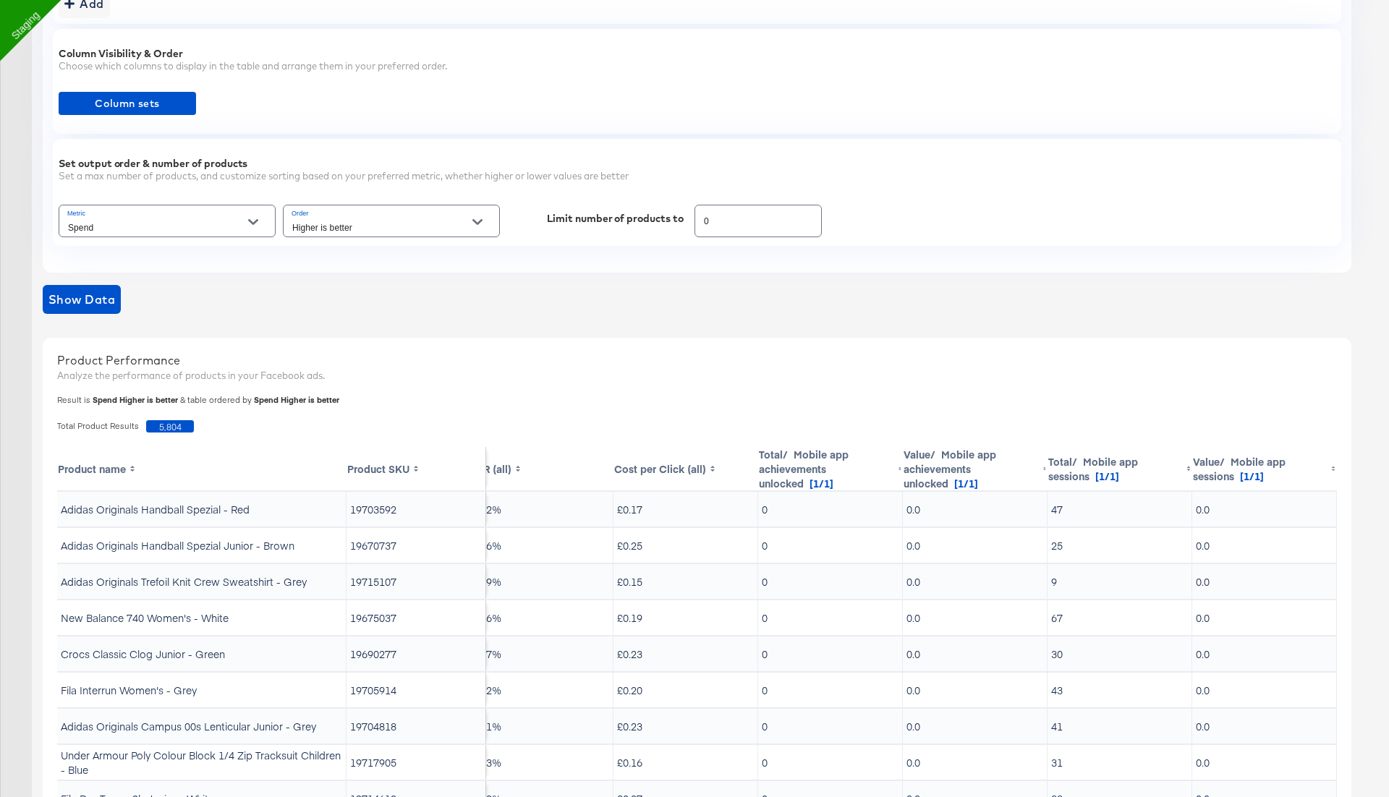
scroll to position [409, 0]
click at [440, 224] on input "Higher is better" at bounding box center [380, 225] width 182 height 17
click at [673, 287] on div "Show Data" at bounding box center [697, 297] width 1309 height 29
